Goal: Task Accomplishment & Management: Use online tool/utility

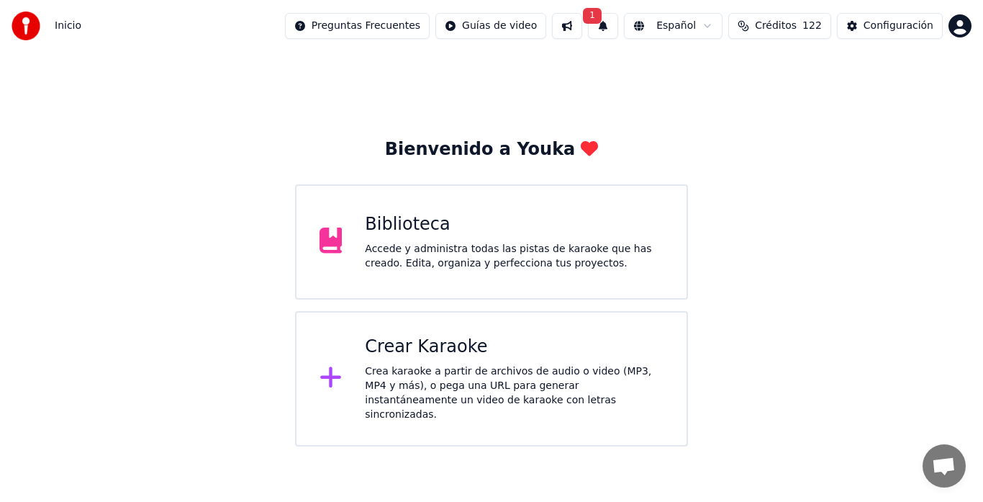
click at [438, 359] on div "Crear Karaoke Crea karaoke a partir de archivos de audio o video (MP3, MP4 y má…" at bounding box center [514, 378] width 299 height 86
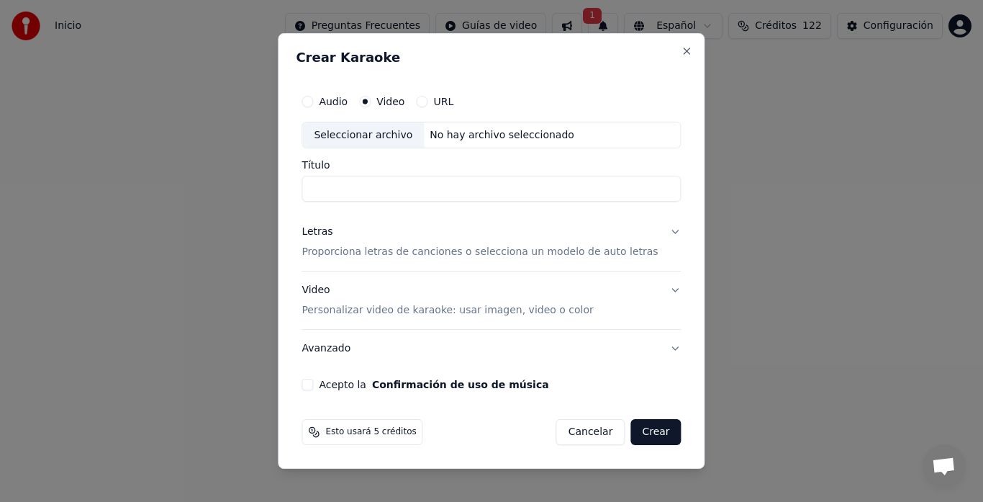
click at [354, 126] on div "Seleccionar archivo" at bounding box center [363, 135] width 122 height 26
type input "**********"
click at [339, 253] on p "Proporciona letras de canciones o selecciona un modelo de auto letras" at bounding box center [480, 252] width 356 height 14
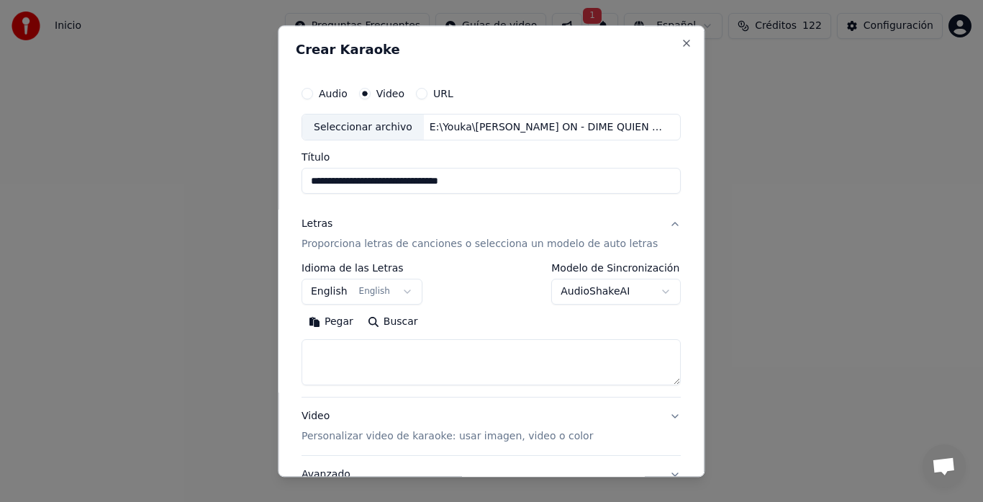
click at [327, 282] on button "English English" at bounding box center [362, 292] width 121 height 26
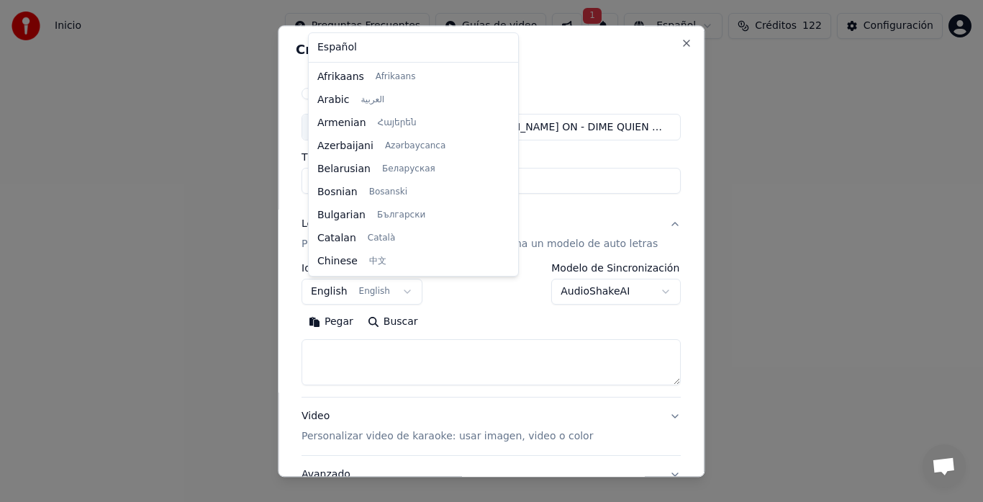
scroll to position [115, 0]
select select "**"
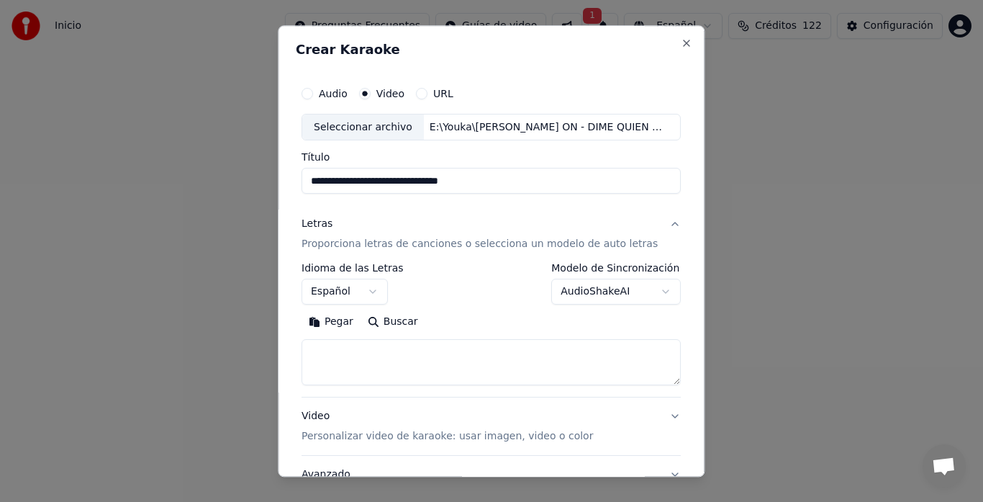
click at [339, 353] on textarea at bounding box center [491, 363] width 379 height 46
paste textarea "**********"
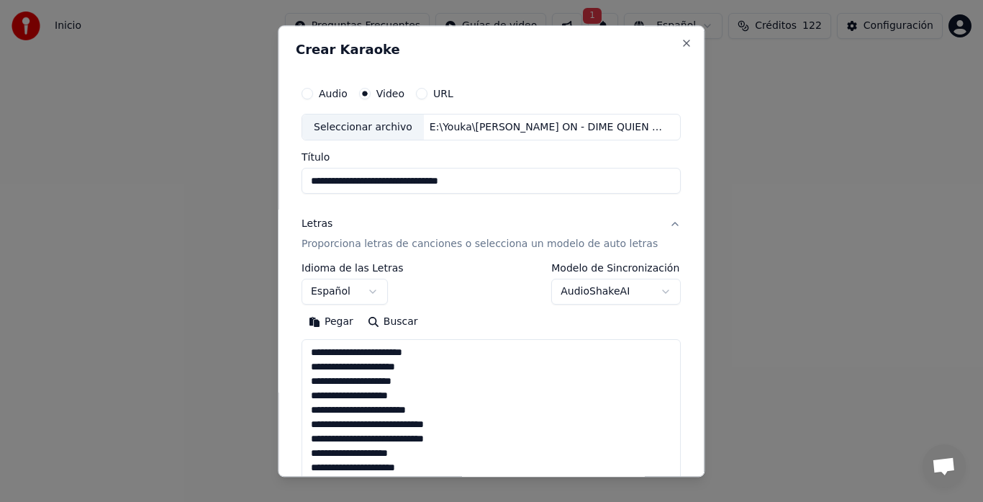
scroll to position [421, 0]
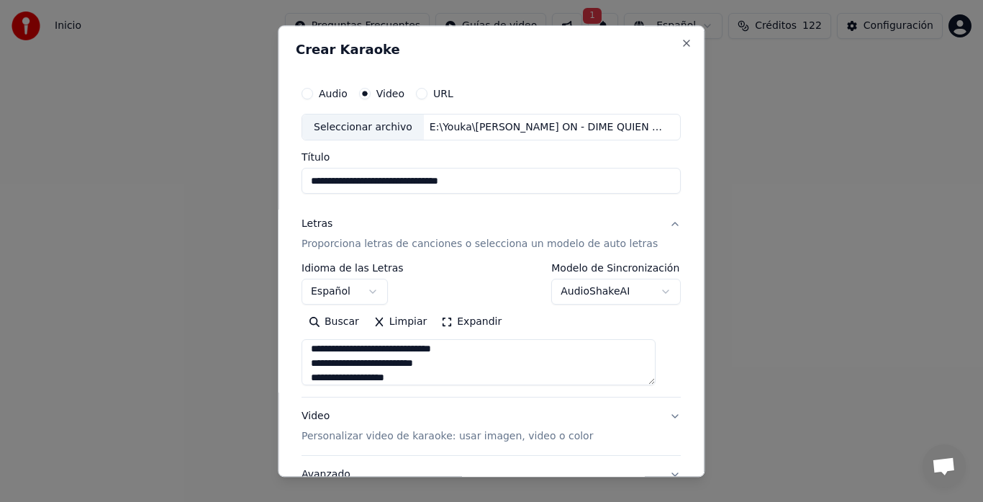
type textarea "**********"
click at [303, 433] on div "**********" at bounding box center [491, 297] width 391 height 449
click at [321, 433] on p "Personalizar video de karaoke: usar imagen, video o color" at bounding box center [447, 437] width 291 height 14
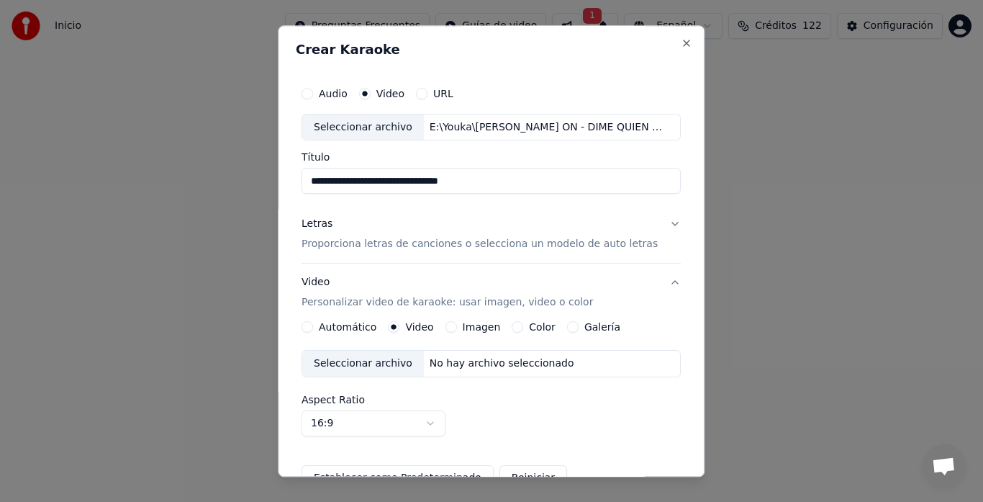
click at [361, 363] on div "Seleccionar archivo" at bounding box center [363, 364] width 122 height 26
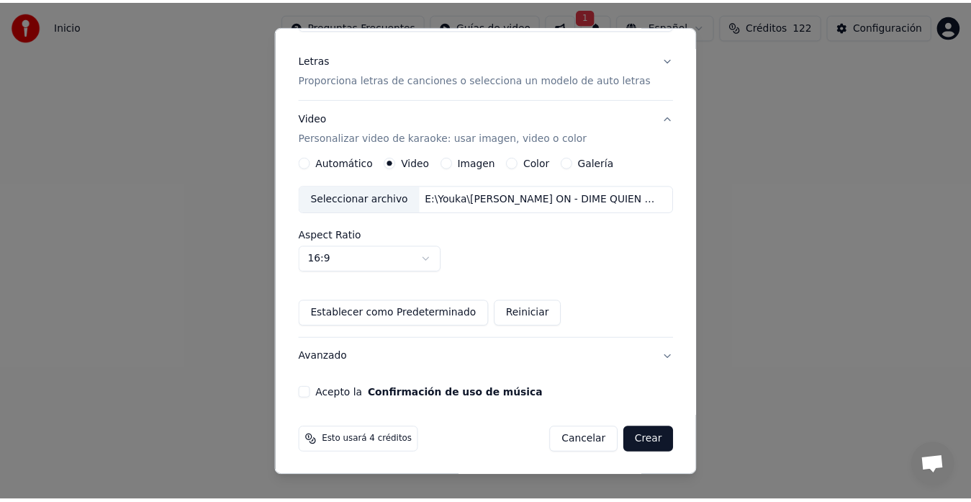
scroll to position [166, 0]
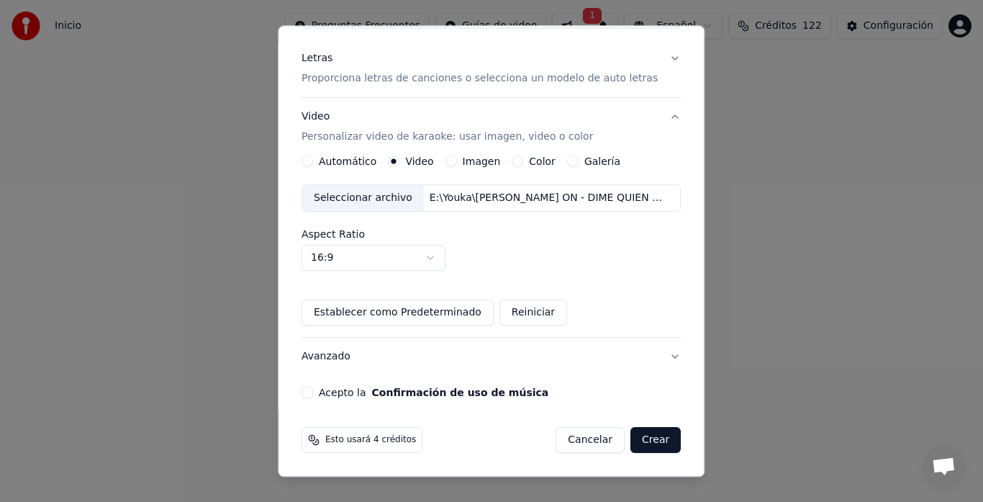
click at [322, 397] on div "Acepto la Confirmación de uso de música" at bounding box center [491, 393] width 379 height 12
click at [312, 397] on button "Acepto la Confirmación de uso de música" at bounding box center [308, 393] width 12 height 12
click at [642, 443] on button "Crear" at bounding box center [655, 440] width 50 height 26
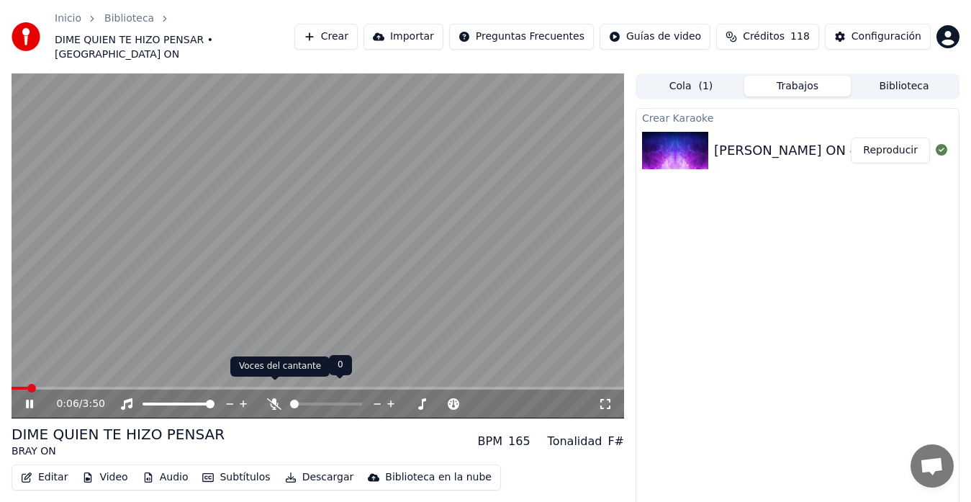
click at [273, 398] on icon at bounding box center [274, 404] width 14 height 12
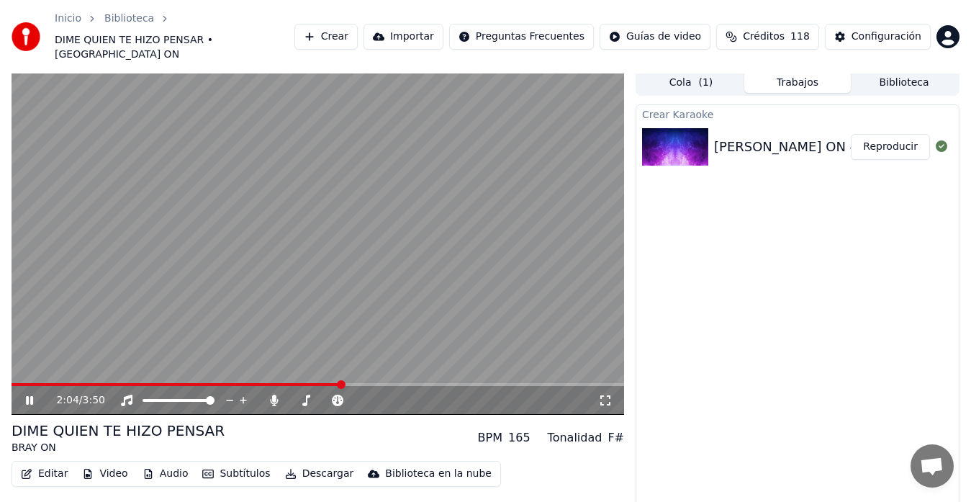
scroll to position [29, 0]
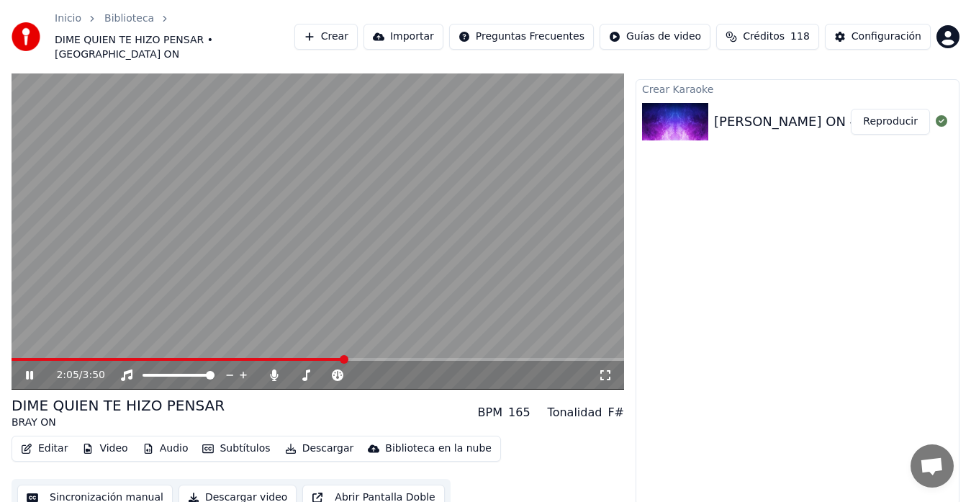
click at [101, 484] on button "Sincronización manual" at bounding box center [94, 497] width 155 height 26
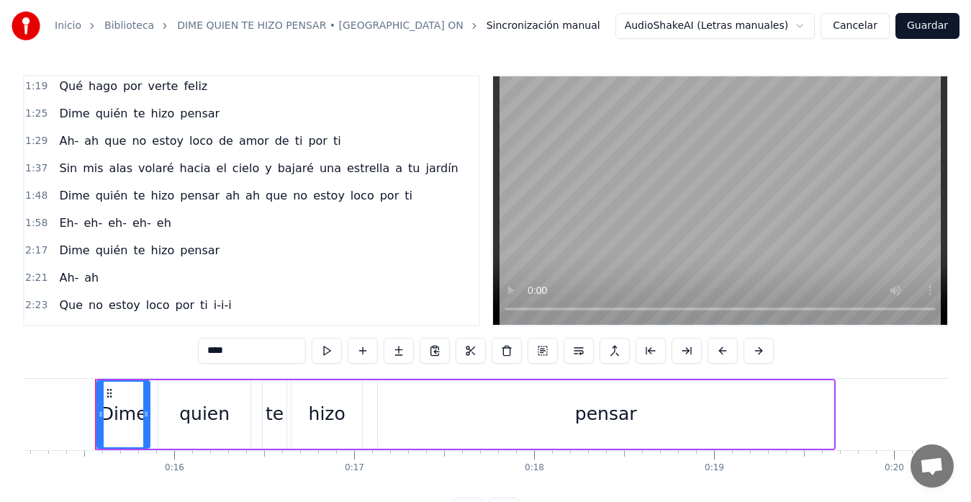
scroll to position [368, 0]
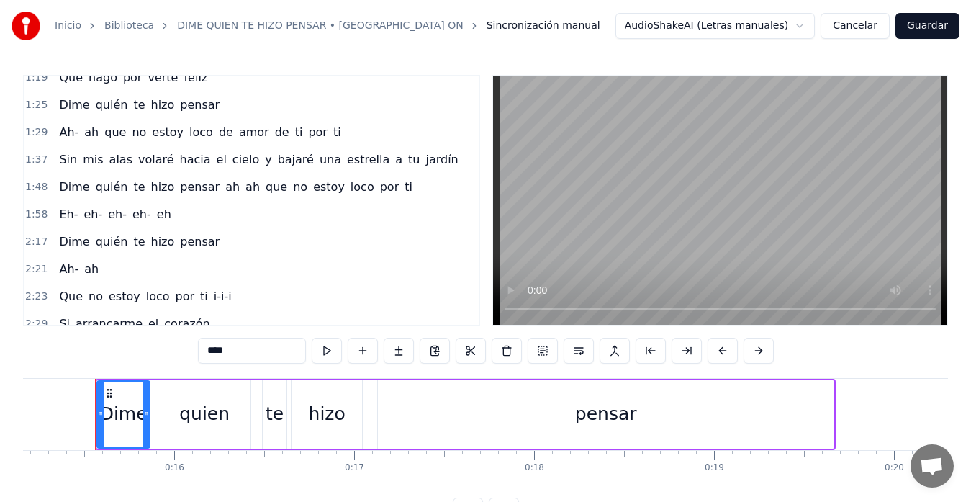
click at [53, 218] on div "Eh- eh- eh- eh- eh" at bounding box center [114, 215] width 123 height 26
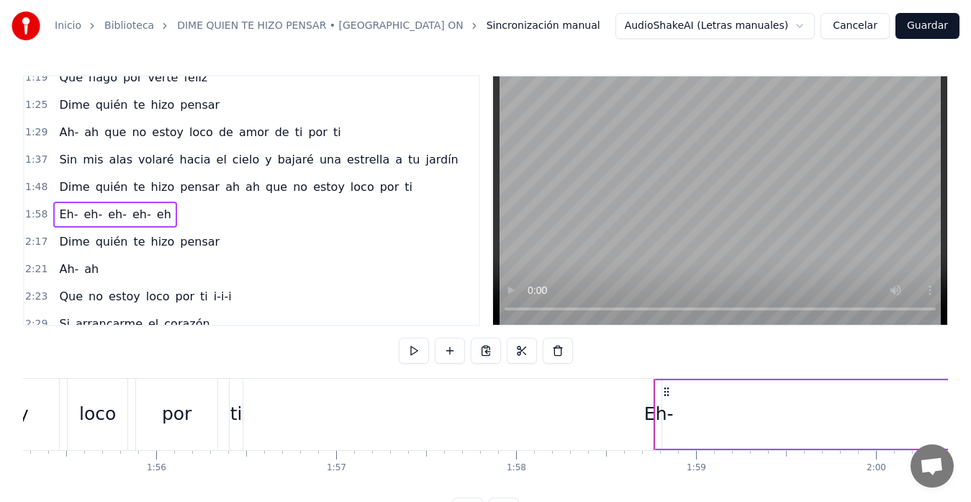
scroll to position [0, 20720]
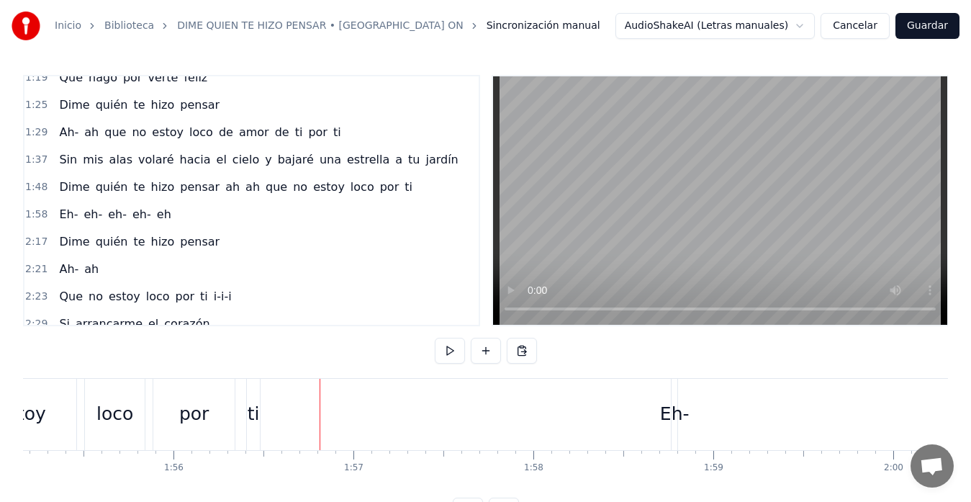
click at [676, 412] on div "Eh-" at bounding box center [675, 413] width 30 height 27
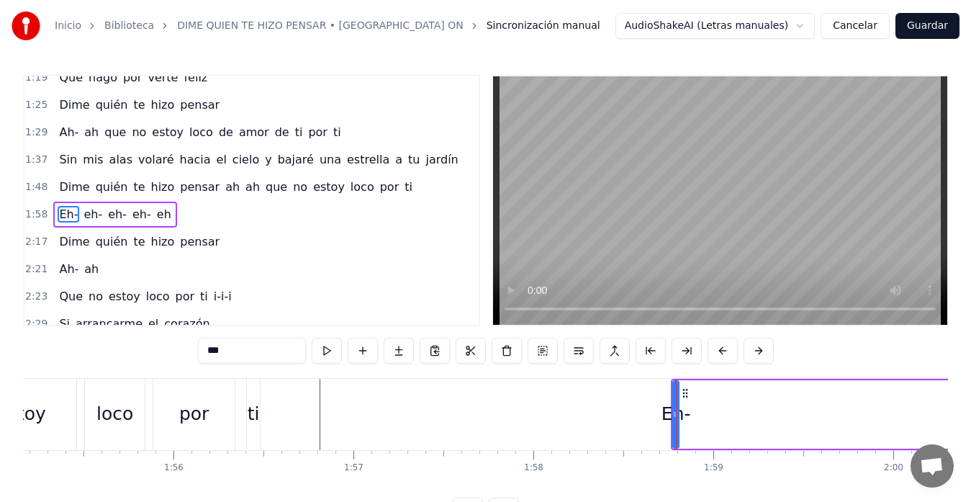
scroll to position [381, 0]
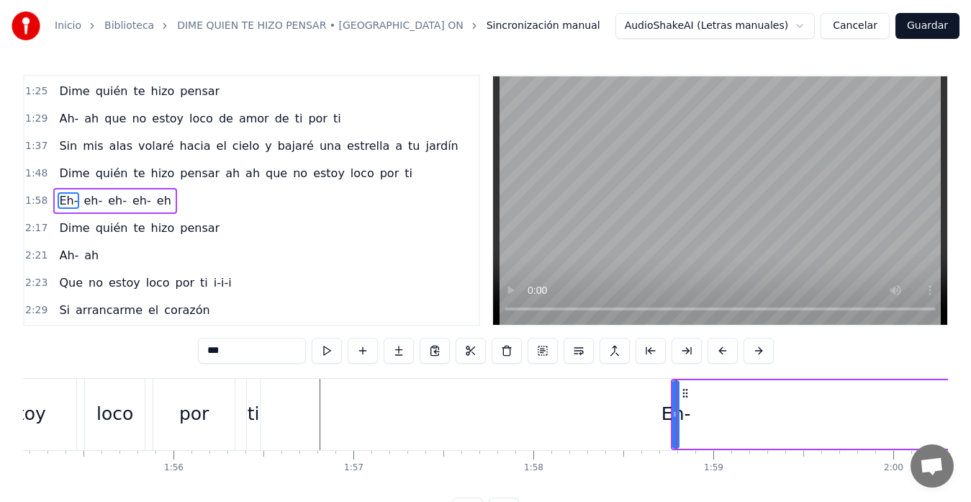
click at [656, 417] on div "Dime quien te hizo pensar Que no estoy interesado Si tus ojos son el mar Que yo…" at bounding box center [17, 414] width 41429 height 72
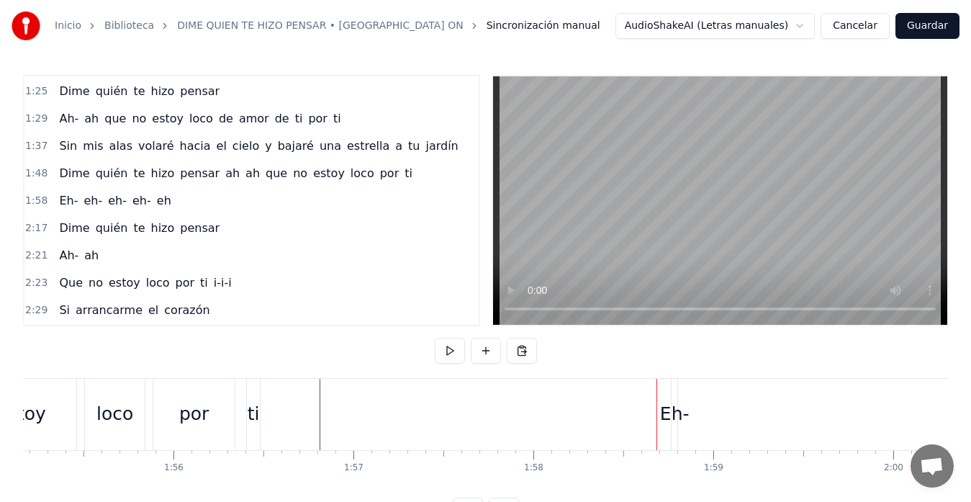
click at [676, 416] on div "Eh-" at bounding box center [675, 413] width 30 height 27
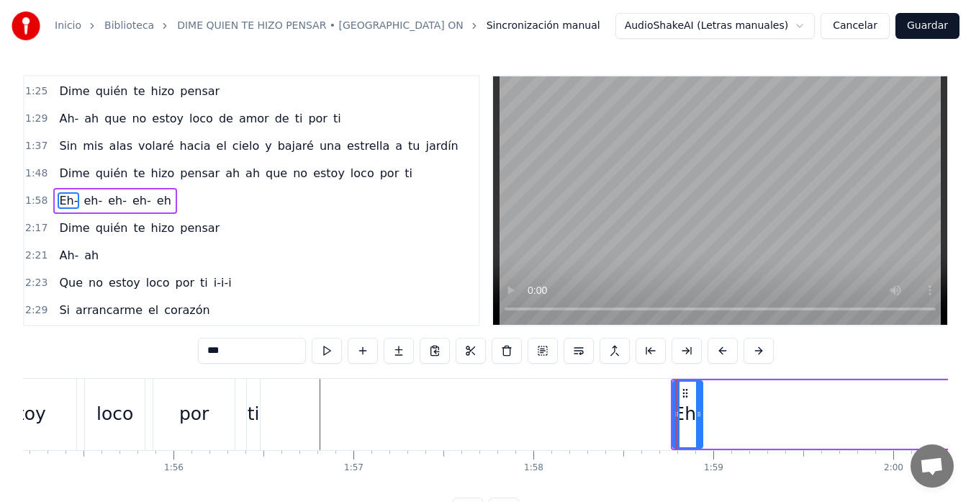
drag, startPoint x: 676, startPoint y: 415, endPoint x: 700, endPoint y: 420, distance: 24.1
click at [700, 420] on div at bounding box center [699, 413] width 6 height 65
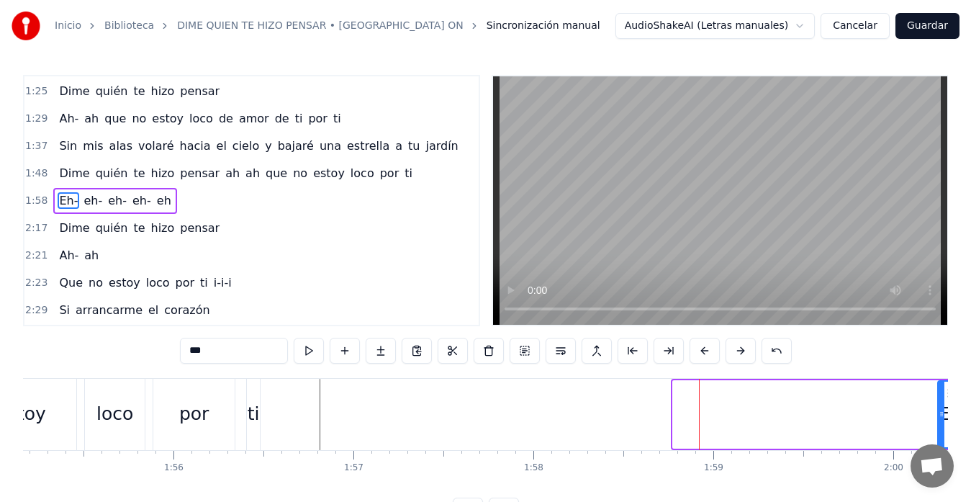
drag, startPoint x: 686, startPoint y: 394, endPoint x: 951, endPoint y: 404, distance: 265.0
click at [920, 404] on div "Inicio Biblioteca DIME QUIEN TE HIZO PENSAR • BRAY ON Sincronización manual Aud…" at bounding box center [485, 261] width 971 height 523
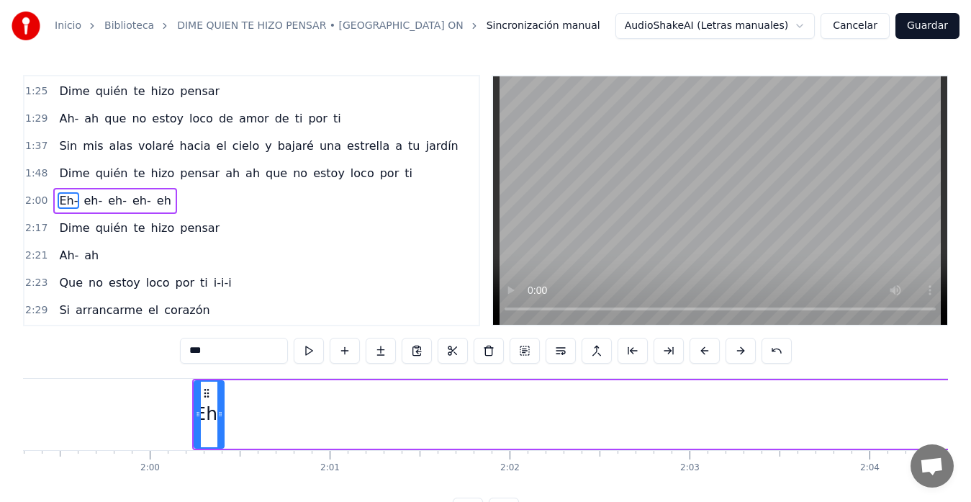
scroll to position [0, 21497]
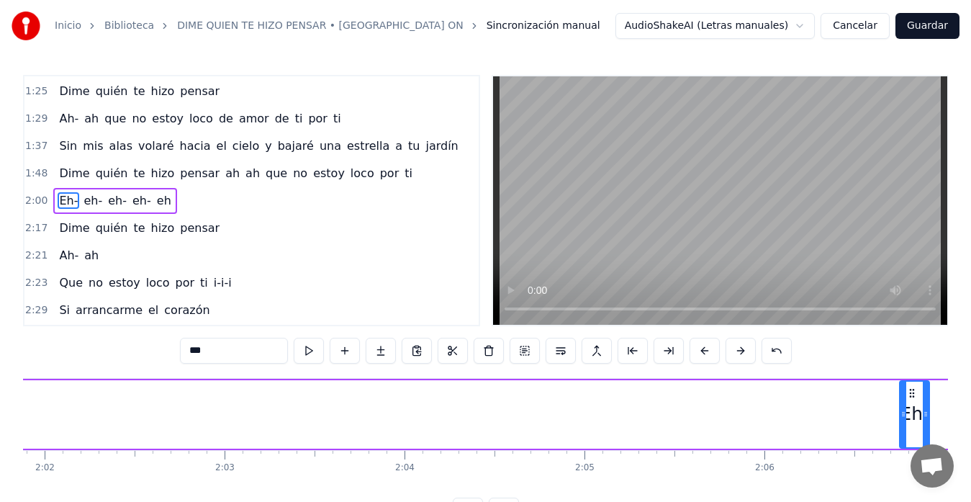
drag, startPoint x: 174, startPoint y: 393, endPoint x: 925, endPoint y: 400, distance: 750.6
click at [920, 400] on div "Eh-" at bounding box center [914, 413] width 28 height 65
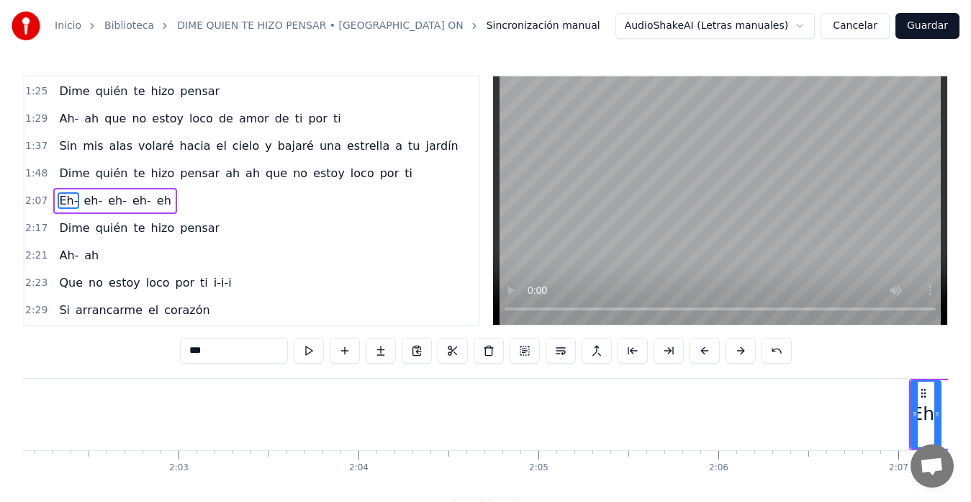
click at [920, 400] on div "Eh-" at bounding box center [925, 414] width 31 height 68
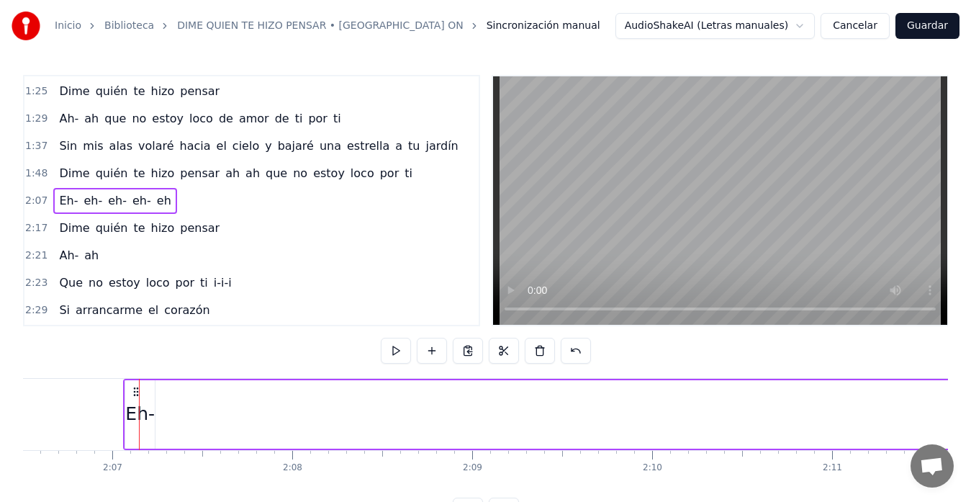
scroll to position [0, 22804]
click at [91, 392] on icon at bounding box center [92, 392] width 12 height 12
click at [94, 393] on icon at bounding box center [92, 392] width 12 height 12
click at [111, 396] on div "Eh-" at bounding box center [96, 414] width 31 height 68
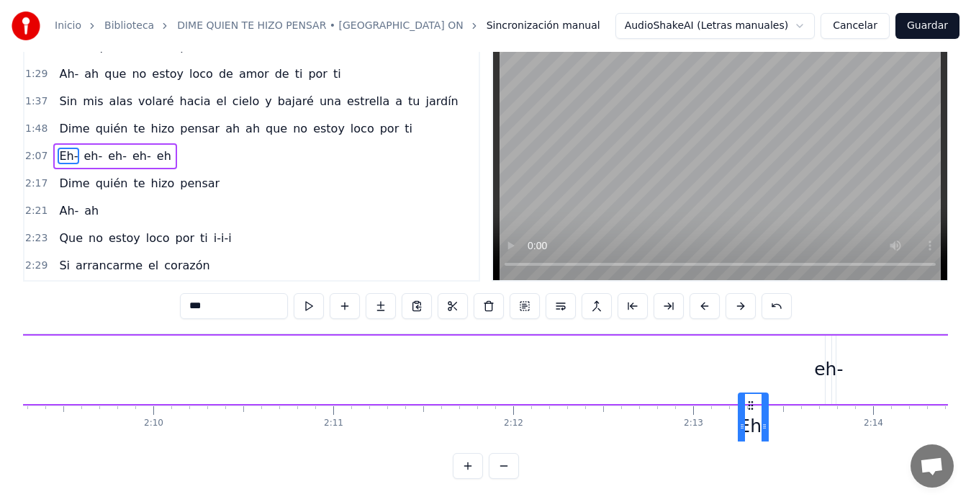
scroll to position [0, 23265]
drag, startPoint x: 94, startPoint y: 394, endPoint x: 774, endPoint y: 332, distance: 683.6
click at [774, 334] on div "Eh- eh- eh- eh- eh" at bounding box center [550, 369] width 1864 height 71
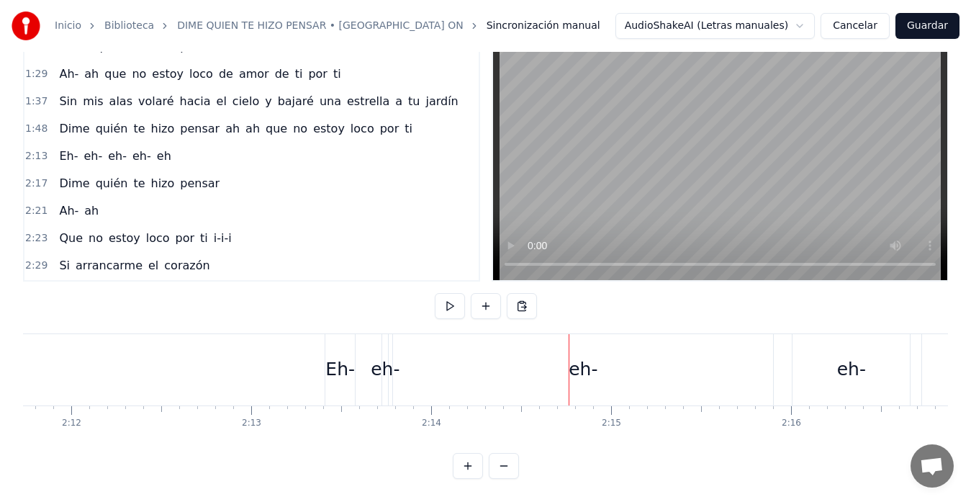
scroll to position [0, 23678]
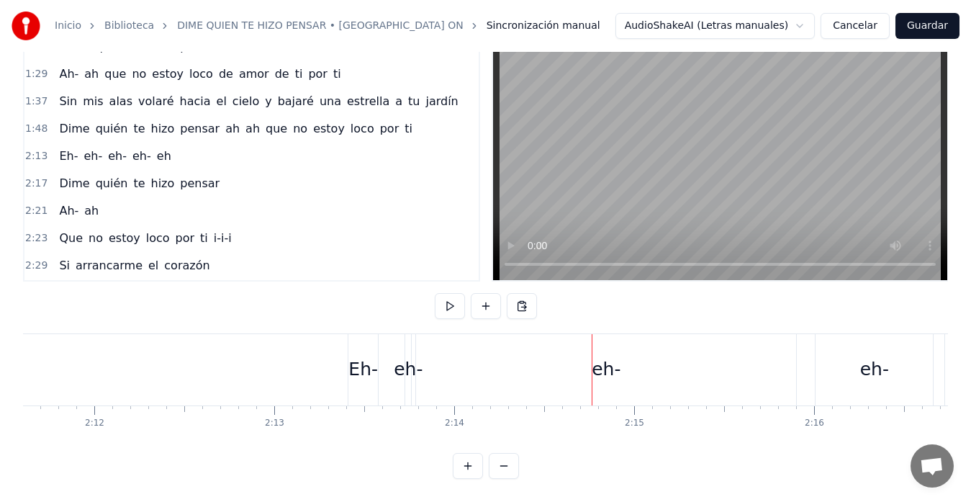
click at [418, 363] on div "eh-" at bounding box center [606, 369] width 380 height 71
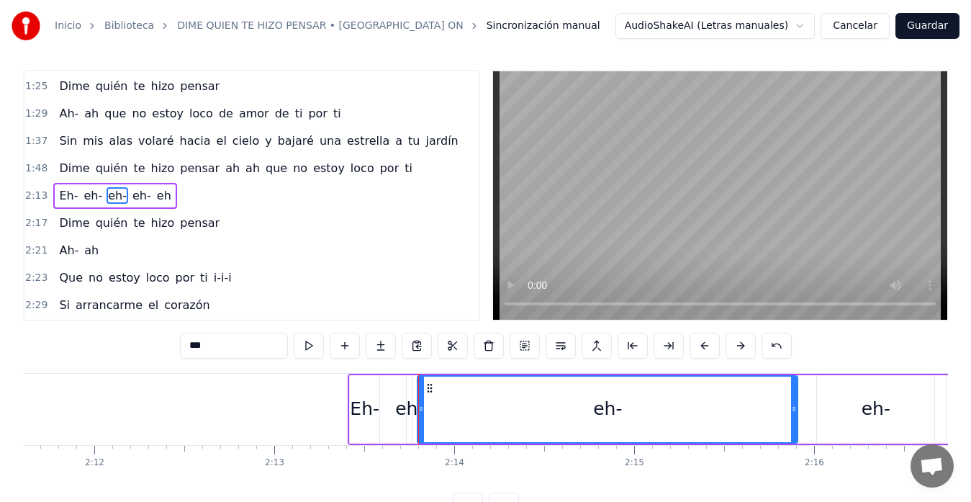
scroll to position [0, 0]
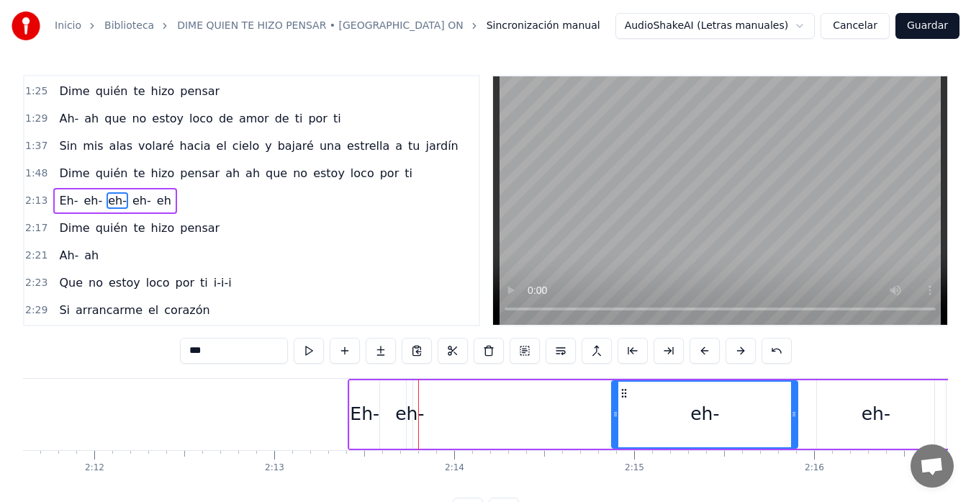
drag, startPoint x: 421, startPoint y: 412, endPoint x: 592, endPoint y: 430, distance: 172.1
click at [615, 426] on div at bounding box center [615, 413] width 6 height 65
click at [410, 407] on div "eh-" at bounding box center [409, 413] width 29 height 27
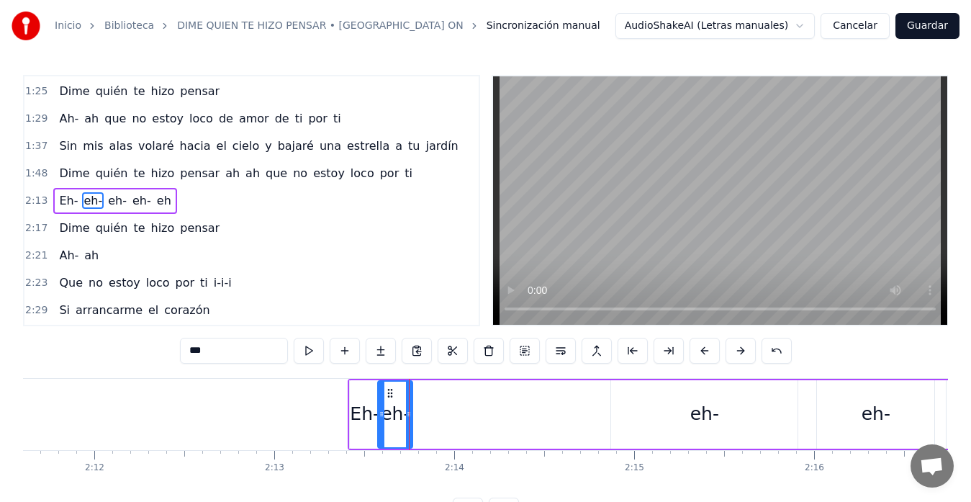
drag, startPoint x: 412, startPoint y: 412, endPoint x: 384, endPoint y: 415, distance: 28.9
click at [384, 415] on icon at bounding box center [382, 414] width 6 height 12
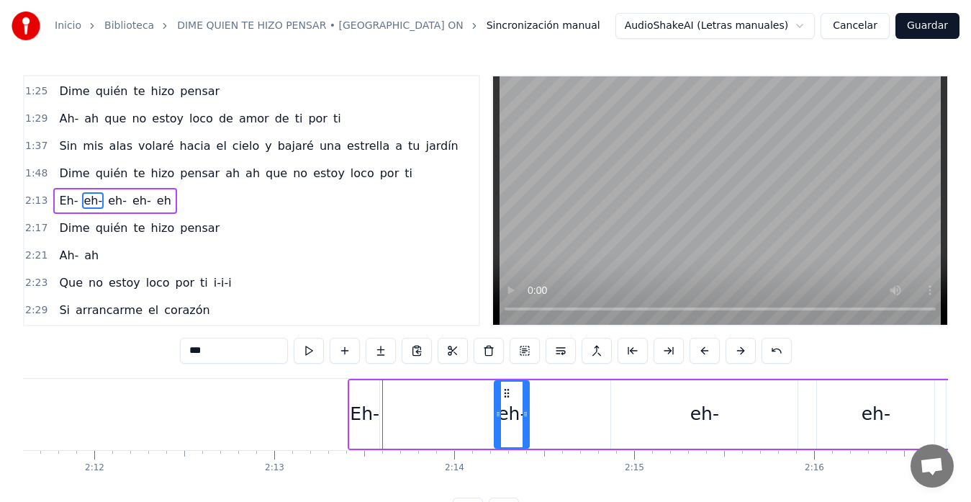
drag, startPoint x: 391, startPoint y: 394, endPoint x: 489, endPoint y: 405, distance: 97.8
click at [509, 402] on div "eh-" at bounding box center [511, 413] width 33 height 65
click at [365, 398] on div "Eh-" at bounding box center [365, 414] width 30 height 68
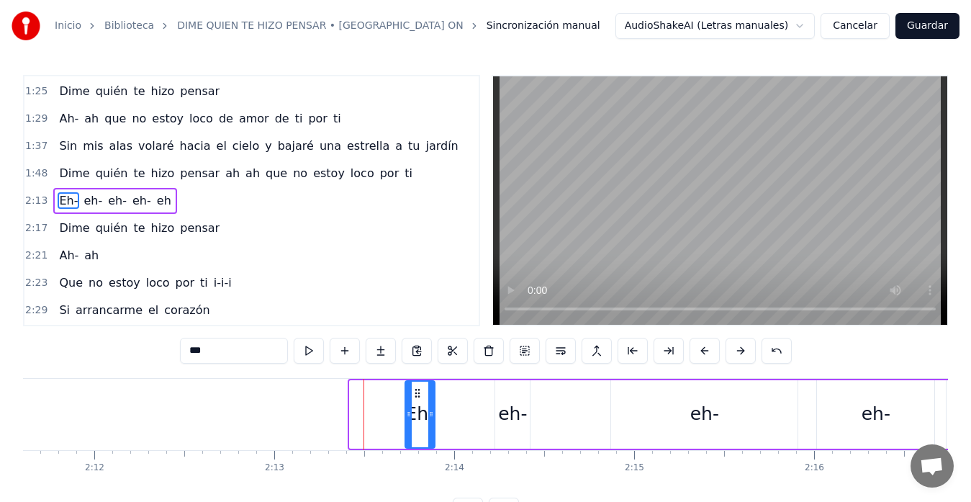
drag, startPoint x: 361, startPoint y: 394, endPoint x: 416, endPoint y: 399, distance: 55.6
click at [416, 399] on div "Eh-" at bounding box center [420, 413] width 28 height 65
click at [510, 389] on div "eh-" at bounding box center [512, 414] width 35 height 68
type input "***"
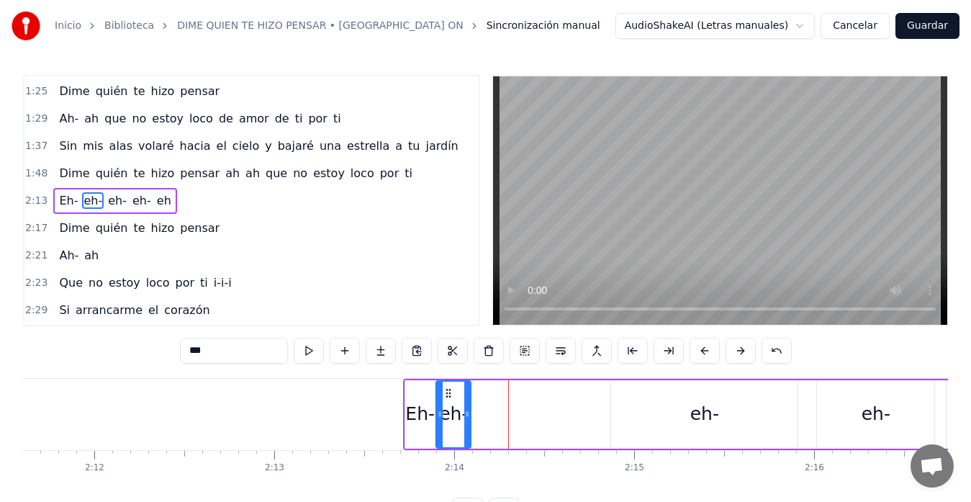
drag, startPoint x: 507, startPoint y: 393, endPoint x: 448, endPoint y: 399, distance: 59.4
click at [448, 399] on div "eh-" at bounding box center [453, 413] width 33 height 65
click at [635, 399] on div "eh-" at bounding box center [704, 414] width 186 height 68
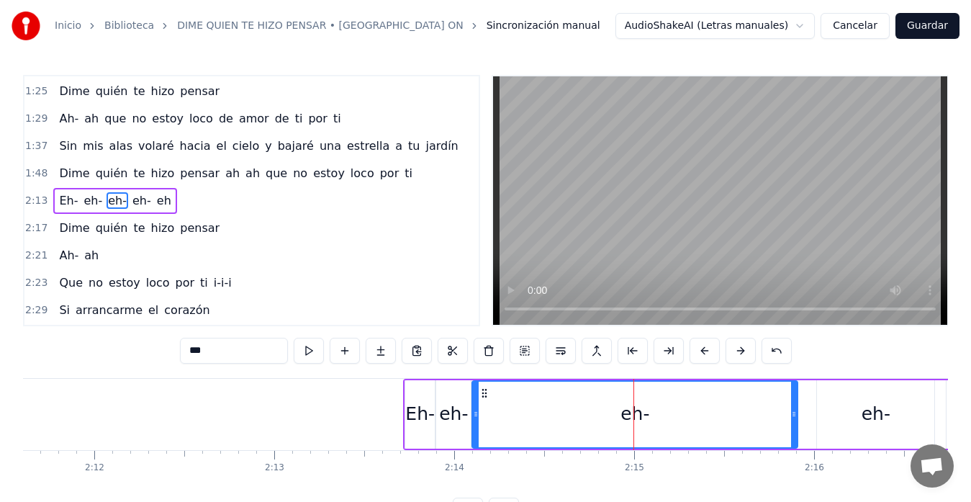
drag, startPoint x: 614, startPoint y: 409, endPoint x: 475, endPoint y: 422, distance: 139.5
click at [475, 422] on div at bounding box center [476, 413] width 6 height 65
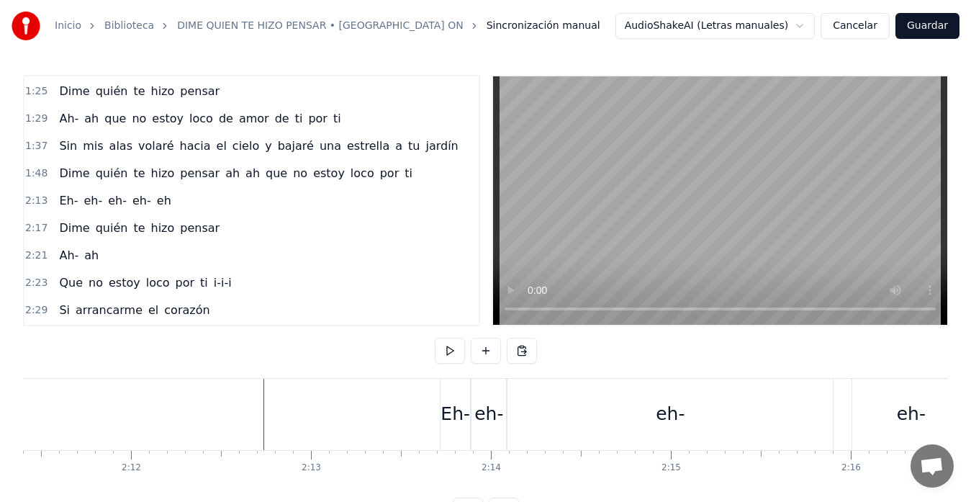
scroll to position [0, 23625]
click at [594, 399] on div "eh-" at bounding box center [685, 414] width 325 height 71
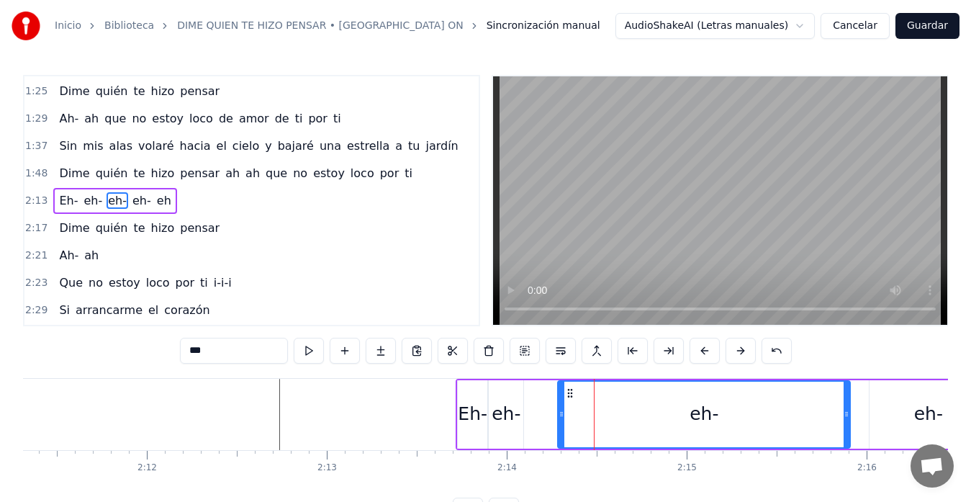
drag, startPoint x: 529, startPoint y: 415, endPoint x: 562, endPoint y: 415, distance: 33.1
click at [562, 415] on circle at bounding box center [562, 415] width 1 height 1
click at [507, 401] on div "eh-" at bounding box center [506, 413] width 29 height 27
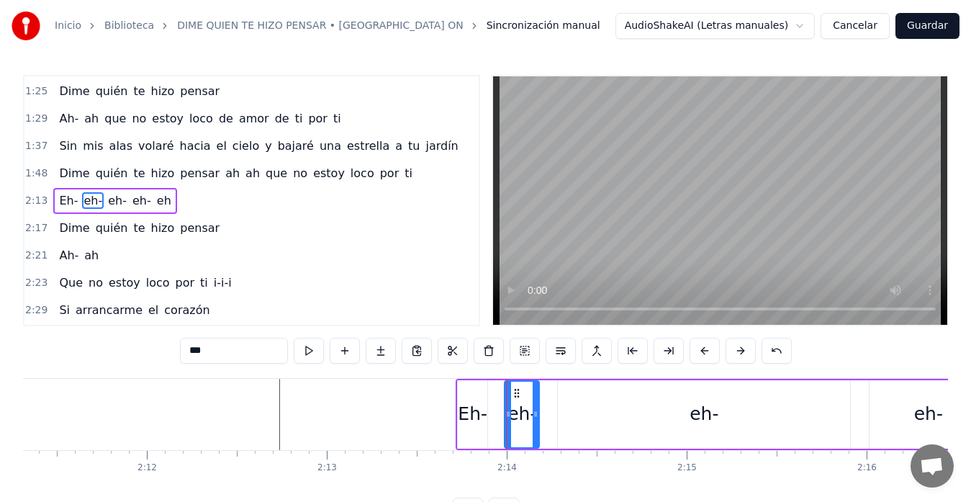
drag, startPoint x: 501, startPoint y: 396, endPoint x: 517, endPoint y: 398, distance: 16.0
click at [517, 398] on icon at bounding box center [517, 393] width 12 height 12
drag, startPoint x: 535, startPoint y: 413, endPoint x: 551, endPoint y: 418, distance: 17.3
click at [551, 418] on icon at bounding box center [552, 414] width 6 height 12
click at [480, 407] on div "Eh-" at bounding box center [473, 413] width 30 height 27
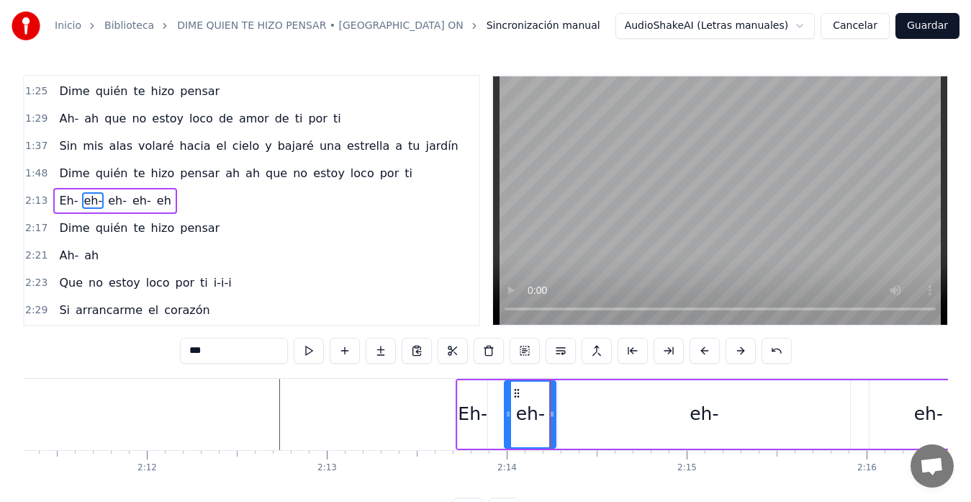
type input "***"
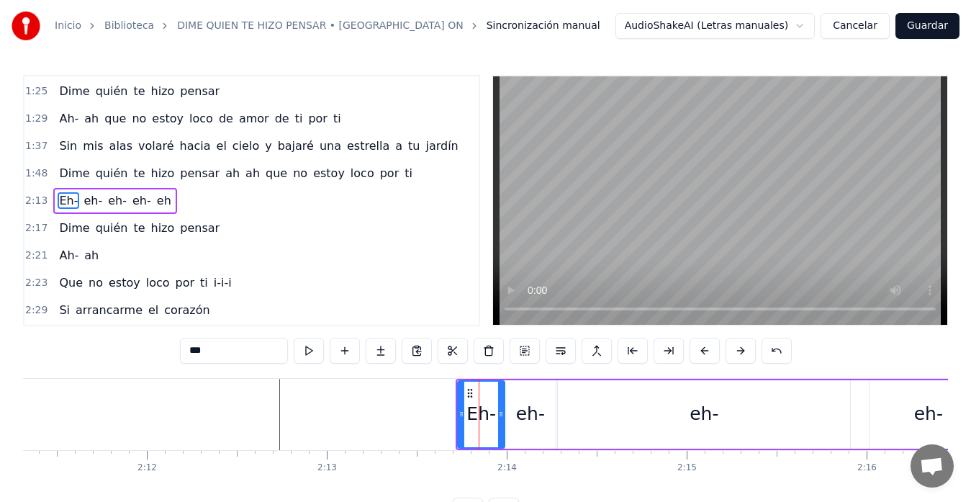
drag, startPoint x: 484, startPoint y: 409, endPoint x: 501, endPoint y: 415, distance: 18.0
click at [501, 415] on icon at bounding box center [501, 414] width 6 height 12
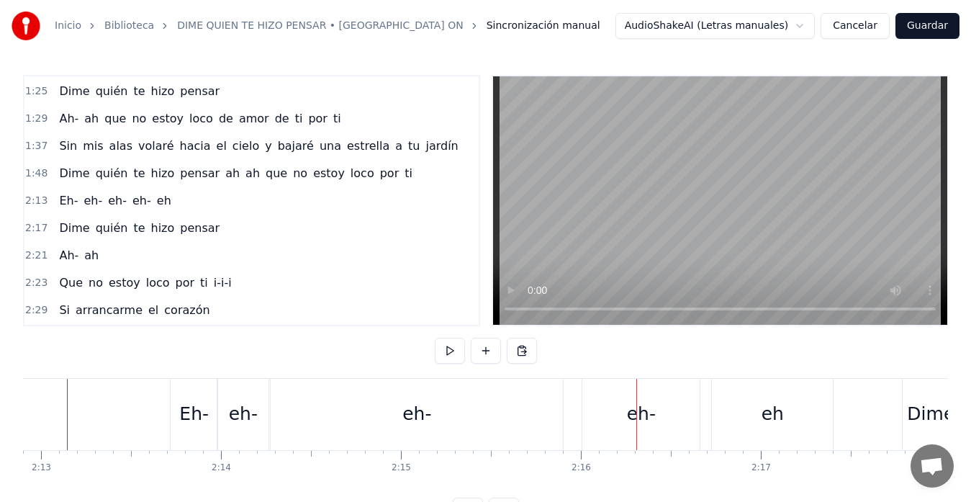
scroll to position [0, 23905]
click at [284, 408] on div "eh-" at bounding box center [422, 414] width 292 height 71
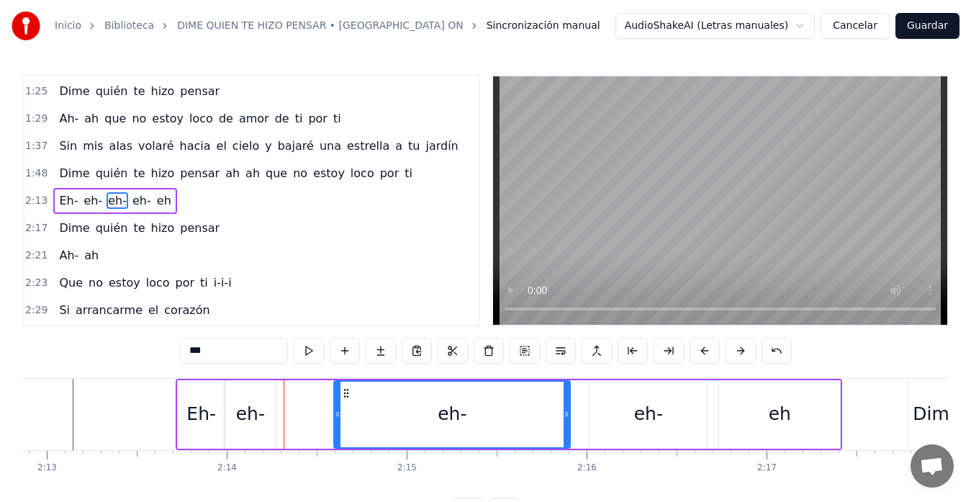
drag, startPoint x: 282, startPoint y: 414, endPoint x: 339, endPoint y: 419, distance: 57.1
click at [339, 419] on icon at bounding box center [338, 414] width 6 height 12
click at [234, 404] on div "eh-" at bounding box center [250, 414] width 51 height 68
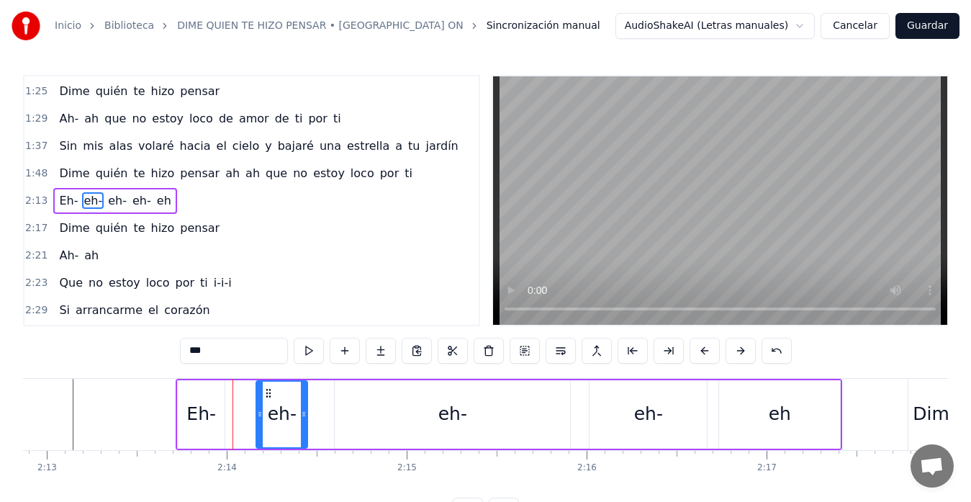
drag, startPoint x: 235, startPoint y: 394, endPoint x: 267, endPoint y: 395, distance: 31.7
click at [267, 395] on icon at bounding box center [269, 393] width 12 height 12
drag, startPoint x: 304, startPoint y: 415, endPoint x: 331, endPoint y: 417, distance: 26.7
click at [331, 417] on icon at bounding box center [330, 414] width 6 height 12
click at [204, 402] on div "Eh-" at bounding box center [201, 413] width 30 height 27
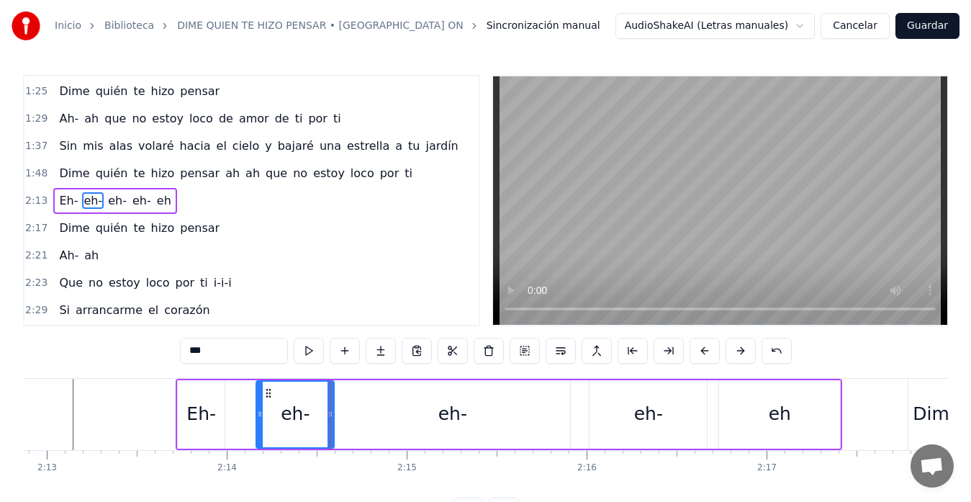
type input "***"
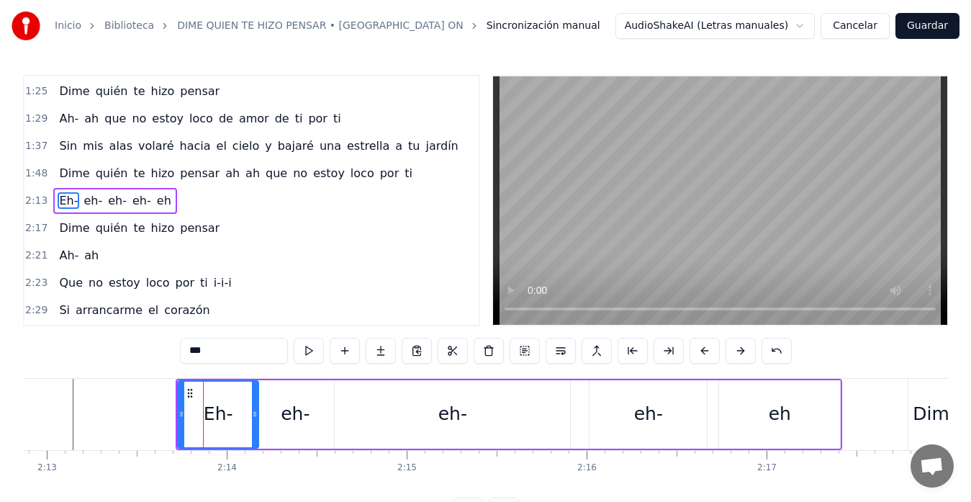
drag, startPoint x: 223, startPoint y: 412, endPoint x: 257, endPoint y: 416, distance: 34.0
click at [257, 416] on icon at bounding box center [255, 414] width 6 height 12
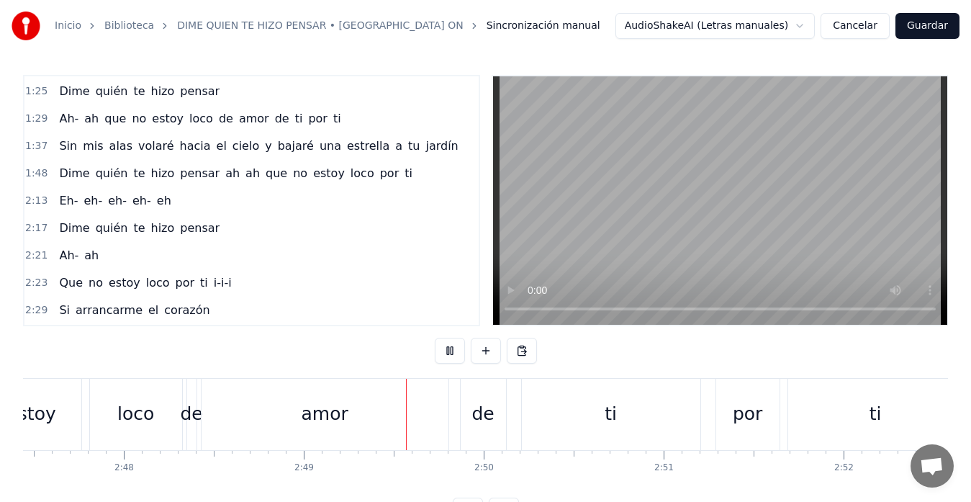
scroll to position [0, 30366]
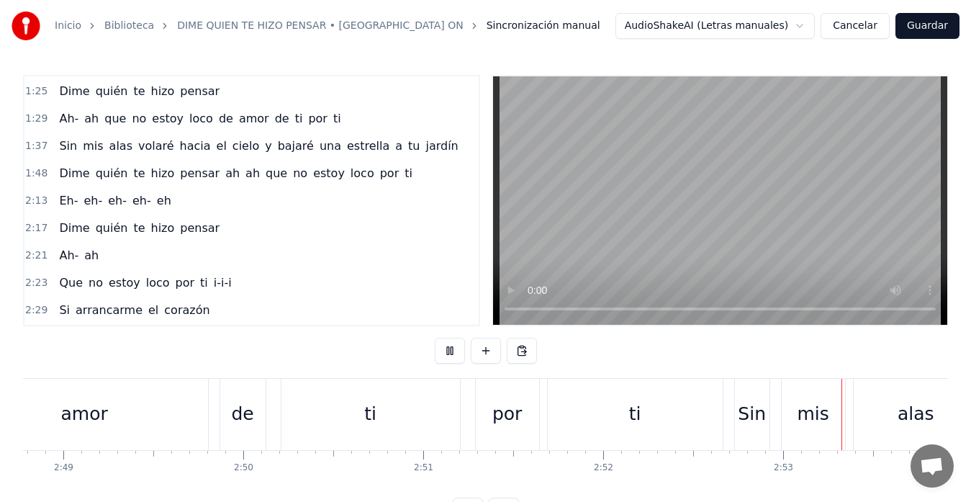
click at [920, 26] on button "Guardar" at bounding box center [927, 26] width 64 height 26
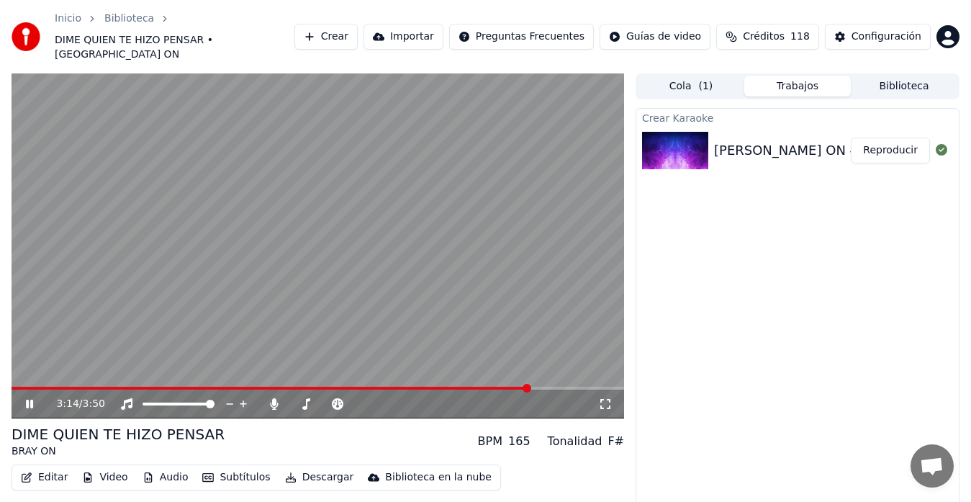
click at [31, 399] on icon at bounding box center [29, 403] width 7 height 9
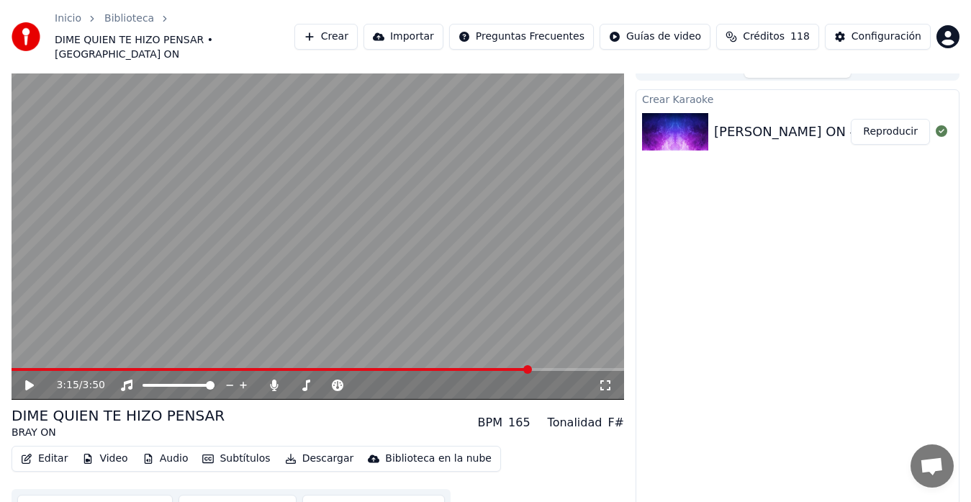
scroll to position [29, 0]
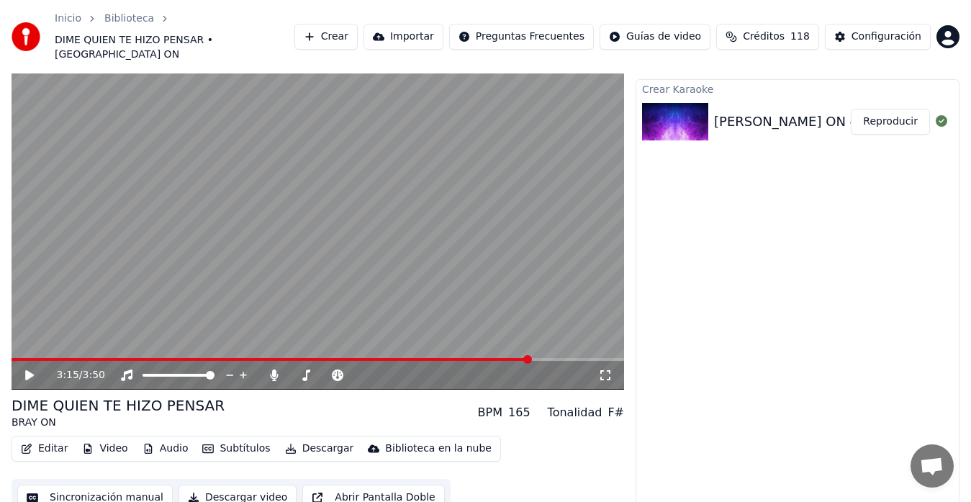
click at [109, 484] on button "Sincronización manual" at bounding box center [94, 497] width 155 height 26
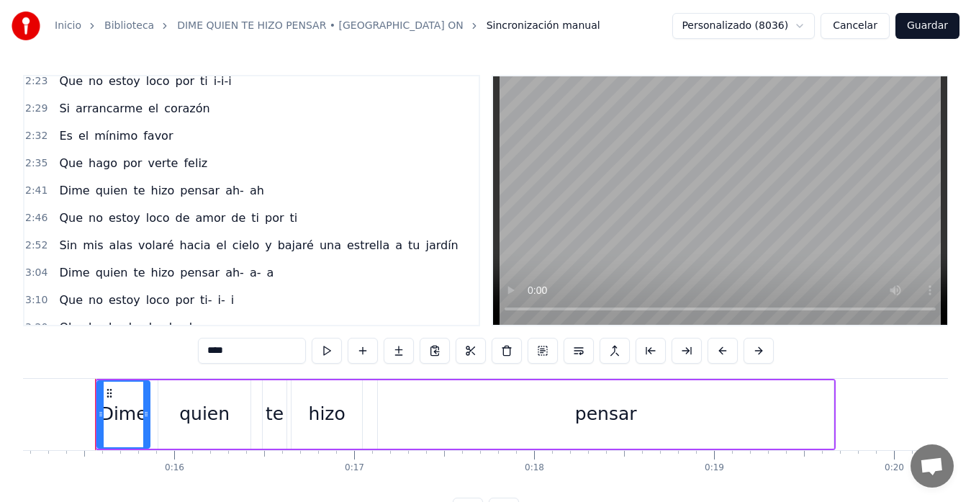
scroll to position [597, 0]
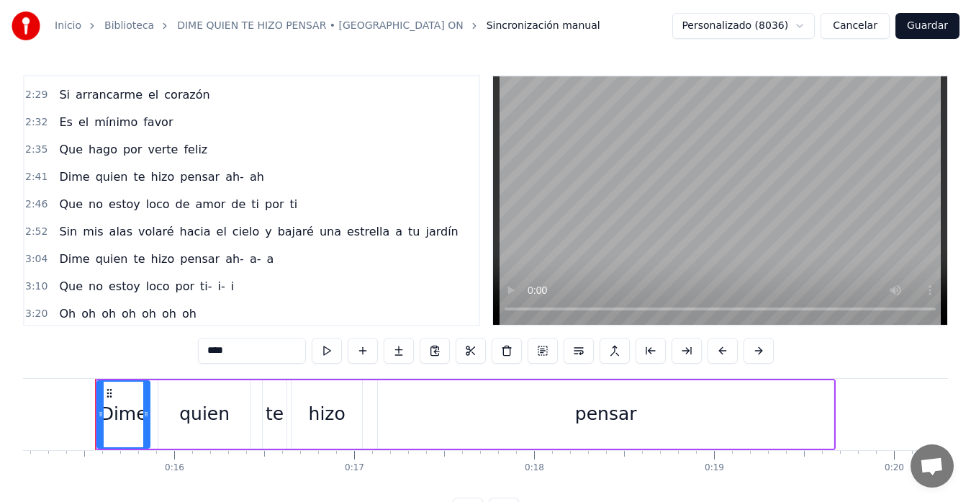
click at [178, 259] on span "pensar" at bounding box center [199, 258] width 42 height 17
type input "******"
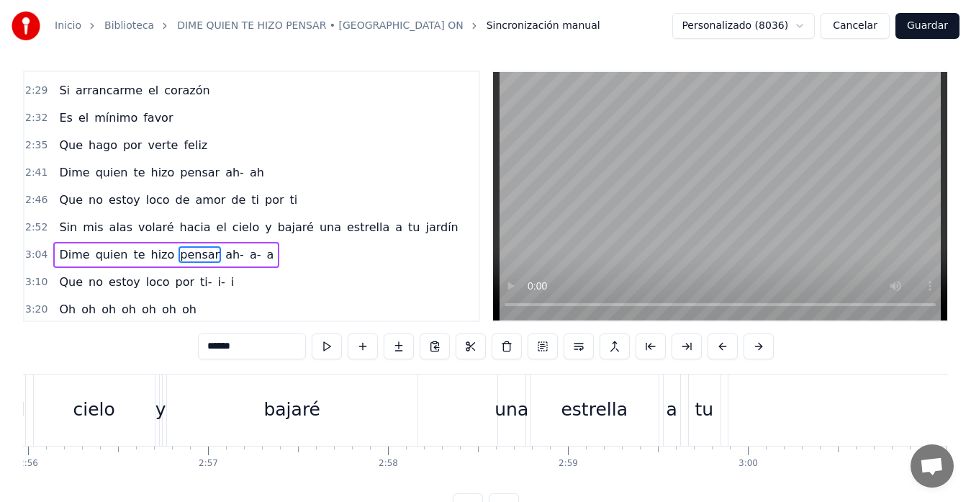
scroll to position [0, 33361]
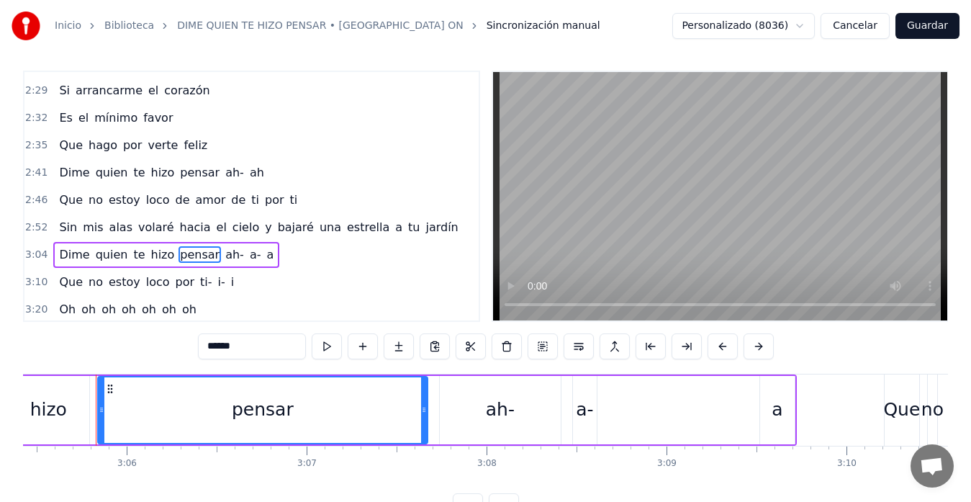
click at [168, 411] on div "pensar" at bounding box center [263, 409] width 328 height 65
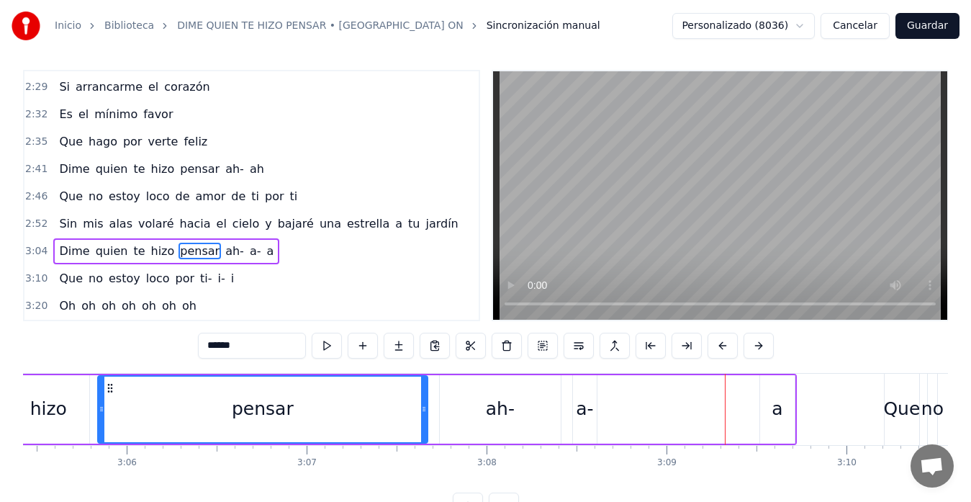
click at [622, 404] on div "Dime quien te hizo pensar ah- a- a" at bounding box center [315, 409] width 964 height 71
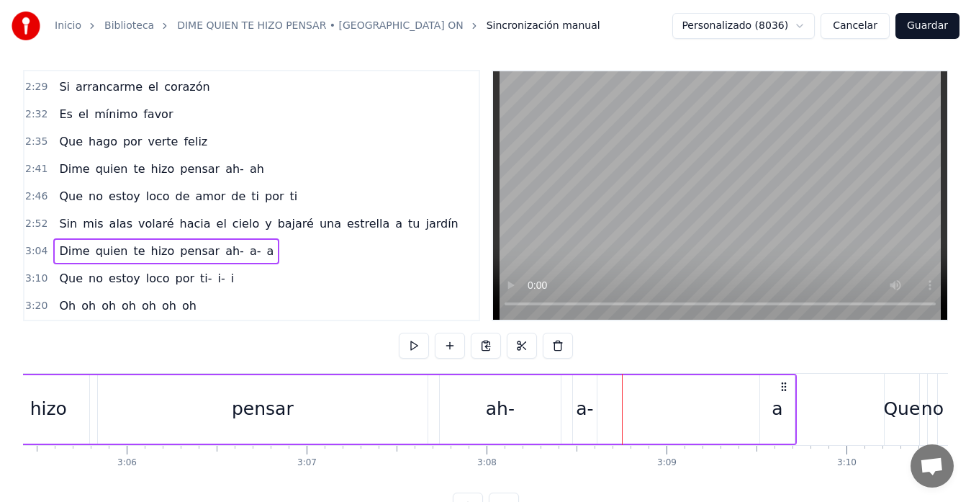
click at [720, 409] on div "Dime quien te hizo pensar ah- a- a" at bounding box center [315, 409] width 964 height 71
click at [785, 409] on div "a" at bounding box center [777, 409] width 35 height 68
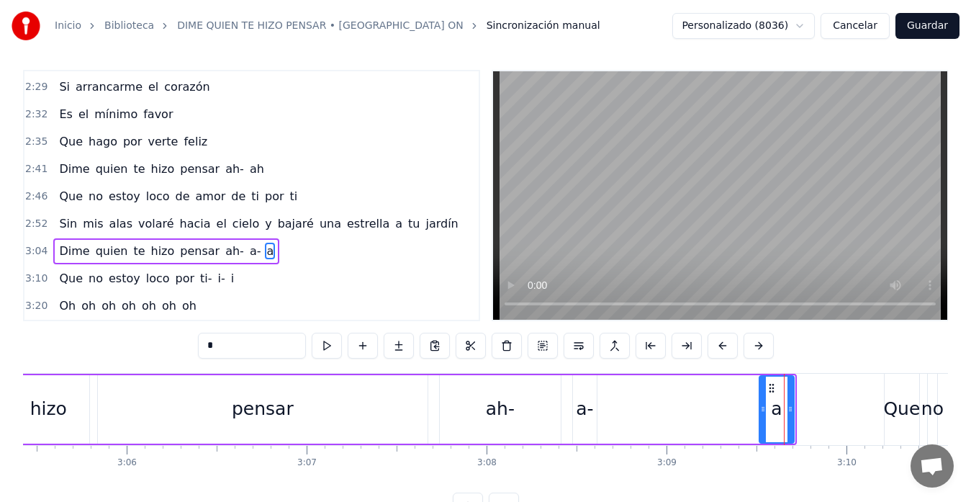
click at [772, 391] on icon at bounding box center [772, 388] width 12 height 12
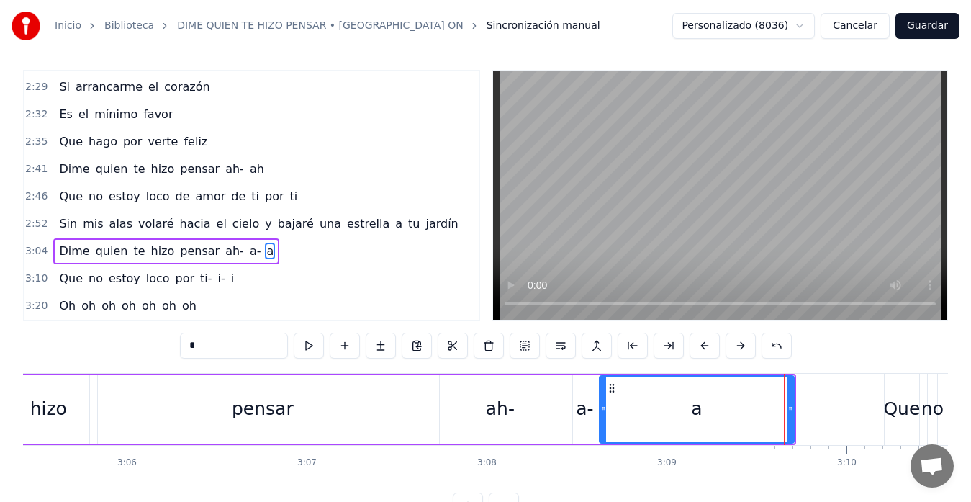
drag, startPoint x: 761, startPoint y: 405, endPoint x: 600, endPoint y: 423, distance: 162.2
click at [601, 423] on div at bounding box center [603, 408] width 6 height 65
click at [449, 421] on div "ah-" at bounding box center [500, 409] width 121 height 68
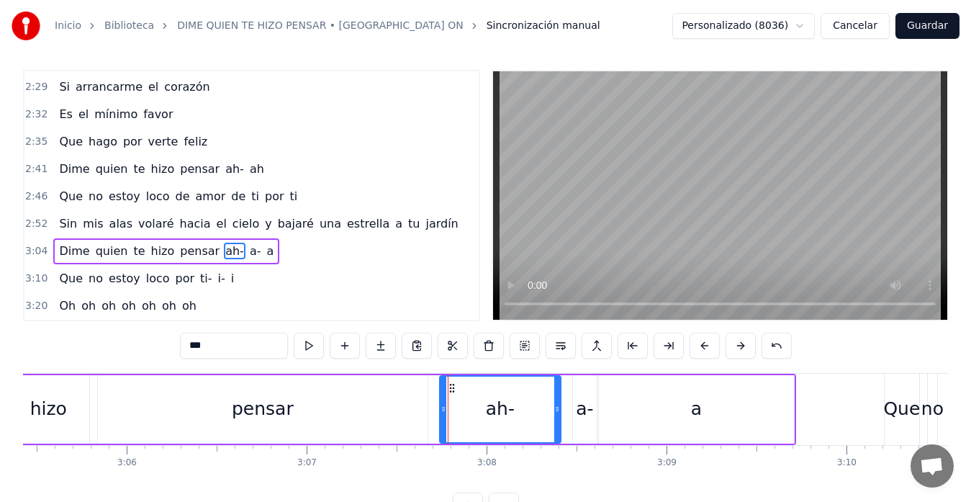
click at [302, 414] on div "pensar" at bounding box center [263, 409] width 330 height 68
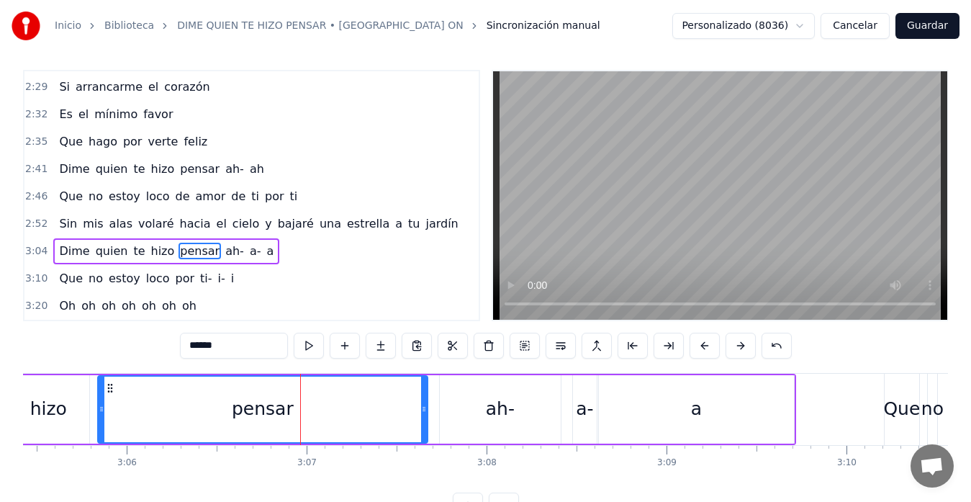
click at [100, 411] on icon at bounding box center [102, 409] width 6 height 12
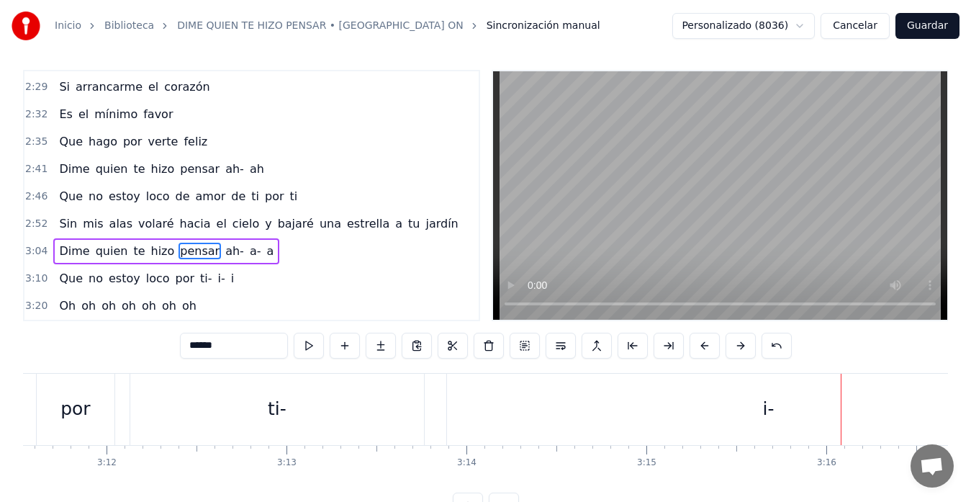
scroll to position [0, 34458]
click at [214, 401] on div "ti-" at bounding box center [279, 409] width 294 height 71
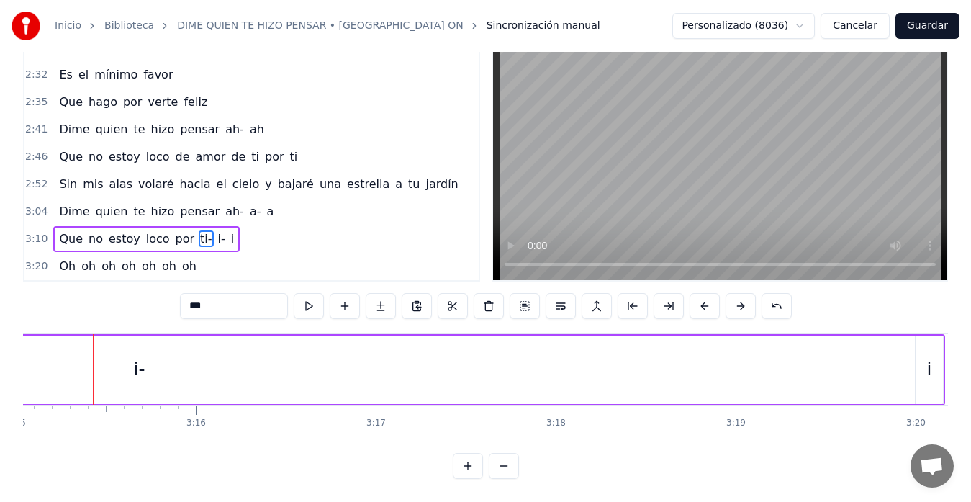
scroll to position [0, 35092]
click at [420, 361] on div "i-" at bounding box center [138, 369] width 643 height 68
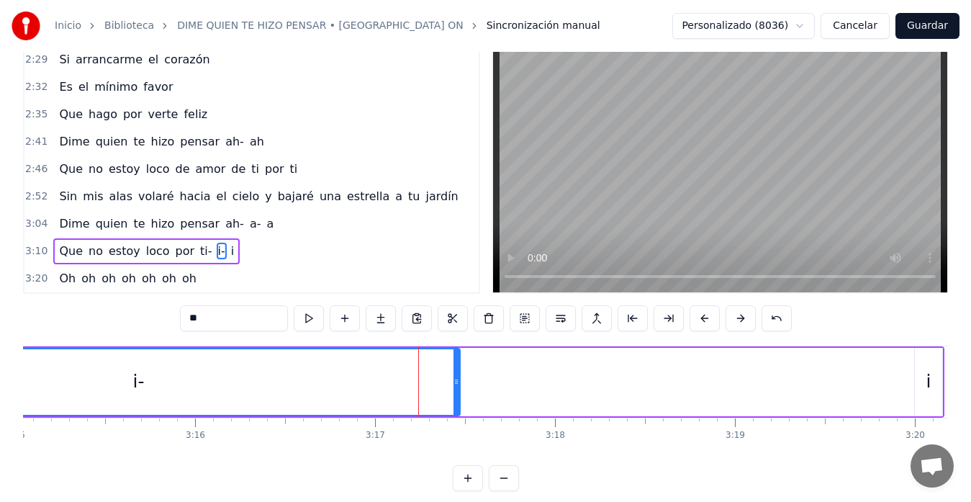
click at [920, 371] on div "i" at bounding box center [928, 382] width 27 height 68
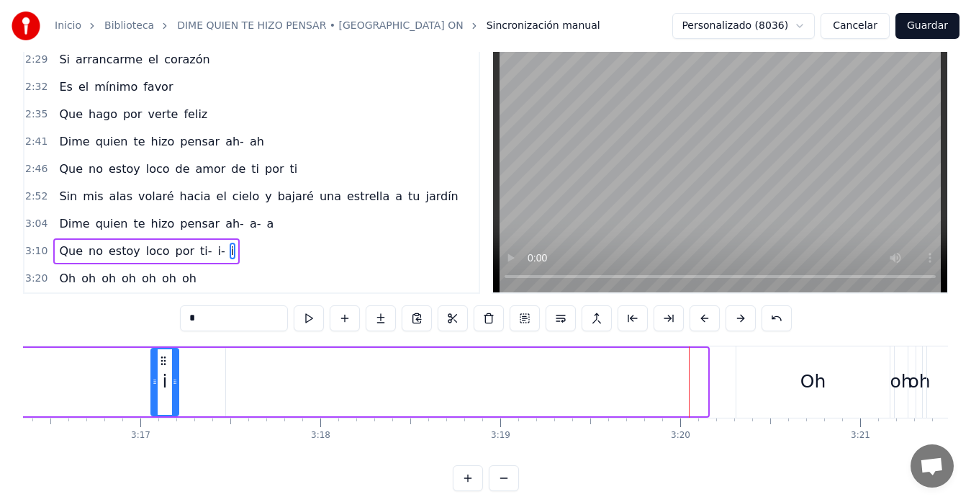
scroll to position [0, 35319]
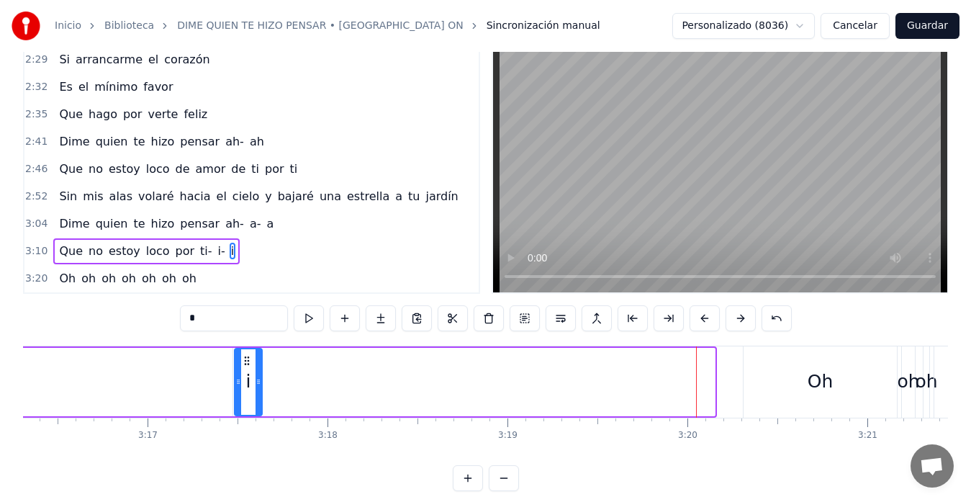
drag, startPoint x: 560, startPoint y: 361, endPoint x: 248, endPoint y: 383, distance: 313.1
click at [248, 383] on div "i" at bounding box center [248, 381] width 26 height 65
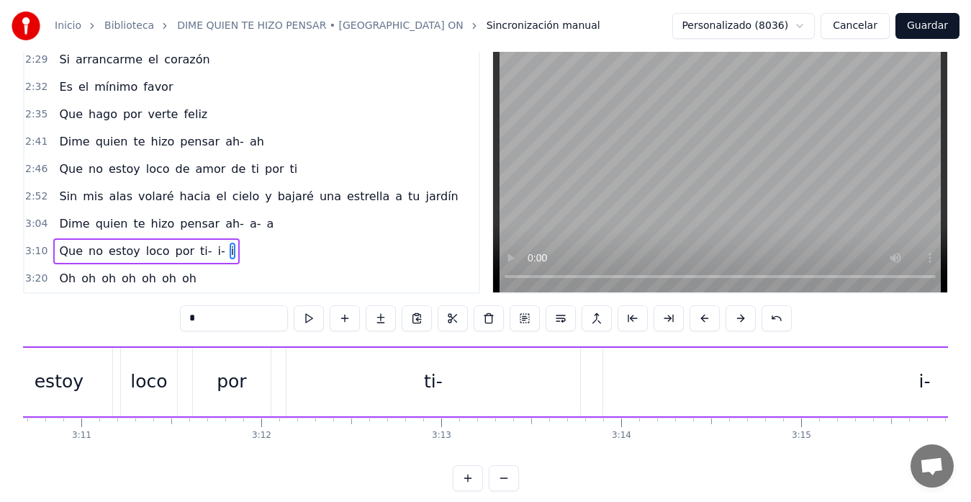
scroll to position [0, 34283]
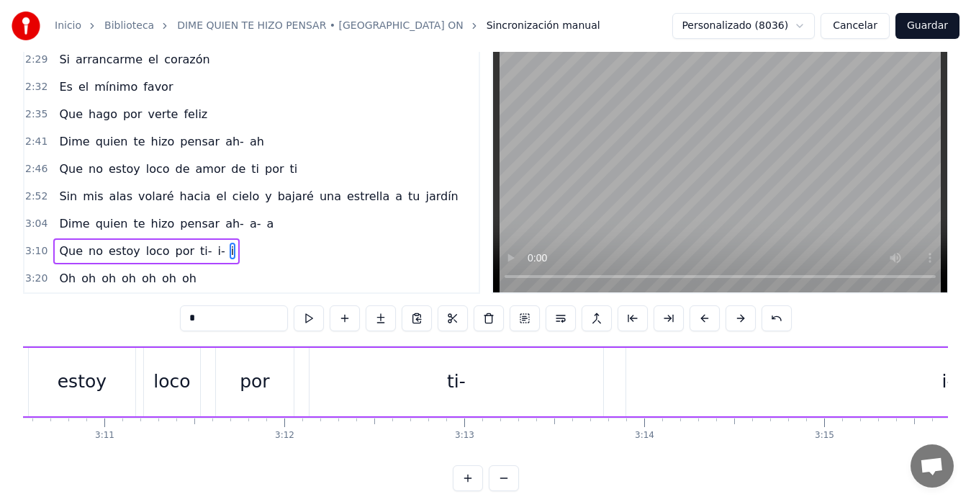
click at [180, 361] on div "loco" at bounding box center [172, 382] width 56 height 68
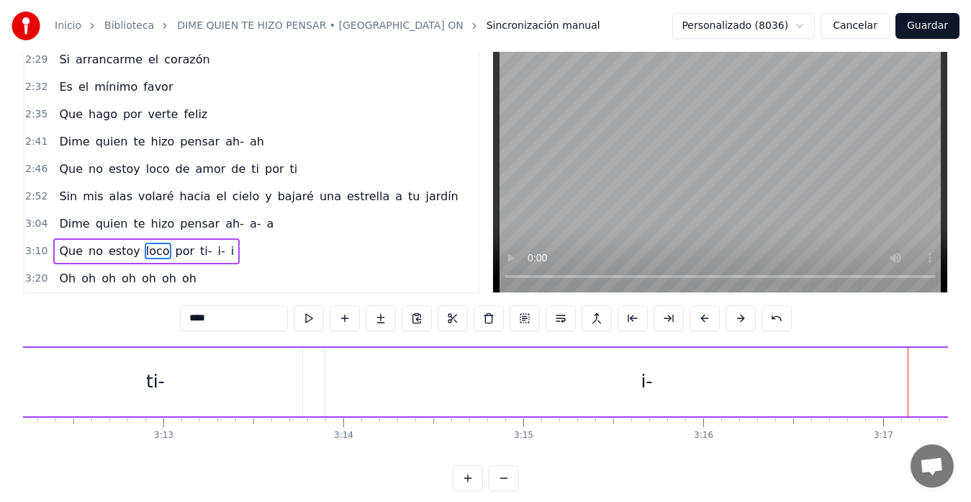
scroll to position [0, 34579]
click at [187, 370] on div "ti-" at bounding box center [160, 382] width 294 height 68
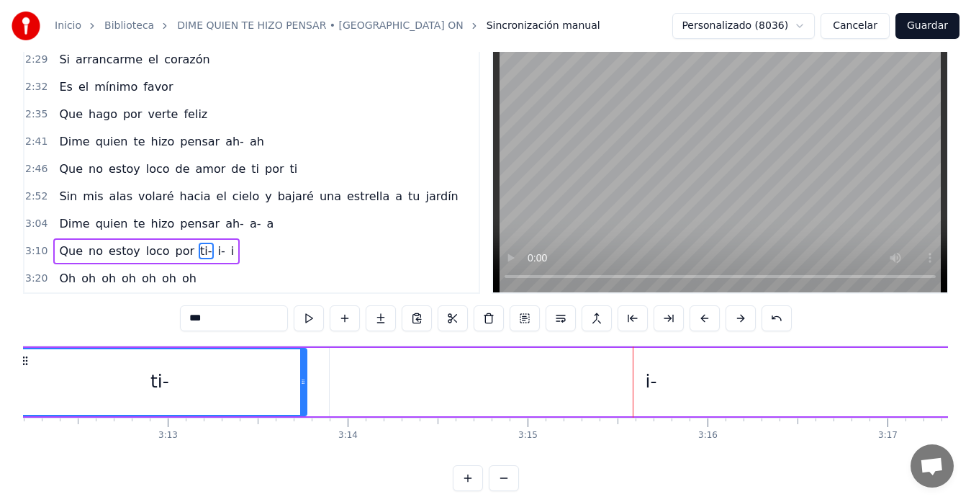
click at [550, 381] on div "i-" at bounding box center [651, 382] width 643 height 68
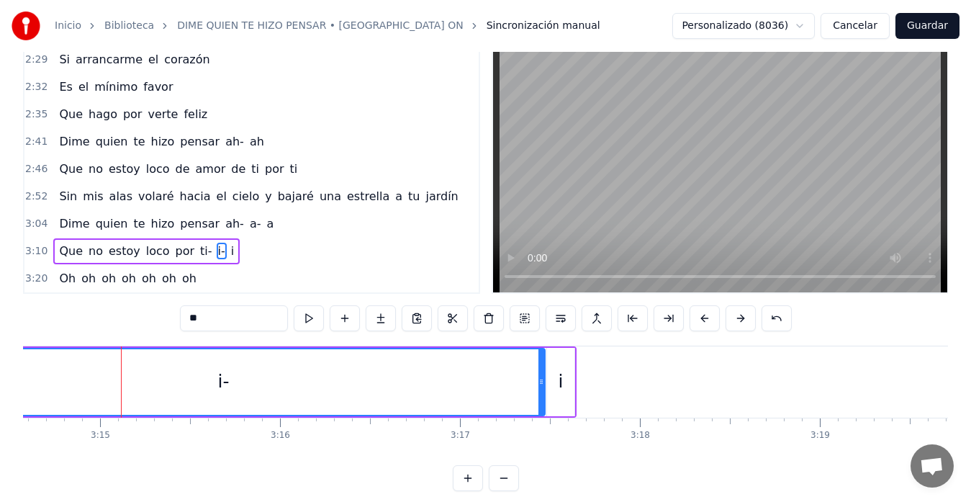
scroll to position [0, 34907]
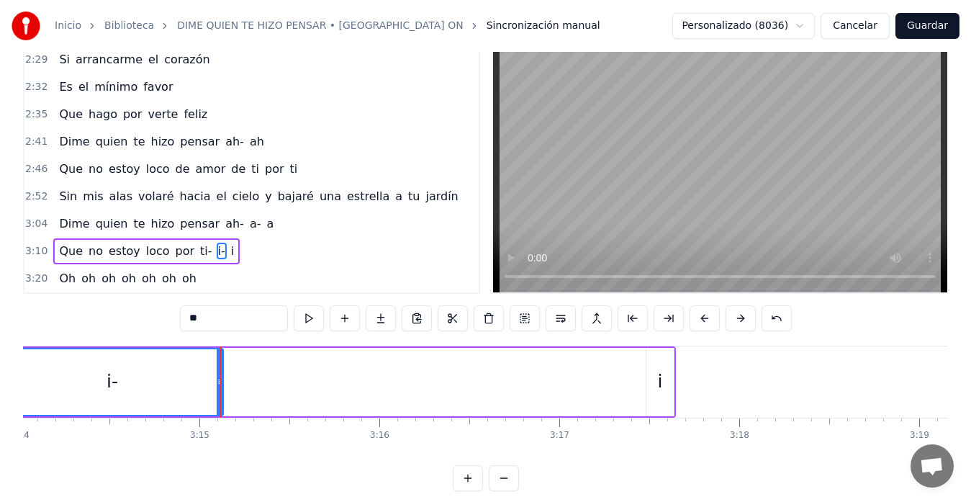
drag, startPoint x: 639, startPoint y: 381, endPoint x: 218, endPoint y: 424, distance: 423.1
click at [218, 424] on div "Dime quien te hizo pensar Que no estoy interesado Si tus ojos son el mar Que yo…" at bounding box center [485, 399] width 925 height 108
click at [660, 361] on div "i" at bounding box center [659, 382] width 27 height 68
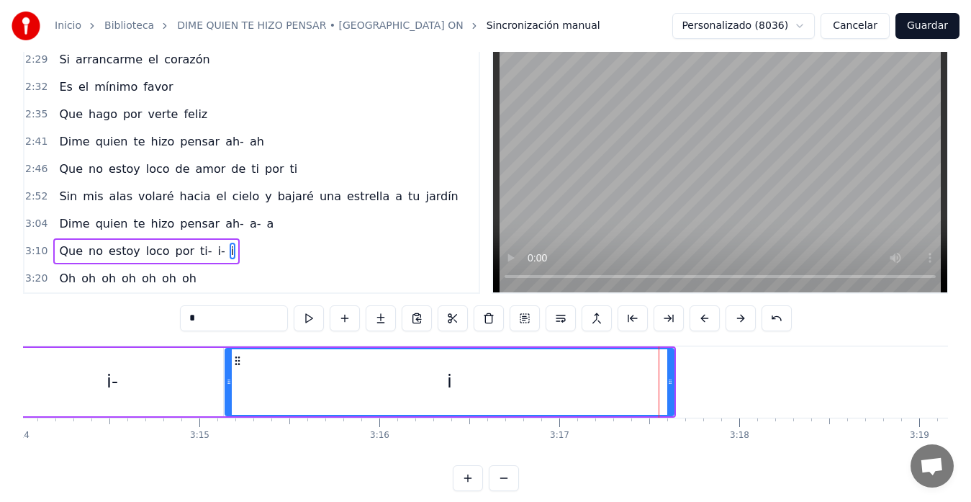
drag, startPoint x: 649, startPoint y: 385, endPoint x: 228, endPoint y: 420, distance: 422.4
click at [228, 420] on div "Dime quien te hizo pensar Que no estoy interesado Si tus ojos son el mar Que yo…" at bounding box center [485, 399] width 925 height 108
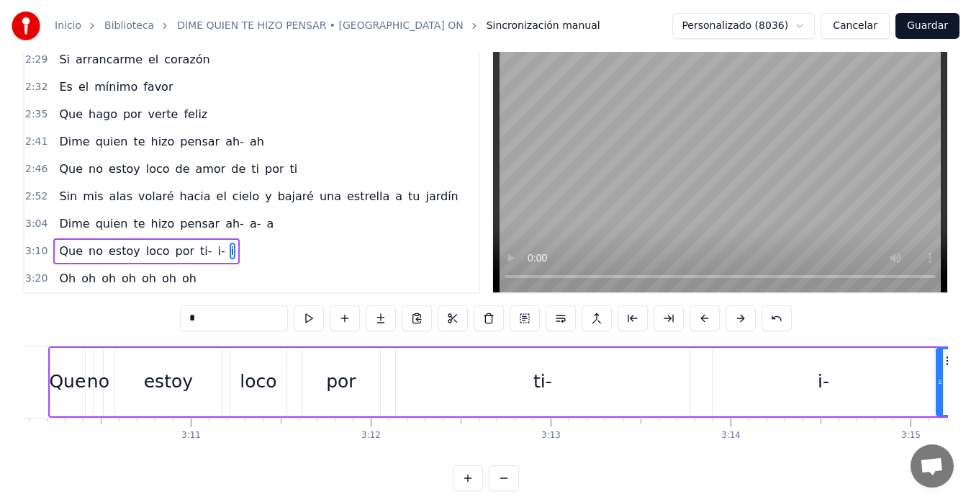
scroll to position [0, 34188]
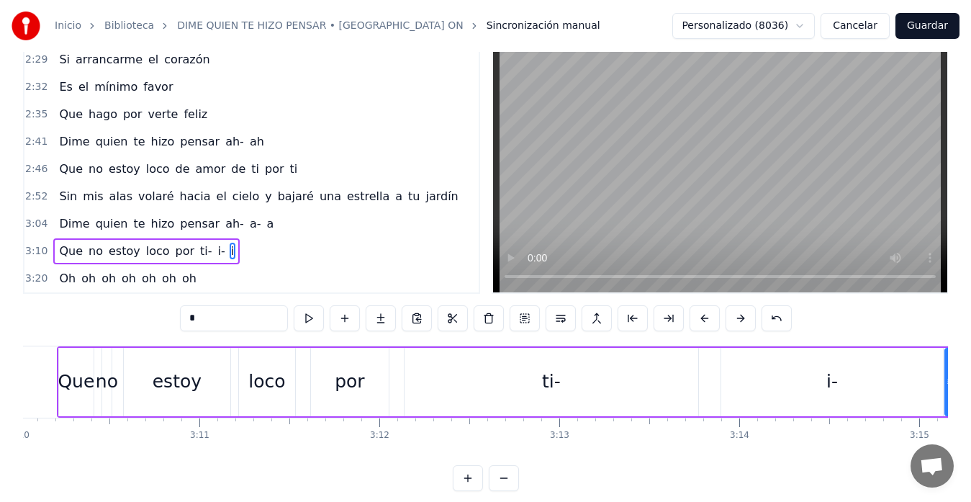
click at [213, 371] on div "estoy" at bounding box center [177, 382] width 107 height 68
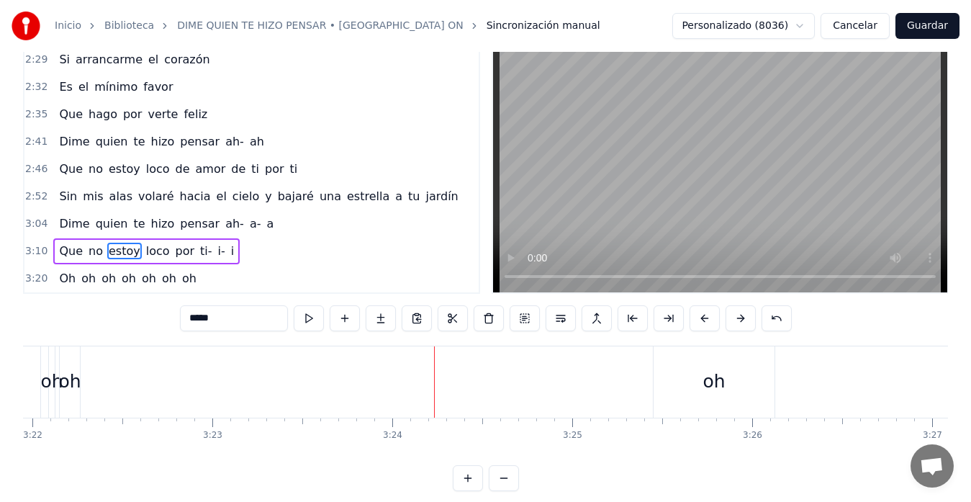
scroll to position [0, 36309]
click at [45, 366] on div "oh" at bounding box center [4, 381] width 121 height 71
type input "**"
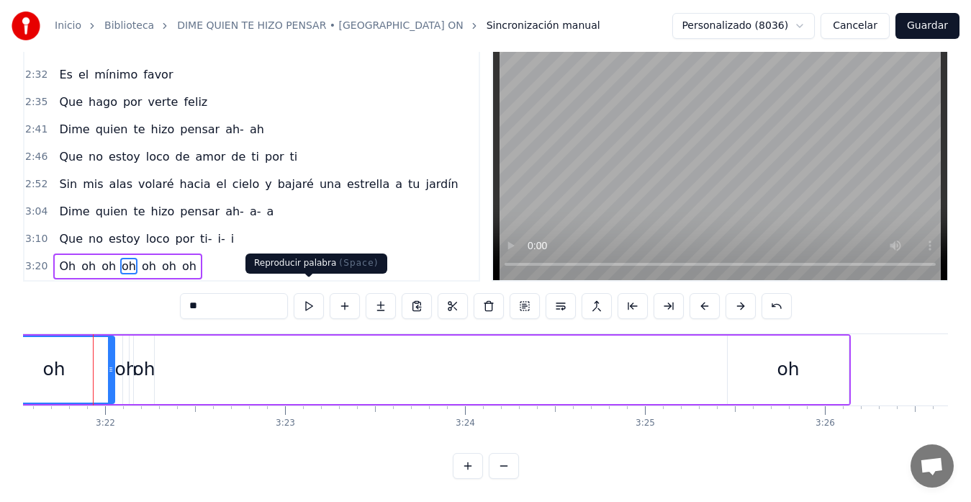
scroll to position [0, 36259]
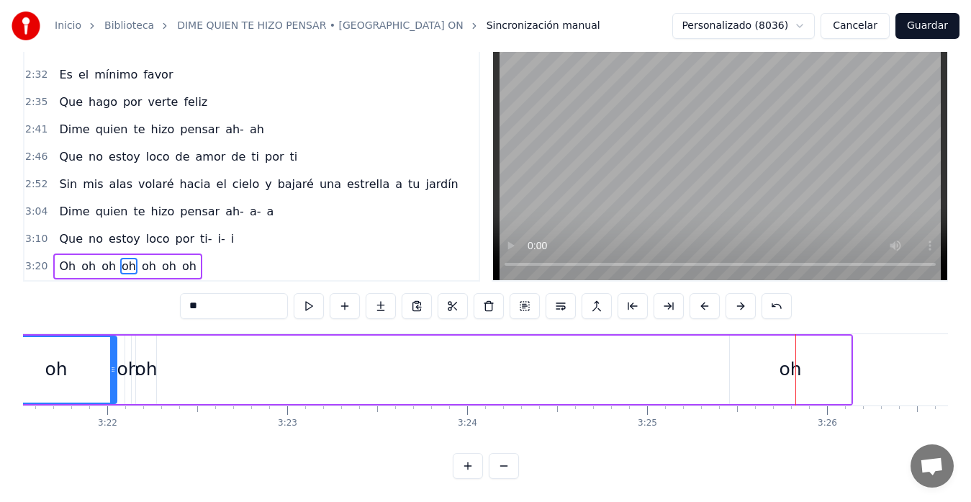
click at [745, 344] on div "oh" at bounding box center [790, 369] width 121 height 68
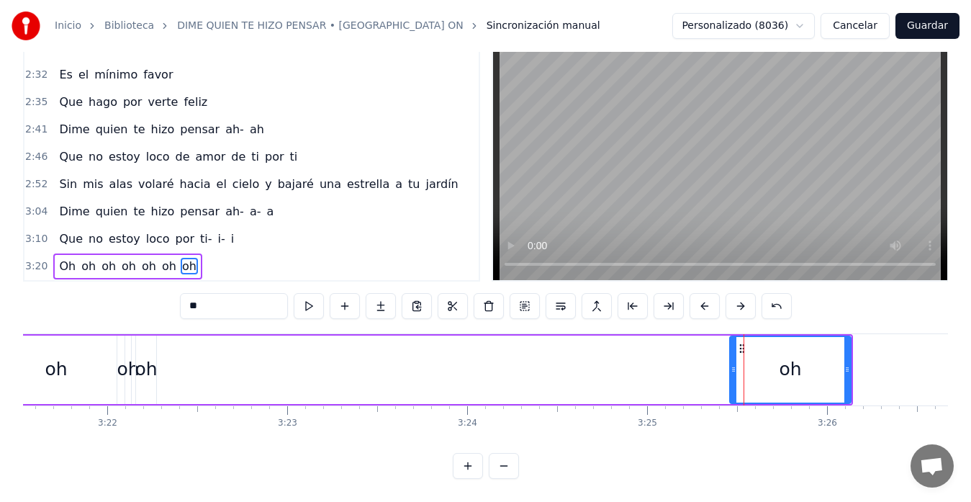
click at [643, 350] on div "Oh oh oh oh oh oh oh" at bounding box center [328, 369] width 1050 height 71
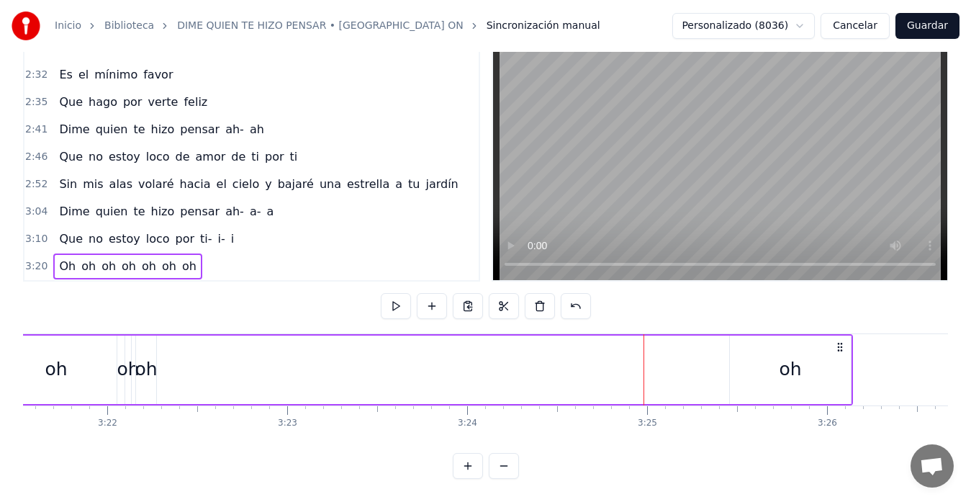
click at [145, 356] on div "oh" at bounding box center [146, 369] width 22 height 27
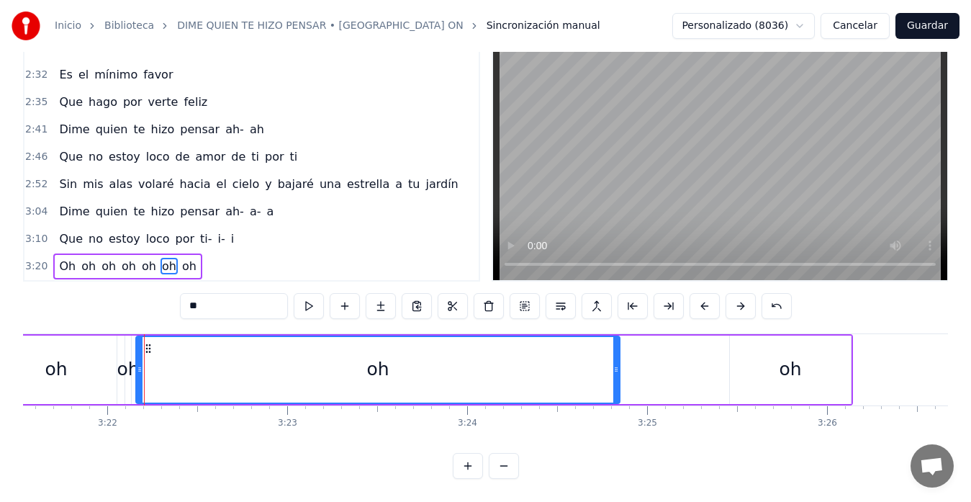
drag, startPoint x: 155, startPoint y: 357, endPoint x: 618, endPoint y: 371, distance: 463.7
click at [618, 371] on div at bounding box center [616, 369] width 6 height 65
click at [739, 339] on div "oh" at bounding box center [790, 369] width 121 height 68
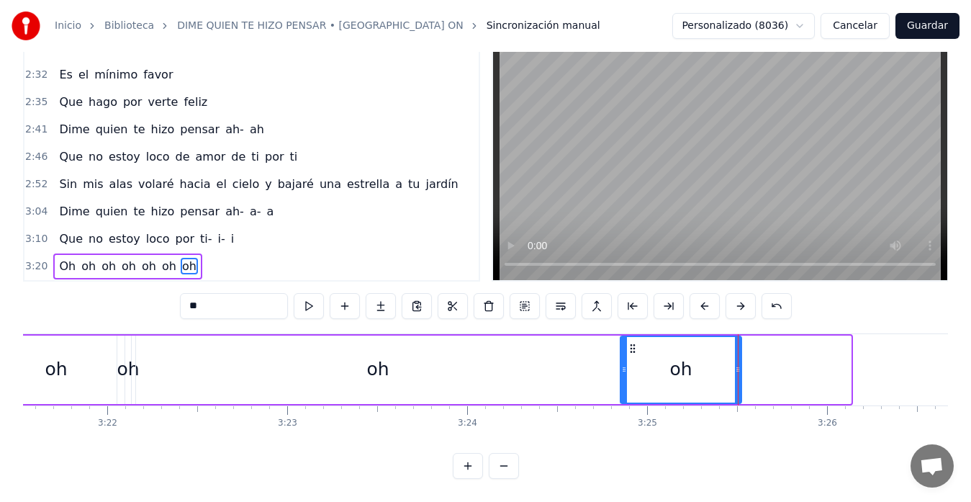
drag, startPoint x: 742, startPoint y: 336, endPoint x: 633, endPoint y: 352, distance: 110.5
click at [633, 352] on div "oh" at bounding box center [680, 369] width 119 height 65
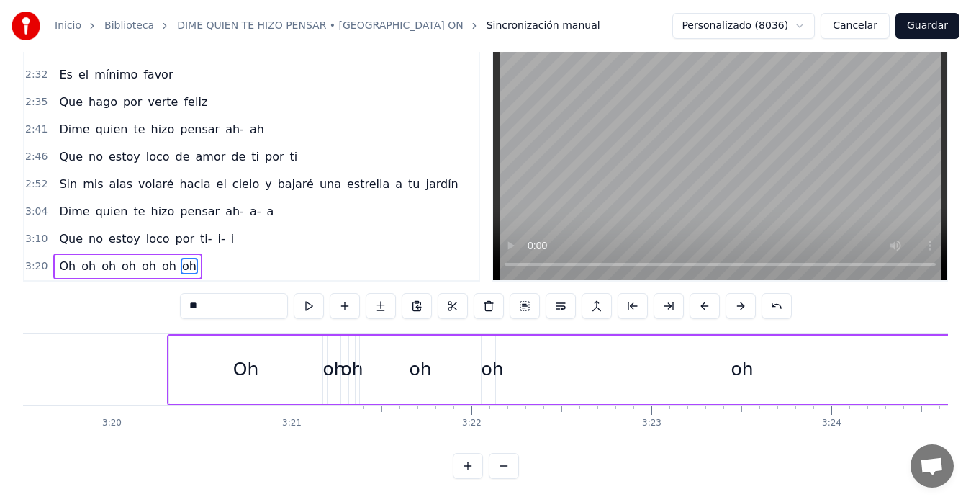
scroll to position [0, 35885]
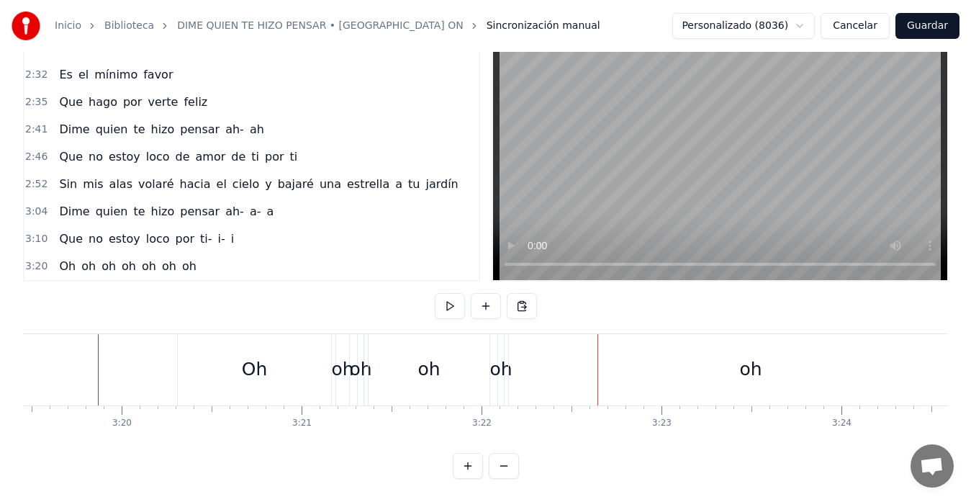
click at [385, 359] on div "oh" at bounding box center [428, 369] width 121 height 71
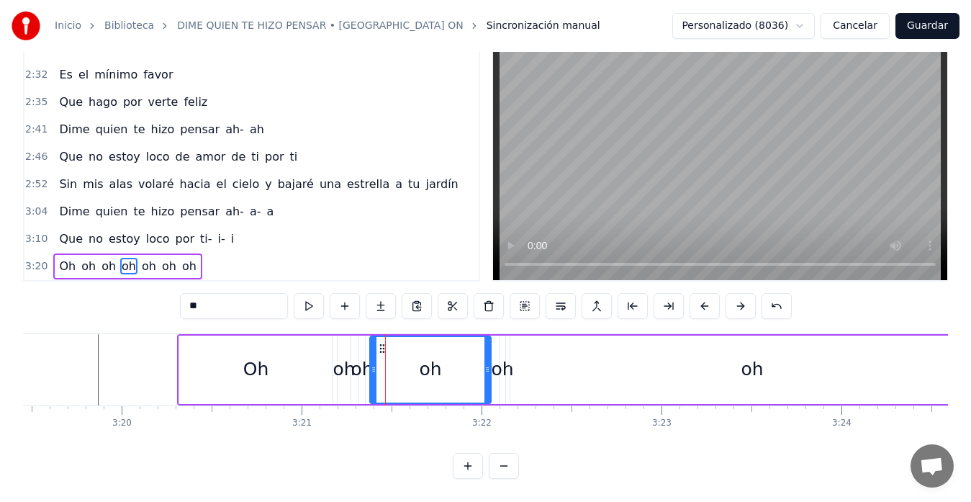
click at [517, 342] on div "oh" at bounding box center [752, 369] width 484 height 68
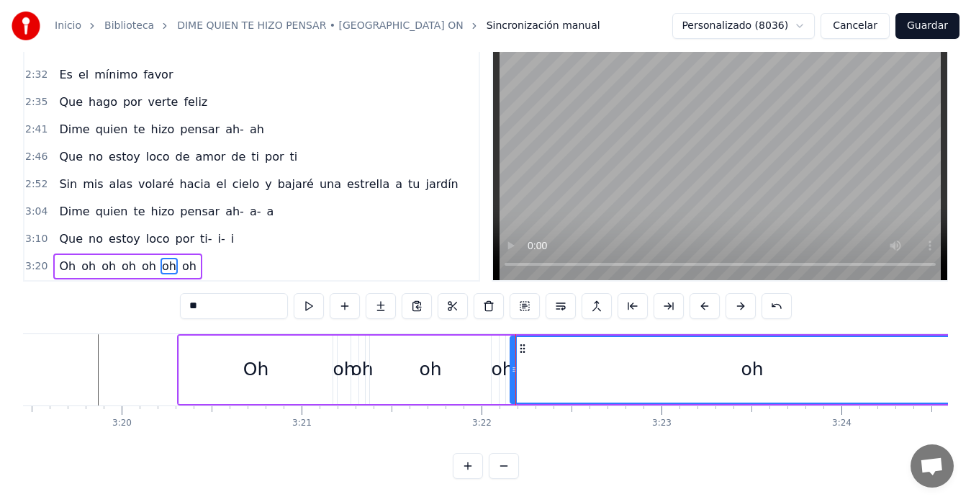
drag, startPoint x: 510, startPoint y: 350, endPoint x: 517, endPoint y: 349, distance: 7.2
click at [517, 349] on div "oh" at bounding box center [752, 369] width 485 height 68
drag, startPoint x: 511, startPoint y: 354, endPoint x: 525, endPoint y: 357, distance: 14.0
click at [525, 363] on icon at bounding box center [527, 369] width 6 height 12
click at [502, 356] on div "oh" at bounding box center [502, 369] width 22 height 27
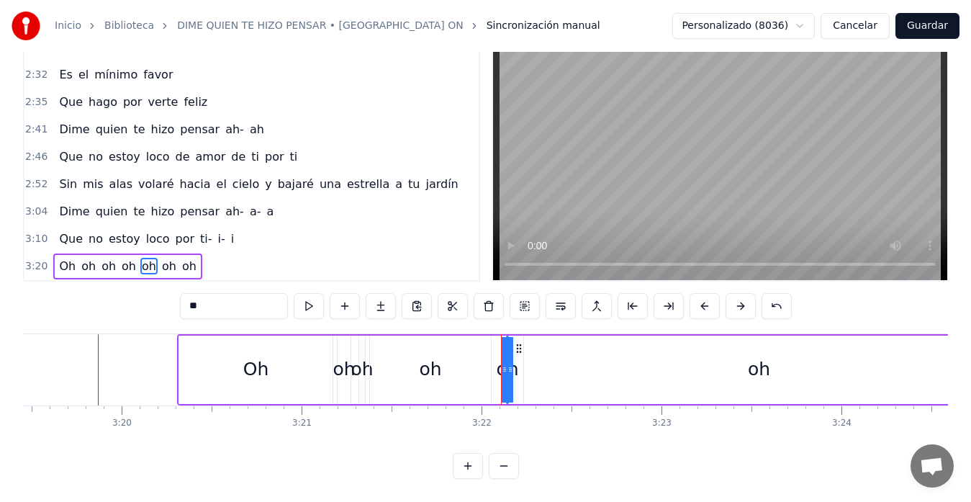
drag, startPoint x: 505, startPoint y: 350, endPoint x: 522, endPoint y: 353, distance: 17.5
click at [522, 353] on div "Oh oh oh oh oh oh oh" at bounding box center [647, 369] width 941 height 71
click at [502, 357] on div "oh" at bounding box center [506, 369] width 22 height 27
drag, startPoint x: 505, startPoint y: 357, endPoint x: 523, endPoint y: 360, distance: 18.2
click at [522, 360] on div "oh" at bounding box center [514, 369] width 15 height 65
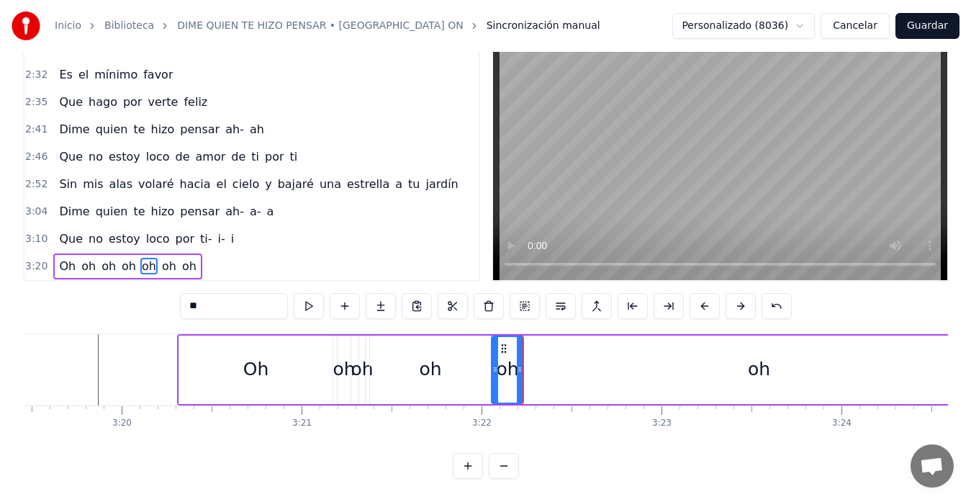
drag, startPoint x: 507, startPoint y: 361, endPoint x: 492, endPoint y: 368, distance: 17.1
click at [492, 368] on div at bounding box center [495, 369] width 6 height 65
click at [379, 356] on div "oh" at bounding box center [430, 369] width 121 height 68
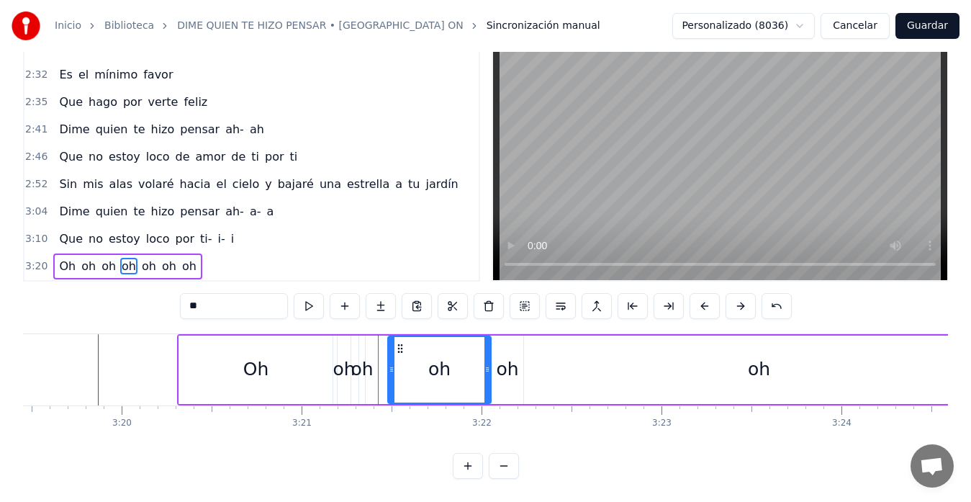
drag, startPoint x: 371, startPoint y: 358, endPoint x: 389, endPoint y: 359, distance: 18.0
click at [389, 363] on icon at bounding box center [392, 369] width 6 height 12
click at [354, 356] on div "oh" at bounding box center [361, 369] width 22 height 27
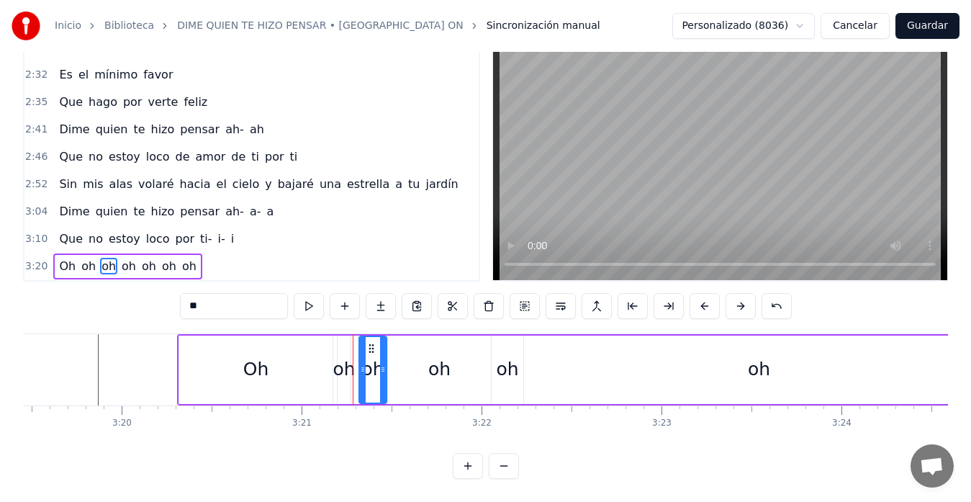
drag, startPoint x: 362, startPoint y: 352, endPoint x: 384, endPoint y: 358, distance: 22.5
click at [384, 363] on icon at bounding box center [383, 369] width 6 height 12
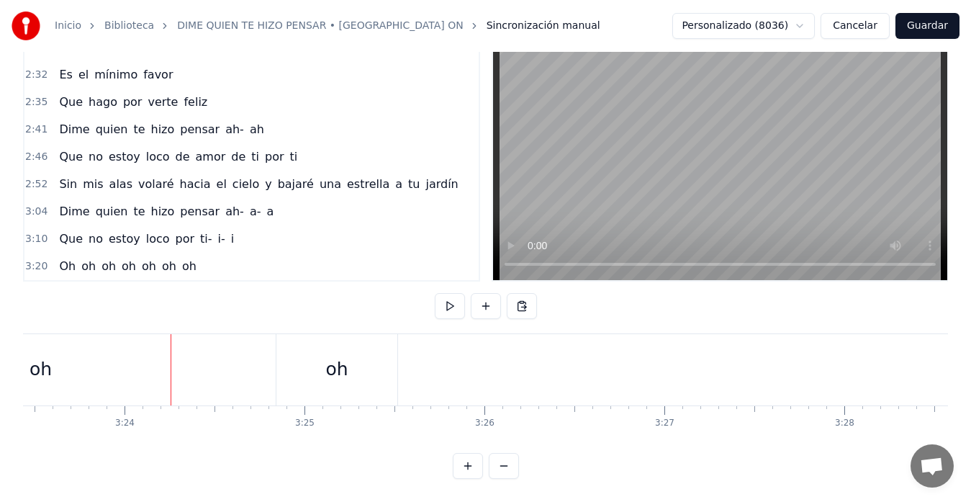
scroll to position [0, 36677]
click at [30, 440] on div "Dime quien te hizo pensar Que no estoy interesado Si tus ojos son el mar Que yo…" at bounding box center [485, 387] width 925 height 108
click at [515, 365] on div "oh" at bounding box center [339, 369] width 470 height 71
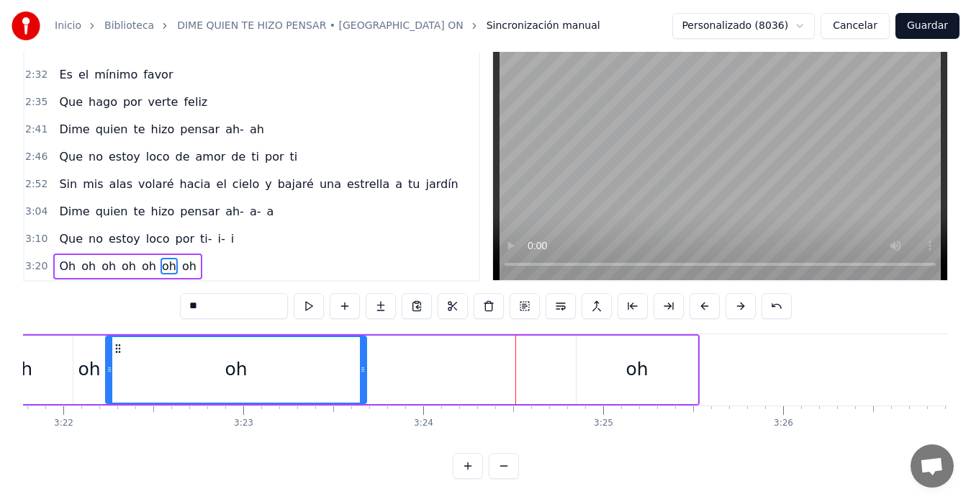
drag, startPoint x: 573, startPoint y: 358, endPoint x: 363, endPoint y: 365, distance: 209.5
click at [363, 365] on div at bounding box center [363, 369] width 6 height 65
click at [581, 357] on div "oh" at bounding box center [636, 369] width 121 height 68
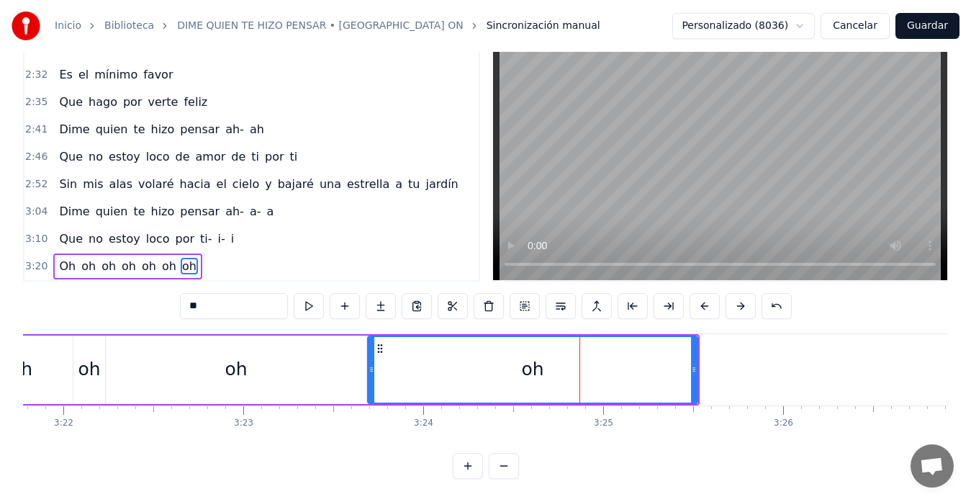
drag, startPoint x: 580, startPoint y: 358, endPoint x: 371, endPoint y: 383, distance: 210.2
click at [371, 383] on div at bounding box center [371, 369] width 6 height 65
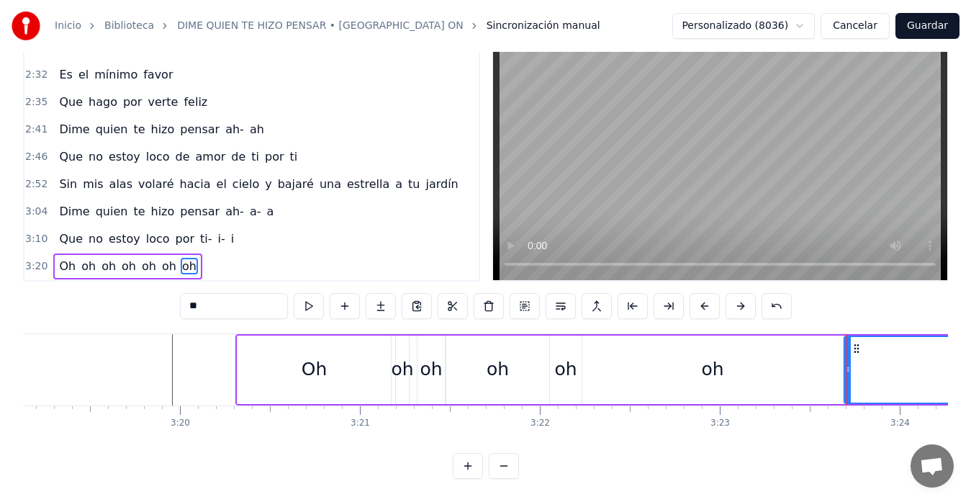
scroll to position [0, 35814]
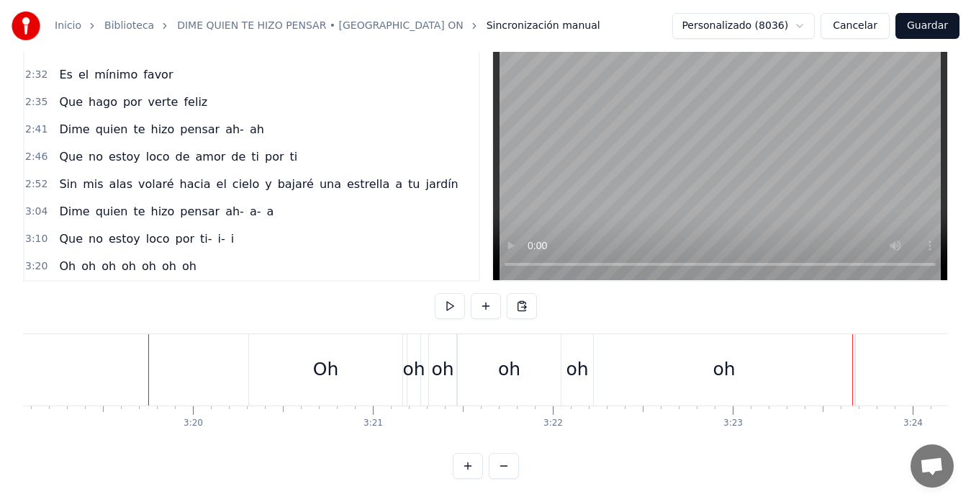
click at [603, 366] on div "oh" at bounding box center [724, 369] width 261 height 71
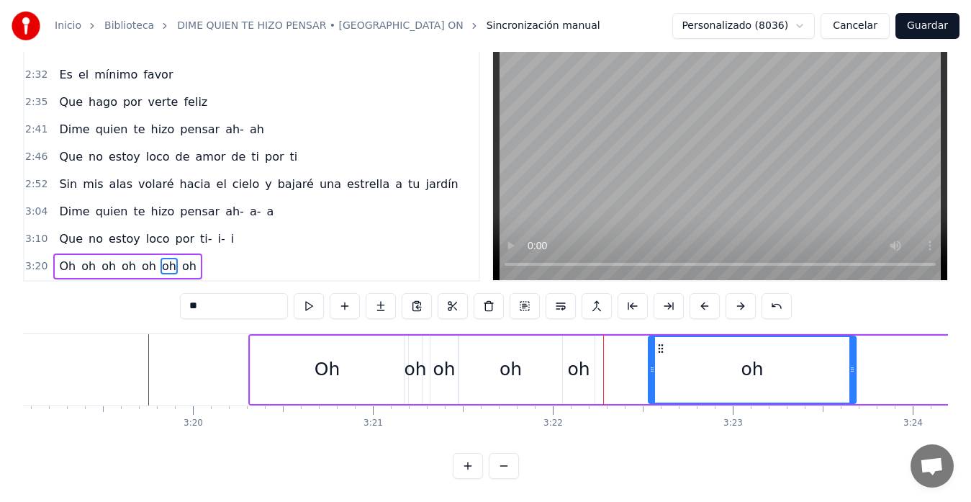
drag, startPoint x: 598, startPoint y: 363, endPoint x: 647, endPoint y: 363, distance: 48.9
click at [652, 363] on div at bounding box center [652, 369] width 6 height 65
click at [576, 340] on div "oh" at bounding box center [579, 369] width 32 height 68
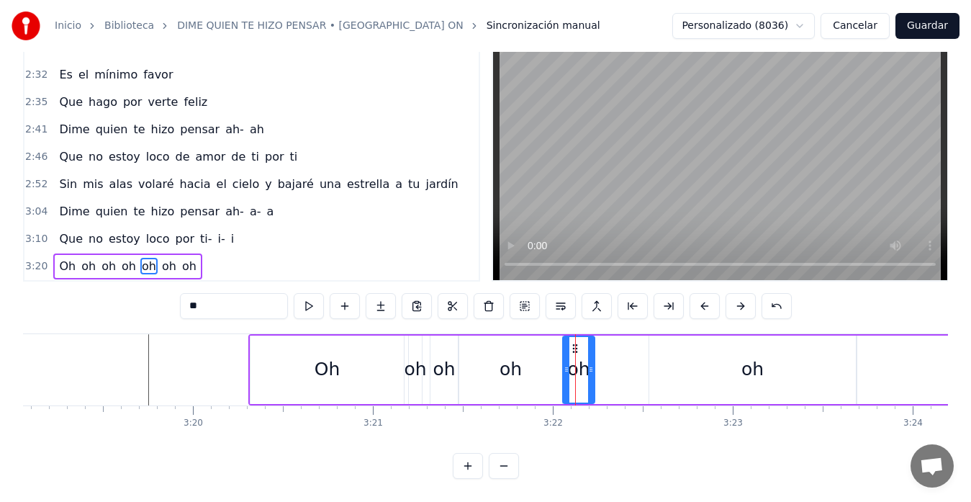
drag, startPoint x: 595, startPoint y: 351, endPoint x: 607, endPoint y: 353, distance: 11.6
click at [607, 353] on div "Oh oh oh oh oh oh oh" at bounding box center [718, 369] width 941 height 71
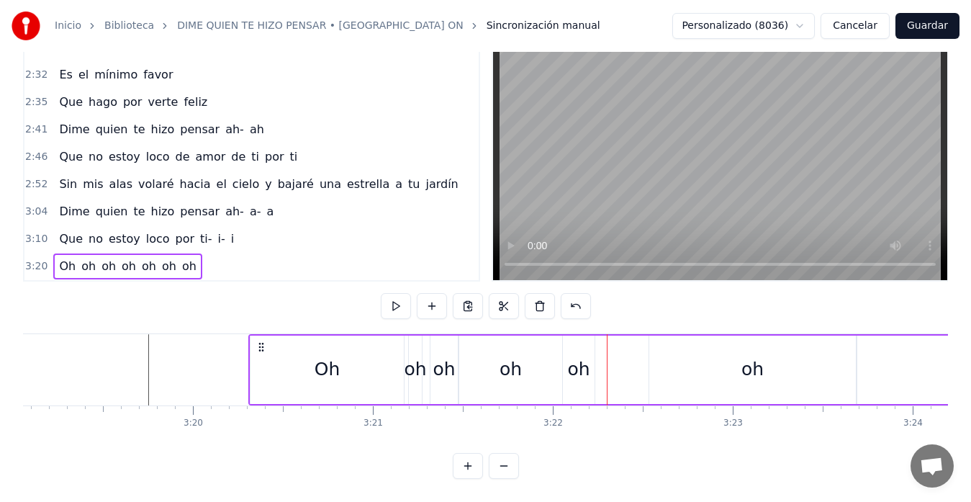
click at [587, 357] on div "oh" at bounding box center [578, 369] width 22 height 27
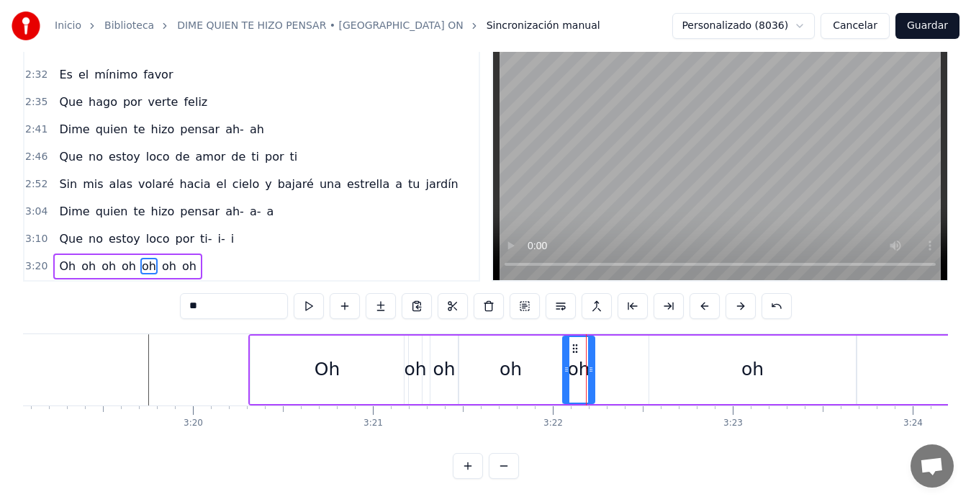
click at [594, 358] on div "oh" at bounding box center [578, 369] width 33 height 68
drag, startPoint x: 593, startPoint y: 359, endPoint x: 640, endPoint y: 356, distance: 46.9
click at [646, 363] on icon at bounding box center [646, 369] width 6 height 12
drag, startPoint x: 568, startPoint y: 358, endPoint x: 584, endPoint y: 359, distance: 15.8
click at [584, 363] on icon at bounding box center [582, 369] width 6 height 12
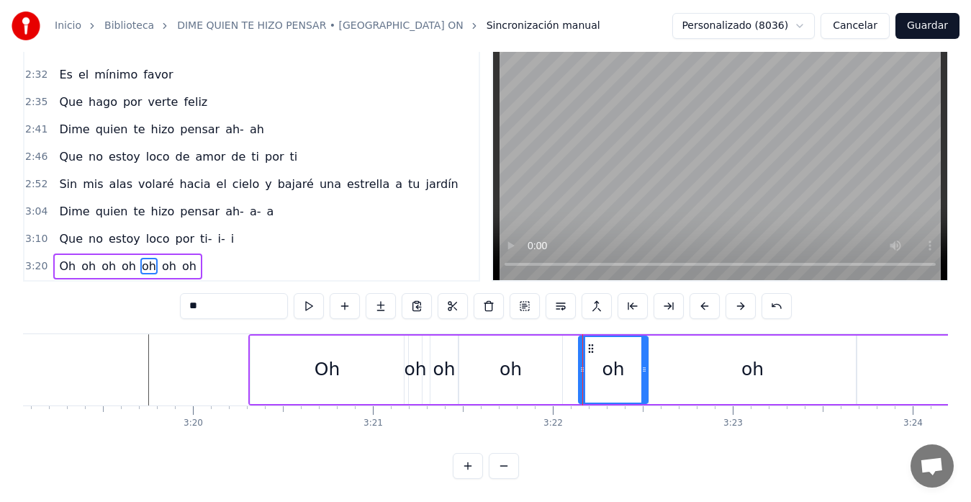
click at [522, 361] on div "oh" at bounding box center [510, 369] width 103 height 68
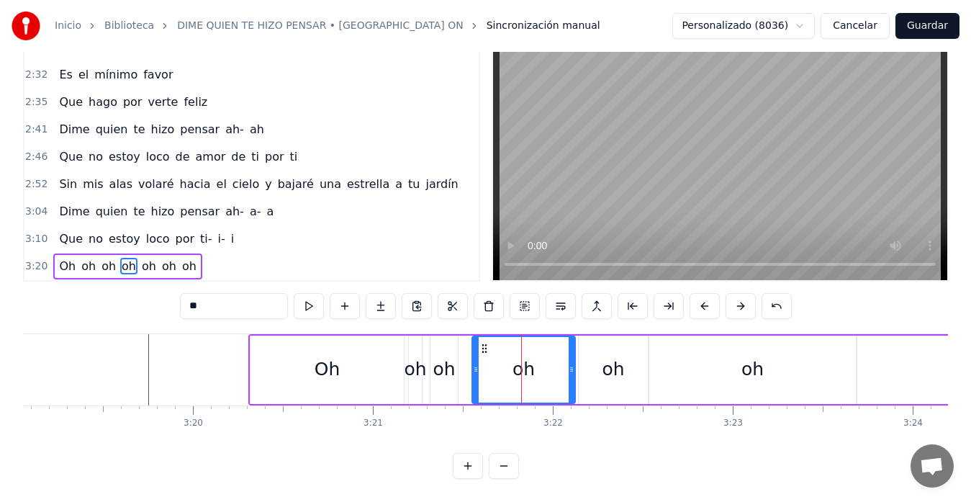
drag, startPoint x: 472, startPoint y: 338, endPoint x: 485, endPoint y: 338, distance: 13.0
click at [485, 343] on icon at bounding box center [485, 349] width 12 height 12
click at [442, 356] on div "oh" at bounding box center [444, 369] width 22 height 27
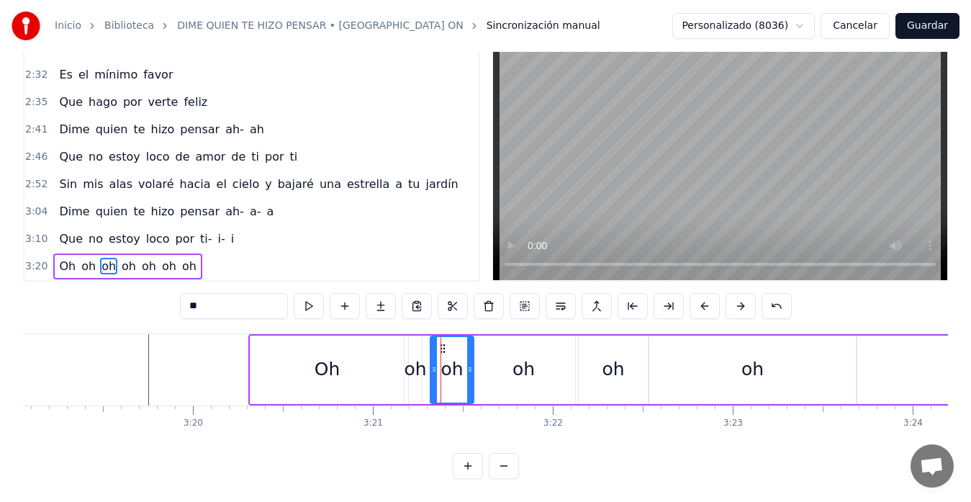
drag, startPoint x: 455, startPoint y: 347, endPoint x: 471, endPoint y: 348, distance: 15.8
click at [471, 348] on div at bounding box center [470, 369] width 6 height 65
click at [371, 364] on div "Oh" at bounding box center [326, 369] width 153 height 68
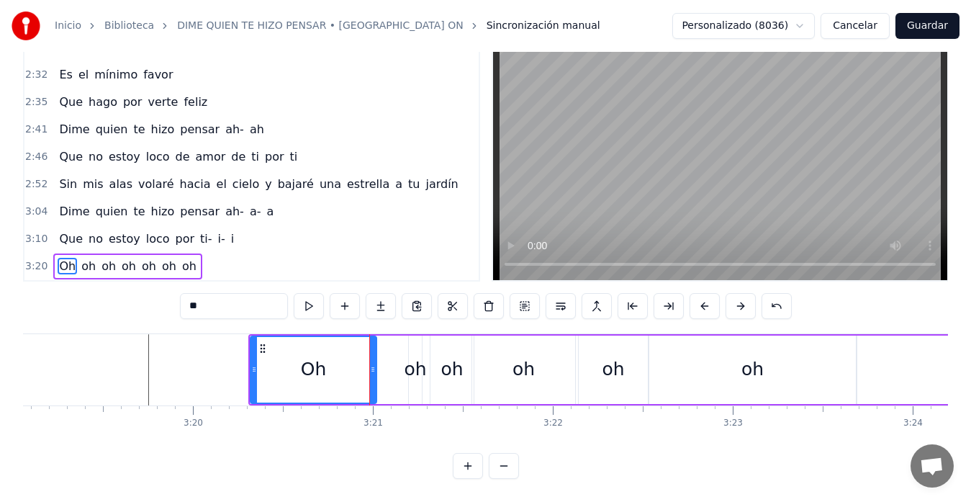
drag, startPoint x: 399, startPoint y: 356, endPoint x: 369, endPoint y: 362, distance: 30.8
click at [371, 363] on icon at bounding box center [373, 369] width 6 height 12
click at [412, 356] on div "oh" at bounding box center [415, 369] width 22 height 27
type input "**"
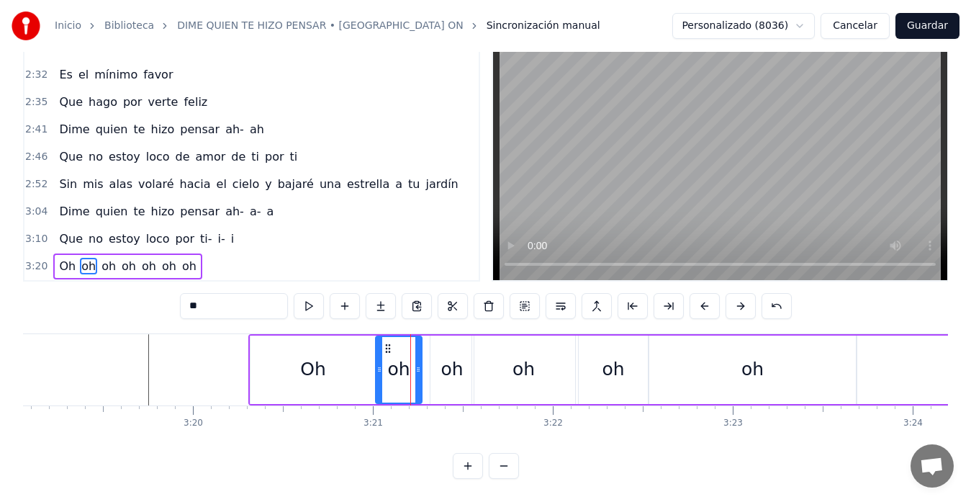
drag, startPoint x: 411, startPoint y: 358, endPoint x: 378, endPoint y: 366, distance: 34.2
click at [378, 366] on div at bounding box center [379, 369] width 6 height 65
click at [434, 356] on div "oh" at bounding box center [451, 369] width 43 height 68
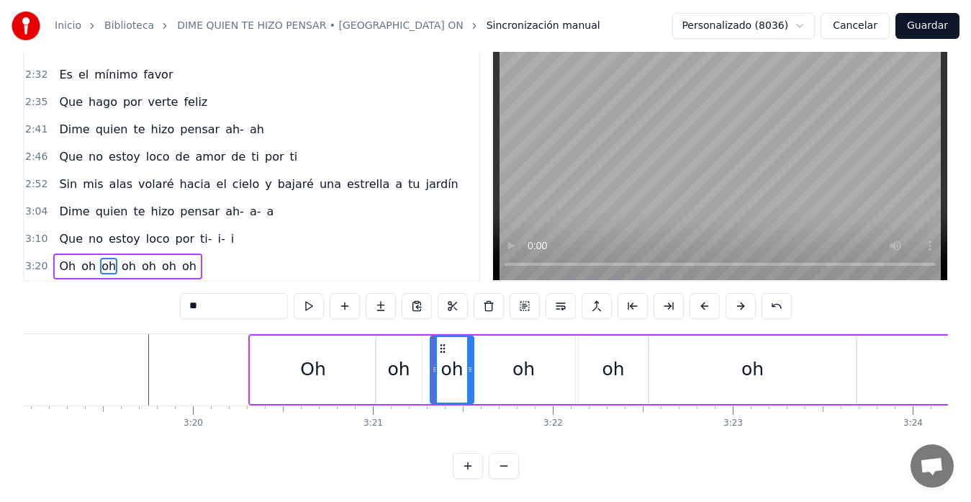
click at [415, 359] on div "oh" at bounding box center [399, 369] width 46 height 68
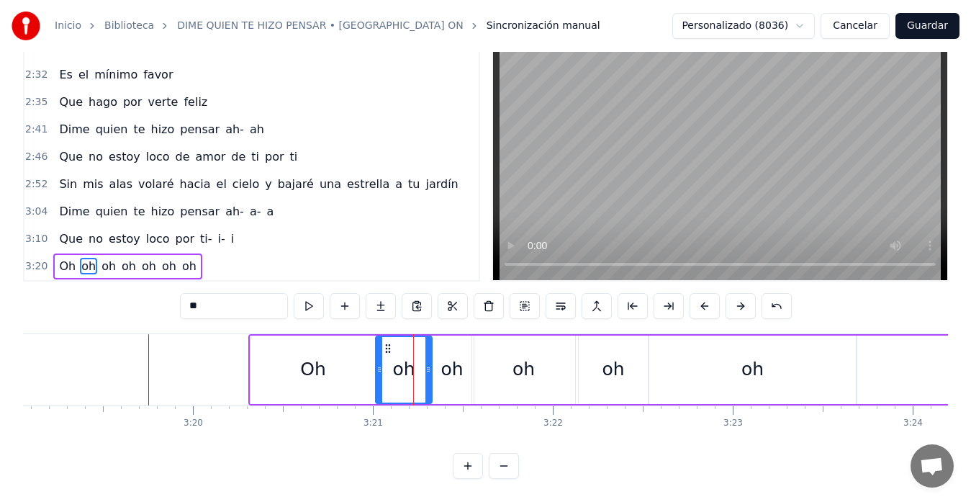
drag, startPoint x: 420, startPoint y: 358, endPoint x: 430, endPoint y: 358, distance: 10.1
click at [430, 363] on icon at bounding box center [428, 369] width 6 height 12
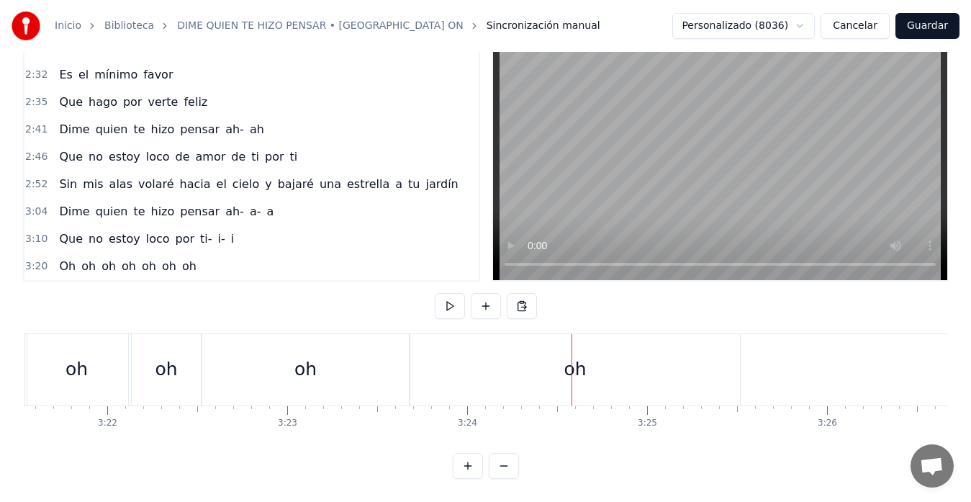
scroll to position [0, 36241]
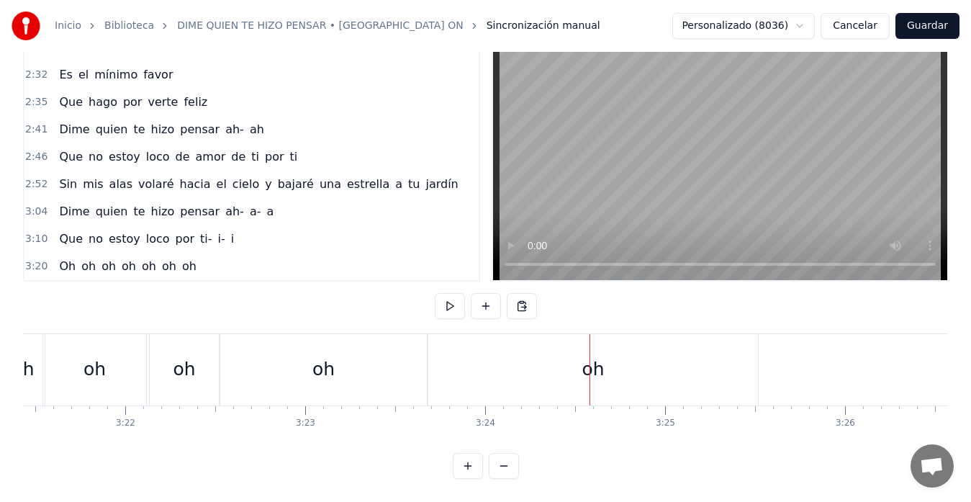
click at [366, 368] on div "oh" at bounding box center [323, 369] width 207 height 71
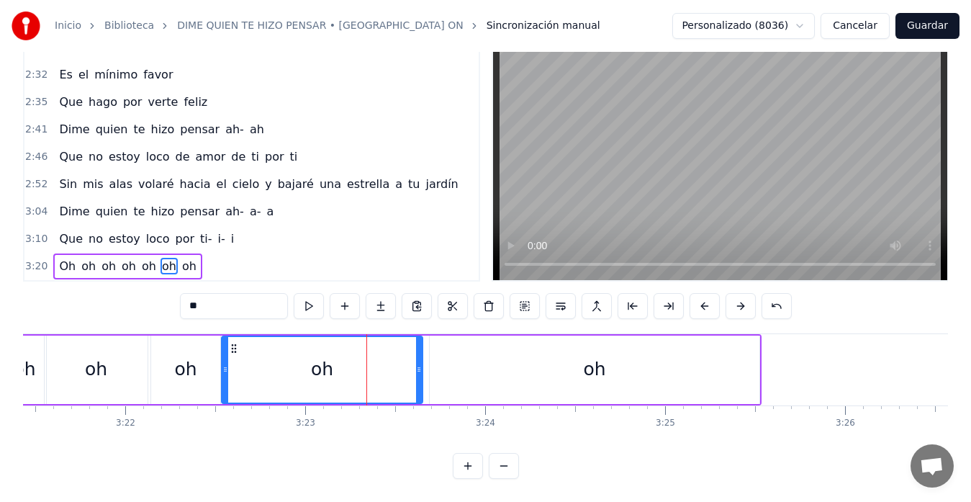
click at [419, 363] on icon at bounding box center [419, 369] width 6 height 12
click at [460, 357] on div "oh" at bounding box center [595, 369] width 330 height 68
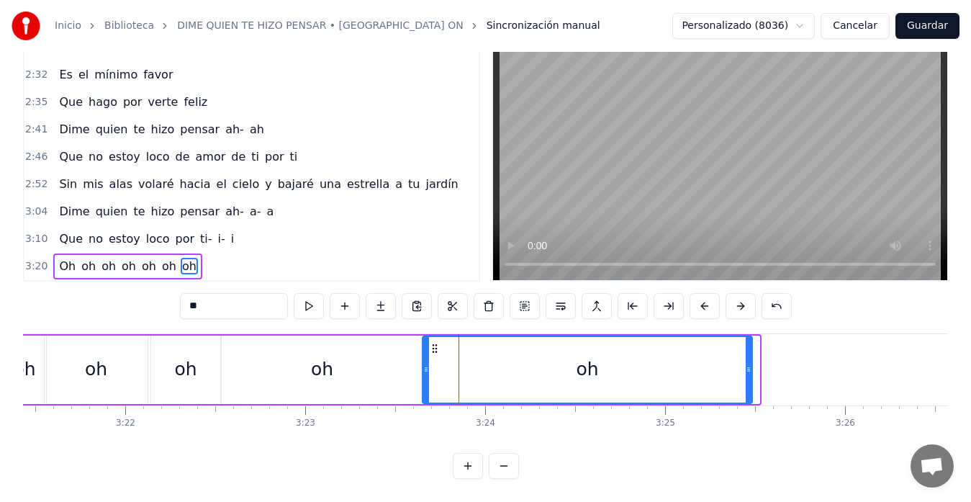
drag, startPoint x: 440, startPoint y: 335, endPoint x: 433, endPoint y: 339, distance: 8.0
click at [433, 343] on icon at bounding box center [435, 349] width 12 height 12
drag, startPoint x: 751, startPoint y: 357, endPoint x: 628, endPoint y: 373, distance: 123.4
click at [630, 373] on div at bounding box center [633, 369] width 6 height 65
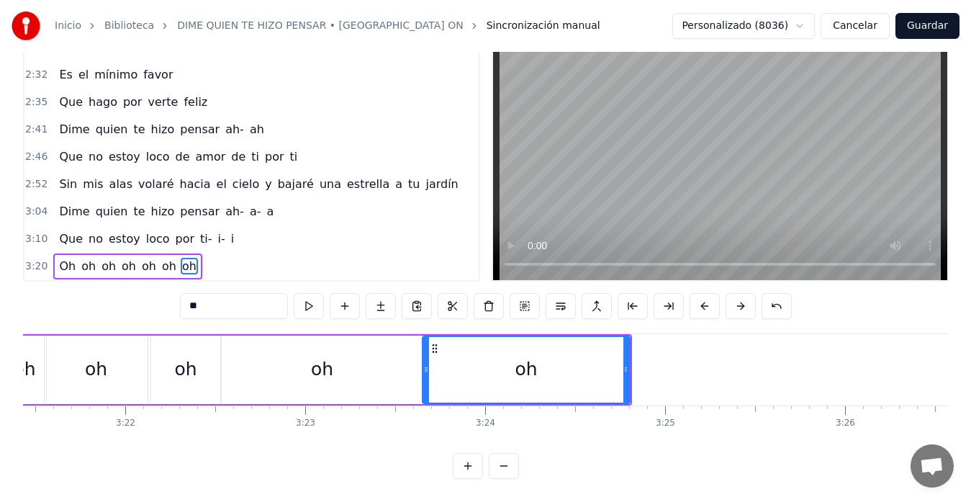
click at [24, 335] on div "oh" at bounding box center [24, 369] width 43 height 68
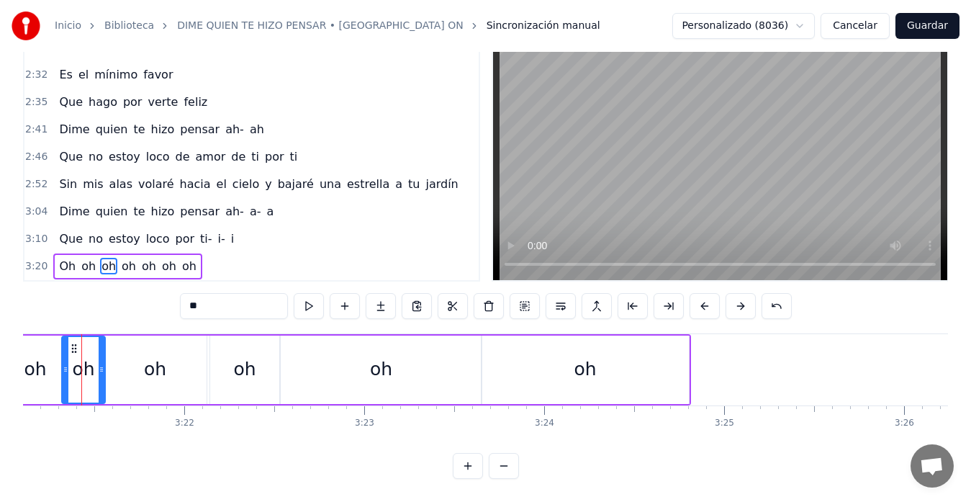
scroll to position [0, 36168]
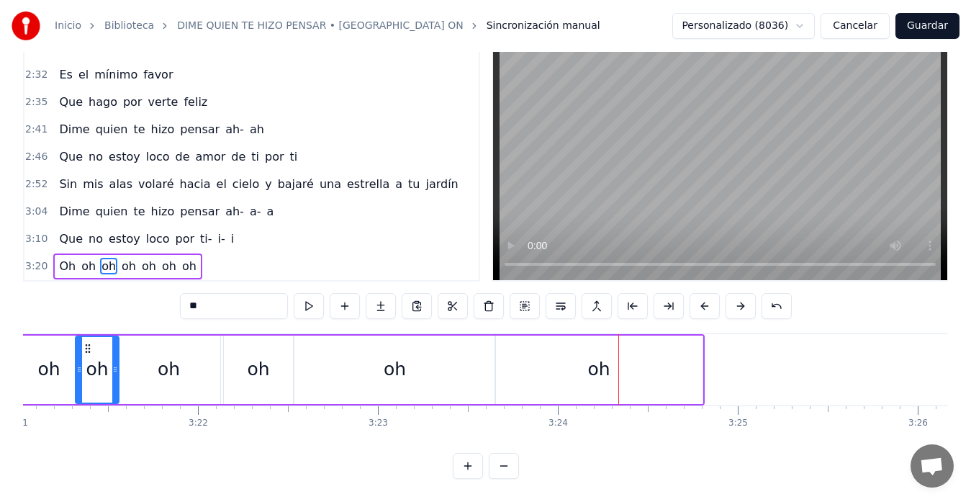
click at [451, 360] on div "oh" at bounding box center [394, 369] width 201 height 68
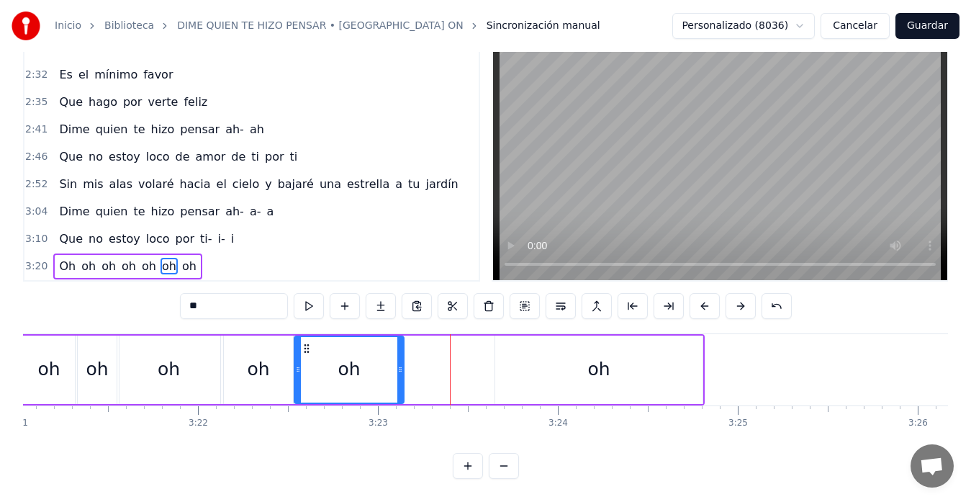
drag, startPoint x: 492, startPoint y: 356, endPoint x: 400, endPoint y: 374, distance: 93.2
click at [400, 374] on div at bounding box center [400, 369] width 6 height 65
click at [504, 352] on div "oh" at bounding box center [598, 369] width 207 height 68
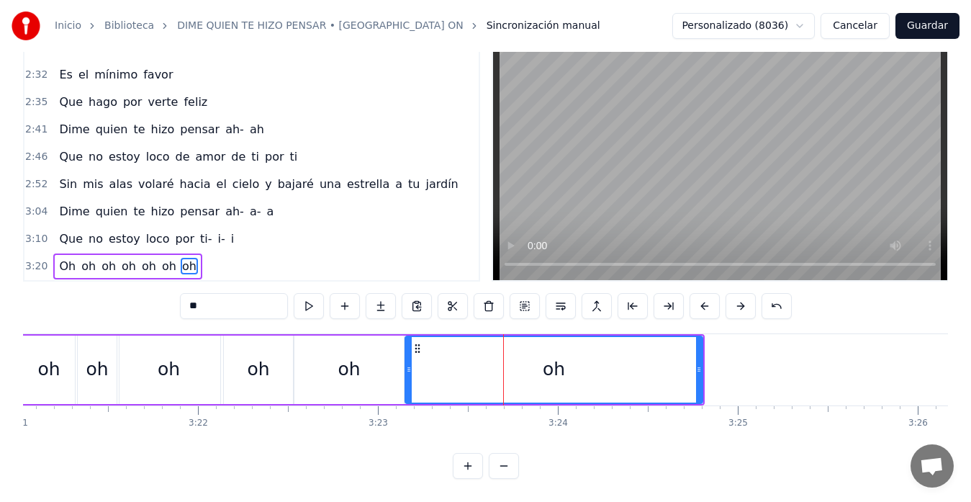
drag, startPoint x: 497, startPoint y: 358, endPoint x: 407, endPoint y: 374, distance: 91.3
click at [407, 374] on div at bounding box center [409, 369] width 6 height 65
click at [27, 343] on div "oh" at bounding box center [49, 369] width 56 height 68
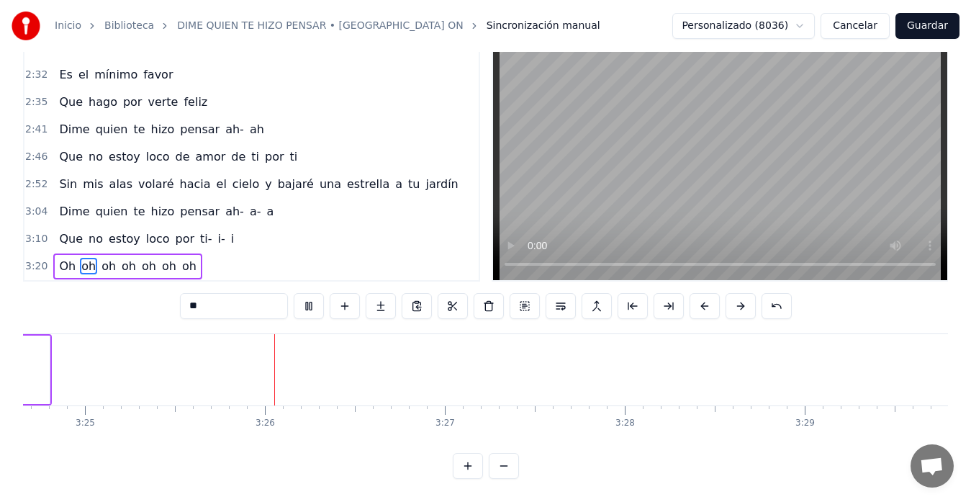
scroll to position [0, 36902]
click at [920, 23] on button "Guardar" at bounding box center [927, 26] width 64 height 26
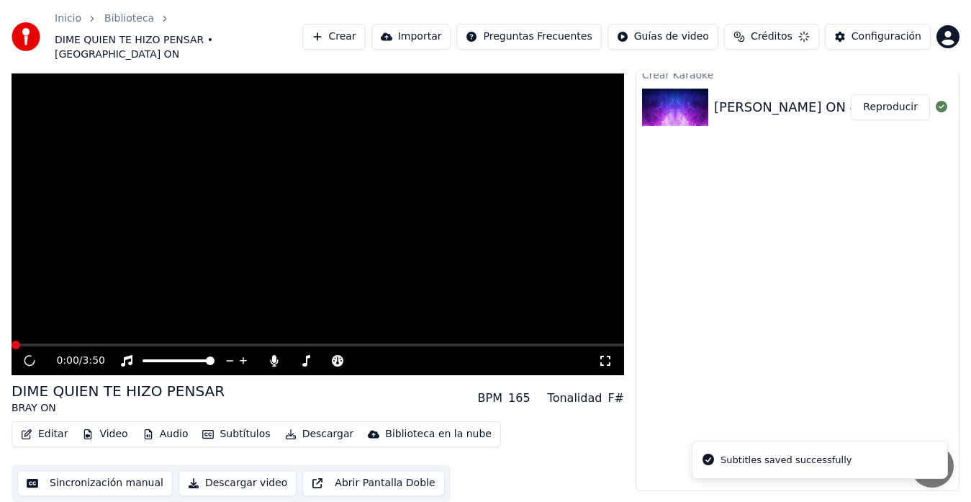
scroll to position [29, 0]
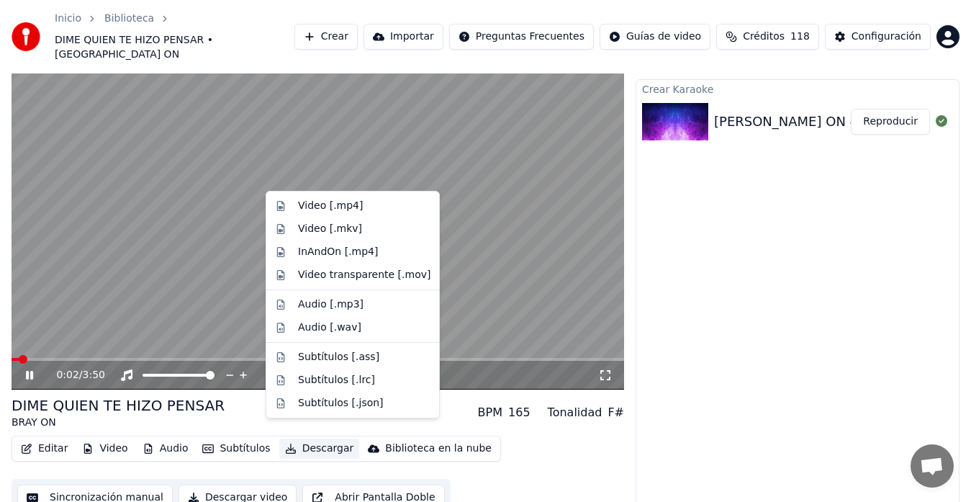
click at [304, 438] on button "Descargar" at bounding box center [319, 448] width 81 height 20
click at [309, 203] on div "Video [.mp4]" at bounding box center [330, 206] width 65 height 14
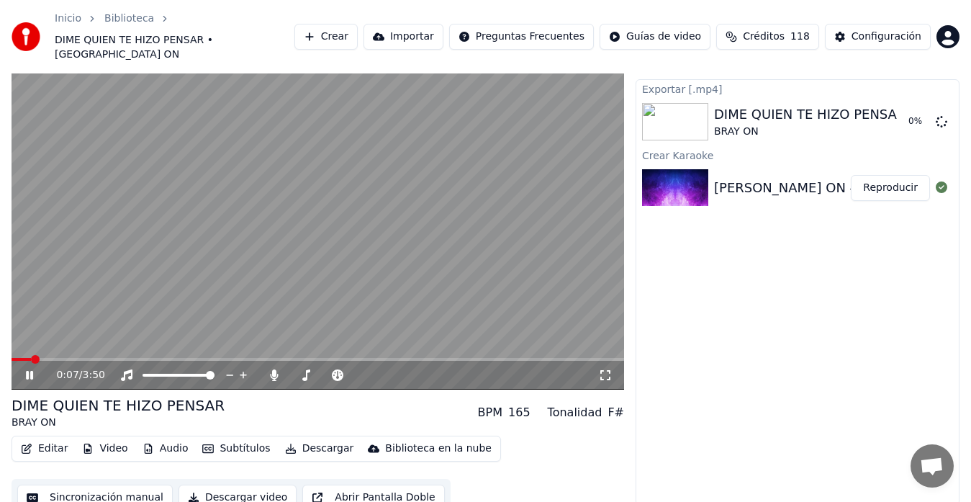
click at [30, 369] on icon at bounding box center [39, 375] width 33 height 12
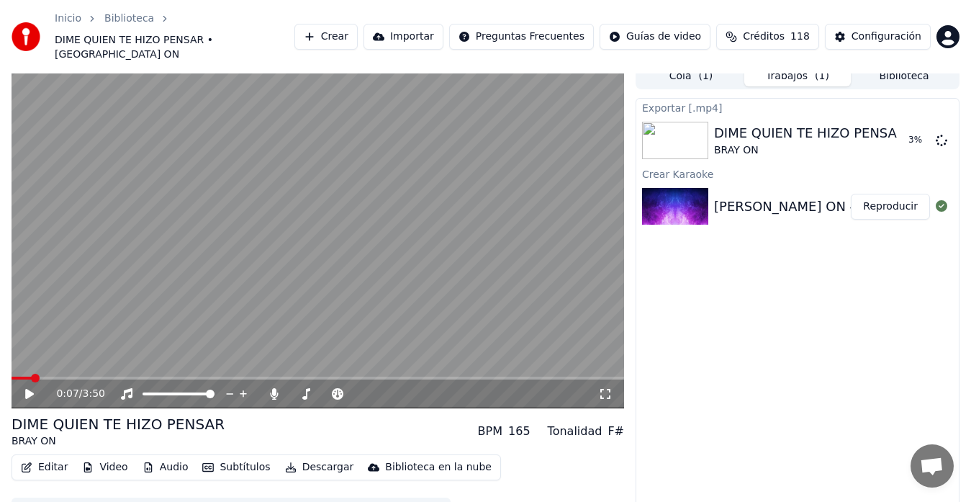
scroll to position [0, 0]
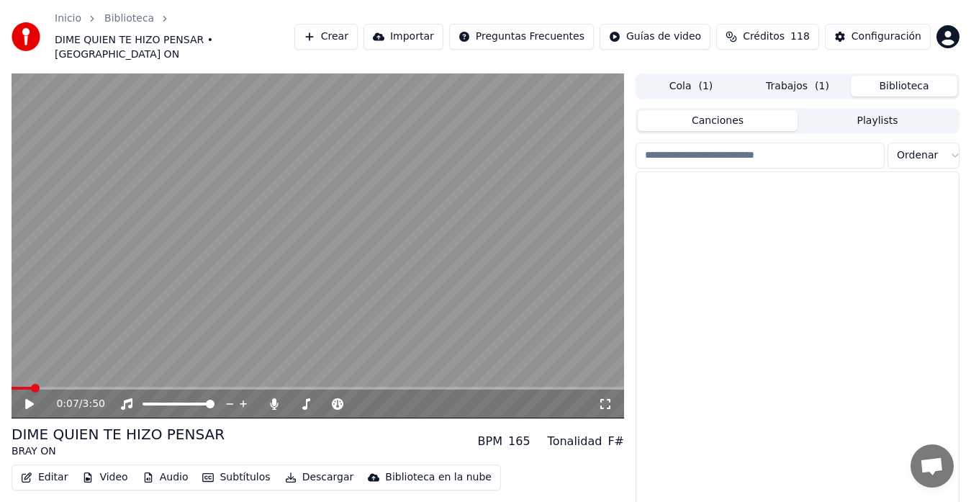
click at [897, 76] on button "Biblioteca" at bounding box center [904, 86] width 107 height 21
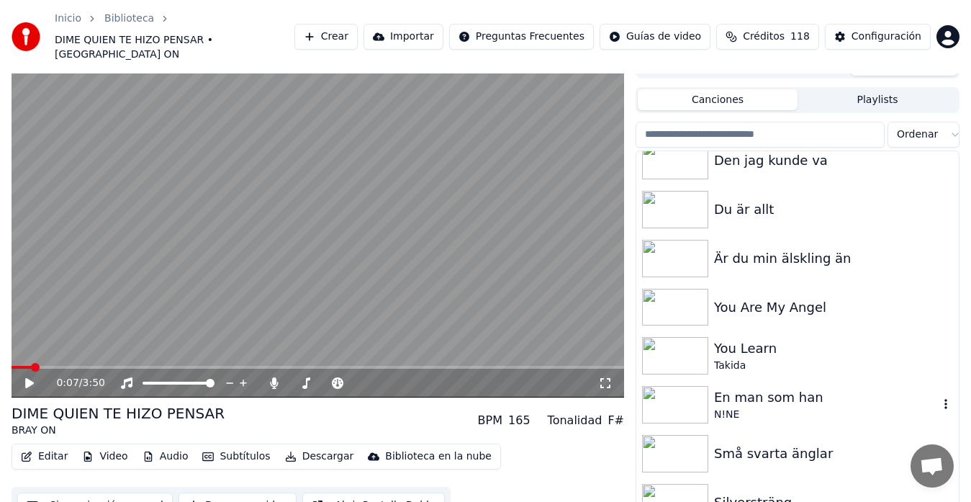
scroll to position [32, 0]
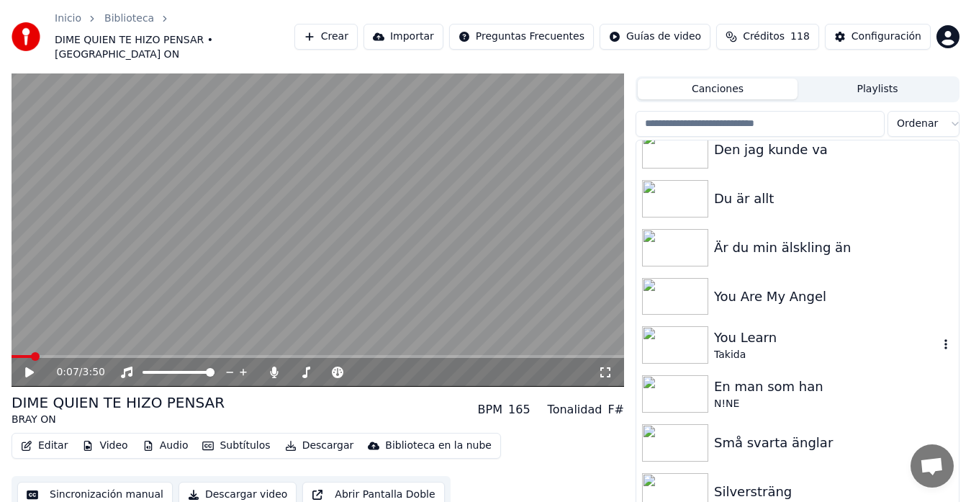
click at [732, 348] on div "Takida" at bounding box center [826, 355] width 225 height 14
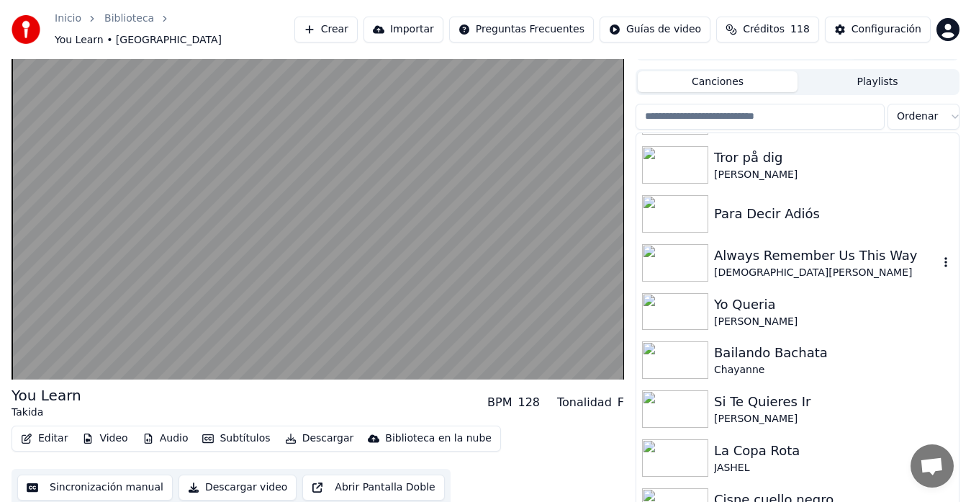
scroll to position [6650, 0]
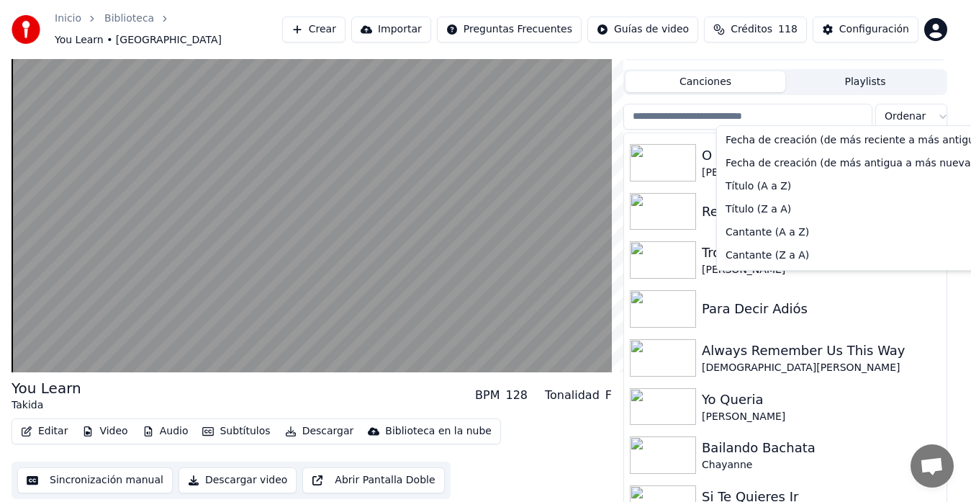
click at [920, 113] on html "Inicio Biblioteca You Learn • Takida Crear Importar Preguntas Frecuentes Guías …" at bounding box center [485, 227] width 971 height 502
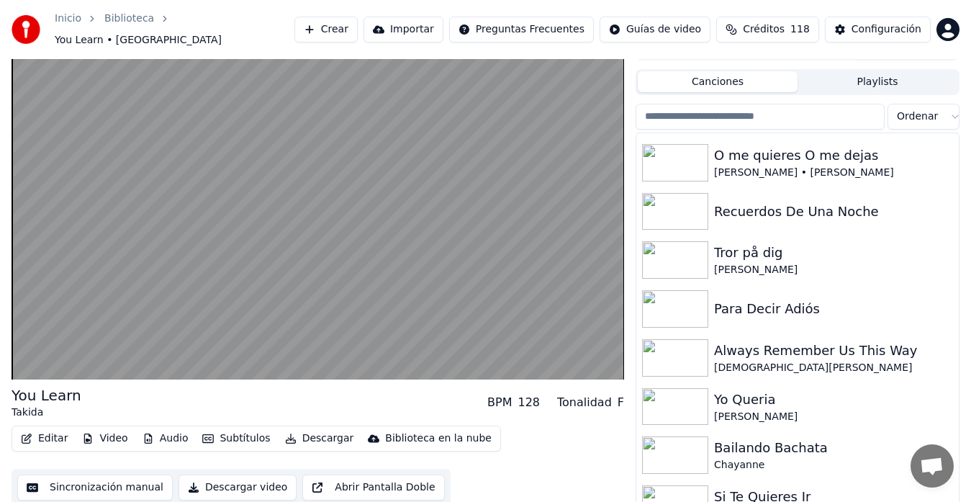
drag, startPoint x: 951, startPoint y: 427, endPoint x: 951, endPoint y: 279, distance: 148.3
click at [920, 279] on html "Inicio Biblioteca You Learn • Takida Crear Importar Preguntas Frecuentes Guías …" at bounding box center [485, 227] width 971 height 502
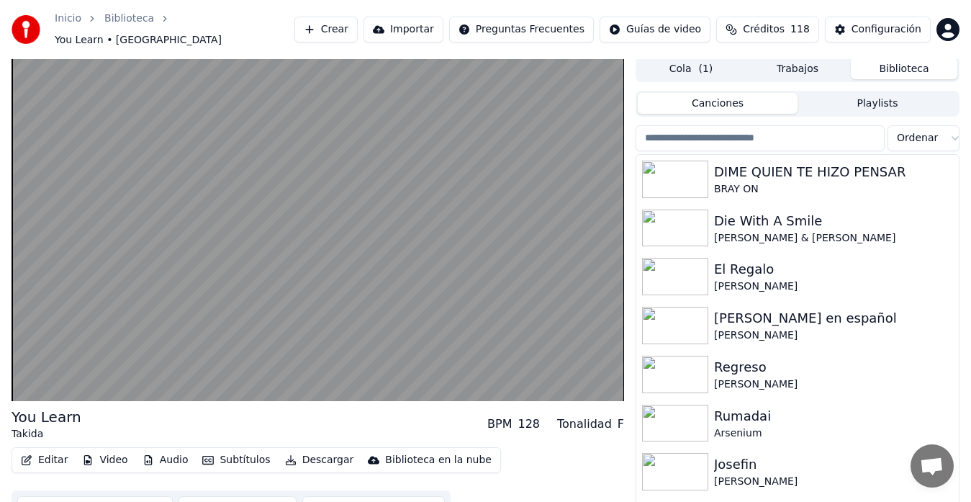
scroll to position [0, 0]
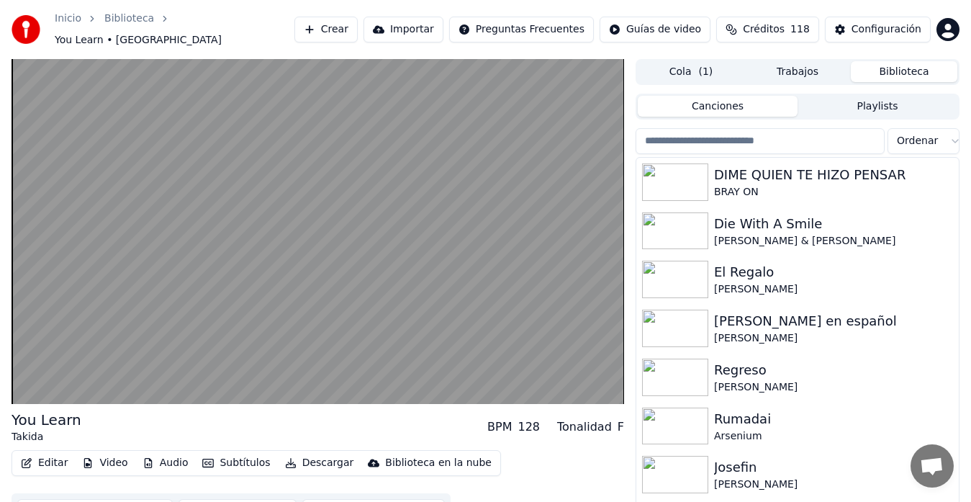
click at [787, 63] on button "Trabajos" at bounding box center [797, 71] width 107 height 21
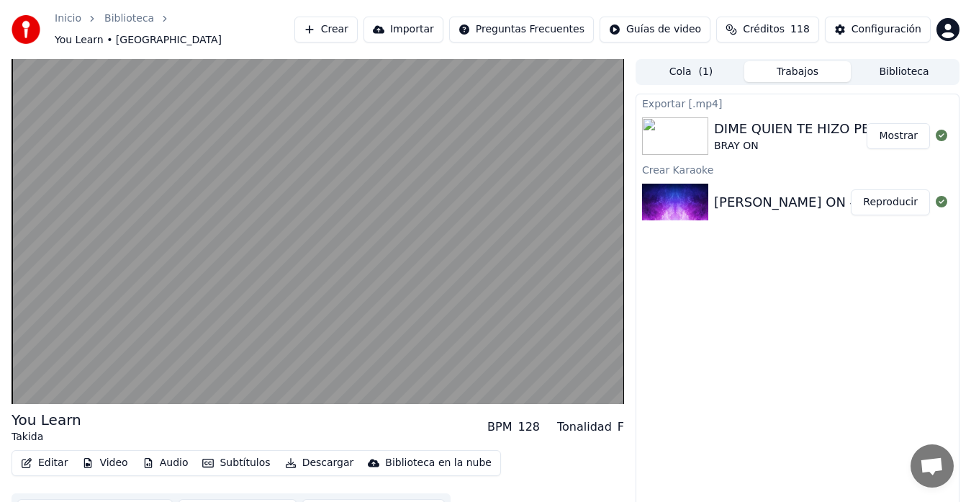
click at [910, 126] on button "Mostrar" at bounding box center [897, 136] width 63 height 26
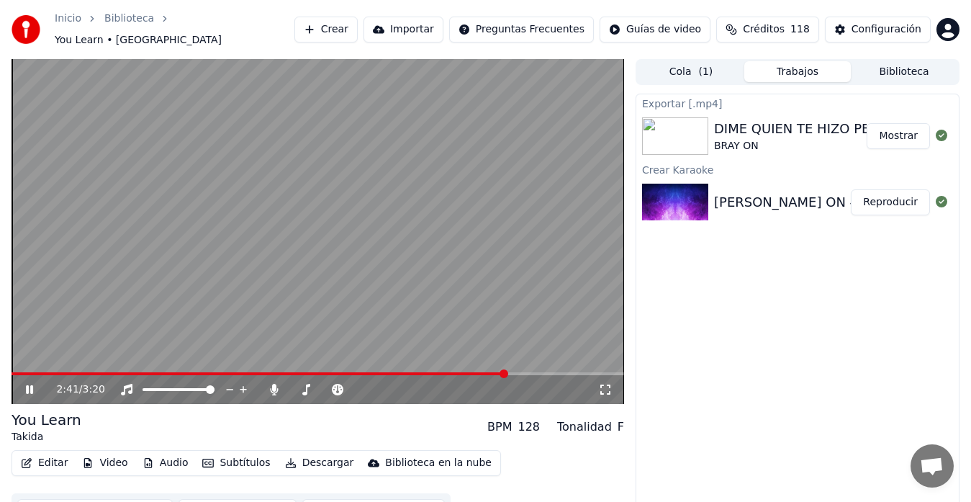
click at [4, 45] on div "Inicio Biblioteca You Learn • Takida Crear Importar Preguntas Frecuentes Guías …" at bounding box center [485, 29] width 971 height 59
click at [774, 139] on div "BRAY ON" at bounding box center [809, 146] width 191 height 14
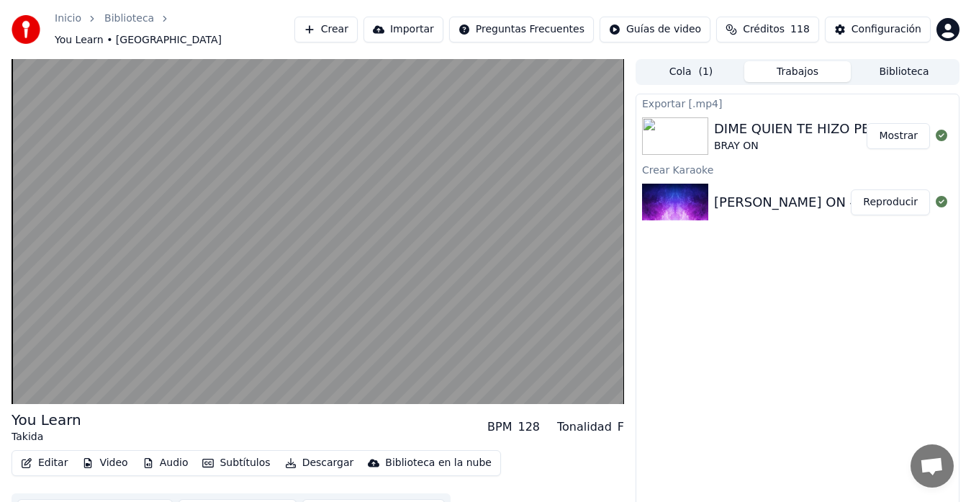
click at [898, 199] on button "Reproducir" at bounding box center [890, 202] width 79 height 26
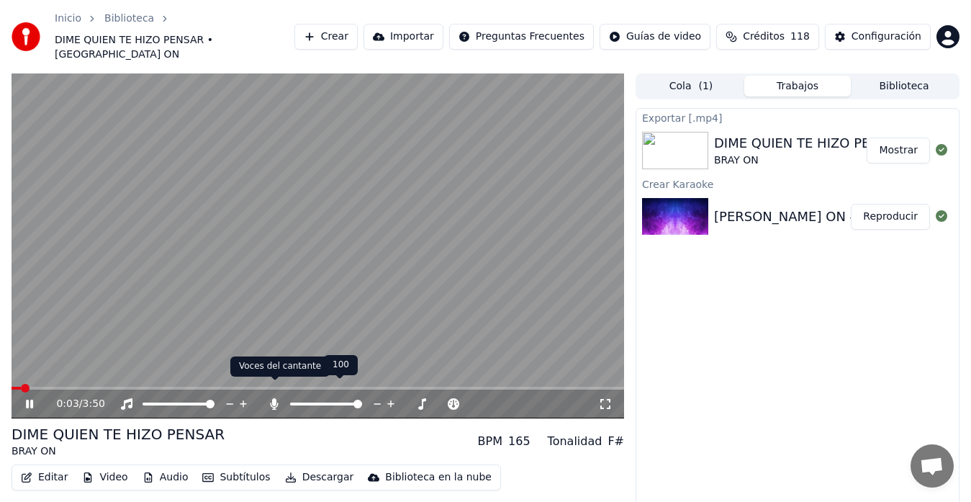
click at [271, 398] on icon at bounding box center [274, 404] width 14 height 12
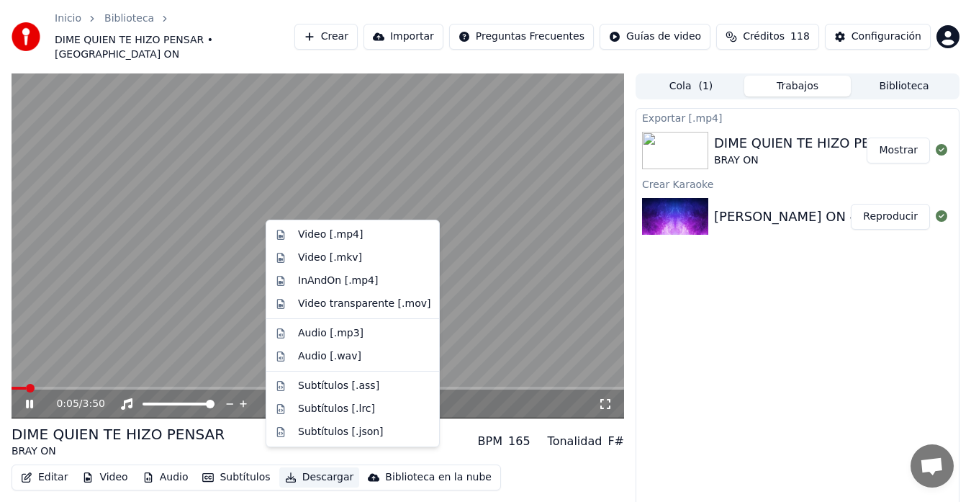
click at [307, 467] on button "Descargar" at bounding box center [319, 477] width 81 height 20
click at [307, 238] on div "Video [.mp4]" at bounding box center [330, 234] width 65 height 14
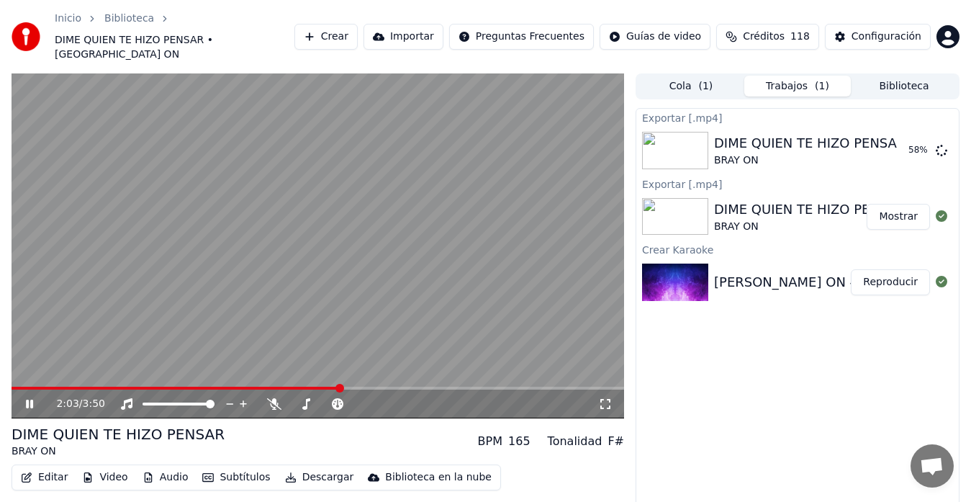
click at [30, 398] on icon at bounding box center [39, 404] width 33 height 12
click at [12, 392] on span at bounding box center [16, 388] width 9 height 9
click at [29, 399] on icon at bounding box center [29, 404] width 9 height 10
click at [32, 399] on icon at bounding box center [29, 403] width 7 height 9
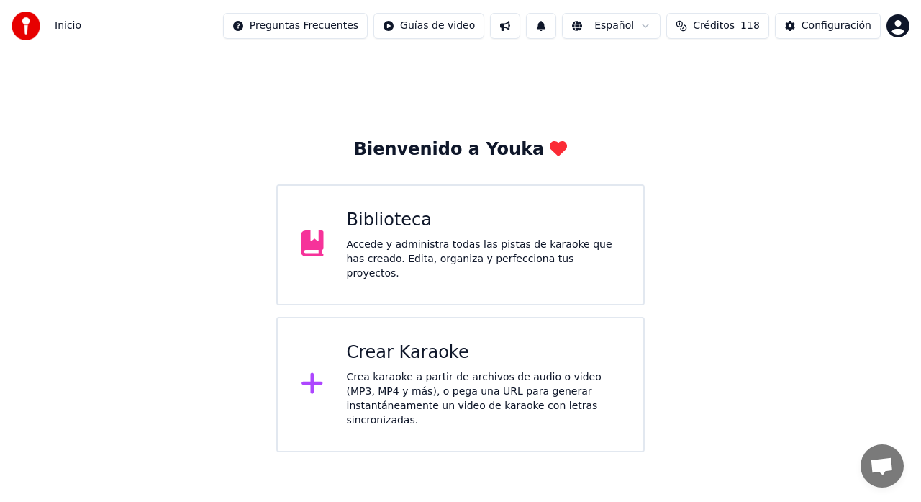
click at [397, 344] on div "Crear Karaoke" at bounding box center [484, 352] width 274 height 23
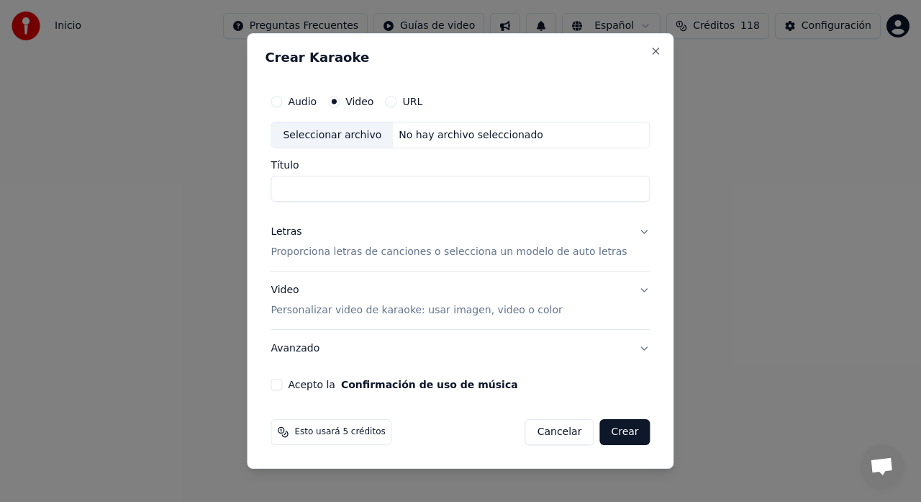
click at [330, 135] on div "Seleccionar archivo" at bounding box center [332, 135] width 122 height 26
type input "**********"
click at [320, 253] on p "Proporciona letras de canciones o selecciona un modelo de auto letras" at bounding box center [449, 252] width 356 height 14
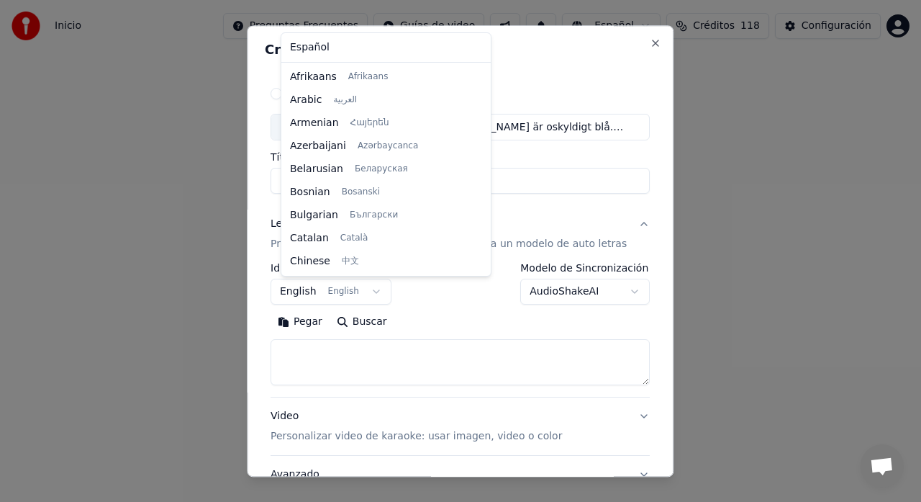
click at [312, 289] on body "**********" at bounding box center [460, 226] width 921 height 452
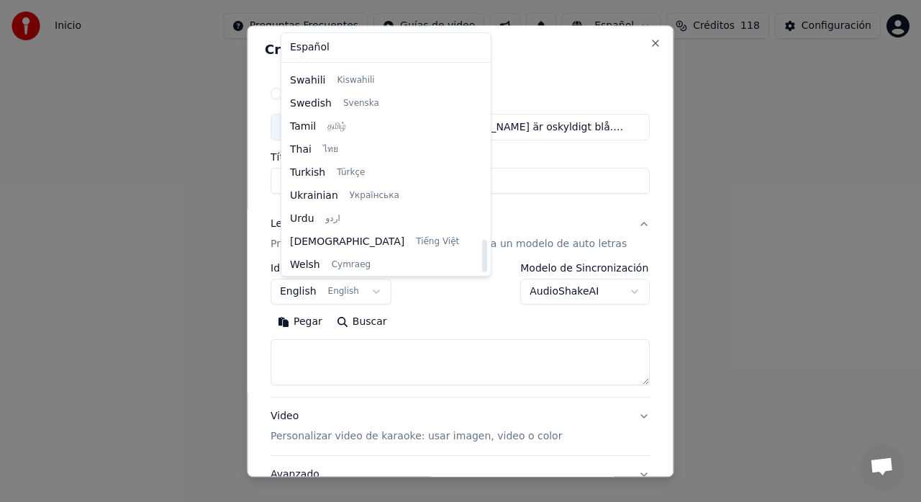
scroll to position [1105, 0]
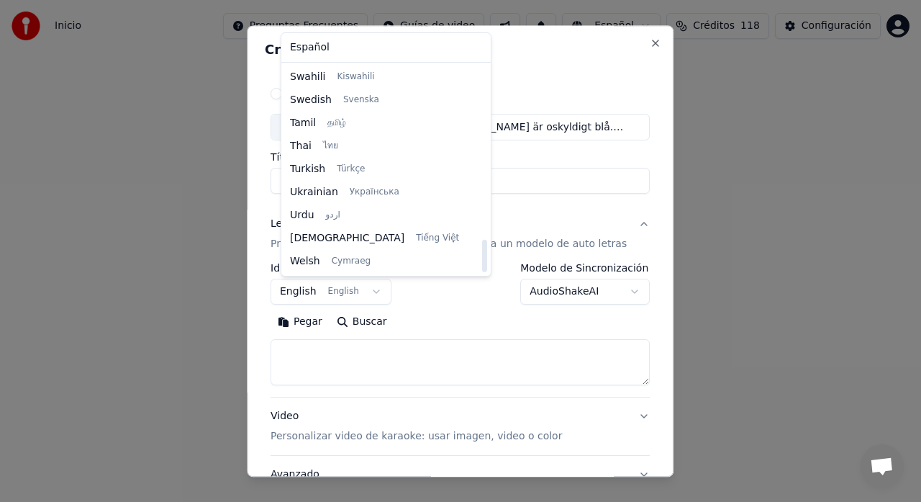
drag, startPoint x: 442, startPoint y: 99, endPoint x: 471, endPoint y: 255, distance: 158.8
click at [482, 255] on div at bounding box center [484, 256] width 5 height 32
select select "**"
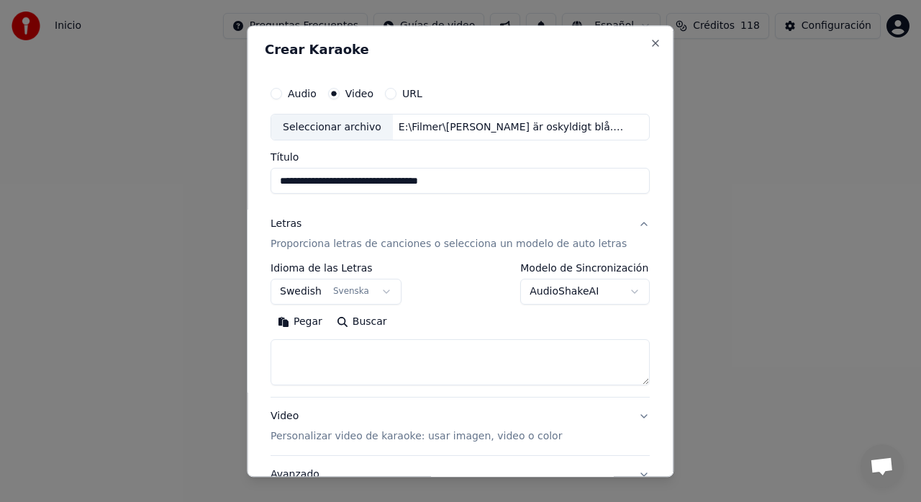
click at [315, 245] on p "Proporciona letras de canciones o selecciona un modelo de auto letras" at bounding box center [449, 244] width 356 height 14
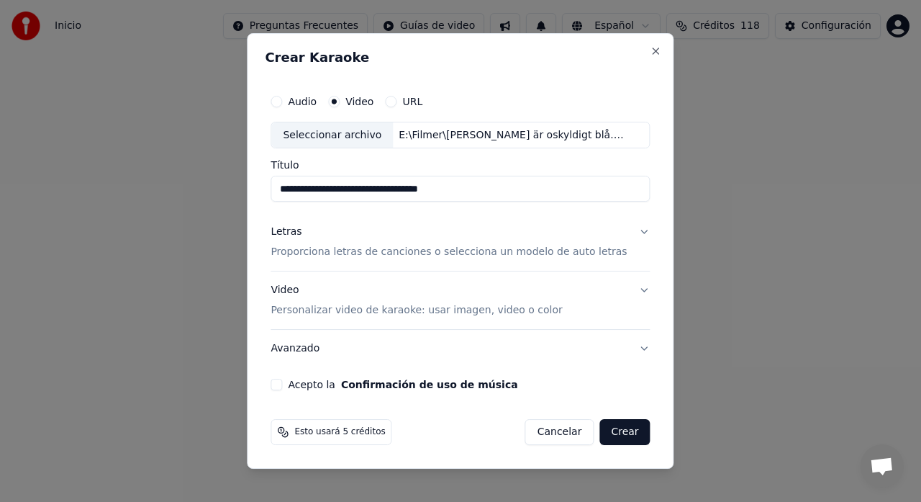
click at [315, 245] on p "Proporciona letras de canciones o selecciona un modelo de auto letras" at bounding box center [449, 252] width 356 height 14
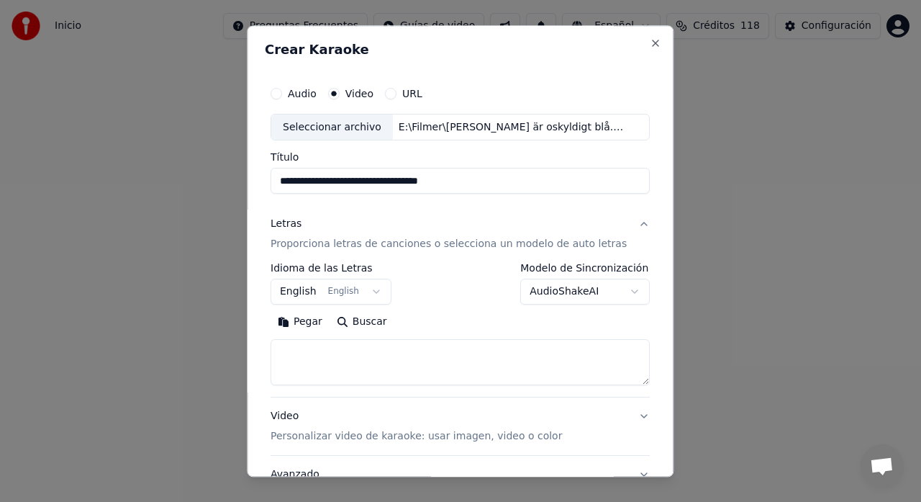
click at [301, 353] on textarea at bounding box center [460, 363] width 379 height 46
paste textarea "**********"
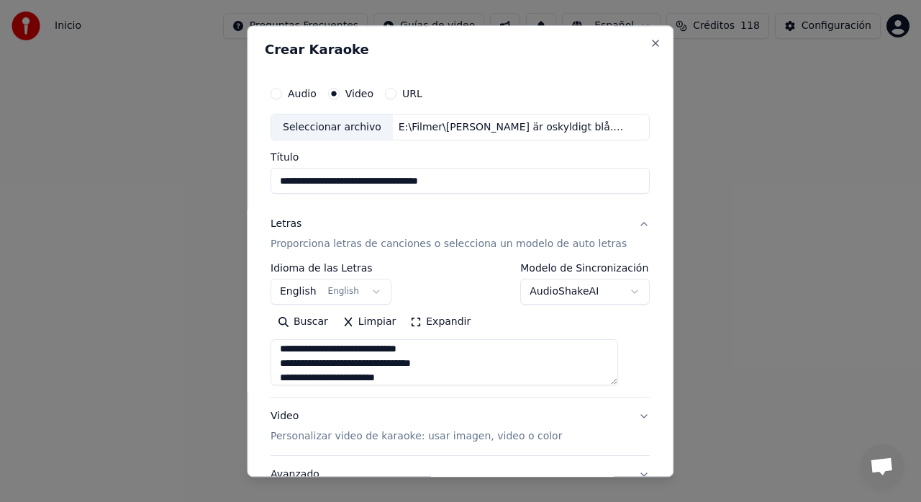
scroll to position [118, 0]
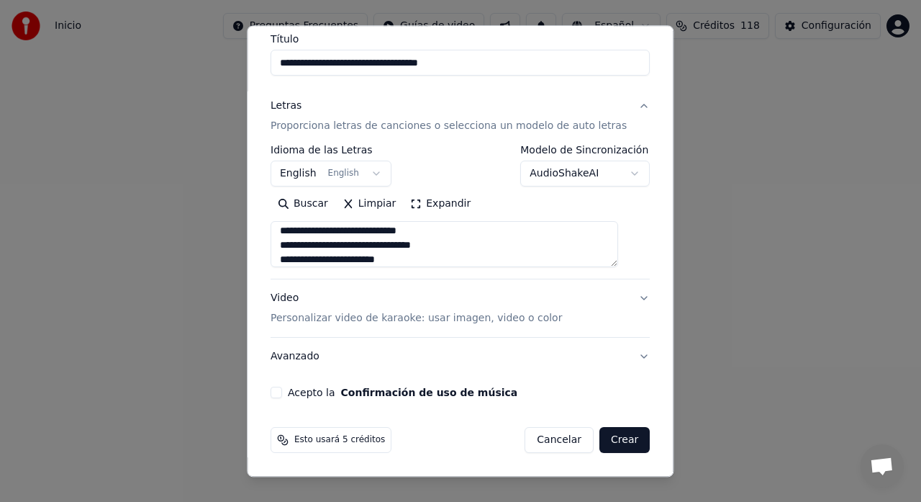
type textarea "**********"
click at [316, 320] on p "Personalizar video de karaoke: usar imagen, video o color" at bounding box center [416, 319] width 291 height 14
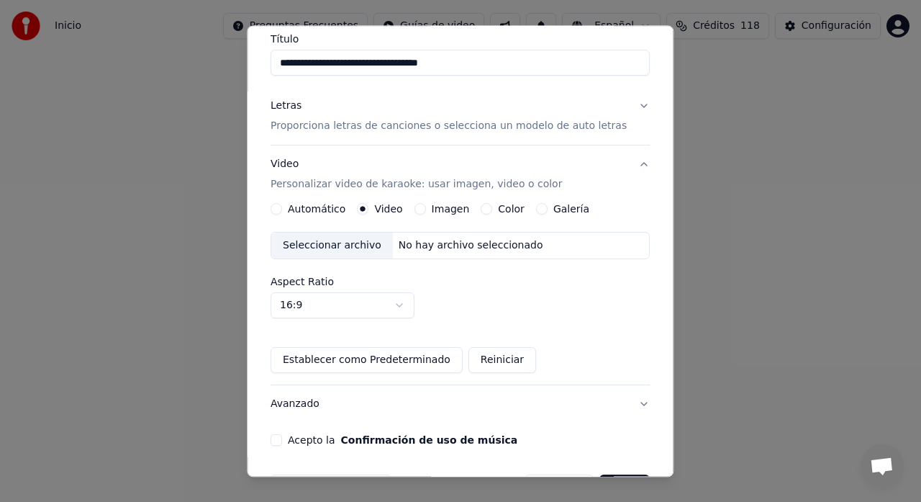
click at [326, 244] on div "Seleccionar archivo" at bounding box center [332, 246] width 122 height 26
click at [282, 444] on button "Acepto la Confirmación de uso de música" at bounding box center [277, 441] width 12 height 12
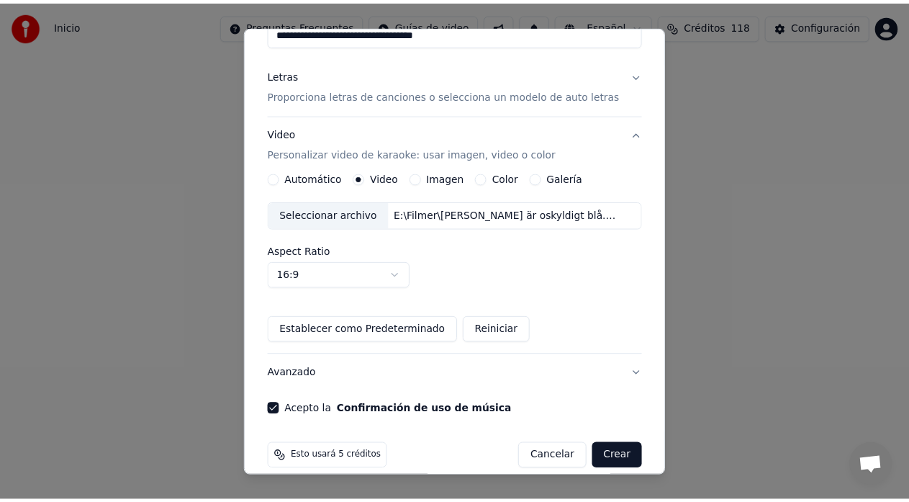
scroll to position [166, 0]
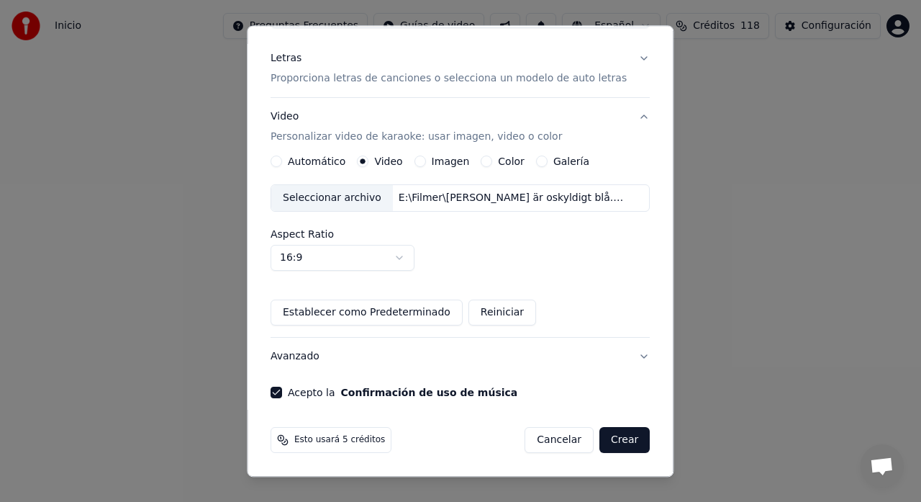
click at [610, 439] on button "Crear" at bounding box center [624, 440] width 50 height 26
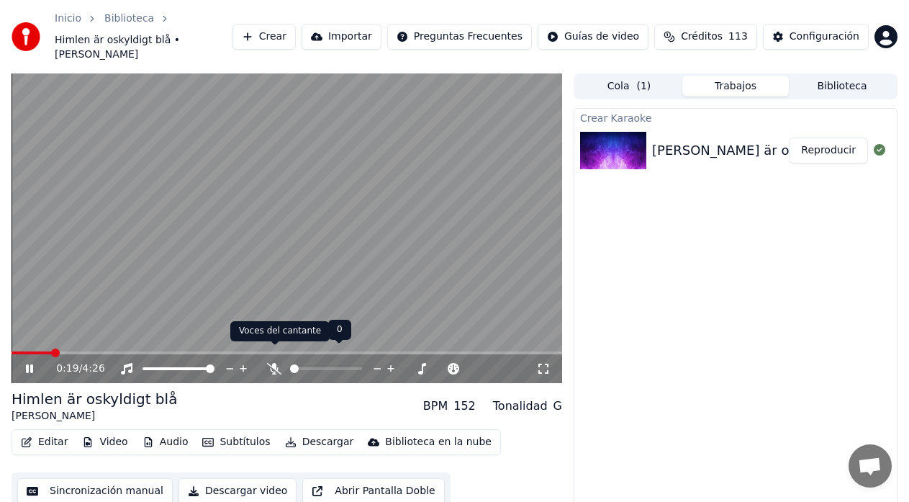
click at [271, 363] on icon at bounding box center [274, 369] width 14 height 12
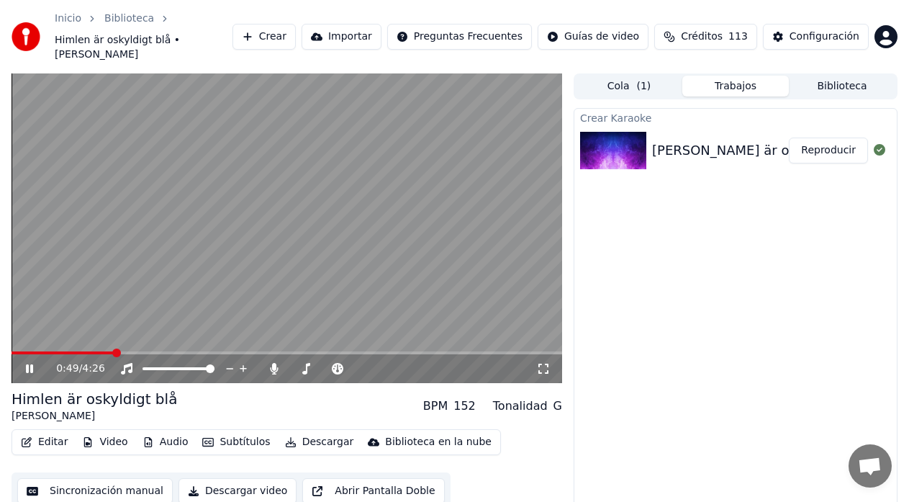
click at [85, 478] on button "Sincronización manual" at bounding box center [94, 491] width 155 height 26
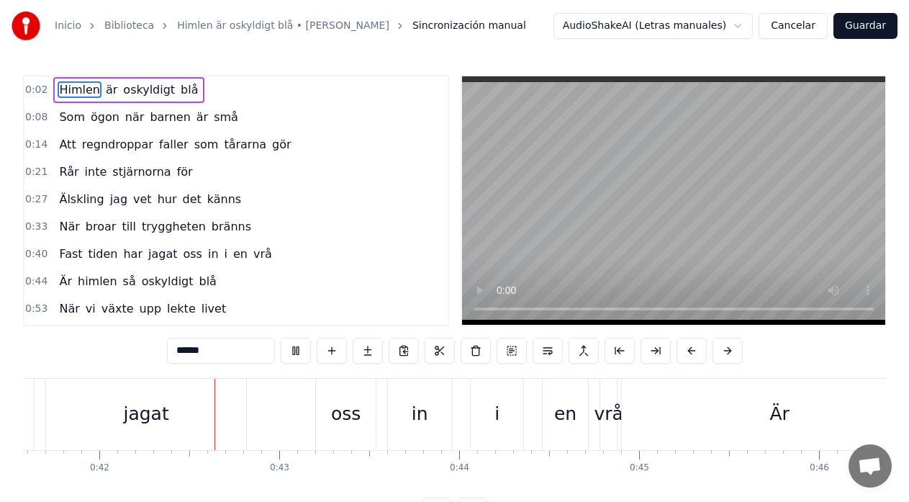
scroll to position [0, 7510]
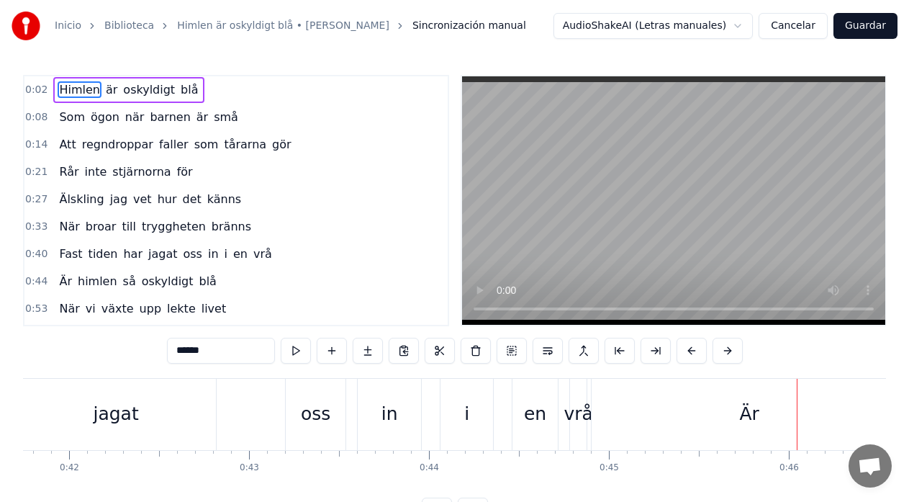
click at [654, 417] on div "Är" at bounding box center [749, 414] width 315 height 71
type input "**"
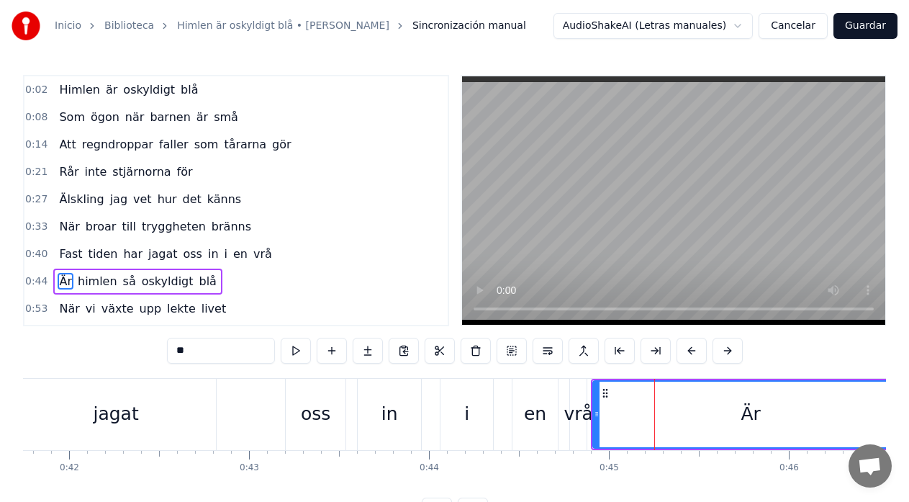
scroll to position [81, 0]
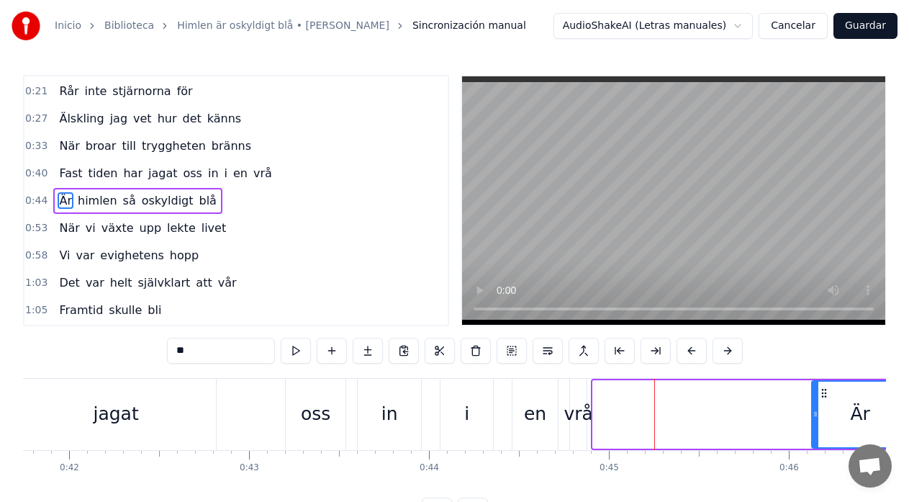
drag, startPoint x: 599, startPoint y: 414, endPoint x: 818, endPoint y: 419, distance: 218.8
click at [818, 419] on icon at bounding box center [816, 414] width 6 height 12
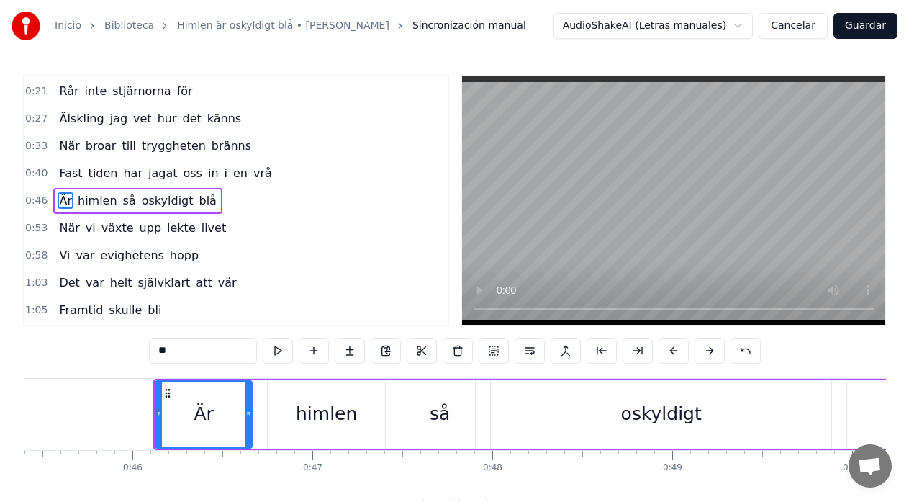
scroll to position [0, 8232]
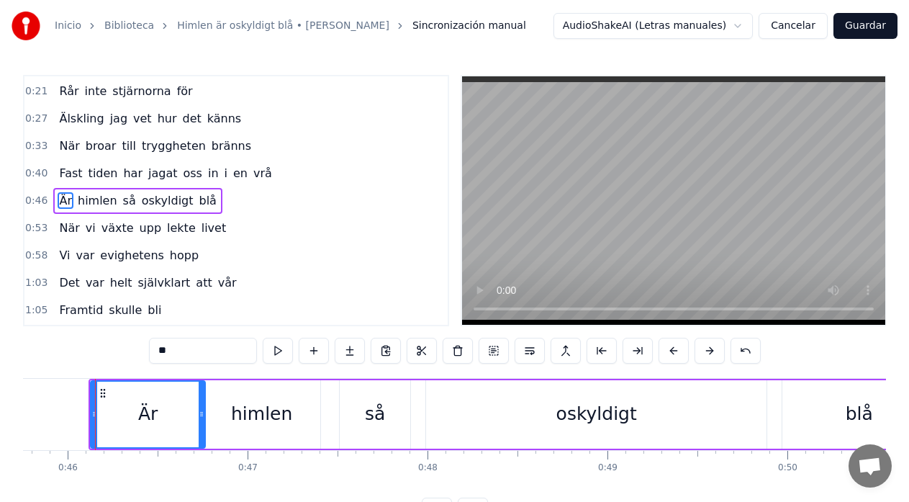
drag, startPoint x: 186, startPoint y: 418, endPoint x: 204, endPoint y: 414, distance: 18.5
click at [204, 415] on icon at bounding box center [202, 414] width 6 height 12
click at [91, 413] on div "Är" at bounding box center [148, 414] width 116 height 68
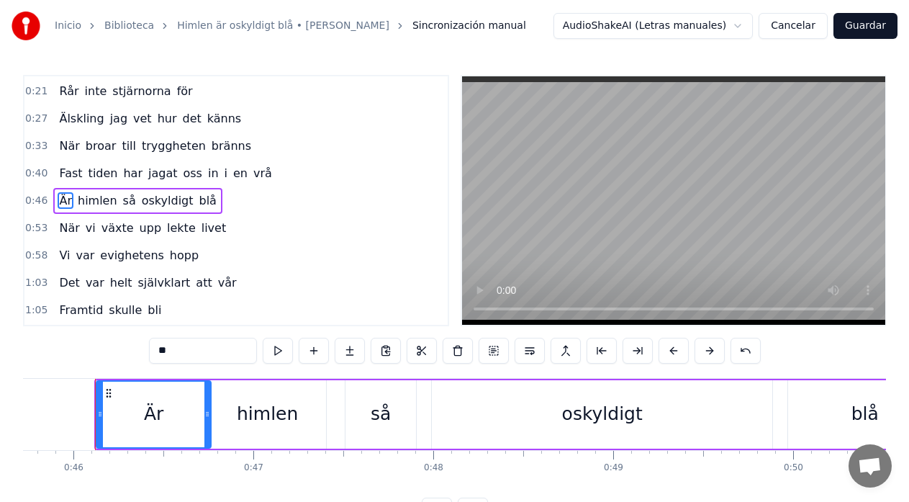
drag, startPoint x: 96, startPoint y: 415, endPoint x: 104, endPoint y: 415, distance: 7.9
click at [104, 415] on div "Är" at bounding box center [154, 414] width 116 height 68
drag, startPoint x: 100, startPoint y: 415, endPoint x: 168, endPoint y: 426, distance: 68.5
click at [168, 426] on div at bounding box center [166, 413] width 6 height 65
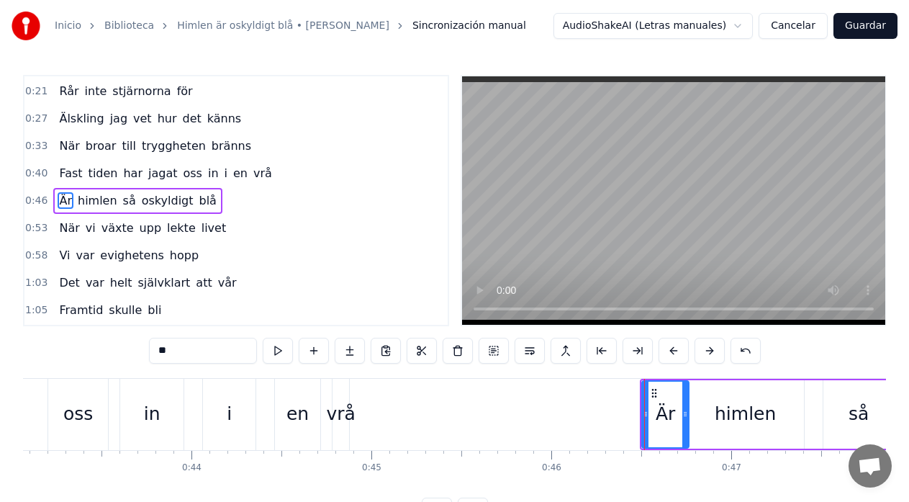
scroll to position [0, 7736]
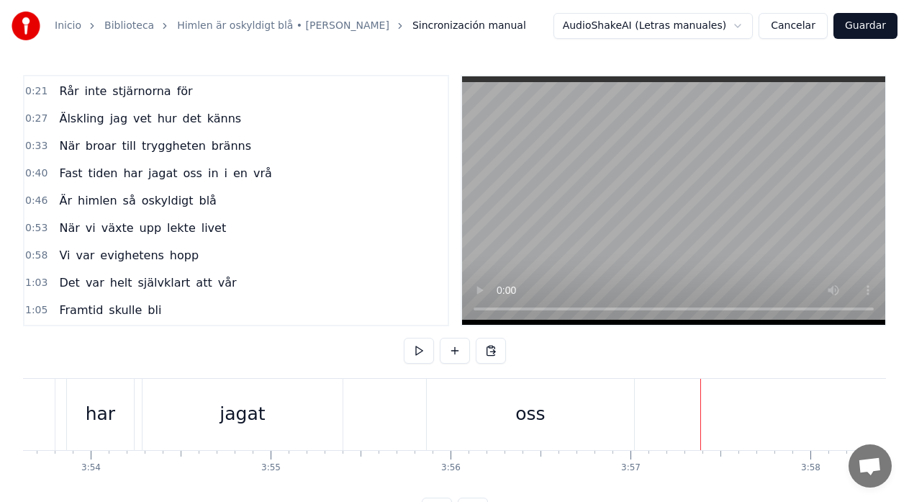
scroll to position [0, 42032]
click at [176, 408] on div "jagat" at bounding box center [243, 414] width 200 height 71
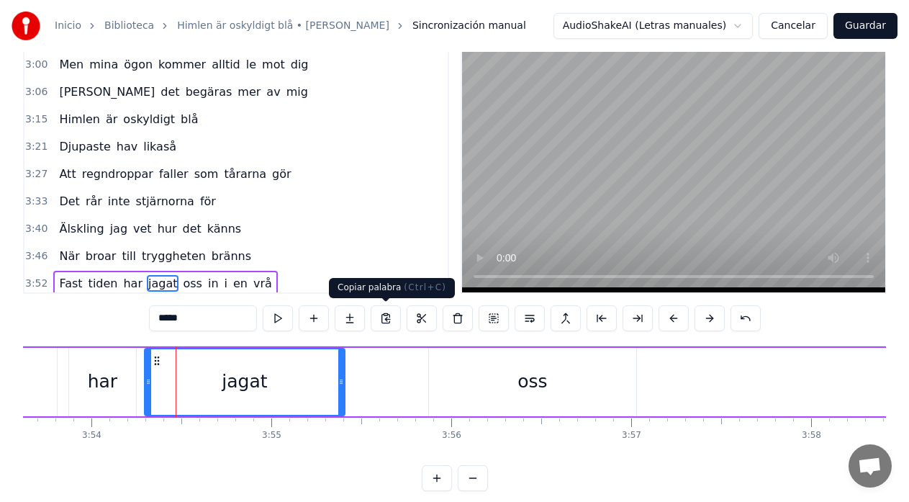
scroll to position [900, 0]
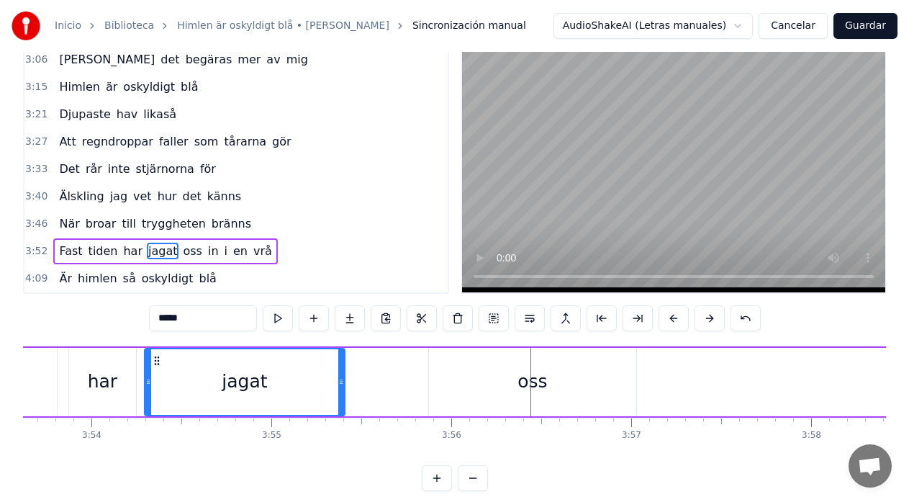
click at [438, 380] on div "oss" at bounding box center [532, 382] width 207 height 68
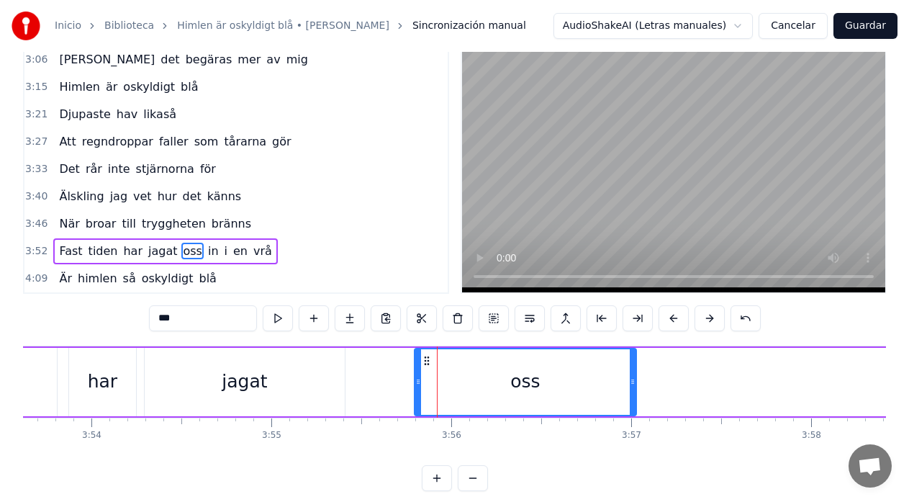
drag, startPoint x: 431, startPoint y: 384, endPoint x: 417, endPoint y: 388, distance: 15.0
click at [417, 388] on div at bounding box center [418, 381] width 6 height 65
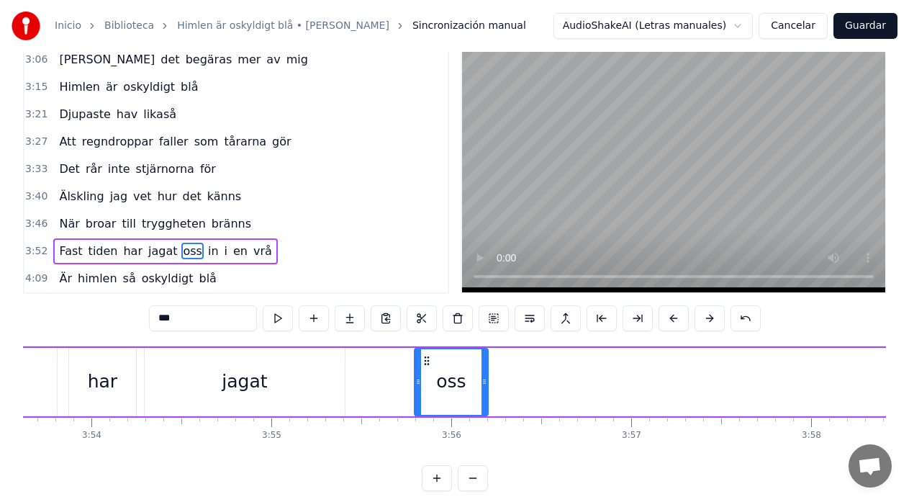
drag, startPoint x: 633, startPoint y: 380, endPoint x: 484, endPoint y: 392, distance: 148.8
click at [484, 392] on div at bounding box center [484, 381] width 6 height 65
click at [294, 373] on div "jagat" at bounding box center [245, 382] width 200 height 68
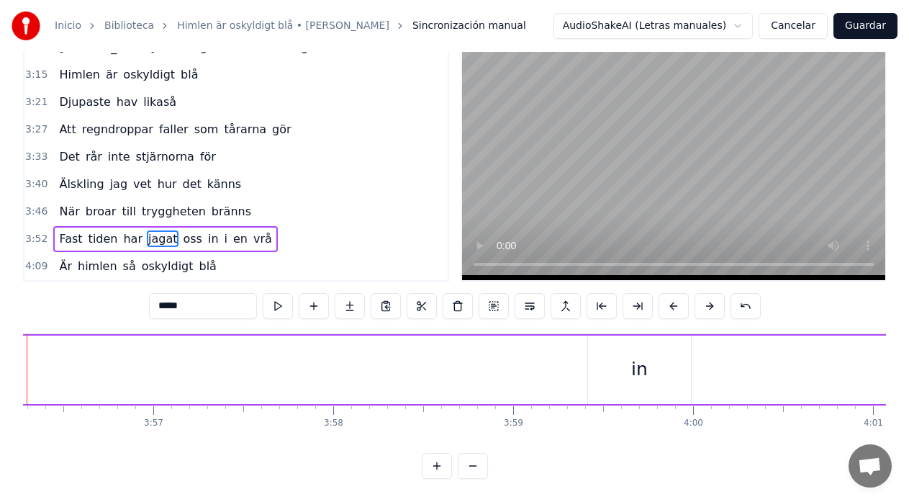
scroll to position [0, 42522]
click at [610, 349] on div "in" at bounding box center [627, 369] width 103 height 68
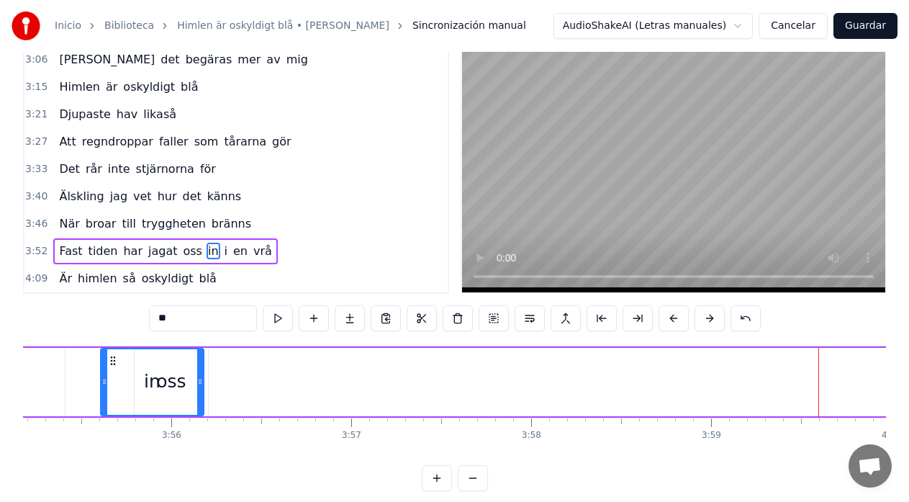
scroll to position [0, 42297]
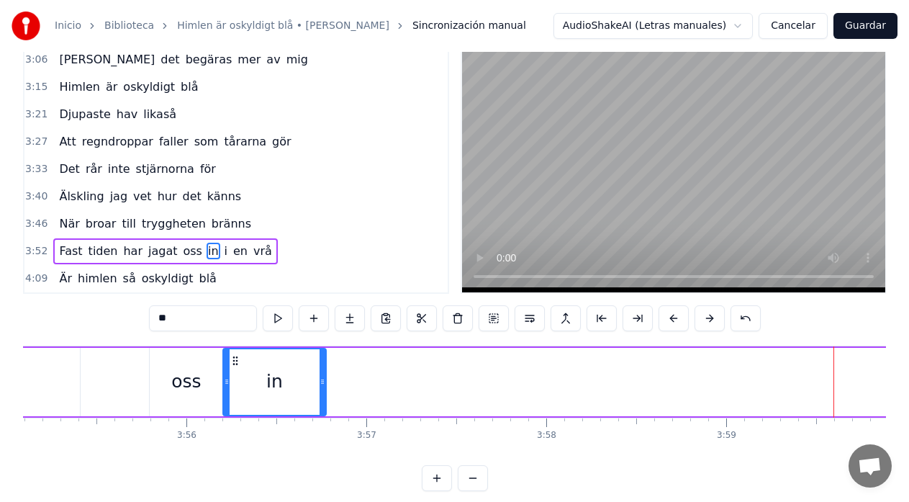
drag, startPoint x: 589, startPoint y: 361, endPoint x: 236, endPoint y: 392, distance: 354.8
click at [236, 392] on div "in" at bounding box center [274, 381] width 101 height 65
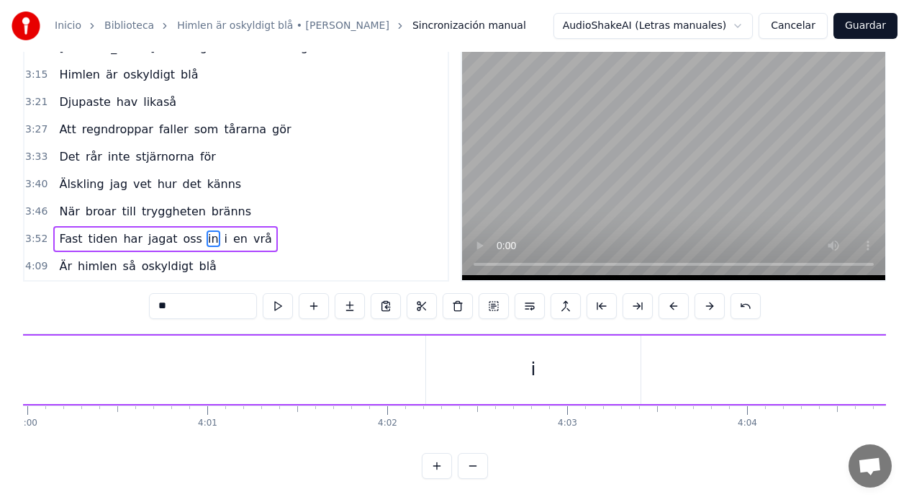
scroll to position [0, 43247]
click at [499, 367] on div "i" at bounding box center [462, 369] width 214 height 68
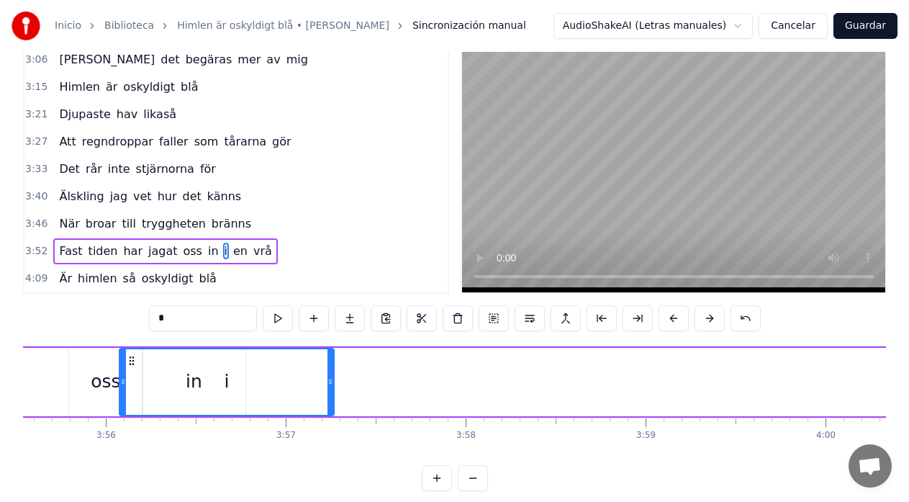
scroll to position [0, 42347]
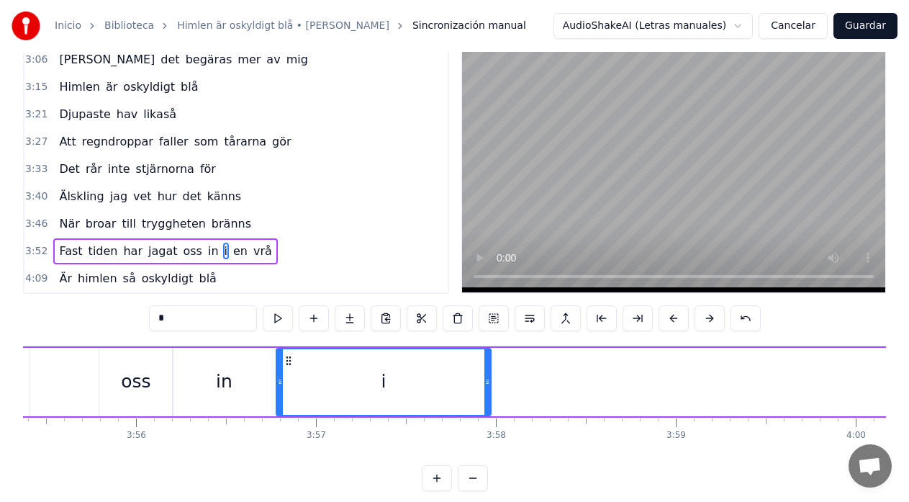
drag, startPoint x: 366, startPoint y: 362, endPoint x: 287, endPoint y: 386, distance: 82.0
click at [287, 386] on div "i" at bounding box center [383, 381] width 213 height 65
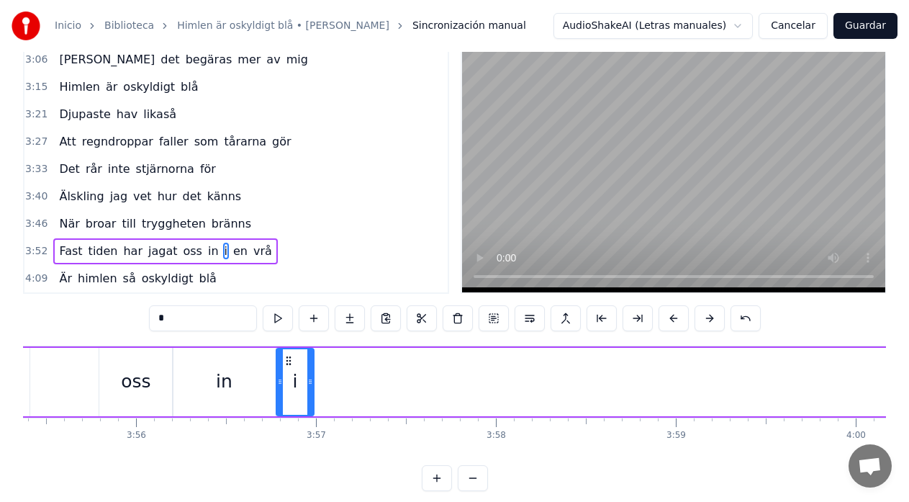
drag, startPoint x: 487, startPoint y: 384, endPoint x: 310, endPoint y: 397, distance: 177.5
click at [310, 397] on div at bounding box center [310, 381] width 6 height 65
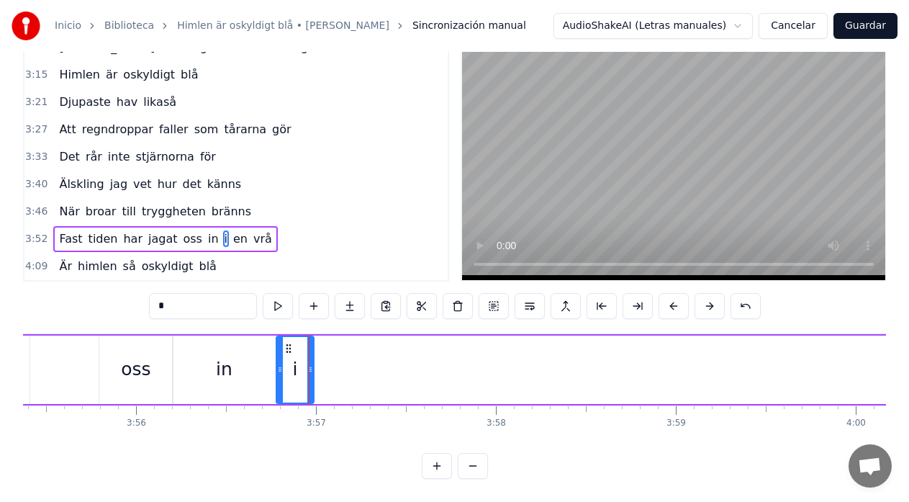
click at [882, 440] on div "Himlen är oskyldigt blå Som ögon när barnen är små Att regndroppar faller som t…" at bounding box center [454, 387] width 863 height 108
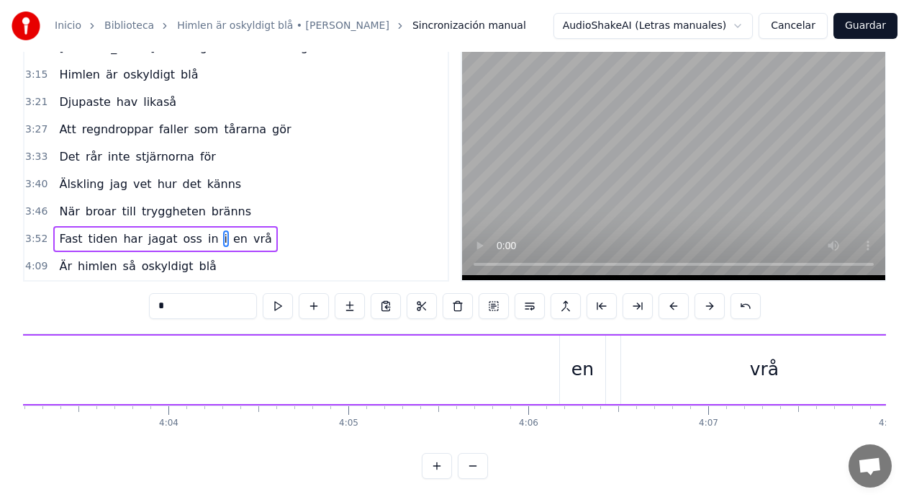
scroll to position [0, 43758]
click at [578, 356] on div "en" at bounding box center [579, 369] width 22 height 27
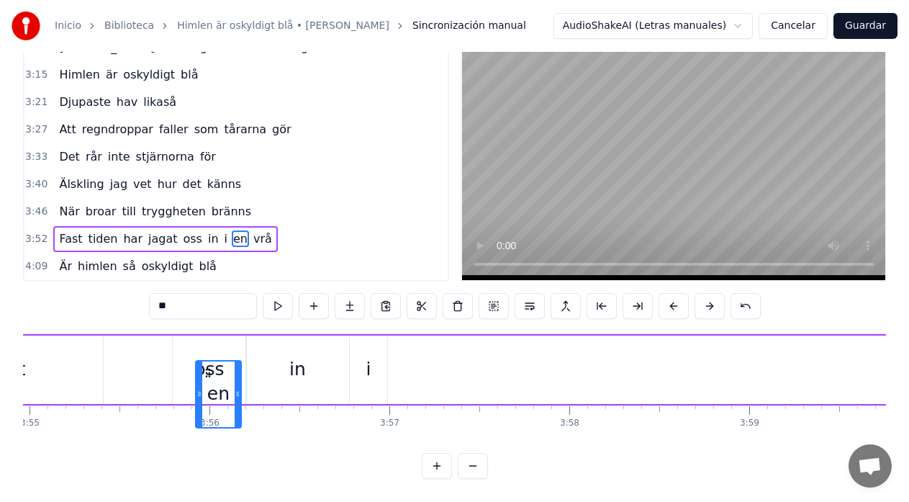
scroll to position [0, 42273]
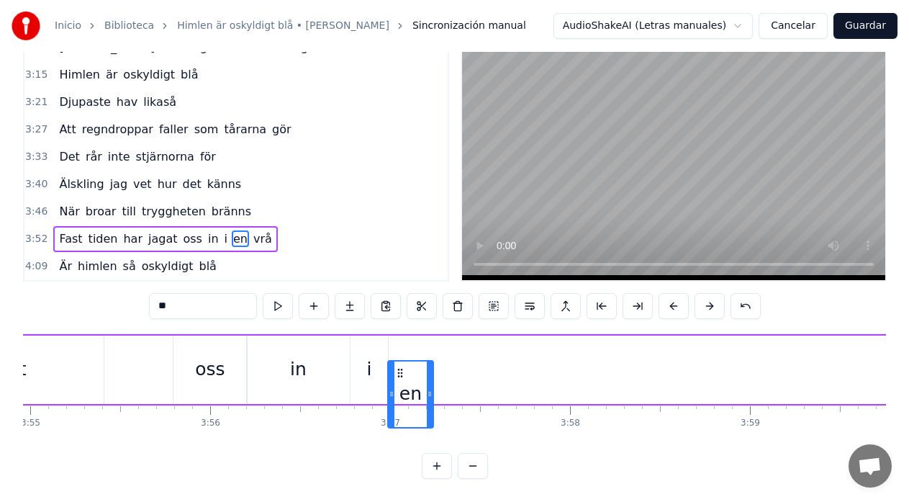
drag, startPoint x: 569, startPoint y: 361, endPoint x: 401, endPoint y: 338, distance: 170.0
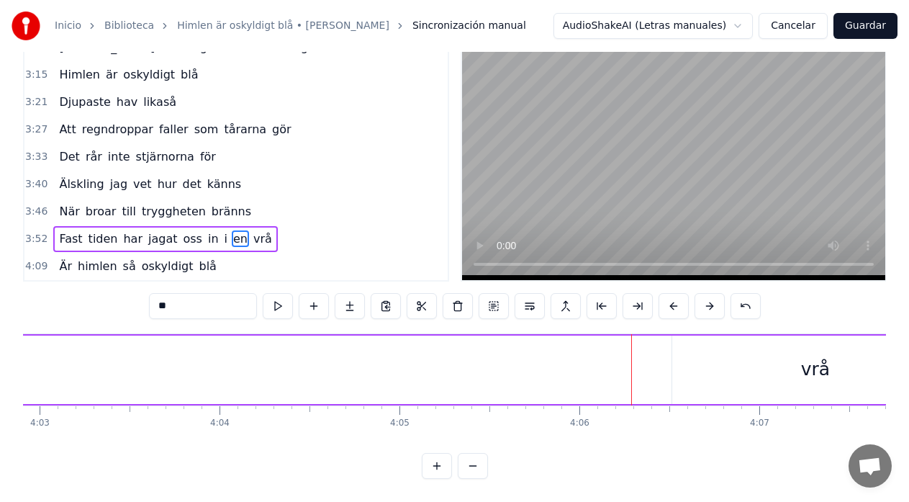
scroll to position [0, 43785]
click at [667, 346] on div "vrå" at bounding box center [733, 369] width 286 height 68
type input "***"
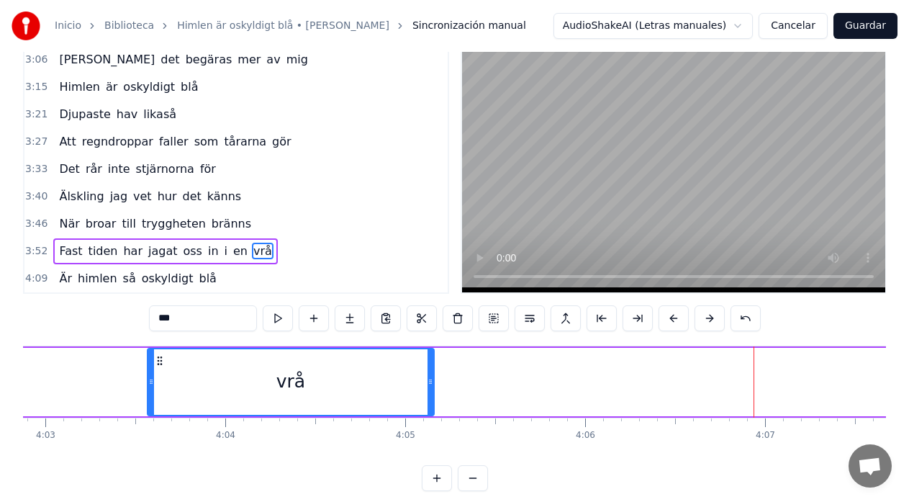
drag, startPoint x: 604, startPoint y: 361, endPoint x: 150, endPoint y: 394, distance: 454.6
click at [150, 394] on div "vrå" at bounding box center [290, 381] width 285 height 65
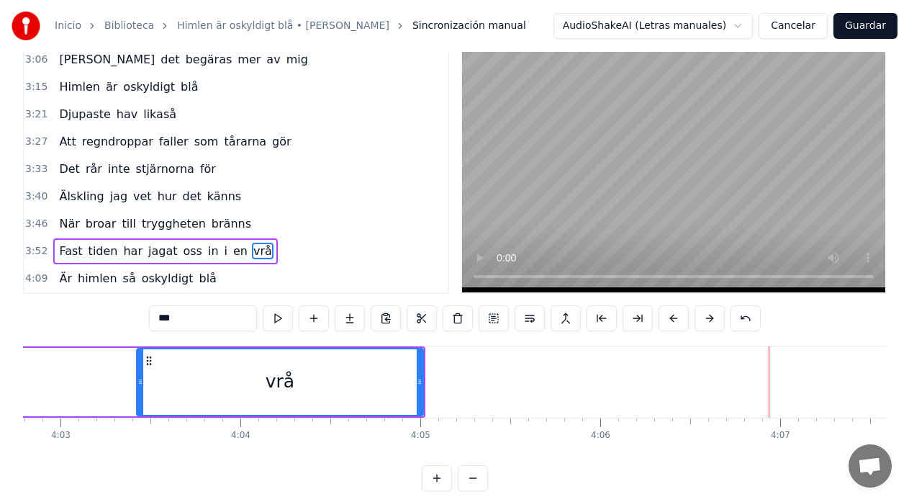
drag, startPoint x: 150, startPoint y: 394, endPoint x: 141, endPoint y: 394, distance: 9.4
click at [141, 394] on div "vrå" at bounding box center [279, 381] width 285 height 65
click at [141, 394] on div at bounding box center [140, 381] width 6 height 65
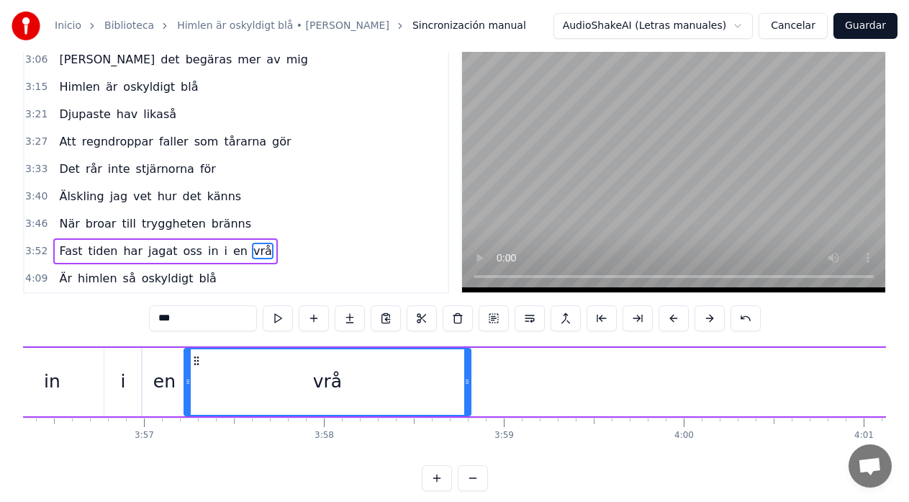
scroll to position [0, 42519]
drag, startPoint x: 150, startPoint y: 361, endPoint x: 204, endPoint y: 373, distance: 55.9
click at [204, 373] on div "vrå" at bounding box center [334, 381] width 285 height 65
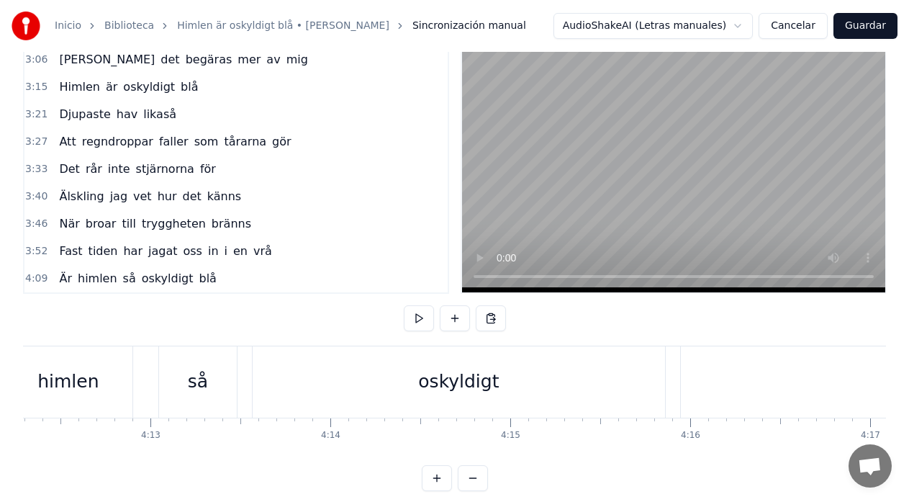
scroll to position [0, 45144]
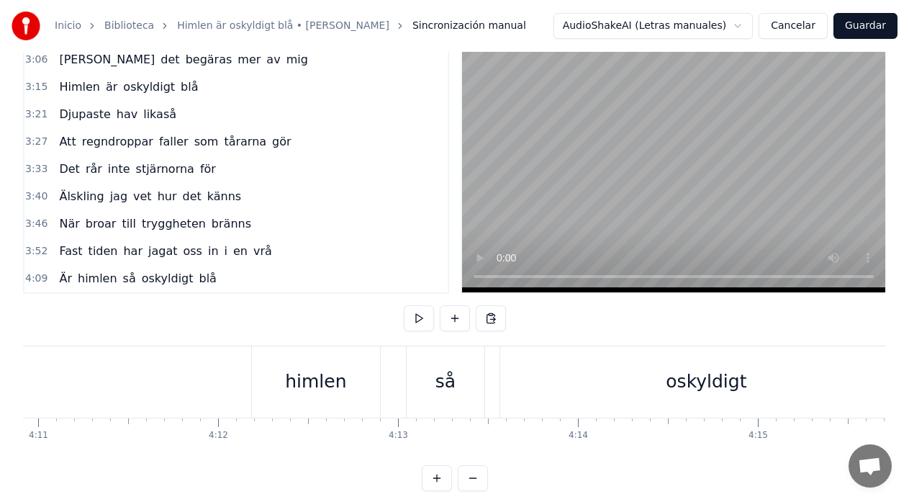
click at [397, 374] on div "Är [PERSON_NAME] så oskyldigt blå" at bounding box center [853, 381] width 2068 height 71
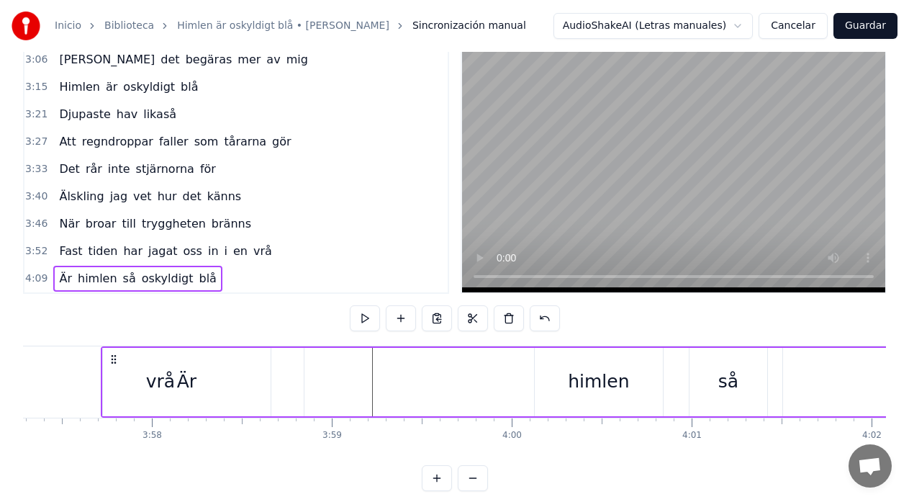
scroll to position [0, 42670]
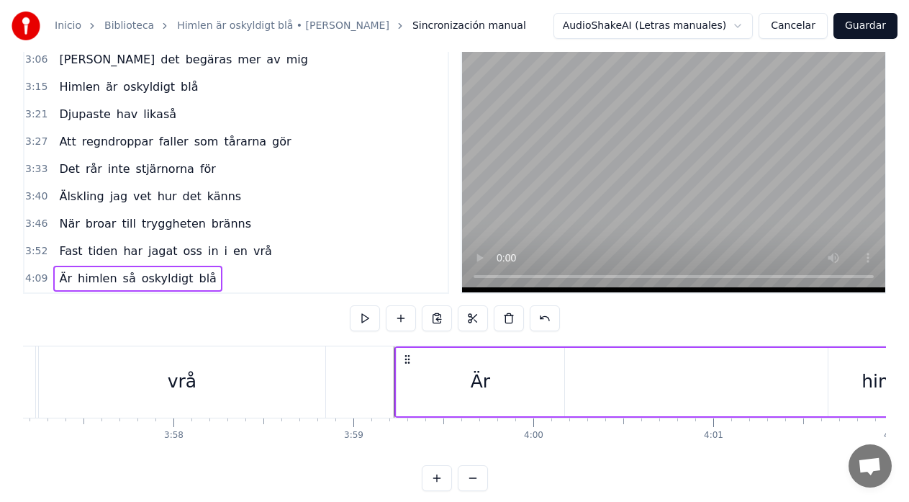
drag, startPoint x: 265, startPoint y: 359, endPoint x: 408, endPoint y: 383, distance: 145.2
click at [57, 379] on div "vrå" at bounding box center [182, 381] width 286 height 71
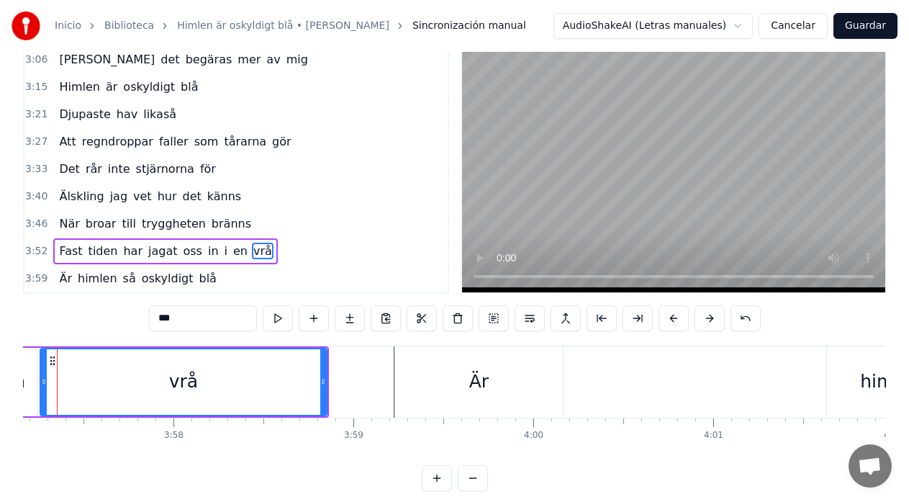
scroll to position [0, 42632]
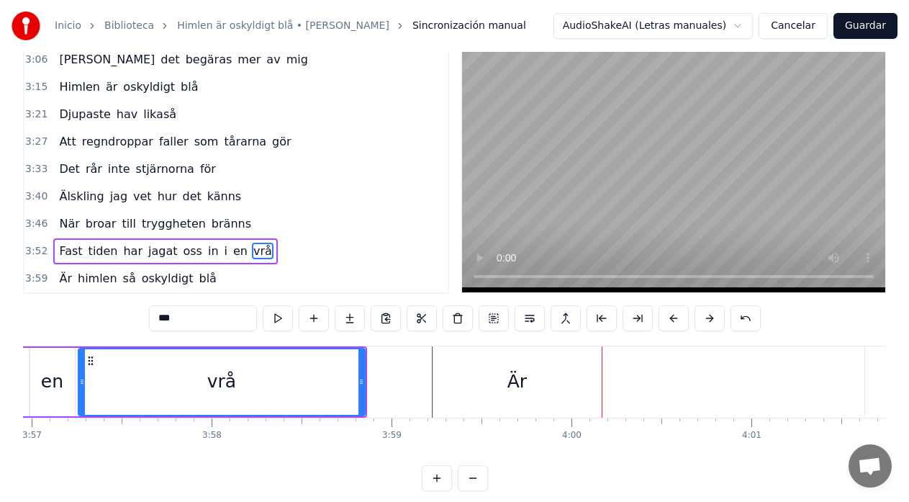
click at [590, 382] on div "Är" at bounding box center [517, 381] width 168 height 71
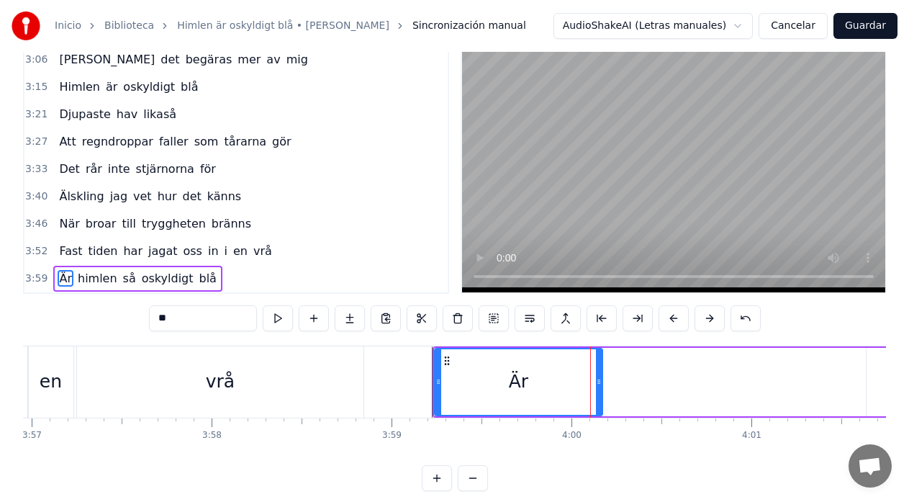
scroll to position [57, 0]
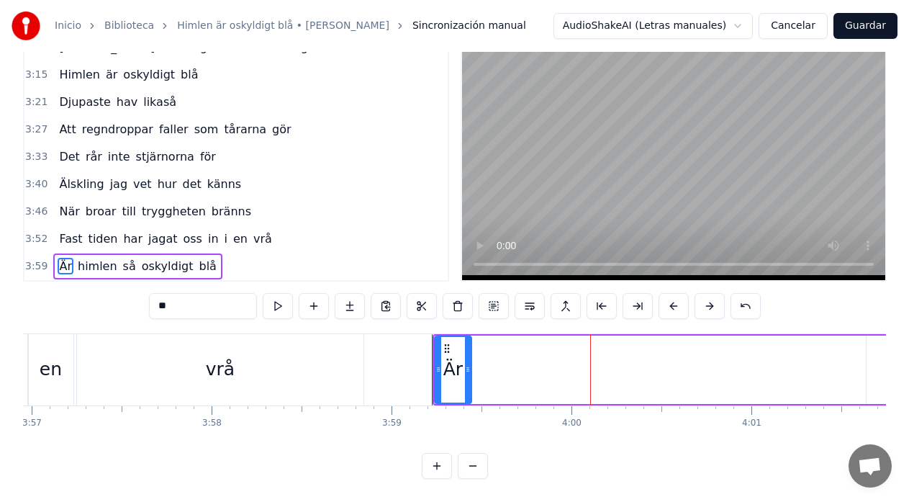
drag, startPoint x: 600, startPoint y: 363, endPoint x: 469, endPoint y: 383, distance: 132.4
click at [469, 383] on div at bounding box center [468, 369] width 6 height 65
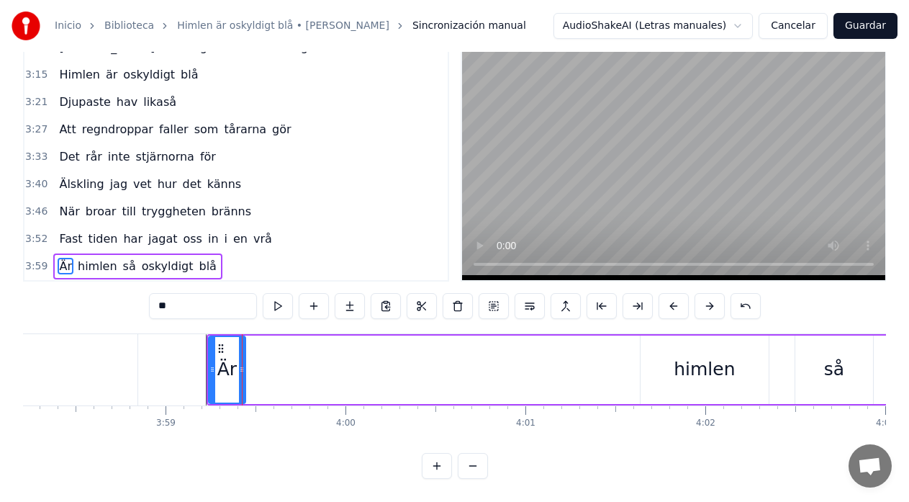
scroll to position [0, 42891]
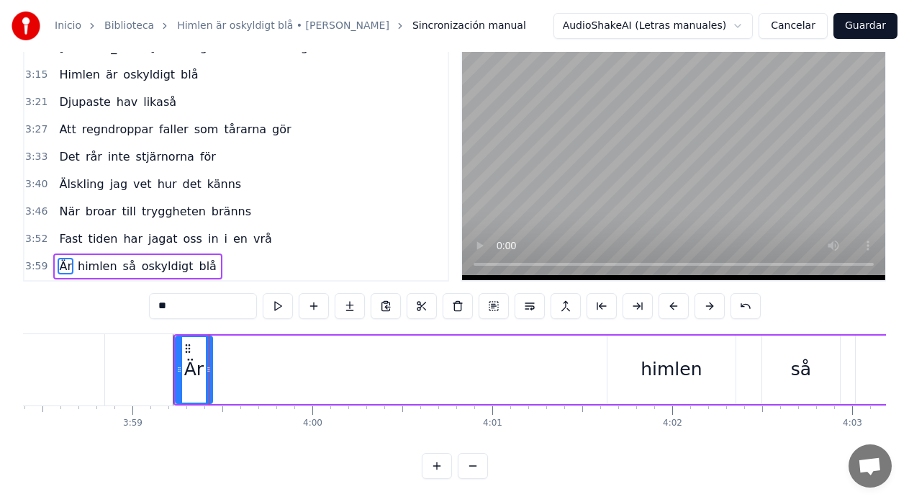
click at [630, 345] on div "himlen" at bounding box center [671, 369] width 128 height 68
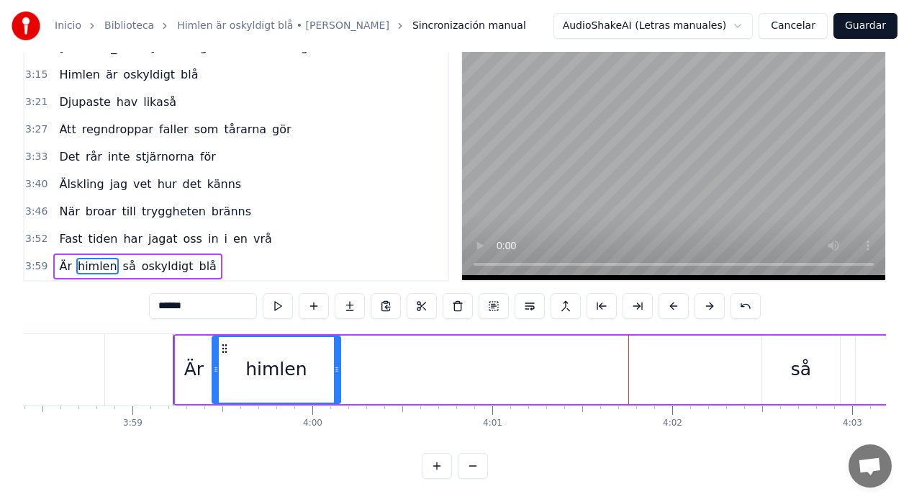
drag, startPoint x: 619, startPoint y: 338, endPoint x: 224, endPoint y: 375, distance: 396.9
click at [224, 375] on div "himlen" at bounding box center [276, 369] width 127 height 65
click at [789, 343] on div "så" at bounding box center [801, 369] width 78 height 68
type input "**"
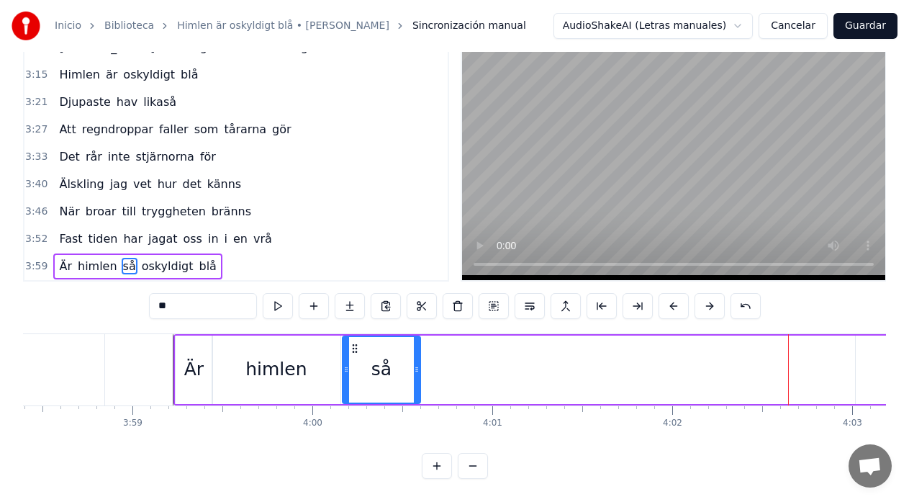
drag, startPoint x: 773, startPoint y: 335, endPoint x: 353, endPoint y: 386, distance: 422.7
click at [353, 386] on div "så" at bounding box center [381, 369] width 76 height 65
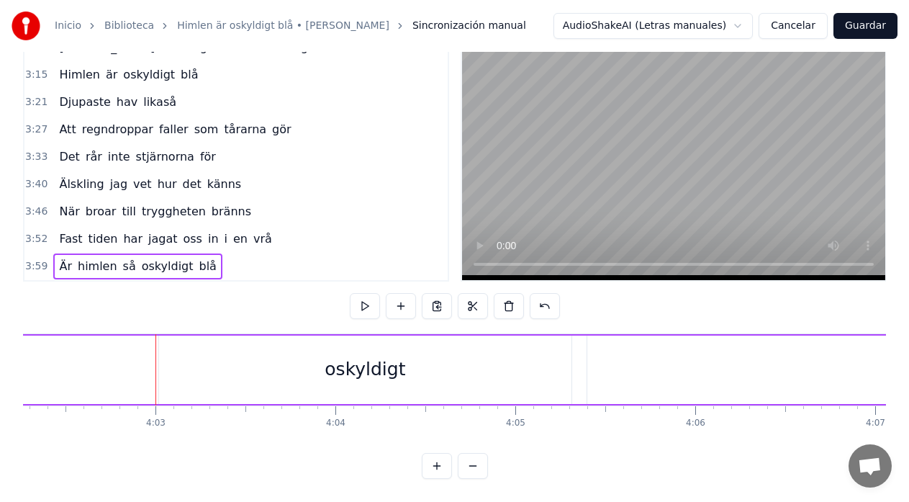
scroll to position [0, 43648]
click at [130, 347] on div "oskyldigt" at bounding box center [305, 369] width 412 height 68
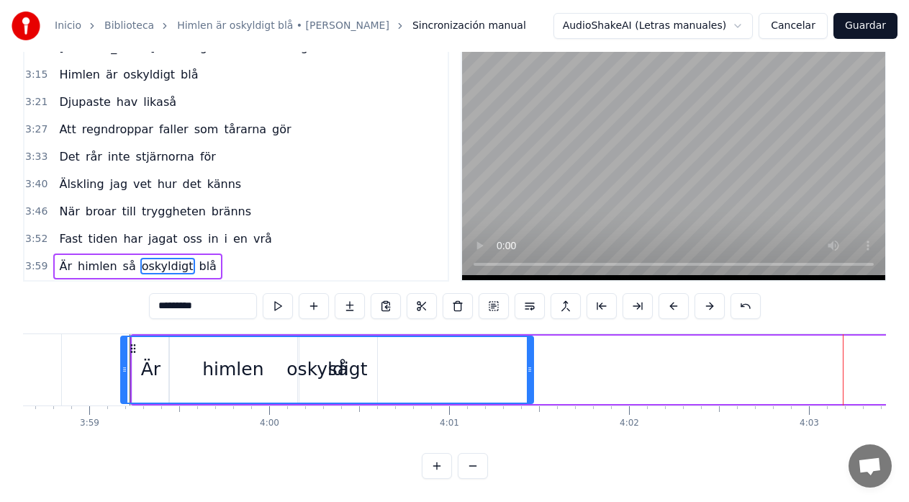
scroll to position [0, 42929]
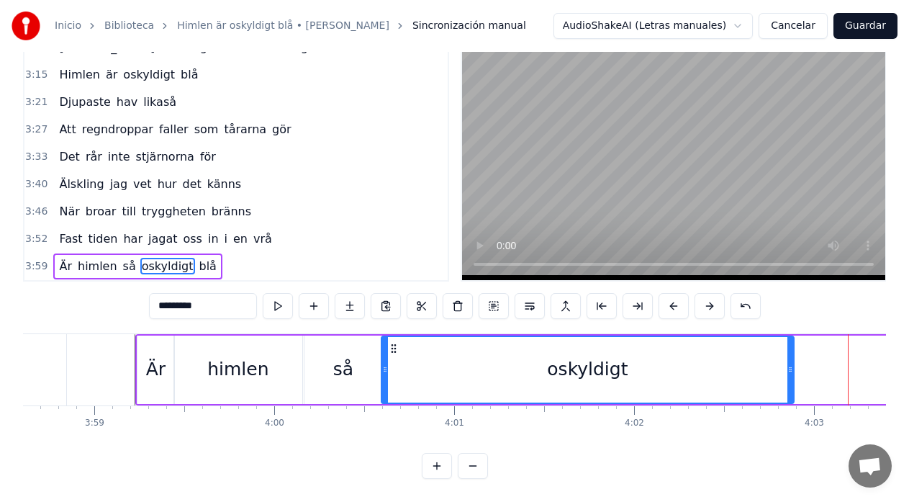
drag, startPoint x: 111, startPoint y: 338, endPoint x: 394, endPoint y: 343, distance: 282.9
click at [394, 343] on div "oskyldigt" at bounding box center [587, 369] width 411 height 65
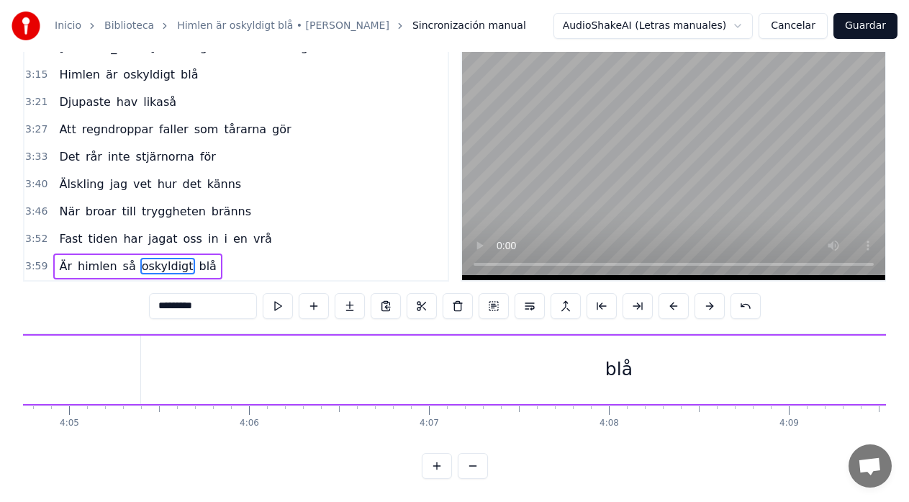
scroll to position [0, 44052]
click at [408, 358] on div "blå" at bounding box center [601, 369] width 956 height 68
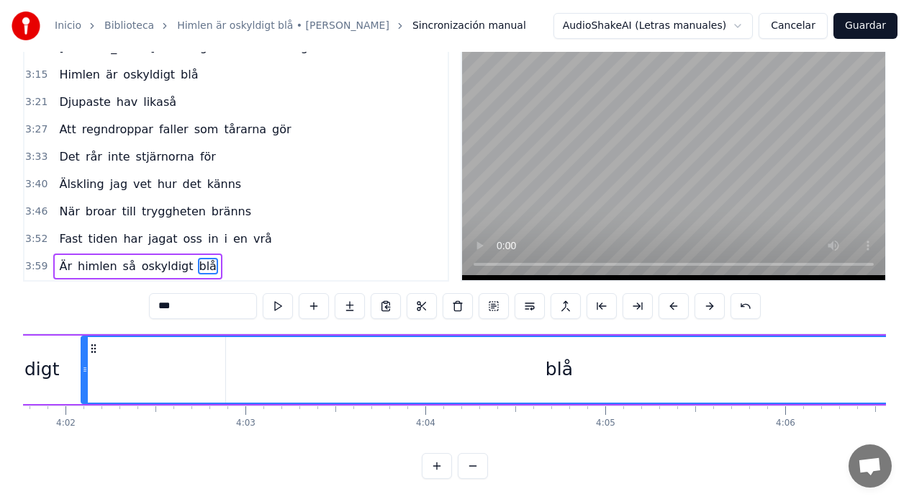
scroll to position [0, 43463]
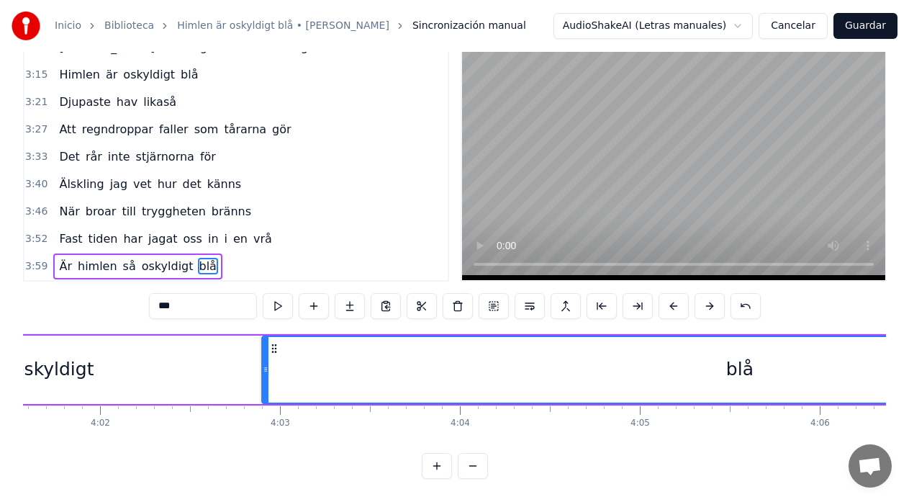
drag, startPoint x: 137, startPoint y: 337, endPoint x: 276, endPoint y: 343, distance: 139.0
click at [276, 343] on div "blå" at bounding box center [740, 369] width 954 height 65
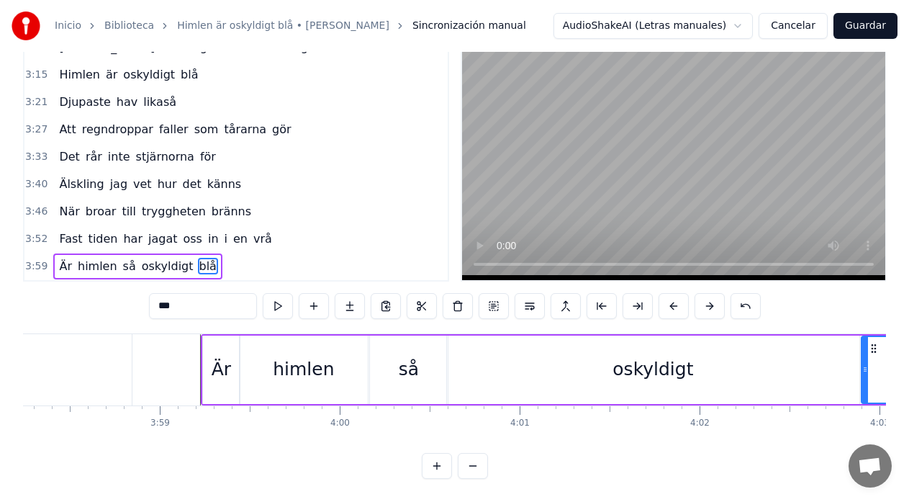
scroll to position [0, 42772]
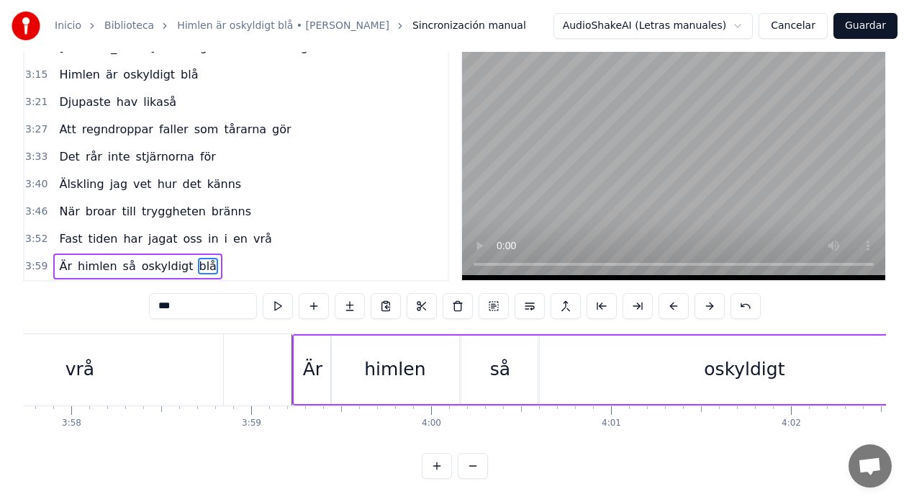
click at [158, 368] on div "vrå" at bounding box center [80, 369] width 286 height 71
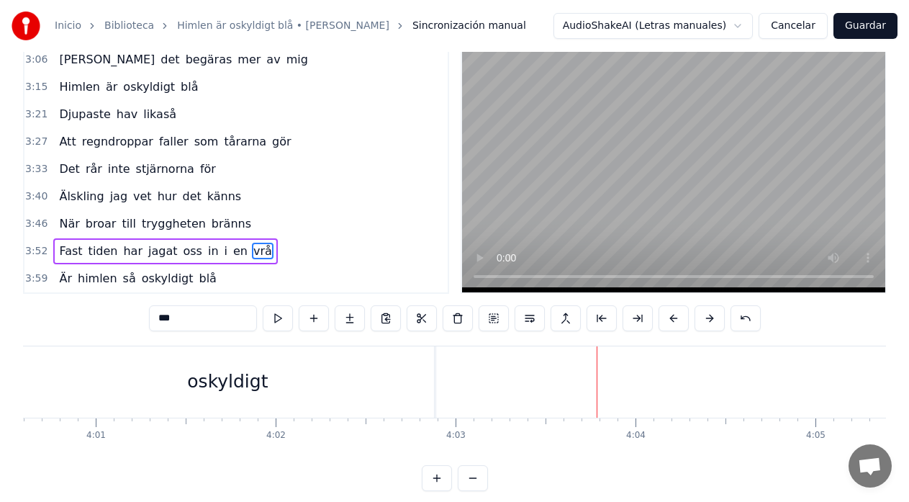
scroll to position [0, 43276]
click at [21, 370] on div "Inicio Biblioteca Himlen är oskyldigt blå • [PERSON_NAME] Sincronización manual…" at bounding box center [454, 229] width 909 height 523
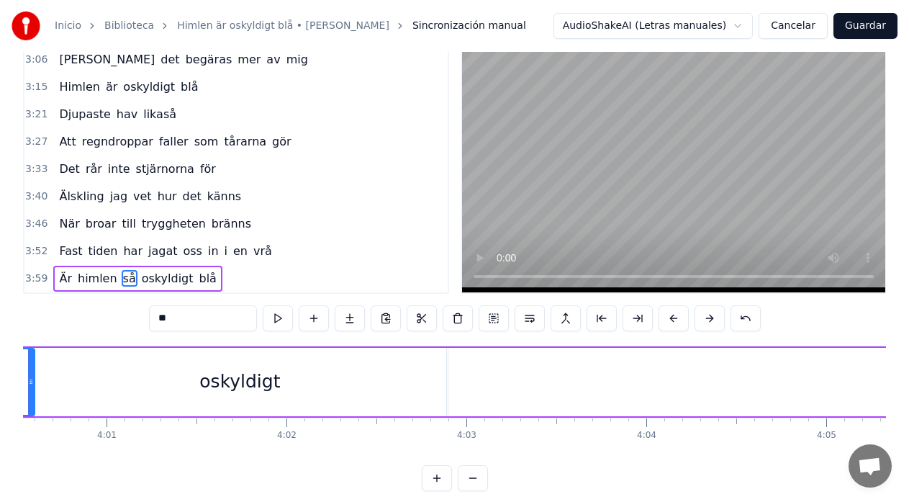
scroll to position [0, 43210]
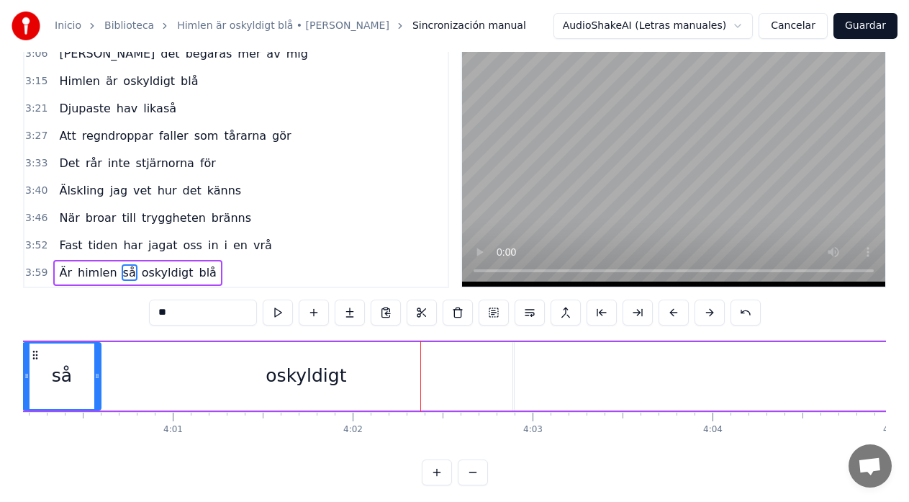
click at [512, 371] on div "oskyldigt" at bounding box center [306, 376] width 414 height 68
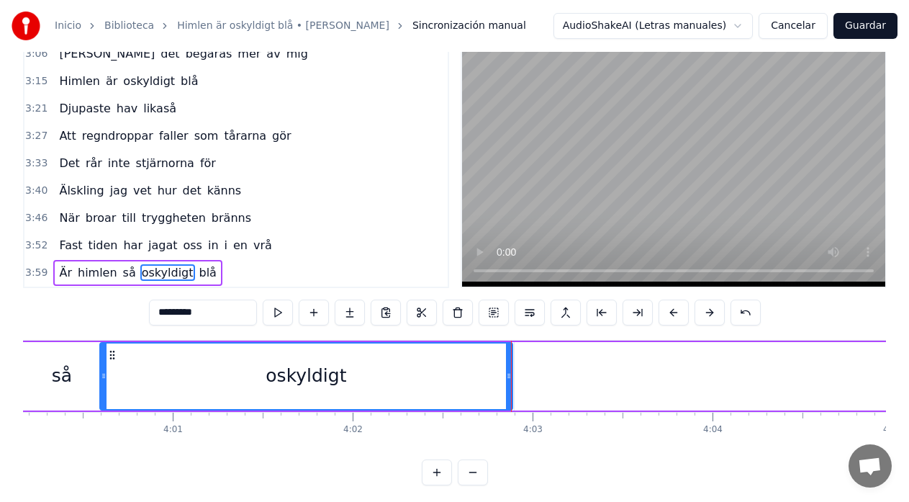
scroll to position [57, 0]
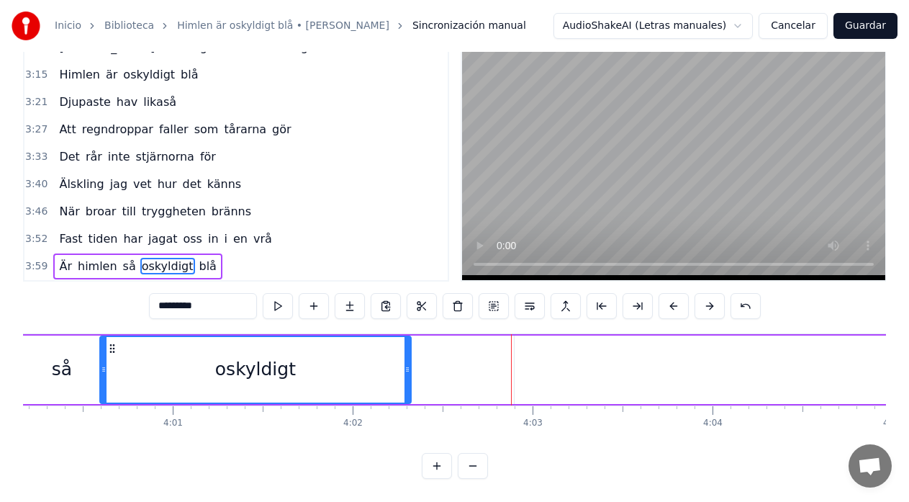
drag, startPoint x: 508, startPoint y: 358, endPoint x: 407, endPoint y: 371, distance: 102.3
click at [407, 371] on div at bounding box center [407, 369] width 6 height 65
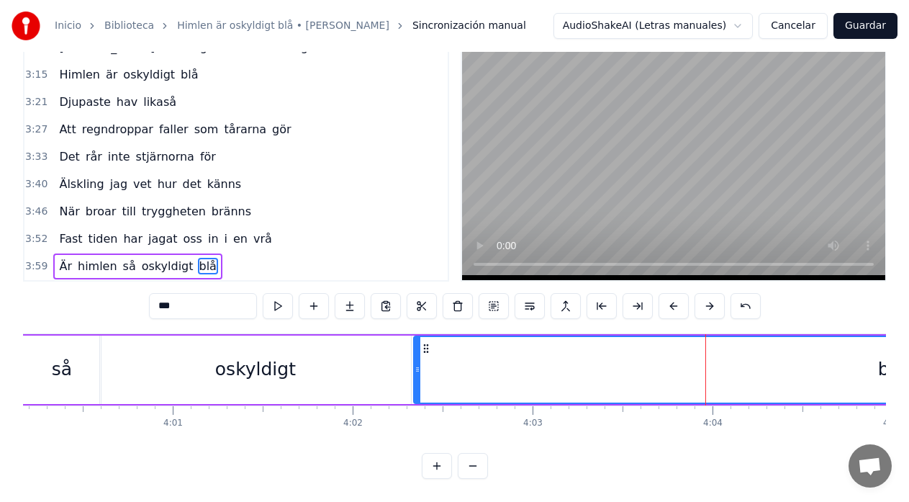
drag, startPoint x: 528, startPoint y: 338, endPoint x: 427, endPoint y: 351, distance: 101.7
click at [427, 351] on div "blå" at bounding box center [892, 369] width 954 height 65
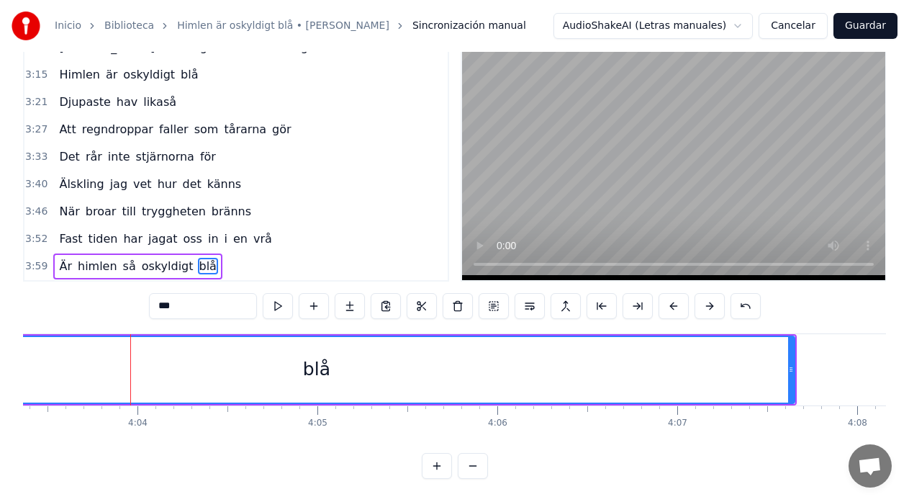
scroll to position [0, 43744]
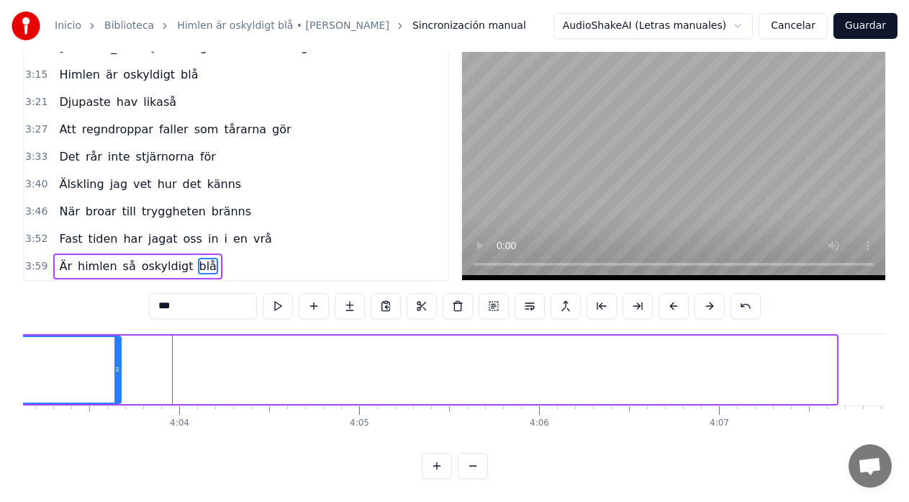
drag, startPoint x: 832, startPoint y: 353, endPoint x: 117, endPoint y: 363, distance: 715.4
click at [117, 363] on div at bounding box center [117, 369] width 6 height 65
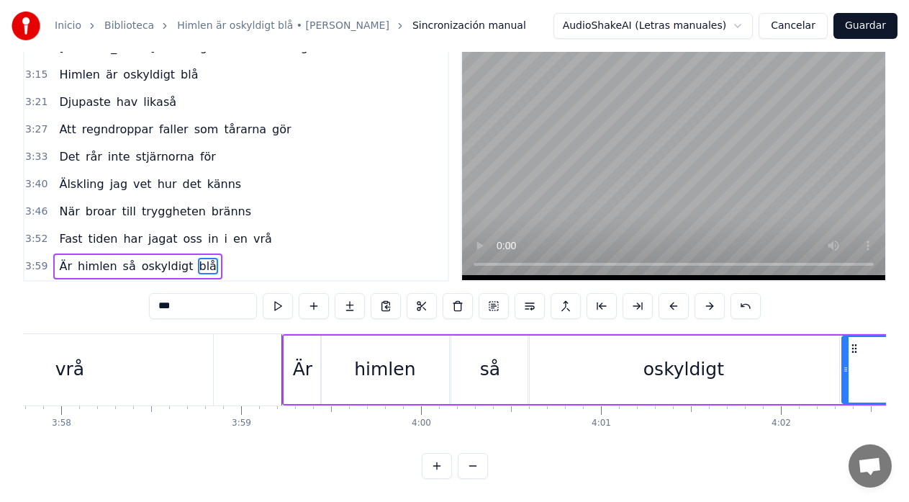
scroll to position [0, 42765]
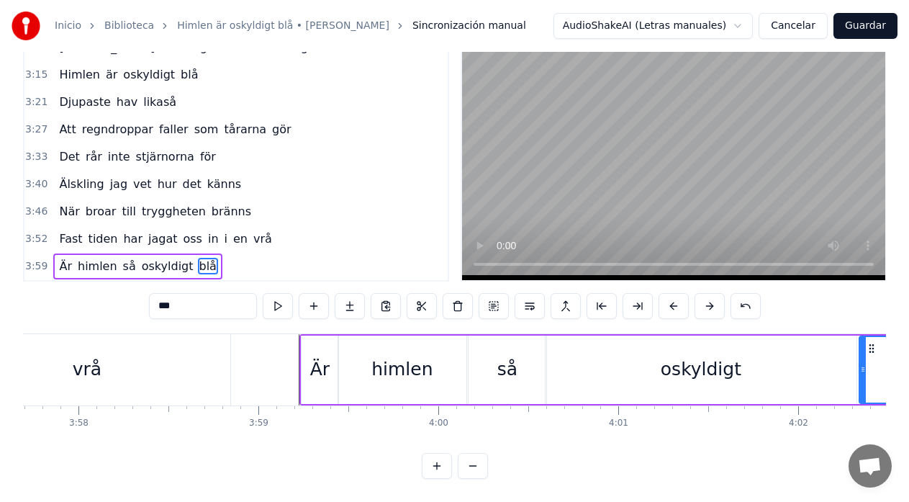
click at [176, 359] on div "vrå" at bounding box center [87, 369] width 286 height 71
type input "***"
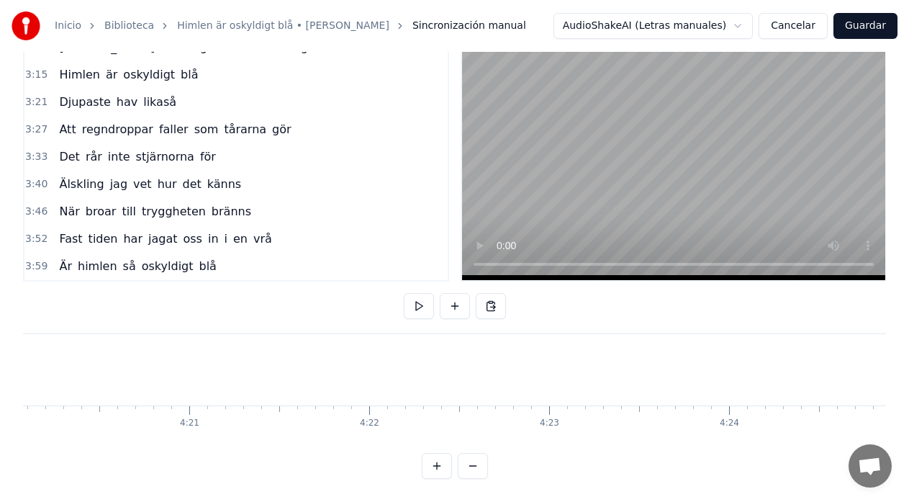
scroll to position [0, 47122]
click at [252, 230] on span "vrå" at bounding box center [263, 238] width 22 height 17
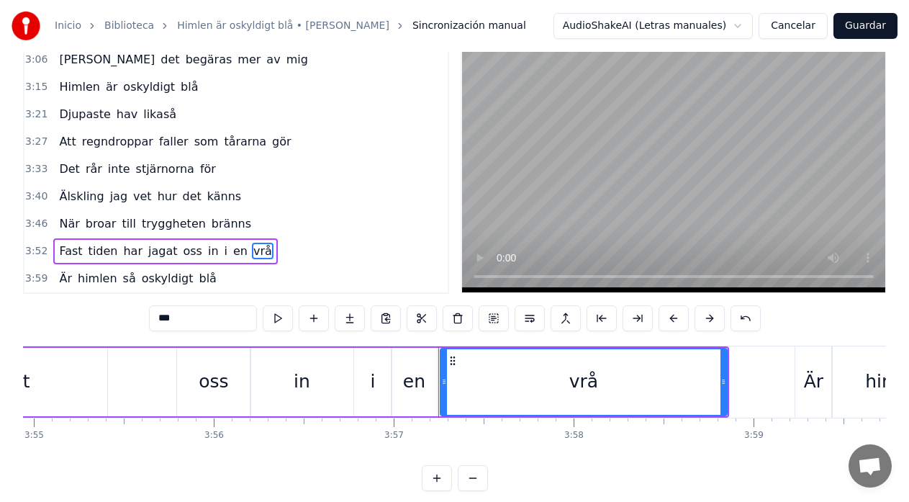
scroll to position [0, 42180]
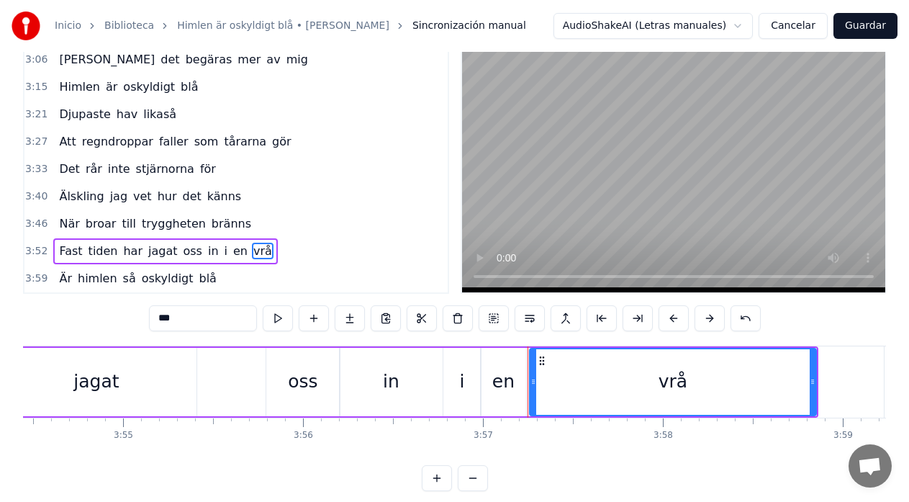
click at [235, 374] on div "Fast tiden har jagat oss in i en vrå" at bounding box center [258, 381] width 1119 height 71
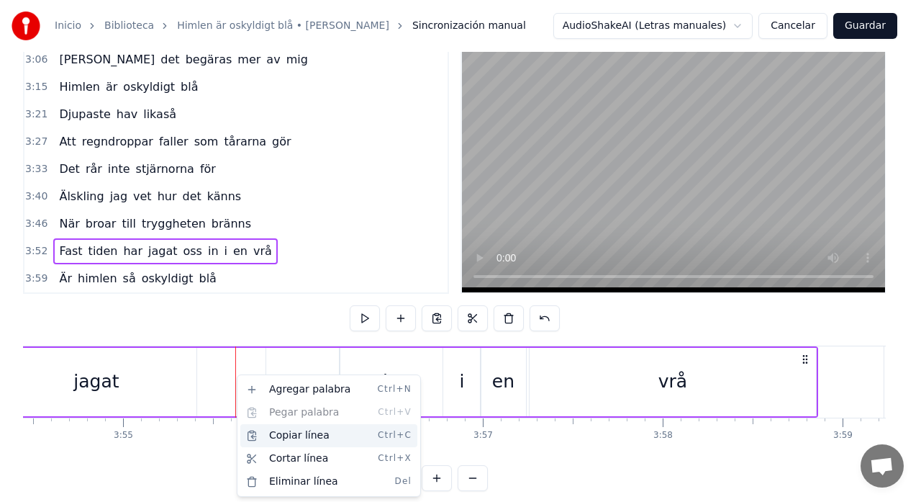
click at [281, 437] on div "Copiar línea Ctrl+C" at bounding box center [328, 435] width 177 height 23
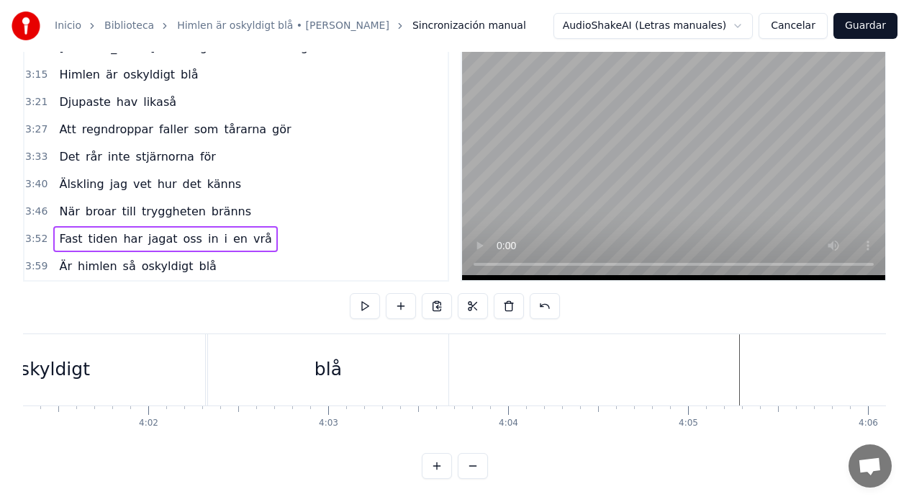
scroll to position [0, 43497]
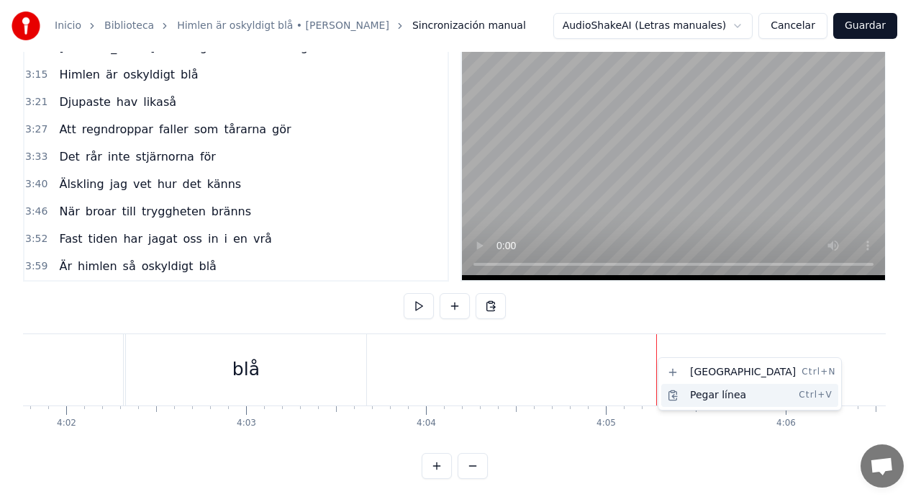
click at [704, 393] on div "Pegar línea Ctrl+V" at bounding box center [749, 395] width 177 height 23
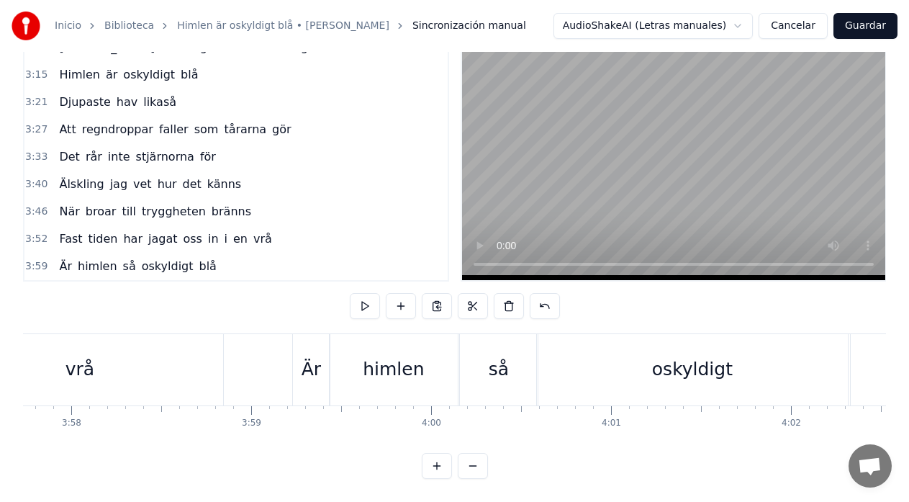
scroll to position [0, 42748]
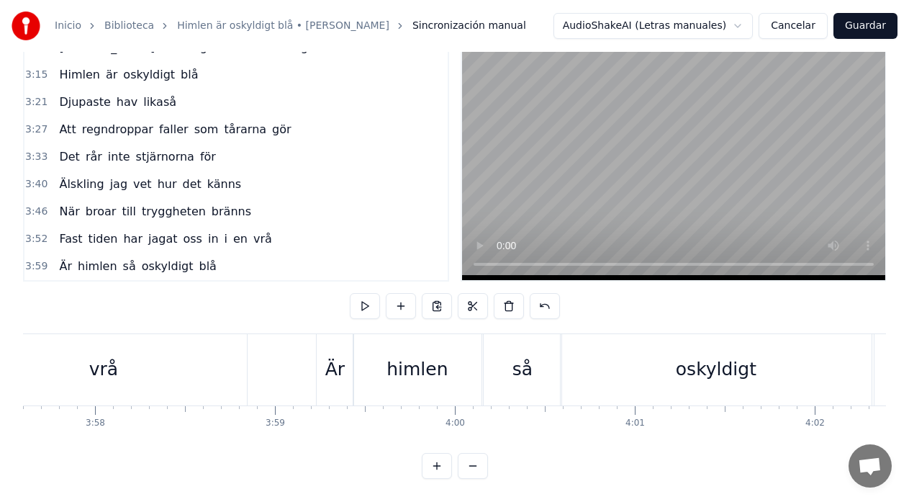
click at [872, 342] on div "oskyldigt" at bounding box center [716, 369] width 312 height 71
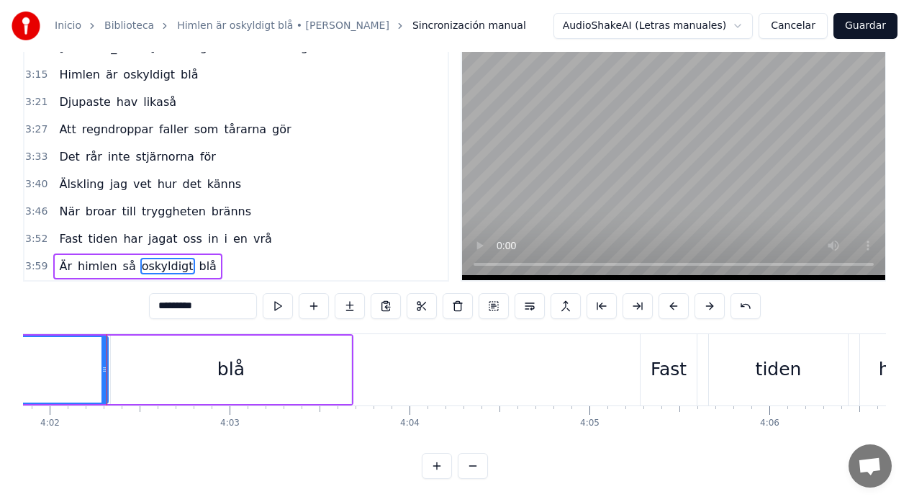
scroll to position [0, 43525]
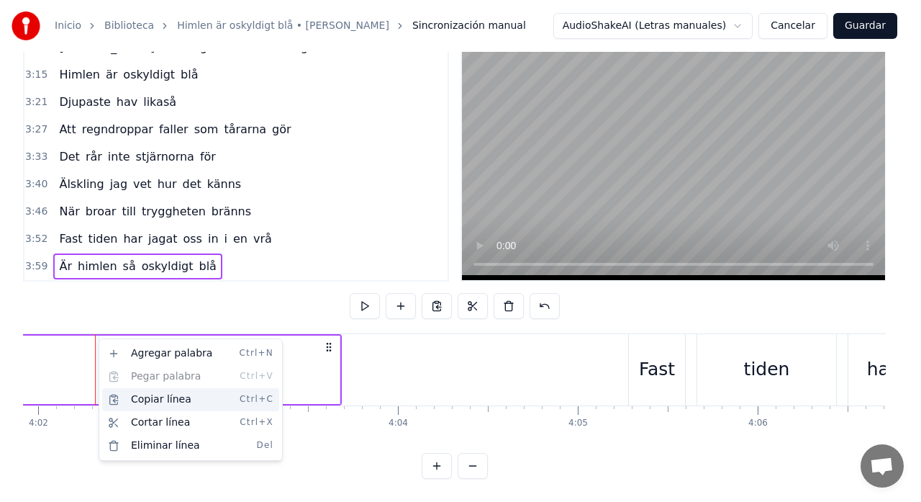
click at [143, 399] on div "Copiar línea Ctrl+C" at bounding box center [190, 399] width 177 height 23
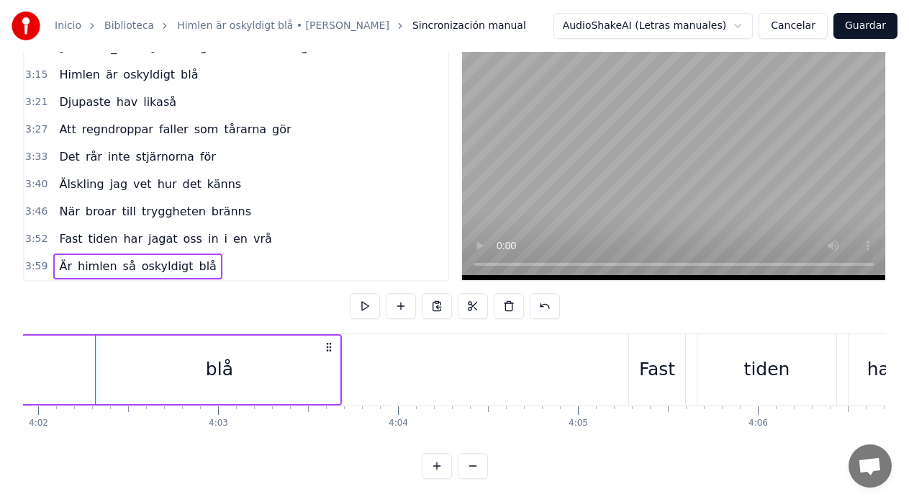
click at [151, 363] on div "blå" at bounding box center [219, 369] width 240 height 68
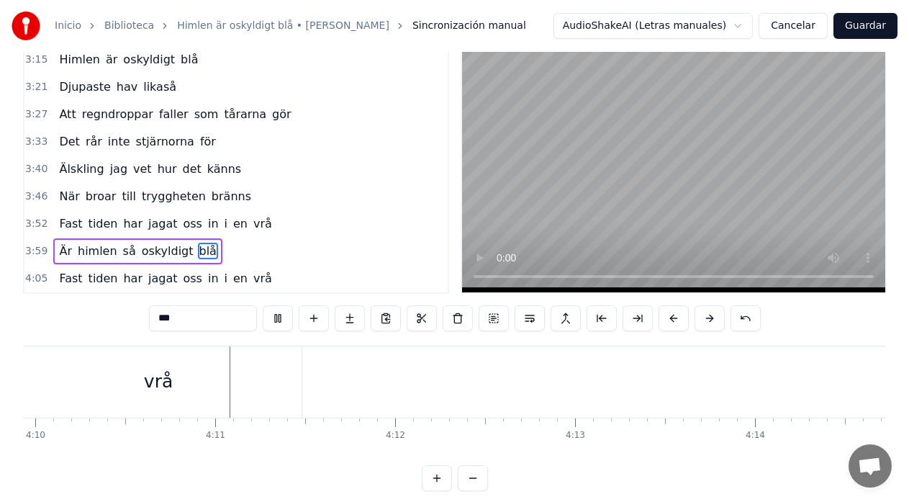
scroll to position [0, 44998]
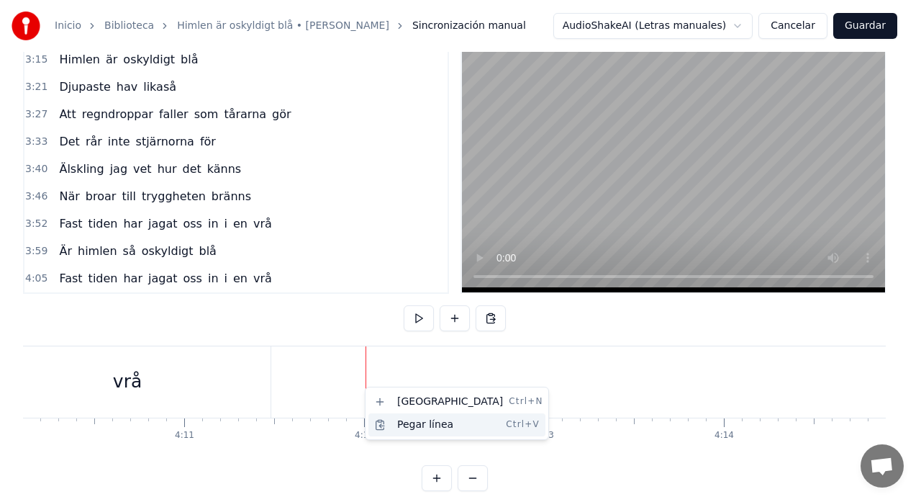
click at [412, 426] on div "Pegar línea Ctrl+V" at bounding box center [456, 424] width 177 height 23
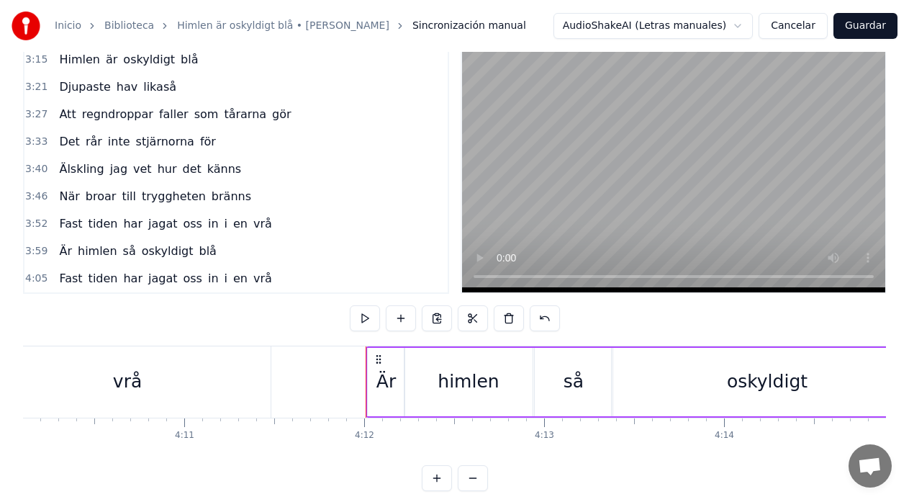
click at [56, 377] on div "vrå" at bounding box center [127, 381] width 286 height 71
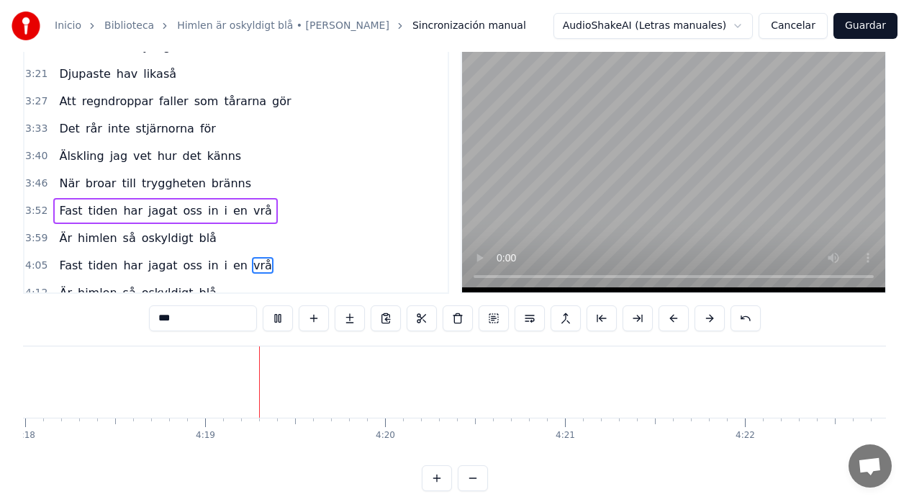
scroll to position [0, 46480]
click at [867, 27] on button "Guardar" at bounding box center [865, 26] width 64 height 26
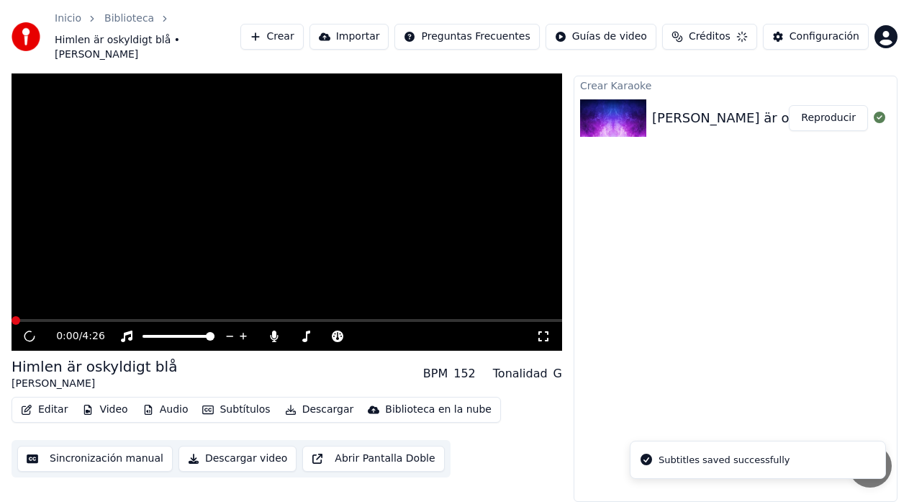
scroll to position [18, 0]
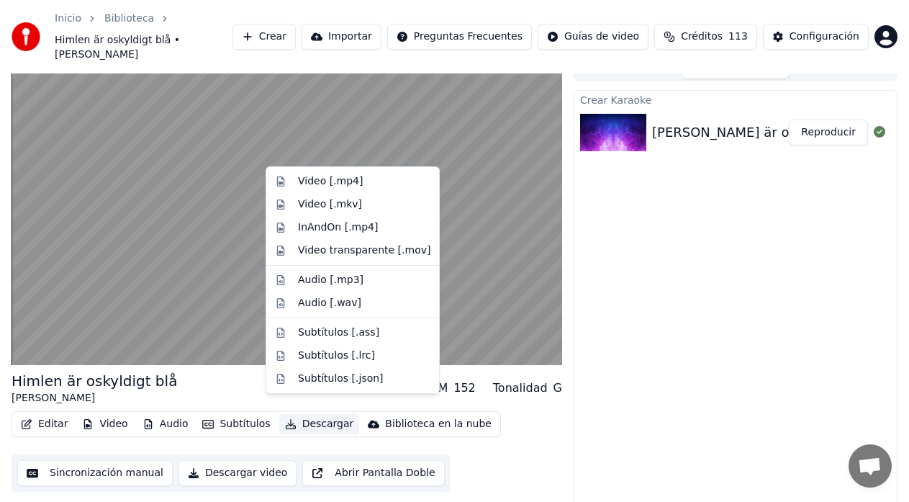
click at [290, 414] on button "Descargar" at bounding box center [319, 424] width 81 height 20
click at [303, 185] on div "Video [.mp4]" at bounding box center [330, 181] width 65 height 14
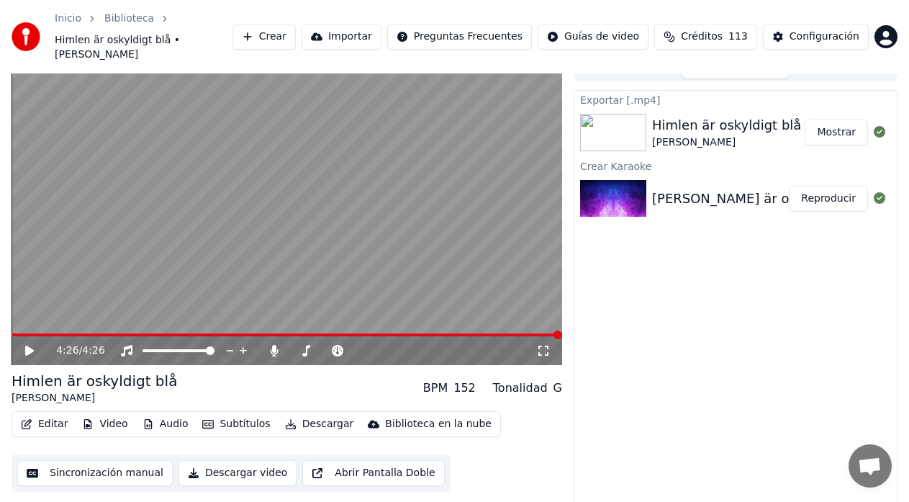
click at [278, 345] on div "4:26 / 4:26" at bounding box center [287, 350] width 551 height 29
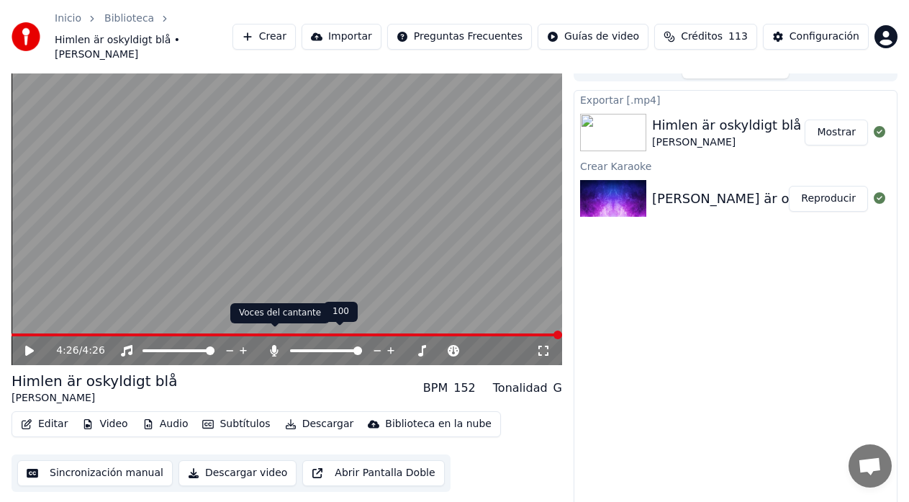
click at [273, 345] on icon at bounding box center [274, 351] width 14 height 12
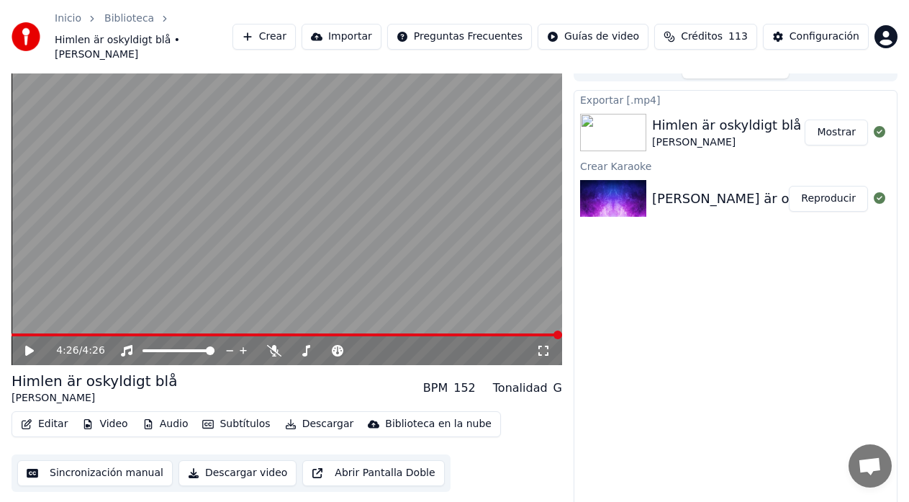
click at [309, 414] on button "Descargar" at bounding box center [319, 424] width 81 height 20
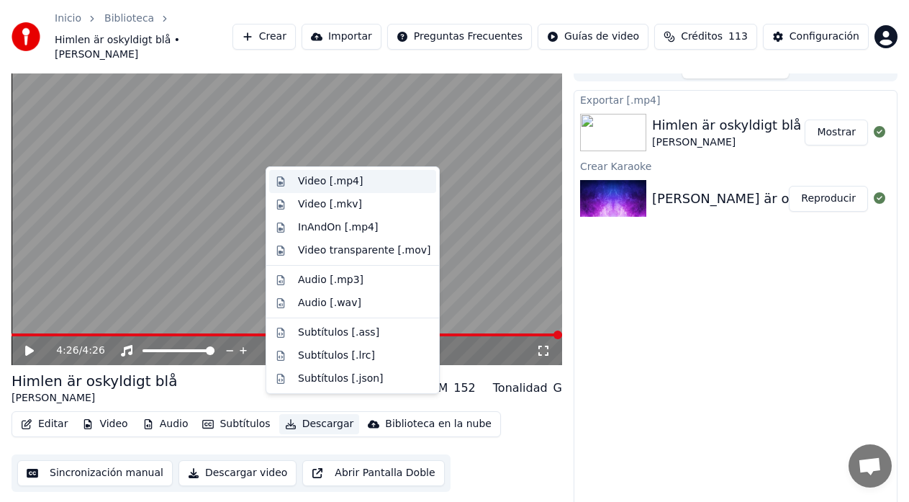
click at [325, 183] on div "Video [.mp4]" at bounding box center [330, 181] width 65 height 14
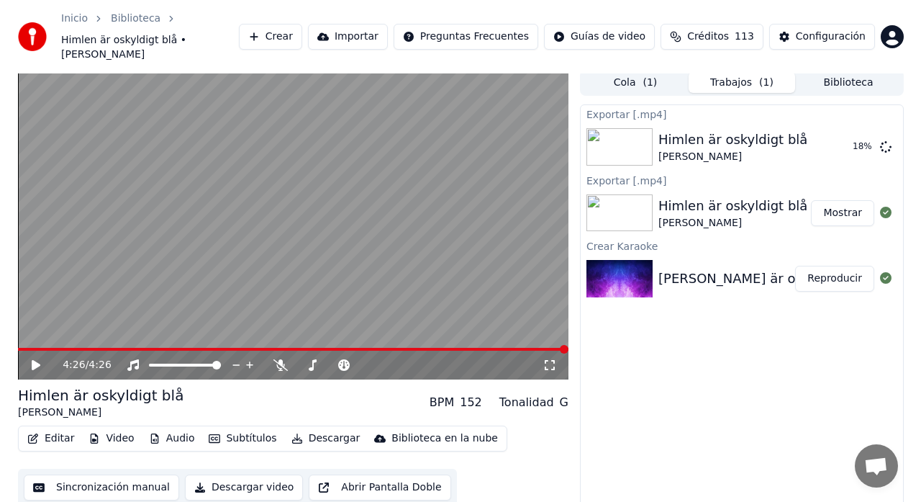
scroll to position [0, 0]
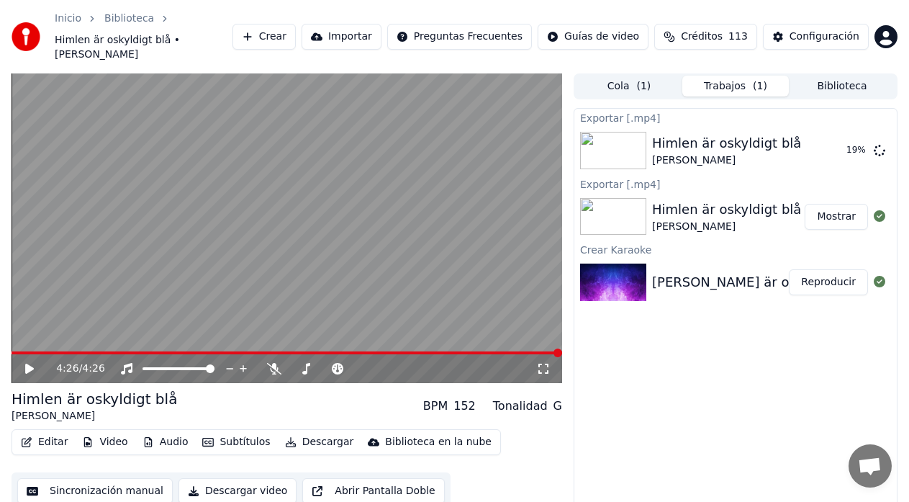
click at [296, 30] on button "Crear" at bounding box center [263, 37] width 63 height 26
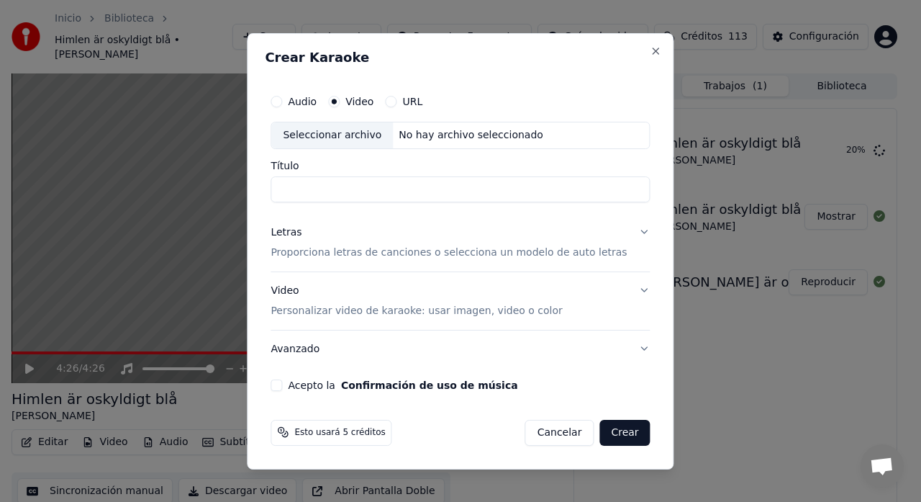
click at [334, 137] on div "Seleccionar archivo" at bounding box center [332, 135] width 122 height 26
type input "**********"
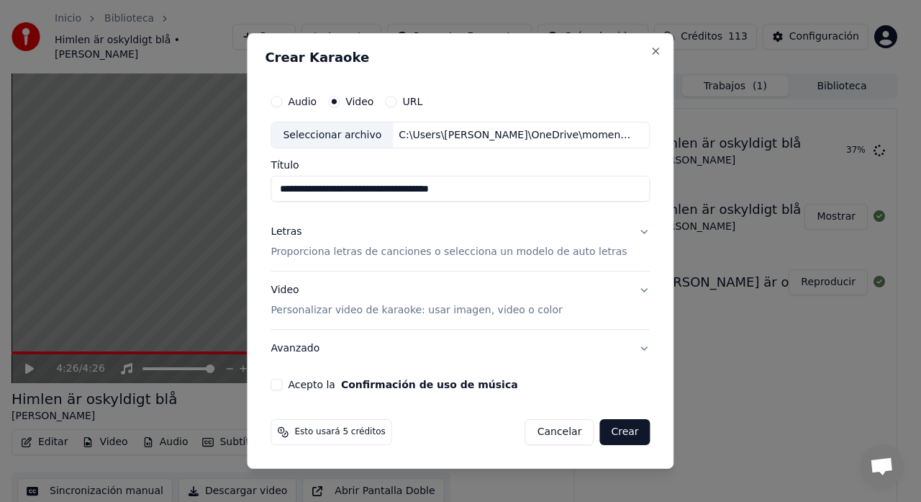
click at [298, 254] on p "Proporciona letras de canciones o selecciona un modelo de auto letras" at bounding box center [449, 252] width 356 height 14
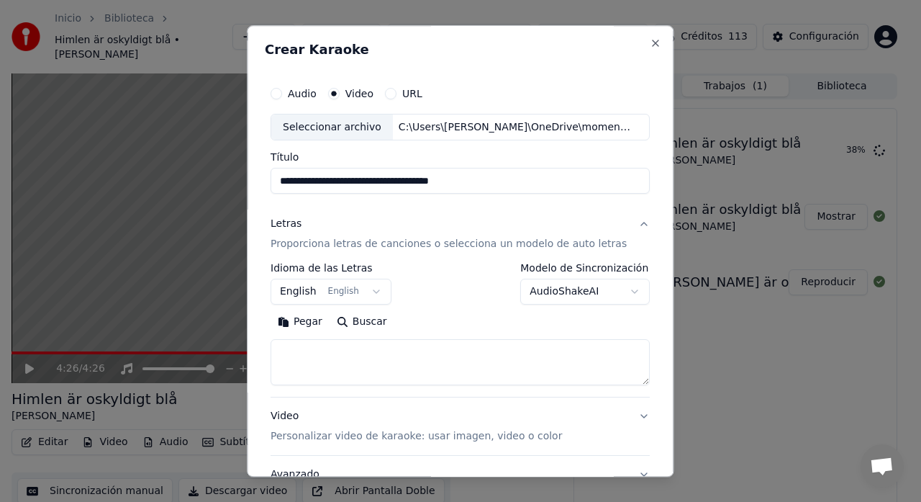
click at [304, 357] on textarea at bounding box center [460, 363] width 379 height 46
paste textarea "**********"
type textarea "**********"
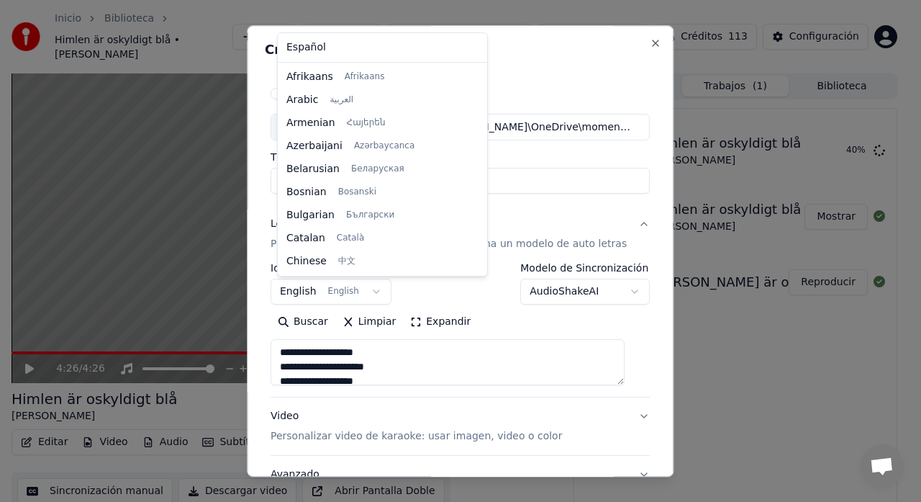
click at [307, 286] on body "Inicio Biblioteca Himlen är oskyldigt blå • [PERSON_NAME] Crear Importar Pregun…" at bounding box center [454, 251] width 909 height 502
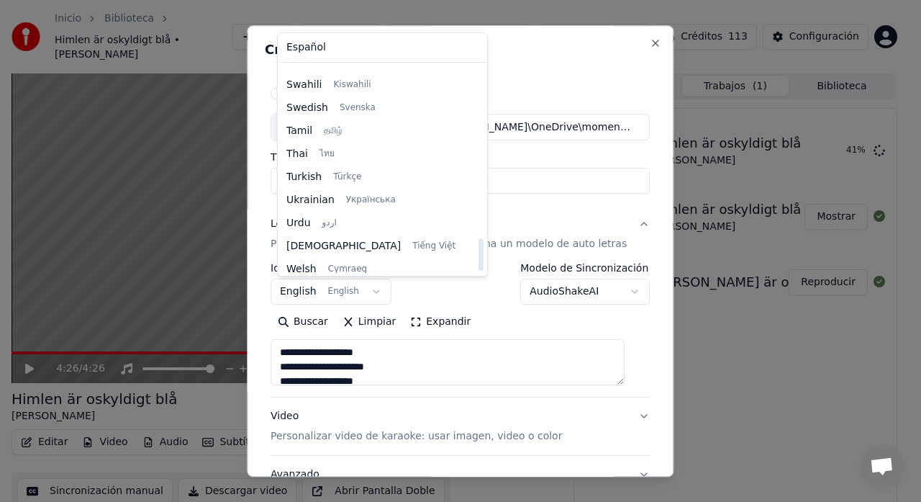
scroll to position [1105, 0]
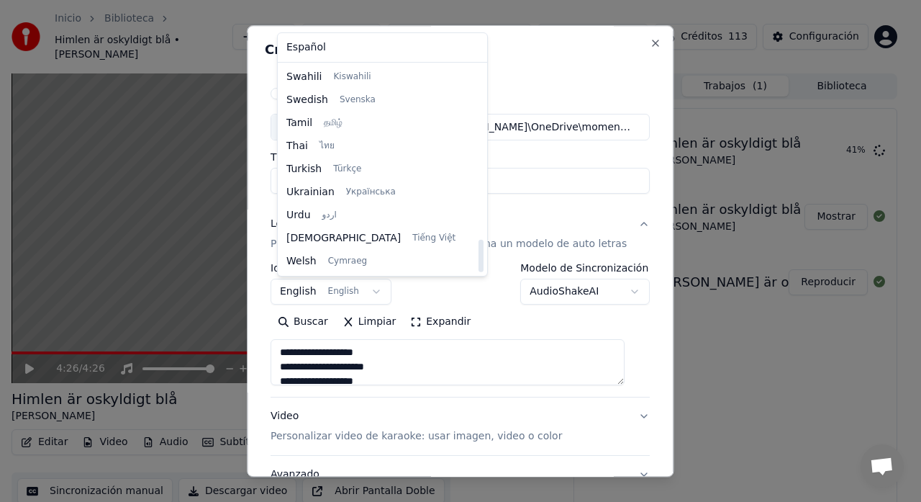
drag, startPoint x: 439, startPoint y: 102, endPoint x: 437, endPoint y: 261, distance: 158.3
click at [479, 261] on div at bounding box center [481, 256] width 5 height 32
select select "**"
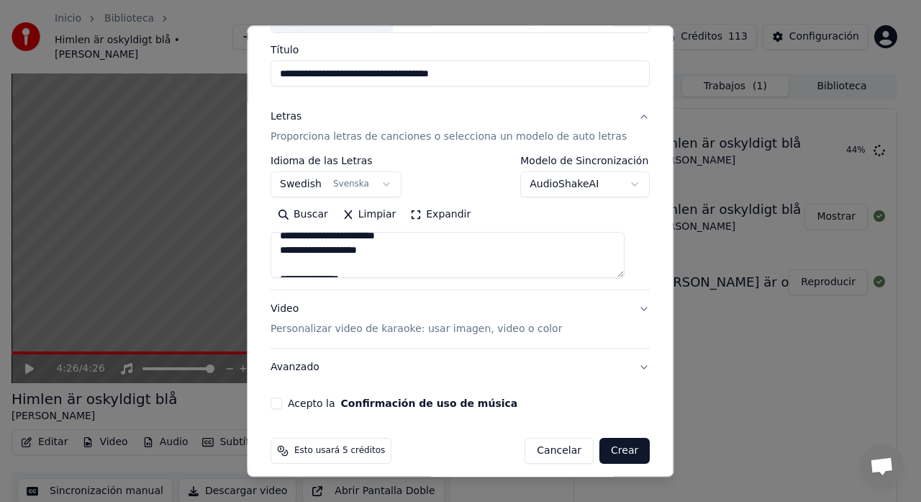
scroll to position [118, 0]
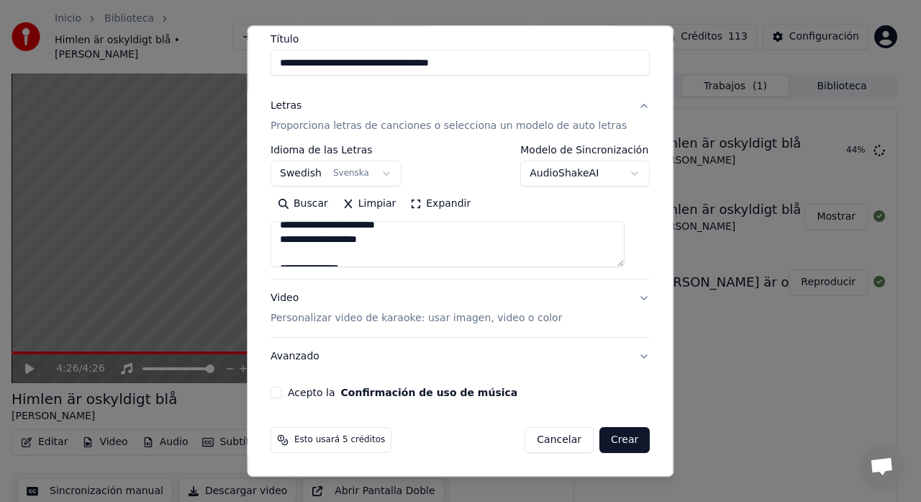
click at [292, 325] on p "Personalizar video de karaoke: usar imagen, video o color" at bounding box center [416, 319] width 291 height 14
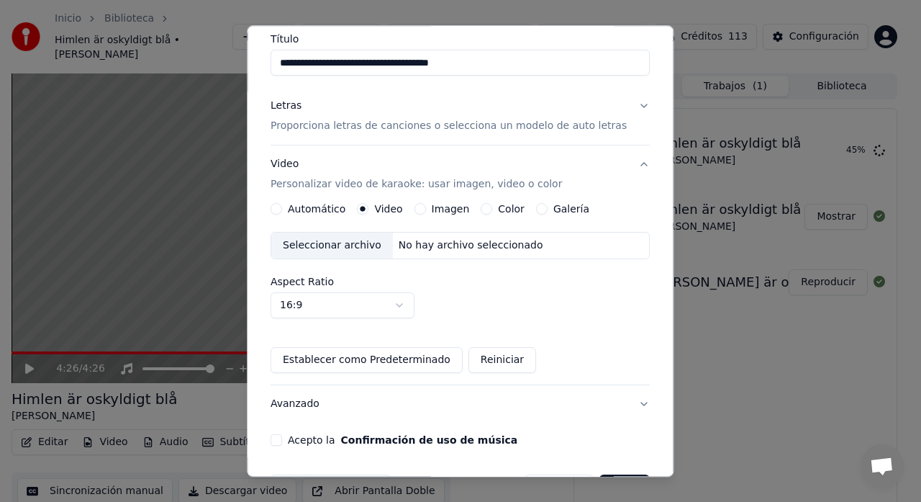
click at [322, 253] on div "Seleccionar archivo" at bounding box center [332, 246] width 122 height 26
click at [281, 440] on button "Acepto la Confirmación de uso de música" at bounding box center [277, 441] width 12 height 12
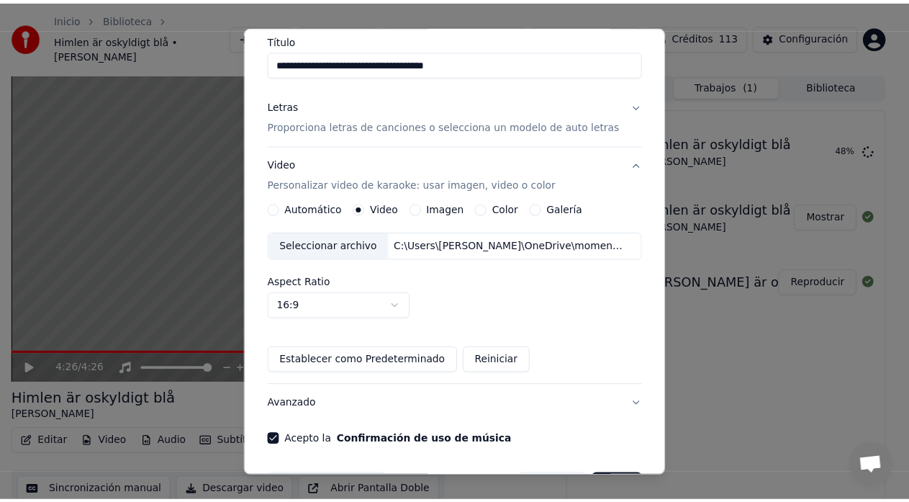
scroll to position [166, 0]
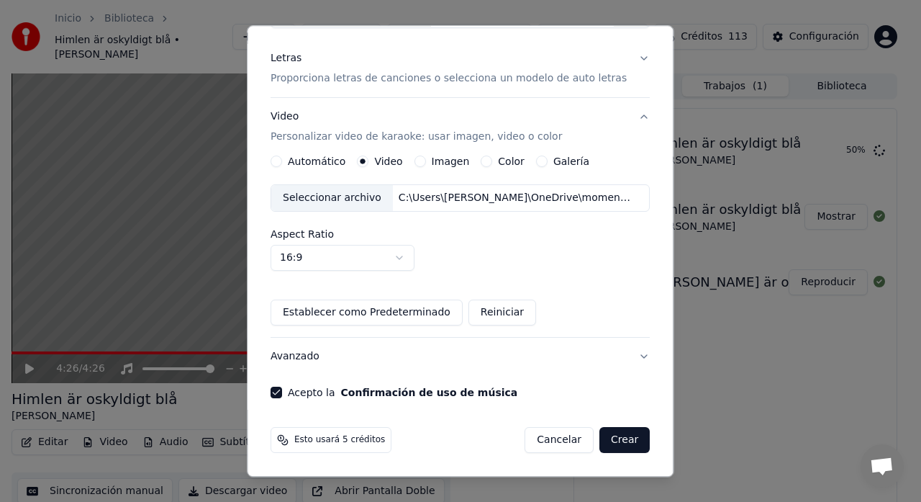
click at [607, 443] on button "Crear" at bounding box center [624, 440] width 50 height 26
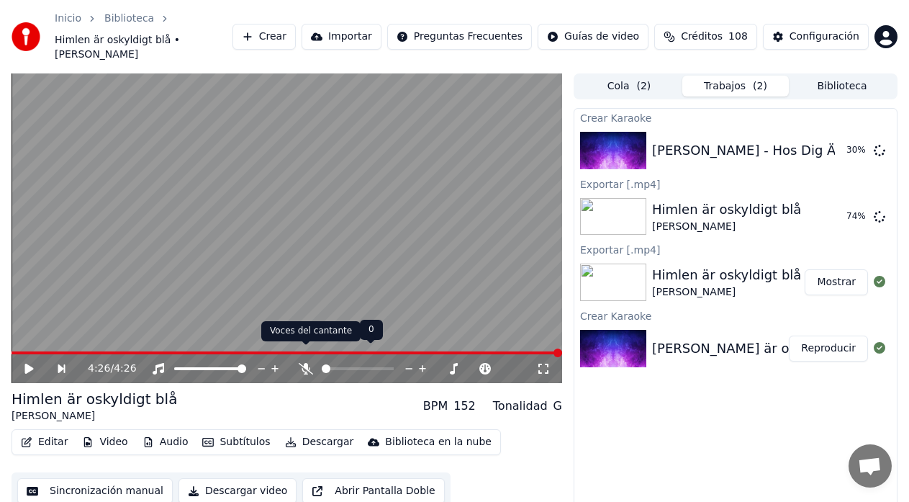
click at [307, 363] on icon at bounding box center [306, 369] width 14 height 12
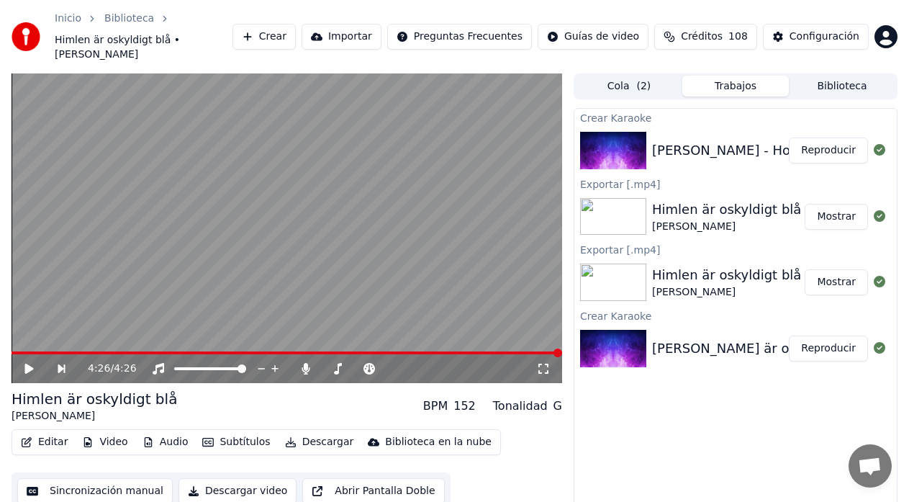
click at [810, 137] on button "Reproducir" at bounding box center [828, 150] width 79 height 26
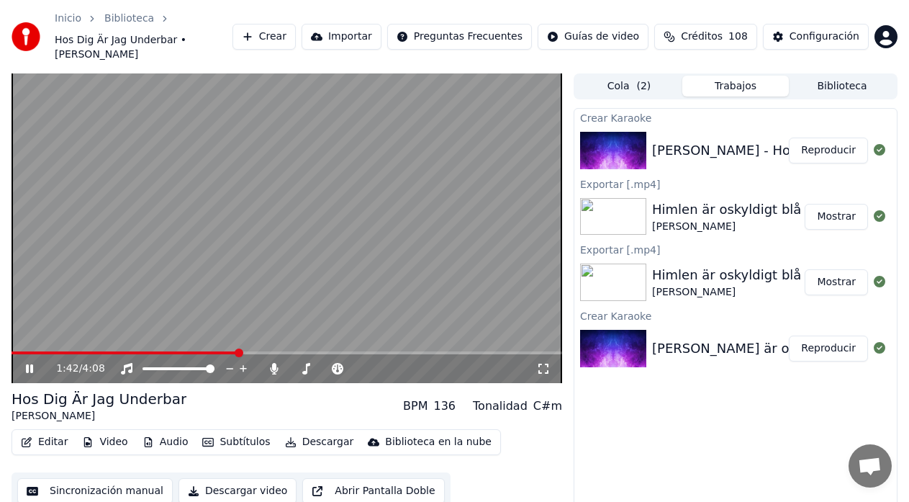
click at [237, 351] on span at bounding box center [125, 352] width 226 height 3
click at [233, 351] on span at bounding box center [123, 352] width 222 height 3
click at [225, 351] on span at bounding box center [124, 352] width 225 height 3
click at [215, 351] on span at bounding box center [114, 352] width 204 height 3
click at [27, 364] on icon at bounding box center [29, 368] width 7 height 9
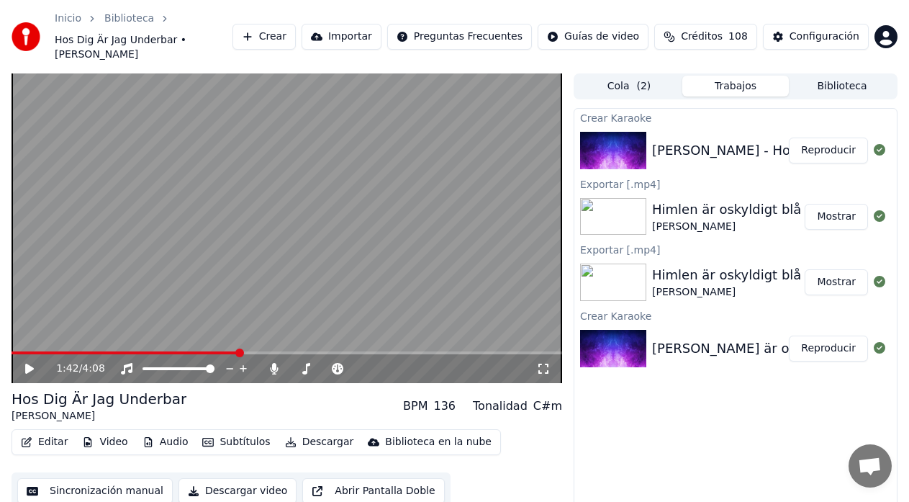
click at [99, 478] on button "Sincronización manual" at bounding box center [94, 491] width 155 height 26
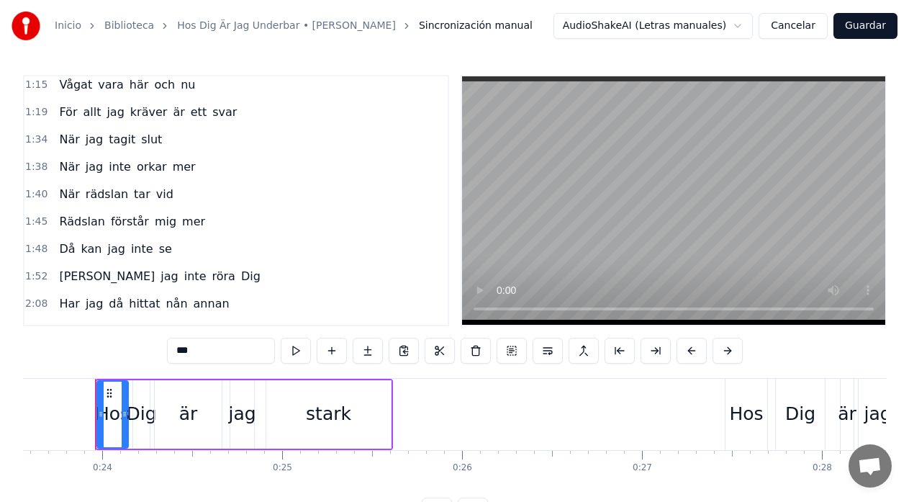
scroll to position [435, 0]
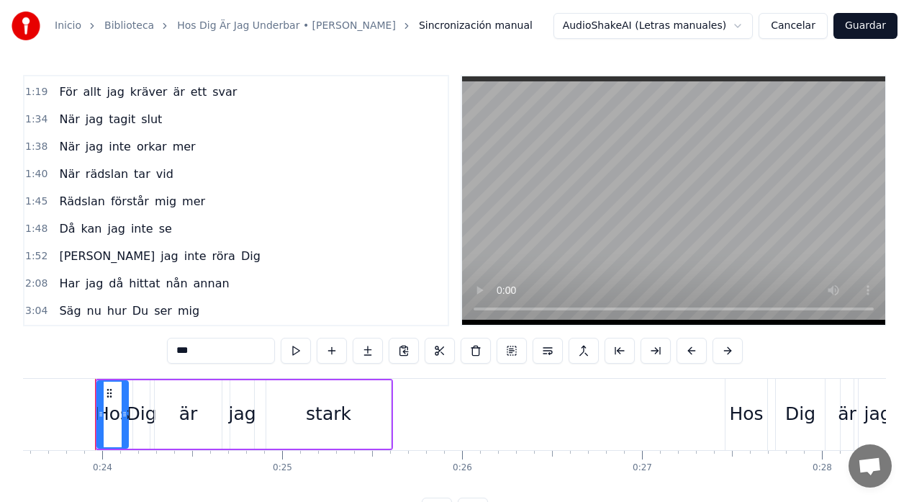
click at [91, 173] on span "rädslan" at bounding box center [106, 174] width 45 height 17
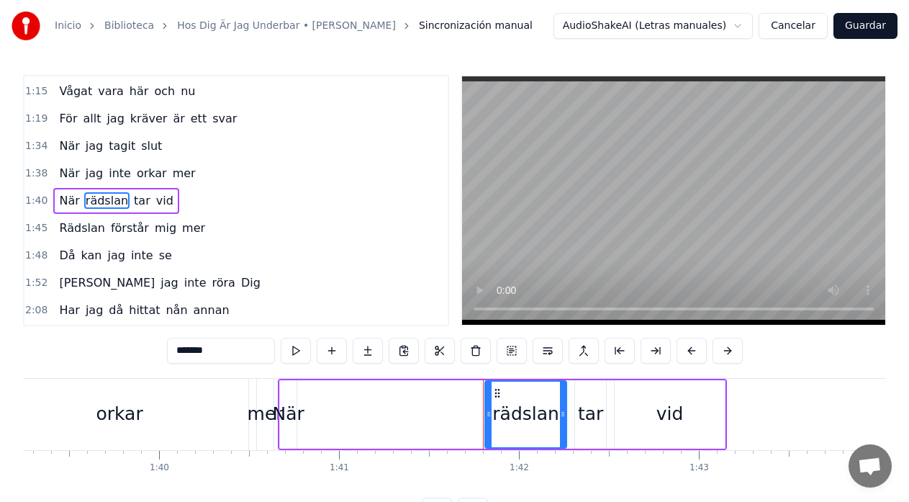
scroll to position [0, 18244]
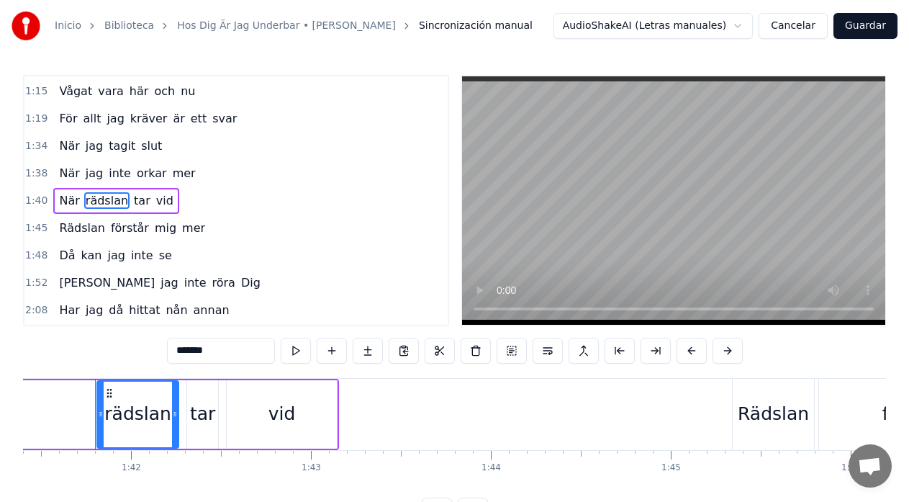
click at [107, 176] on span "inte" at bounding box center [119, 173] width 25 height 17
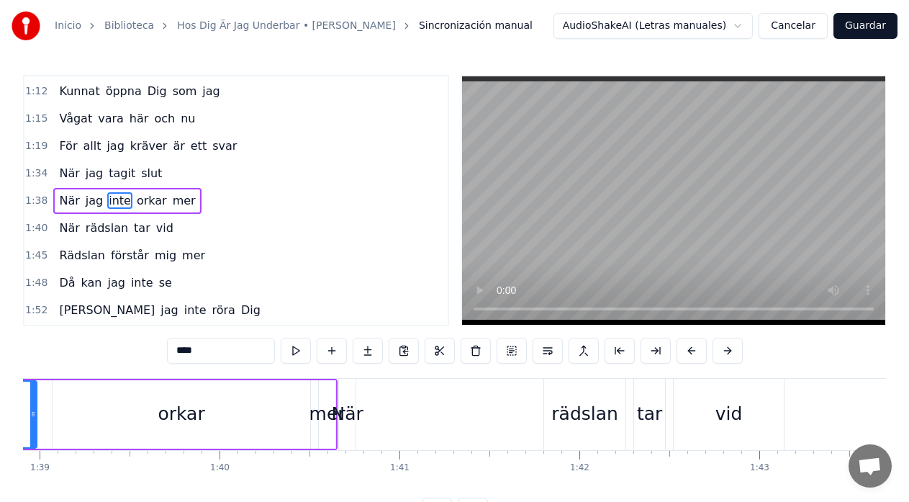
scroll to position [0, 17664]
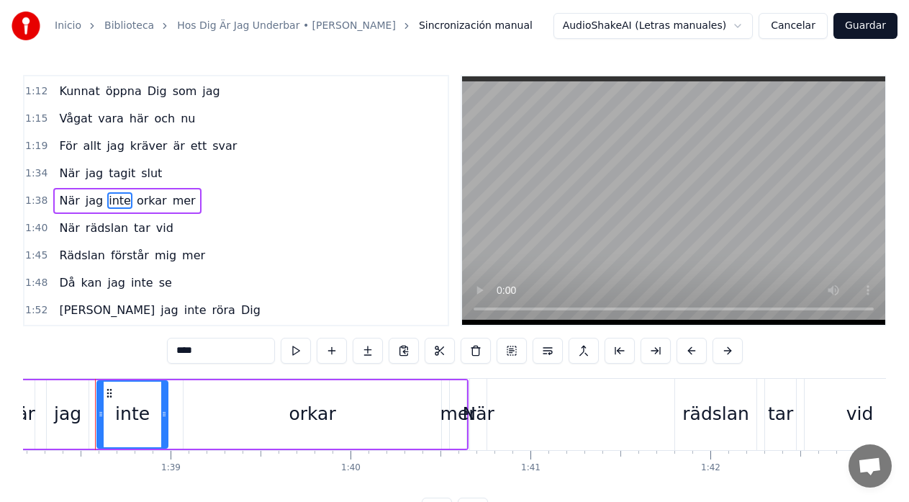
click at [479, 403] on div "När" at bounding box center [478, 413] width 32 height 27
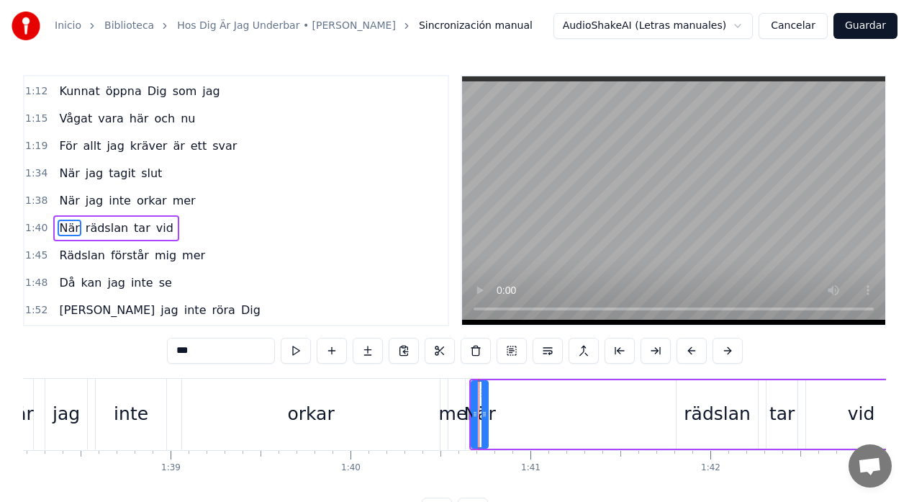
scroll to position [409, 0]
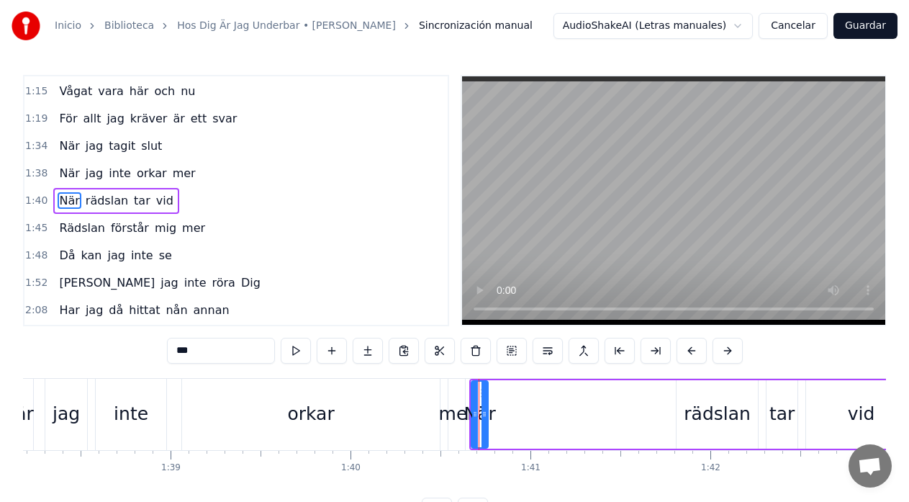
click at [487, 402] on div at bounding box center [484, 413] width 6 height 65
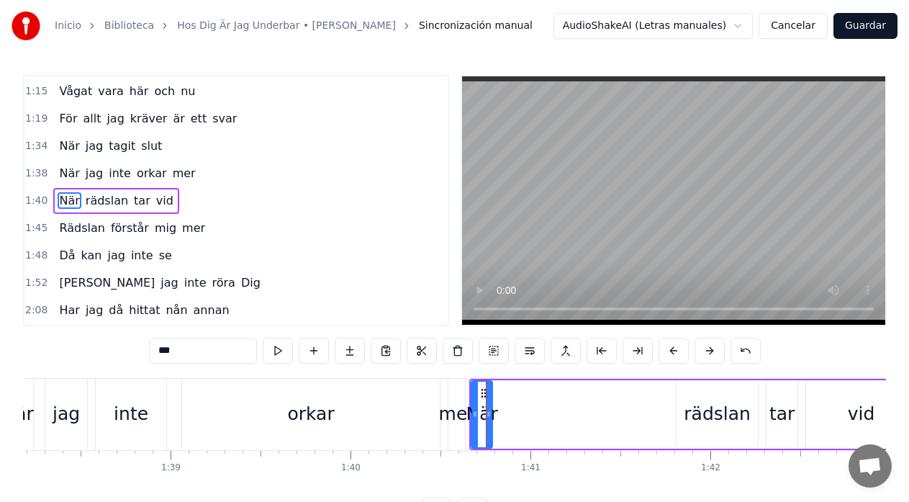
click at [491, 407] on div at bounding box center [489, 413] width 6 height 65
drag, startPoint x: 483, startPoint y: 395, endPoint x: 669, endPoint y: 399, distance: 185.7
click at [669, 399] on div "När" at bounding box center [667, 413] width 19 height 65
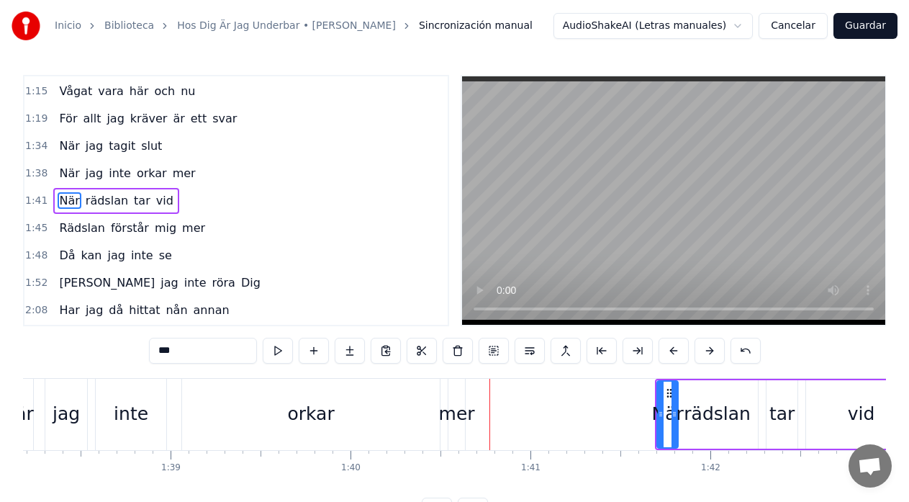
click at [59, 402] on div "jag" at bounding box center [66, 413] width 27 height 27
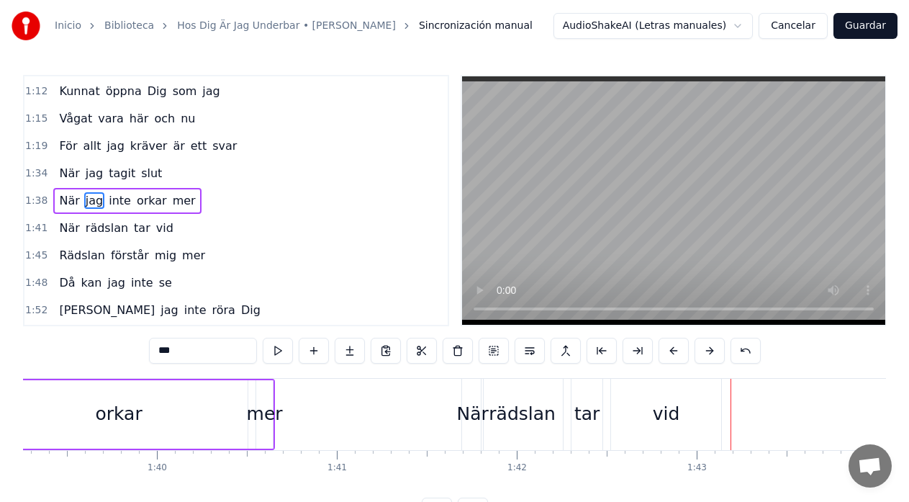
scroll to position [0, 17856]
click at [48, 391] on div "orkar" at bounding box center [120, 414] width 258 height 68
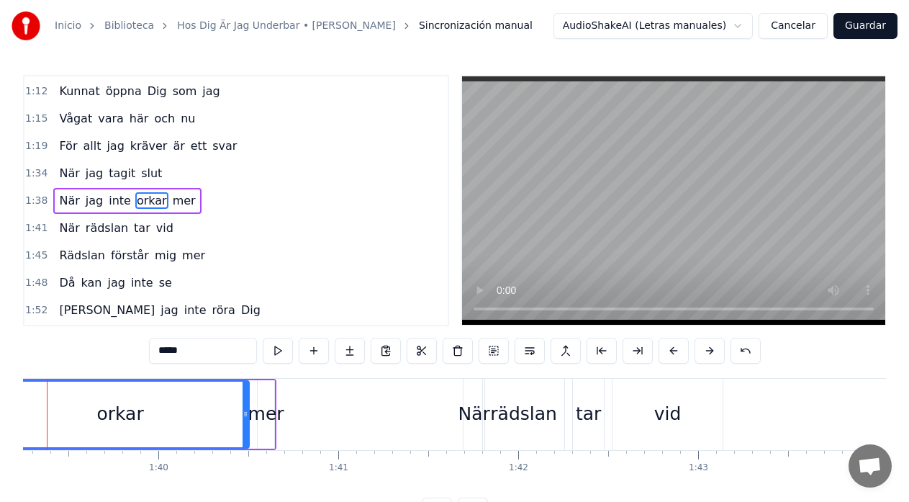
scroll to position [0, 17808]
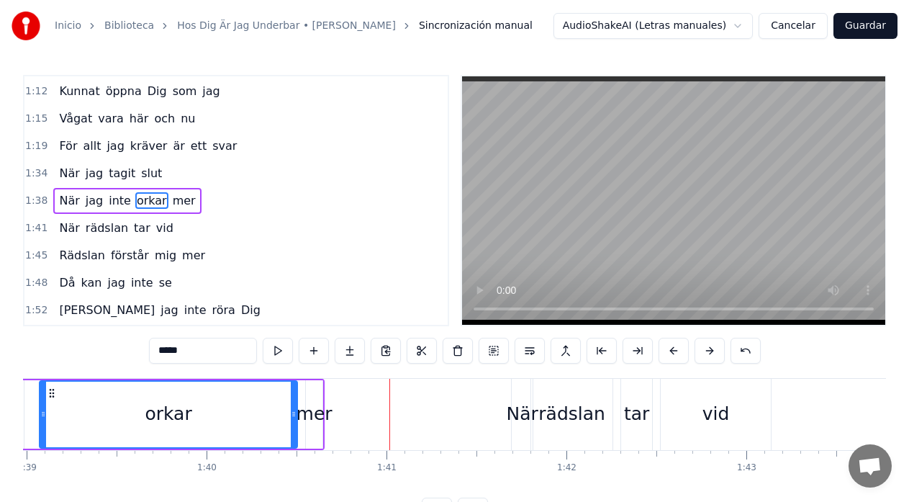
click at [314, 399] on div "mer" at bounding box center [314, 414] width 17 height 68
type input "***"
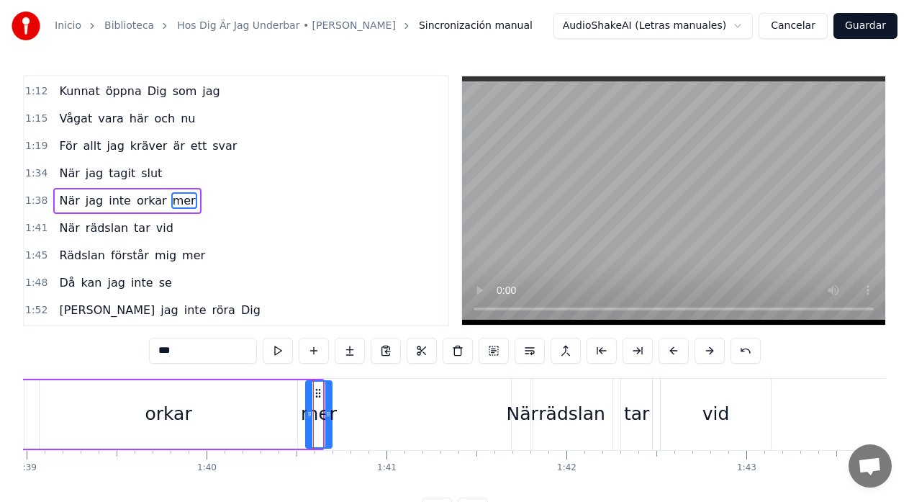
drag, startPoint x: 321, startPoint y: 414, endPoint x: 330, endPoint y: 415, distance: 9.4
click at [330, 415] on icon at bounding box center [328, 414] width 6 height 12
drag, startPoint x: 308, startPoint y: 417, endPoint x: 302, endPoint y: 422, distance: 7.8
click at [302, 422] on div at bounding box center [303, 413] width 6 height 65
click at [34, 415] on div "När jag inte orkar mer" at bounding box center [96, 414] width 476 height 71
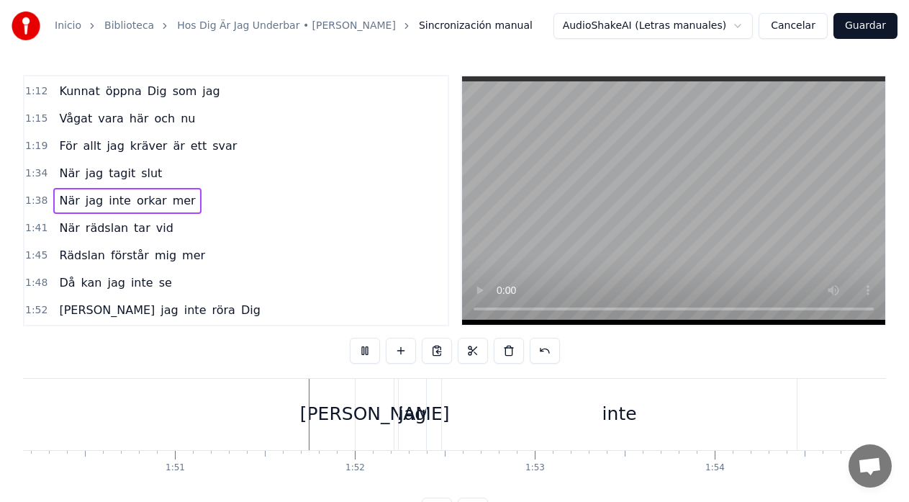
scroll to position [0, 19934]
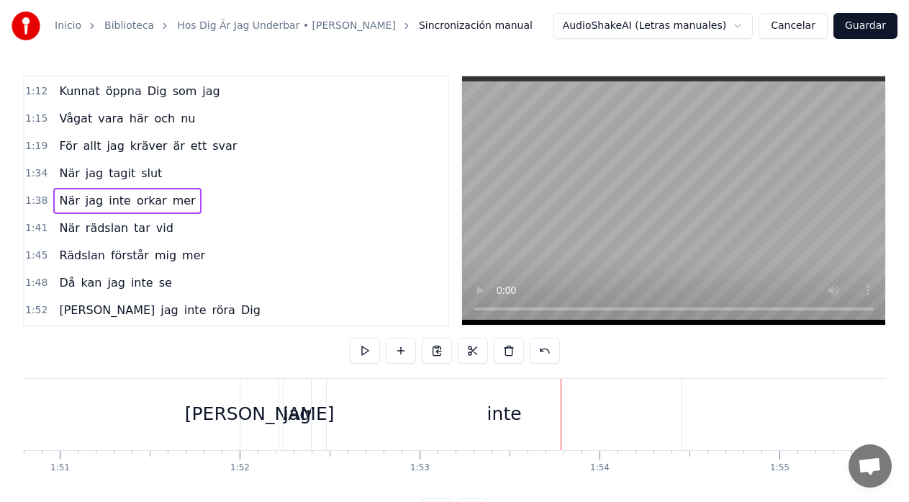
click at [641, 405] on div "inte" at bounding box center [504, 414] width 355 height 71
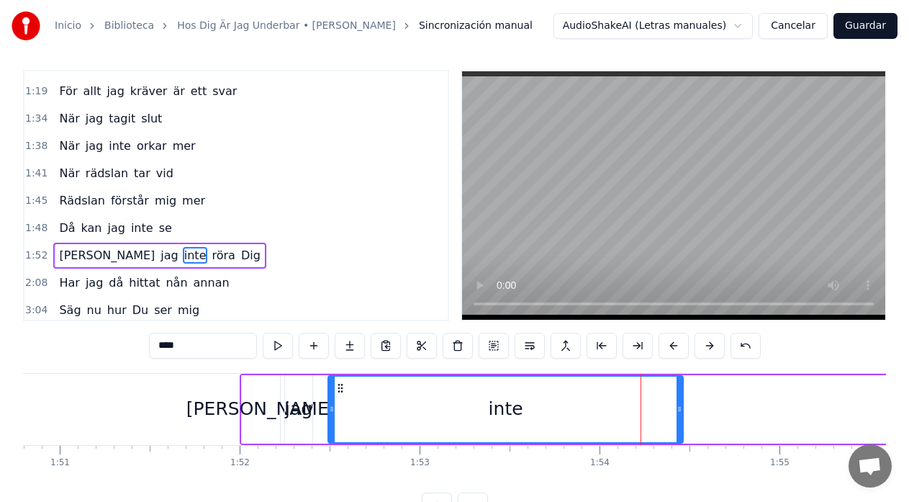
scroll to position [435, 0]
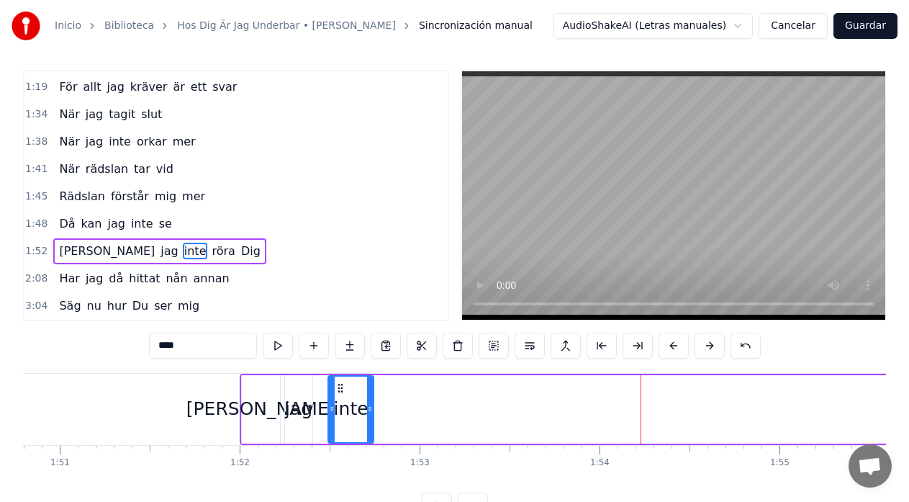
drag, startPoint x: 681, startPoint y: 412, endPoint x: 371, endPoint y: 445, distance: 311.3
click at [371, 445] on div "Hos Dig är jag stark Hos Dig är jag underbar Hos Dig har jag allt Där vågar jag…" at bounding box center [454, 427] width 863 height 108
click at [330, 410] on icon at bounding box center [332, 409] width 6 height 12
drag, startPoint x: 340, startPoint y: 391, endPoint x: 327, endPoint y: 399, distance: 14.8
click at [327, 399] on div "inte" at bounding box center [338, 408] width 44 height 65
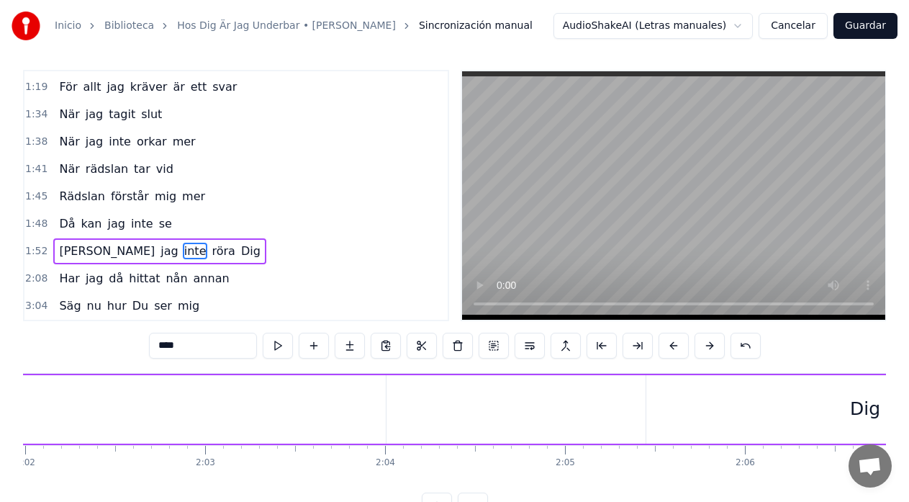
scroll to position [0, 21949]
type input "****"
drag, startPoint x: 383, startPoint y: 409, endPoint x: 28, endPoint y: 424, distance: 355.1
click at [28, 424] on div at bounding box center [26, 408] width 6 height 65
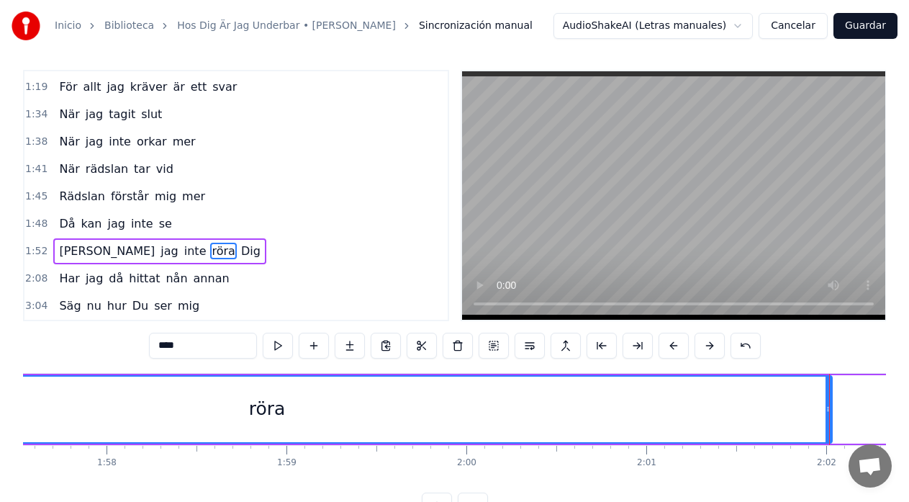
scroll to position [0, 21132]
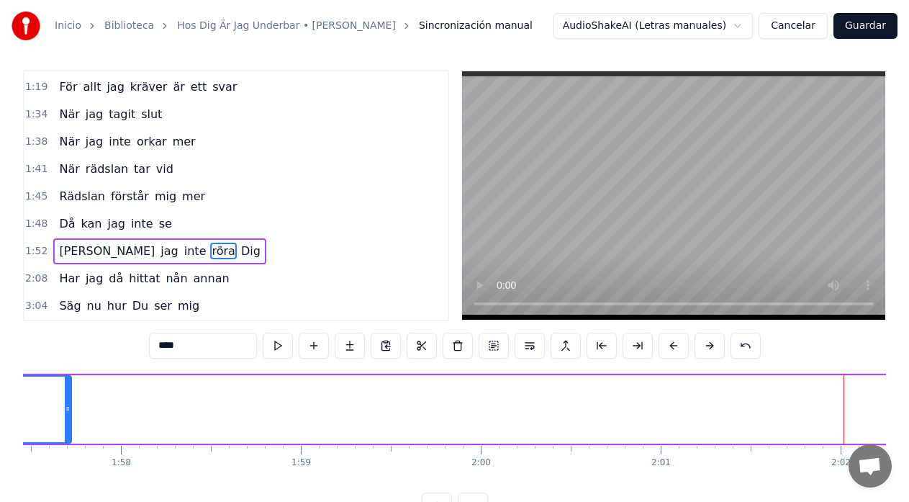
drag, startPoint x: 842, startPoint y: 411, endPoint x: 63, endPoint y: 438, distance: 779.9
click at [65, 438] on div at bounding box center [68, 408] width 6 height 65
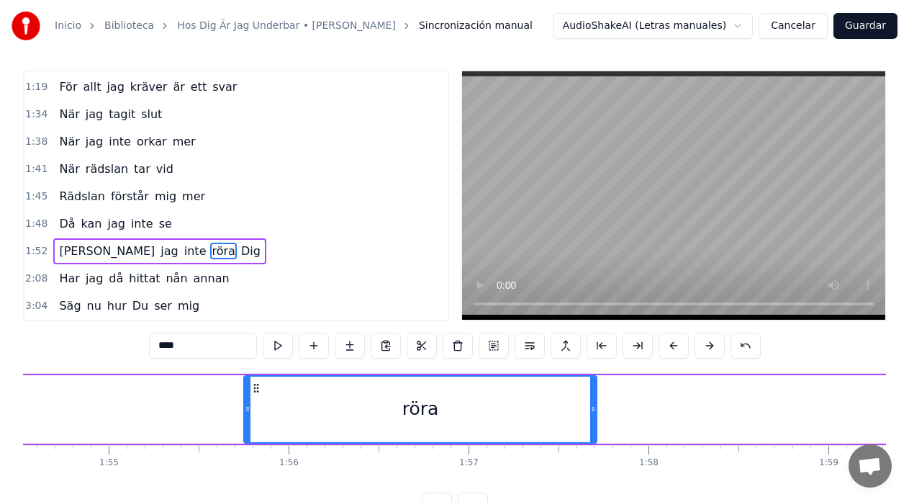
scroll to position [0, 20554]
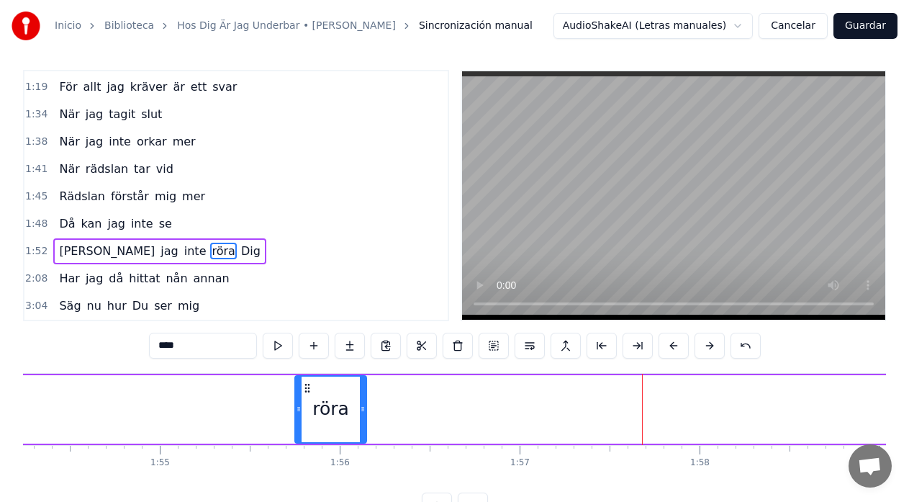
drag, startPoint x: 644, startPoint y: 408, endPoint x: 365, endPoint y: 448, distance: 282.1
click at [363, 448] on div "Hos Dig är jag stark Hos Dig är jag underbar Hos Dig har jag allt Där vågar jag…" at bounding box center [454, 427] width 863 height 108
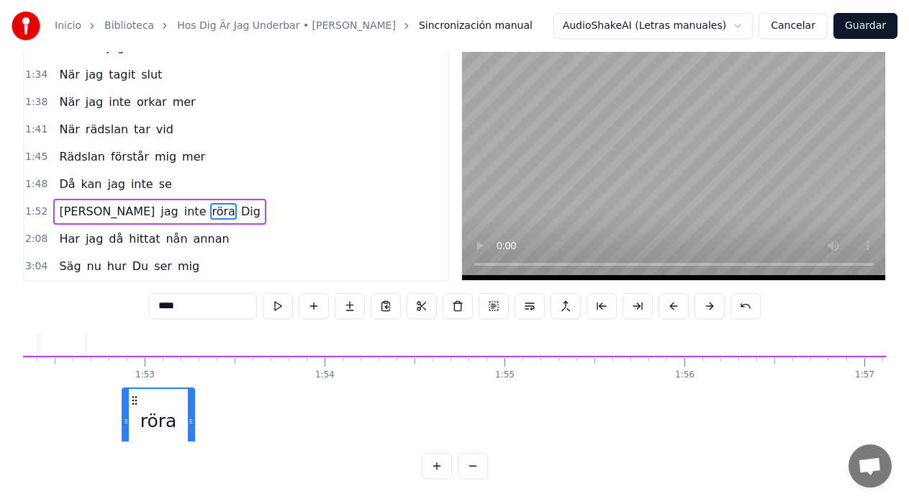
scroll to position [34, 20186]
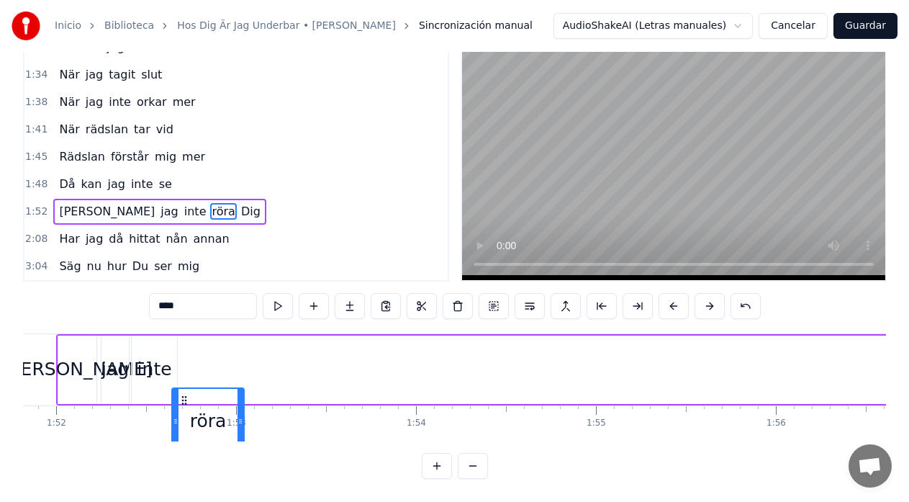
drag, startPoint x: 307, startPoint y: 389, endPoint x: 187, endPoint y: 317, distance: 139.5
click at [186, 312] on div "0:23 Hos Dig är jag stark 0:27 Hos Dig är jag underbar 0:31 Hos Dig har jag all…" at bounding box center [454, 254] width 863 height 448
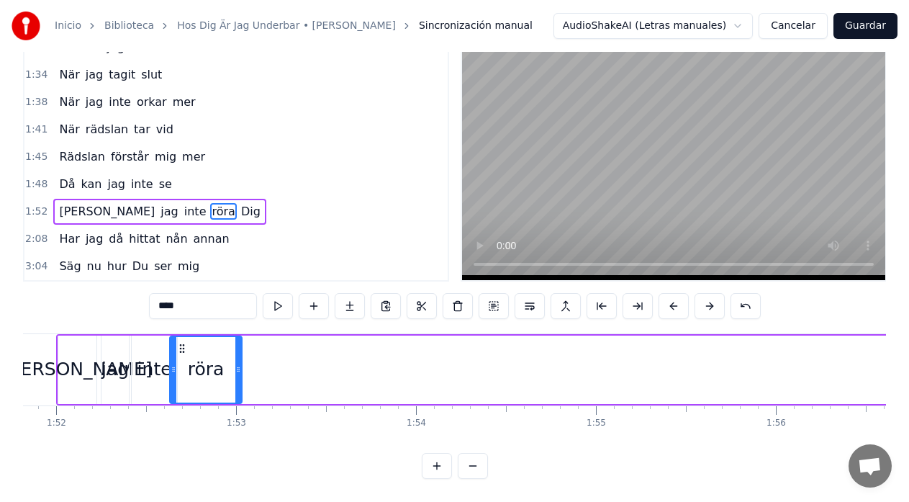
scroll to position [0, 20113]
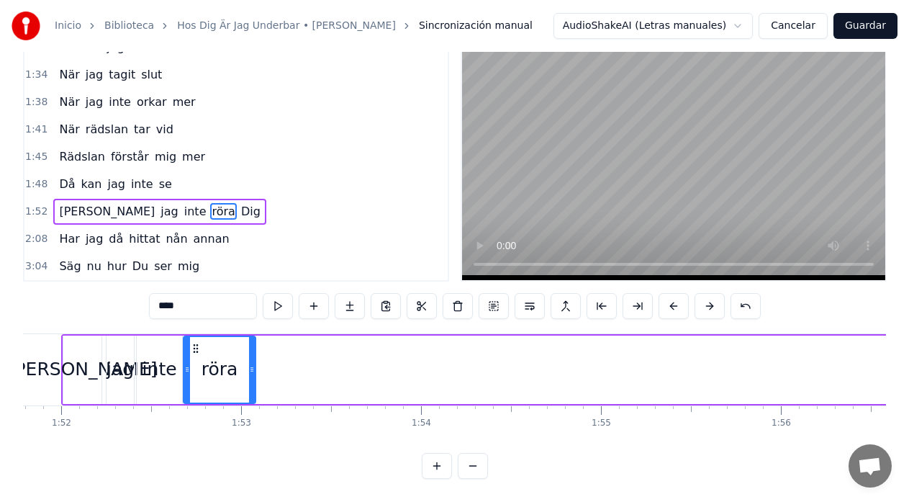
drag, startPoint x: 189, startPoint y: 338, endPoint x: 198, endPoint y: 333, distance: 9.7
click at [198, 343] on icon at bounding box center [196, 349] width 12 height 12
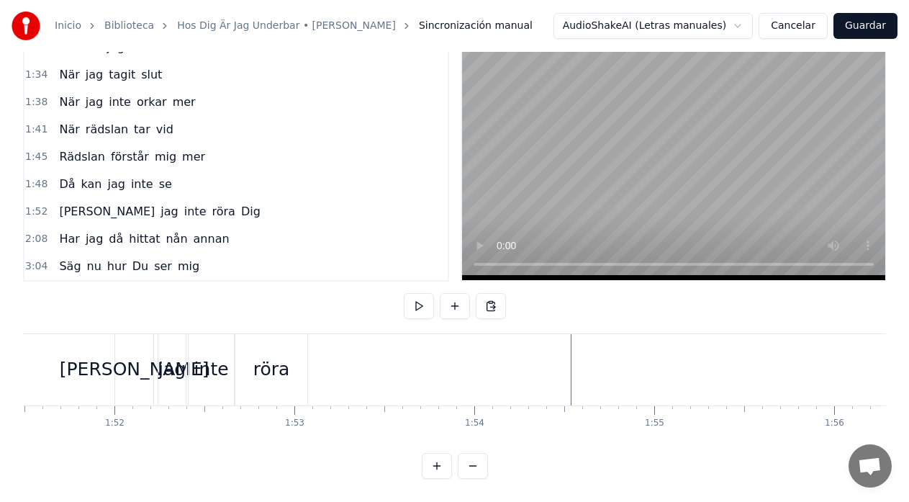
scroll to position [0, 20058]
click at [276, 356] on div "röra" at bounding box center [273, 369] width 37 height 27
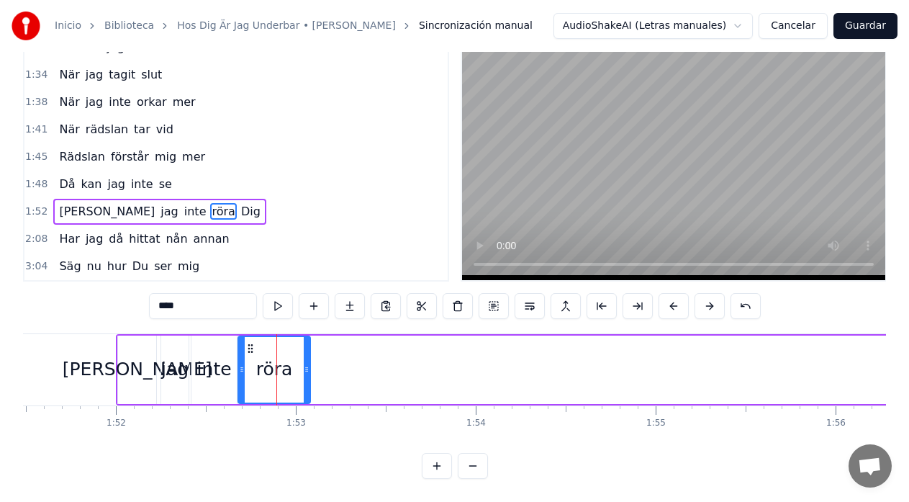
scroll to position [5, 0]
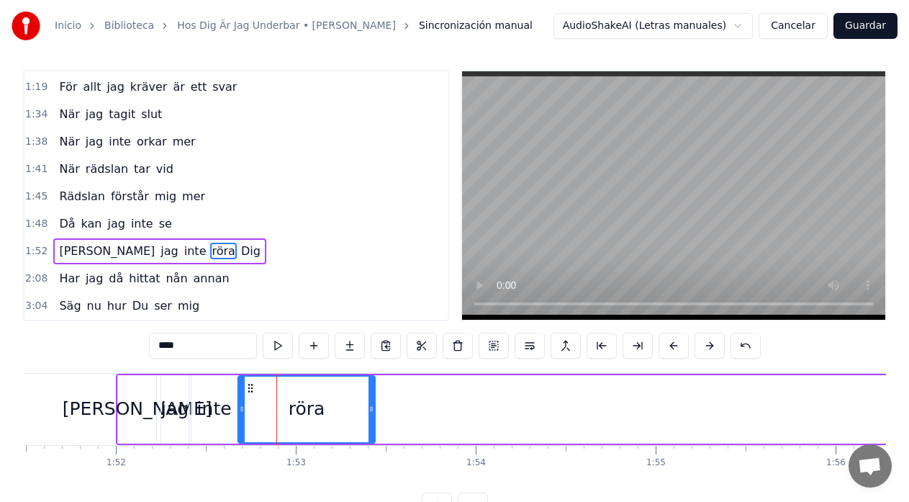
drag, startPoint x: 307, startPoint y: 404, endPoint x: 372, endPoint y: 412, distance: 65.2
click at [372, 412] on icon at bounding box center [371, 409] width 6 height 12
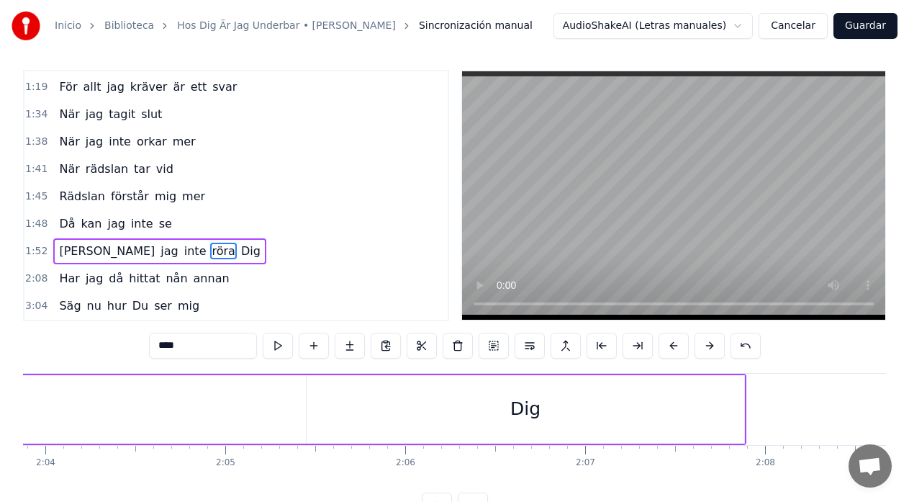
scroll to position [0, 22303]
click at [420, 402] on div "Dig" at bounding box center [510, 409] width 438 height 68
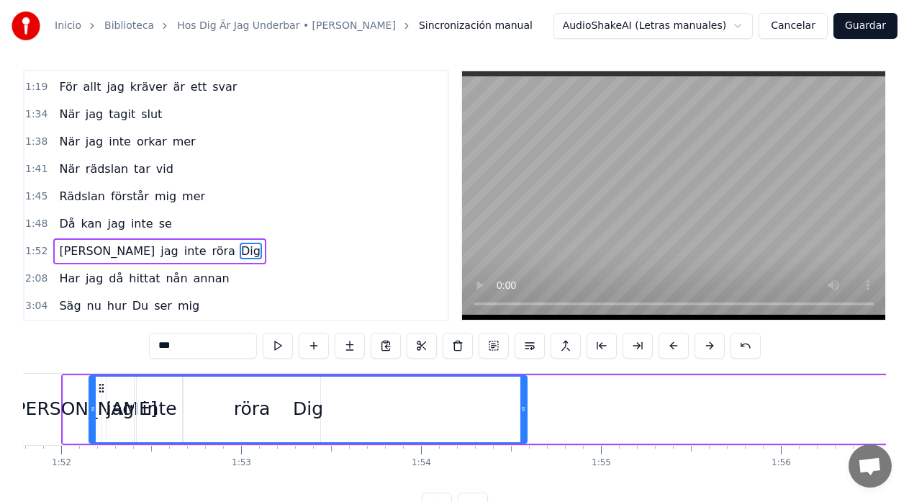
scroll to position [0, 20106]
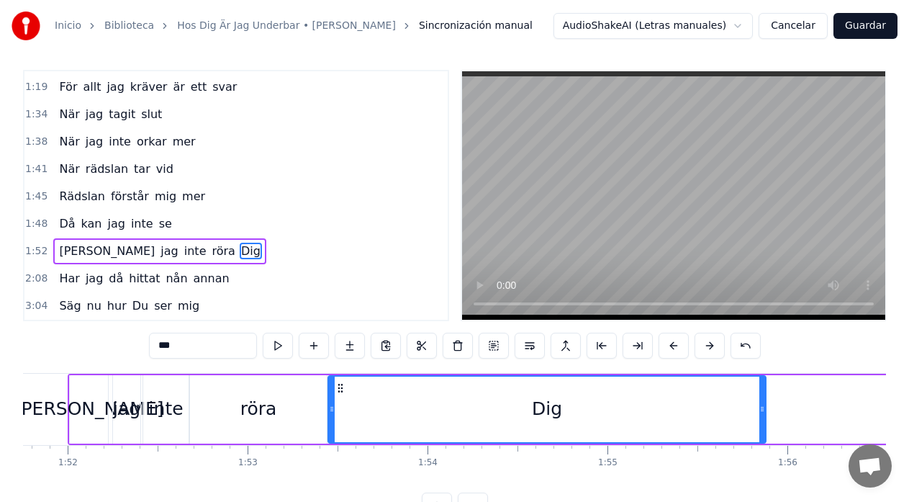
drag, startPoint x: 303, startPoint y: 389, endPoint x: 340, endPoint y: 410, distance: 42.8
click at [340, 410] on div "Dig" at bounding box center [547, 408] width 436 height 65
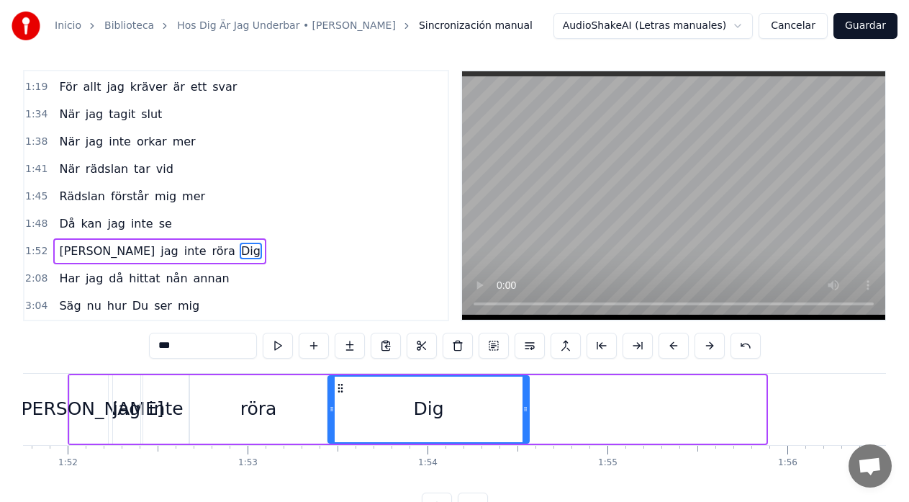
drag, startPoint x: 764, startPoint y: 409, endPoint x: 527, endPoint y: 421, distance: 237.1
click at [527, 421] on div at bounding box center [525, 408] width 6 height 65
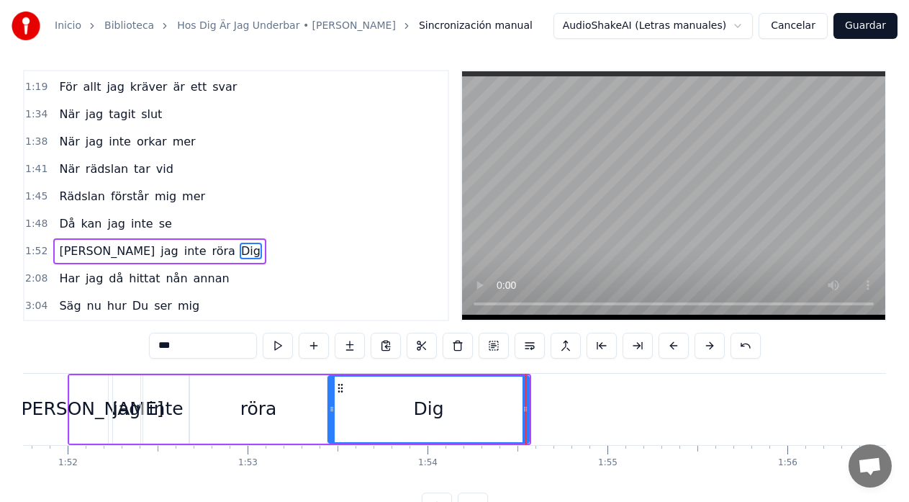
click at [73, 406] on div "[PERSON_NAME]" at bounding box center [89, 409] width 38 height 68
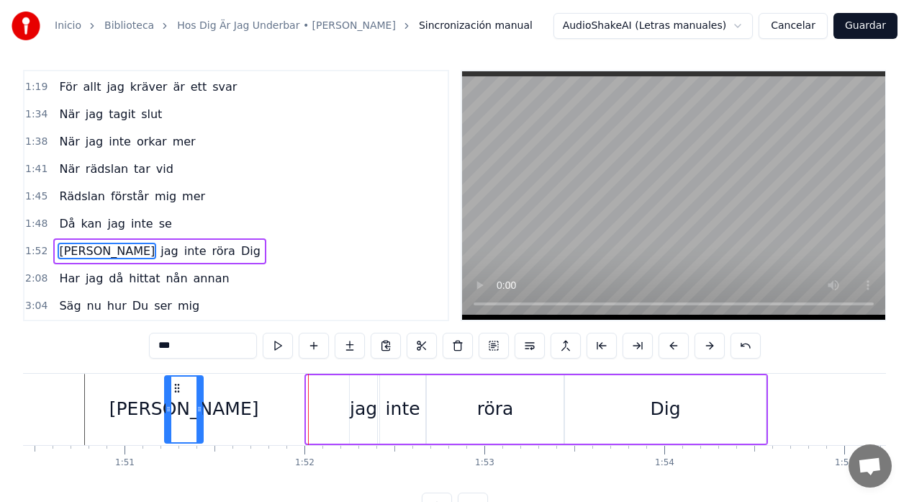
scroll to position [0, 19866]
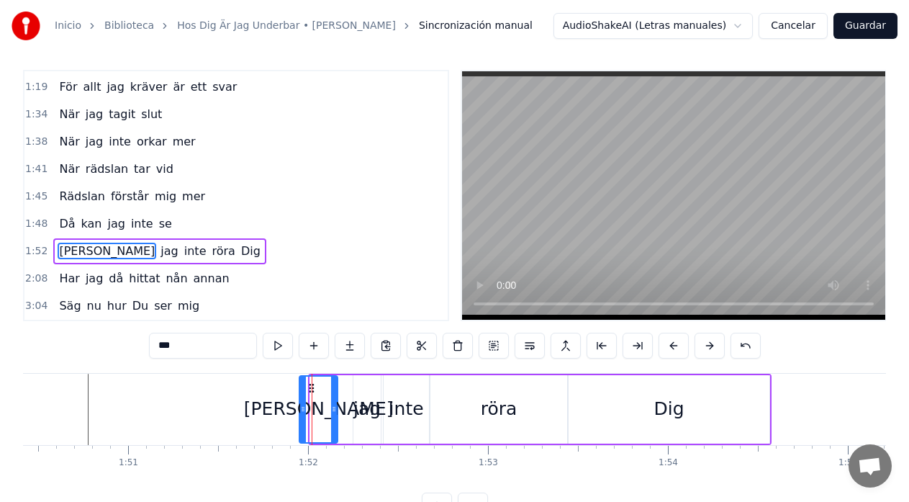
drag, startPoint x: 105, startPoint y: 389, endPoint x: 311, endPoint y: 397, distance: 206.0
click at [311, 397] on div "[PERSON_NAME]" at bounding box center [318, 408] width 37 height 65
click at [360, 392] on div "jag" at bounding box center [366, 409] width 27 height 68
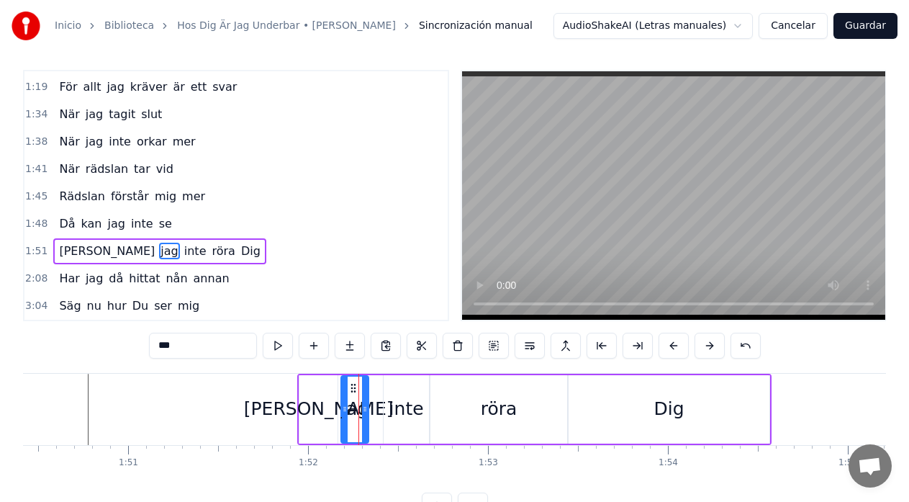
drag, startPoint x: 366, startPoint y: 391, endPoint x: 354, endPoint y: 395, distance: 12.8
click at [354, 395] on div "jag" at bounding box center [355, 408] width 26 height 65
click at [400, 400] on div "inte" at bounding box center [406, 408] width 35 height 27
type input "****"
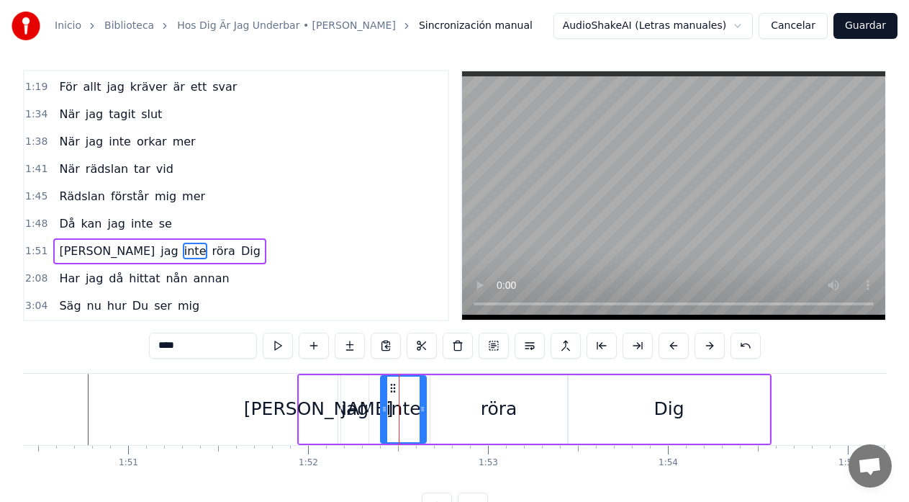
click at [390, 391] on icon at bounding box center [393, 388] width 12 height 12
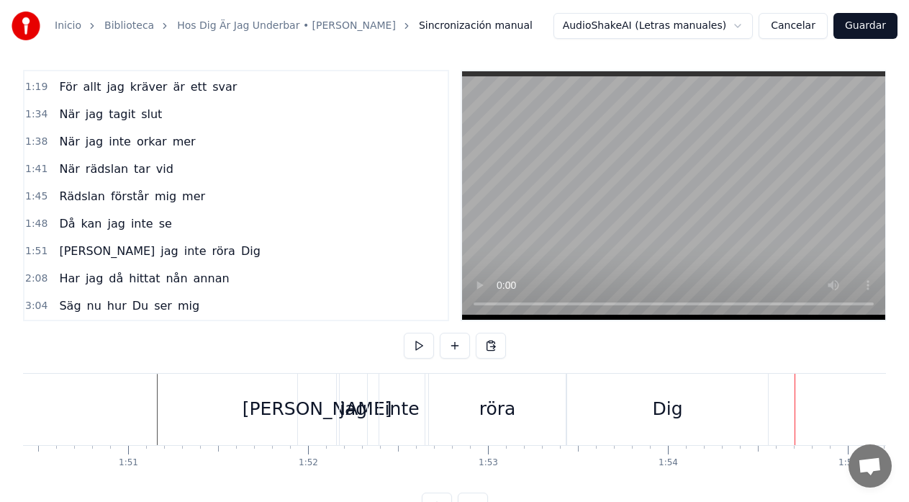
click at [625, 405] on div "Dig" at bounding box center [667, 409] width 201 height 71
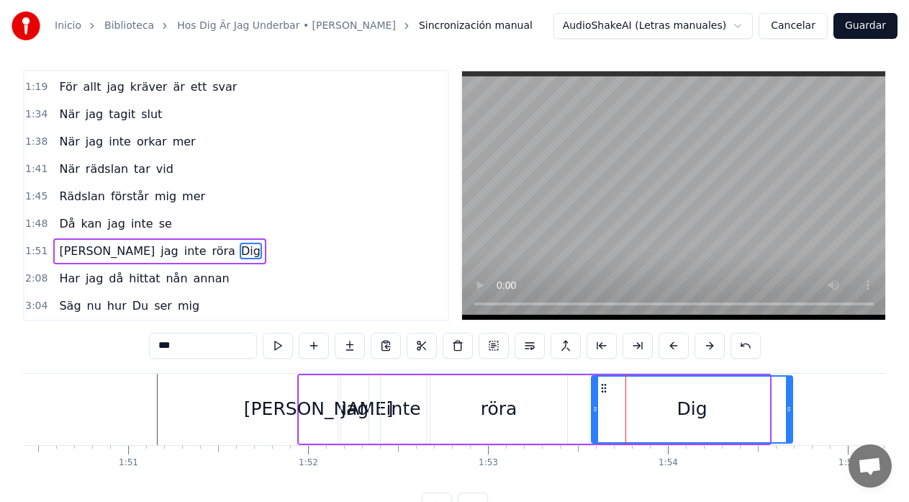
drag, startPoint x: 580, startPoint y: 391, endPoint x: 603, endPoint y: 391, distance: 23.0
click at [602, 391] on circle at bounding box center [602, 391] width 1 height 1
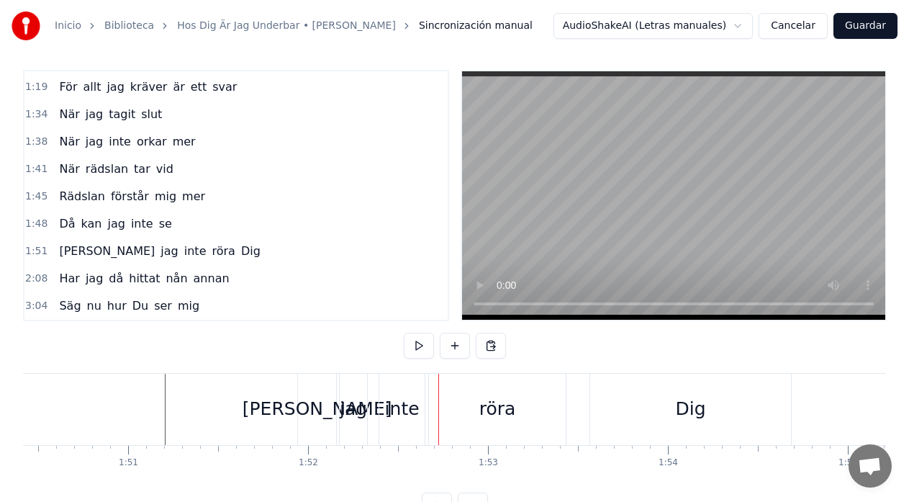
click at [360, 394] on div "jag" at bounding box center [353, 409] width 27 height 71
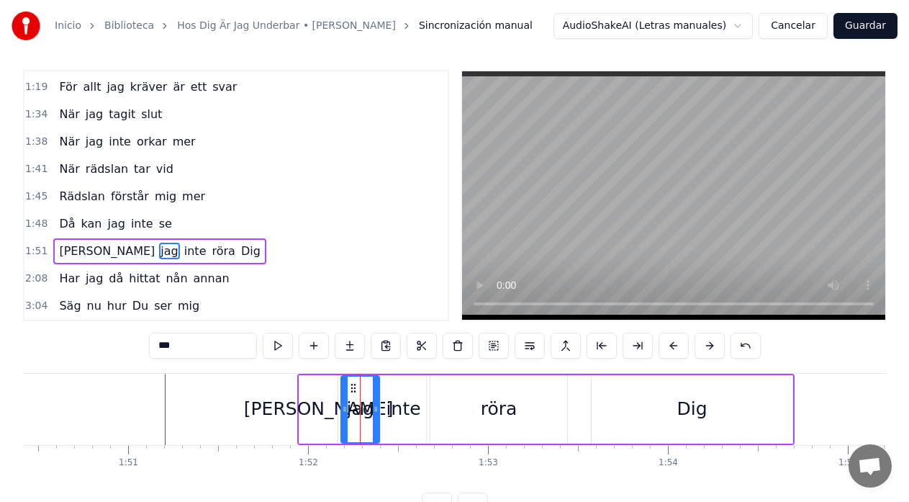
drag, startPoint x: 368, startPoint y: 402, endPoint x: 379, endPoint y: 404, distance: 11.0
click at [379, 404] on div at bounding box center [376, 408] width 6 height 65
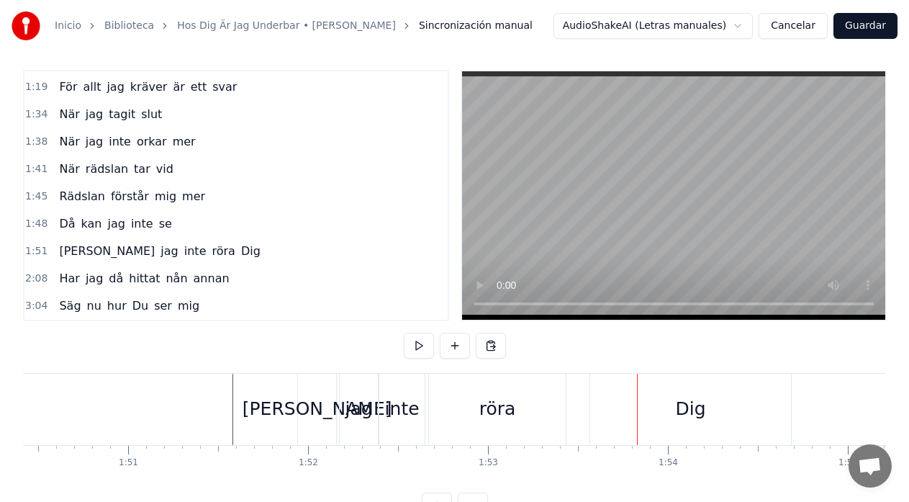
click at [310, 404] on div "[PERSON_NAME]" at bounding box center [318, 408] width 150 height 27
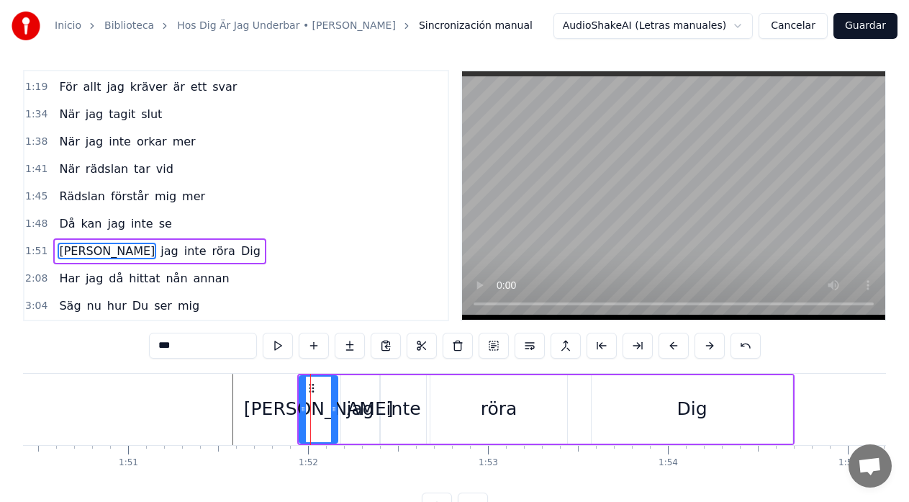
click at [304, 408] on icon at bounding box center [303, 409] width 6 height 12
click at [333, 409] on icon at bounding box center [334, 409] width 6 height 12
click at [352, 402] on div "jag" at bounding box center [360, 408] width 27 height 27
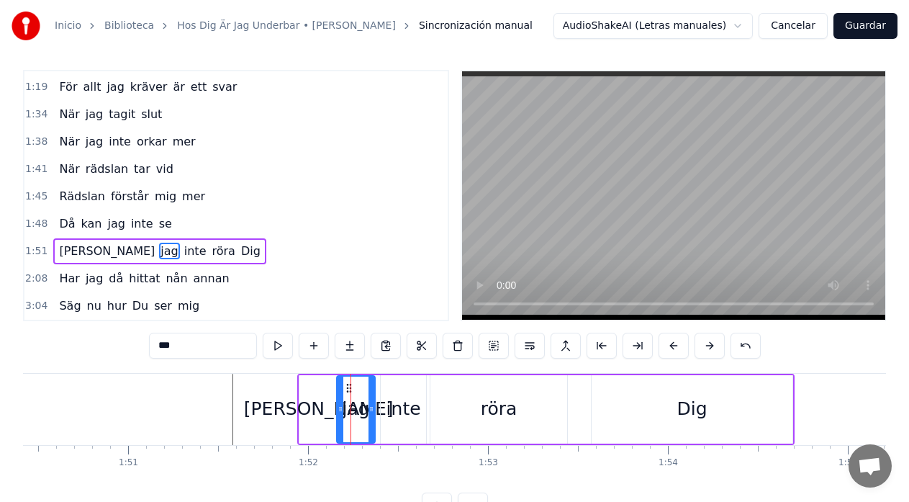
click at [350, 390] on icon at bounding box center [349, 388] width 12 height 12
click at [386, 393] on div "inte" at bounding box center [403, 409] width 45 height 68
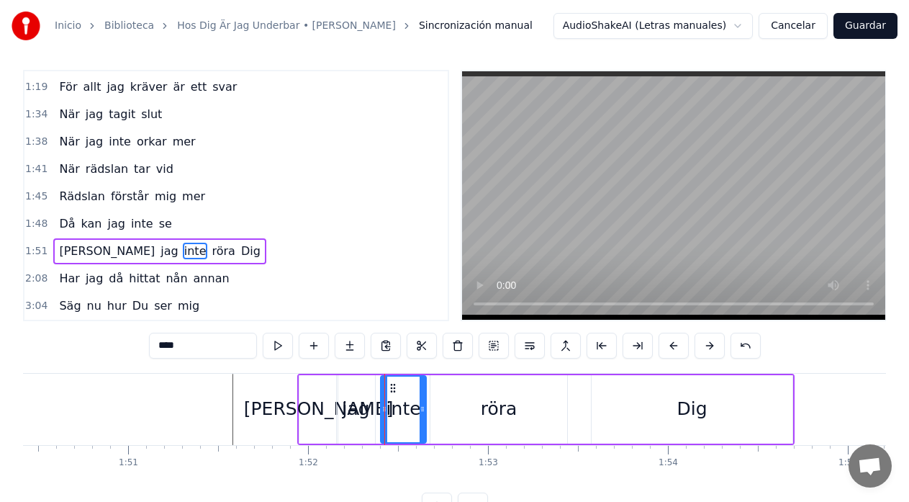
click at [387, 389] on div at bounding box center [384, 408] width 6 height 65
drag, startPoint x: 394, startPoint y: 388, endPoint x: 387, endPoint y: 391, distance: 7.4
click at [387, 391] on icon at bounding box center [387, 388] width 12 height 12
click at [463, 399] on div "röra" at bounding box center [498, 409] width 137 height 68
type input "****"
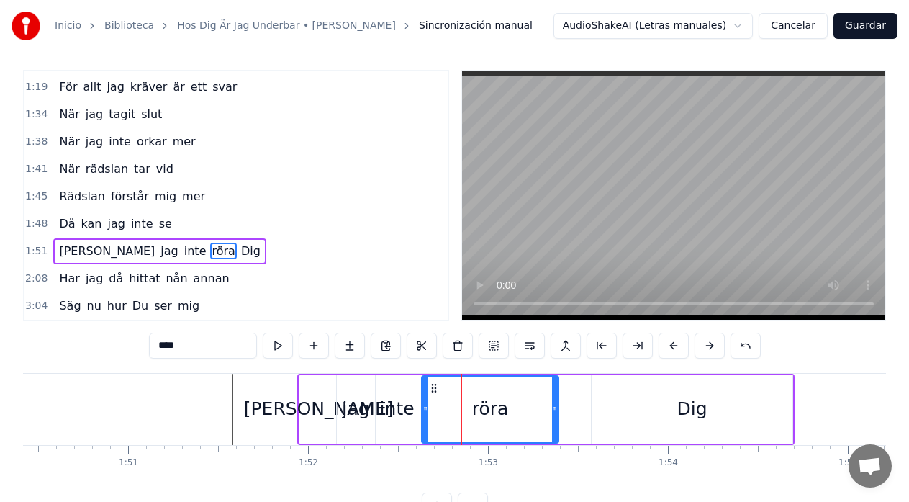
drag, startPoint x: 443, startPoint y: 388, endPoint x: 434, endPoint y: 393, distance: 10.0
click at [434, 393] on icon at bounding box center [434, 388] width 12 height 12
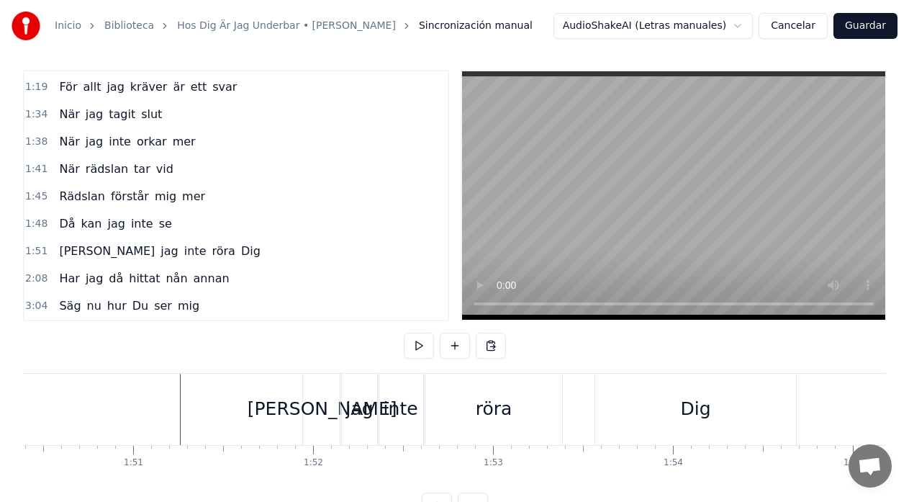
scroll to position [0, 19856]
click at [553, 407] on div "röra" at bounding box center [498, 409] width 137 height 71
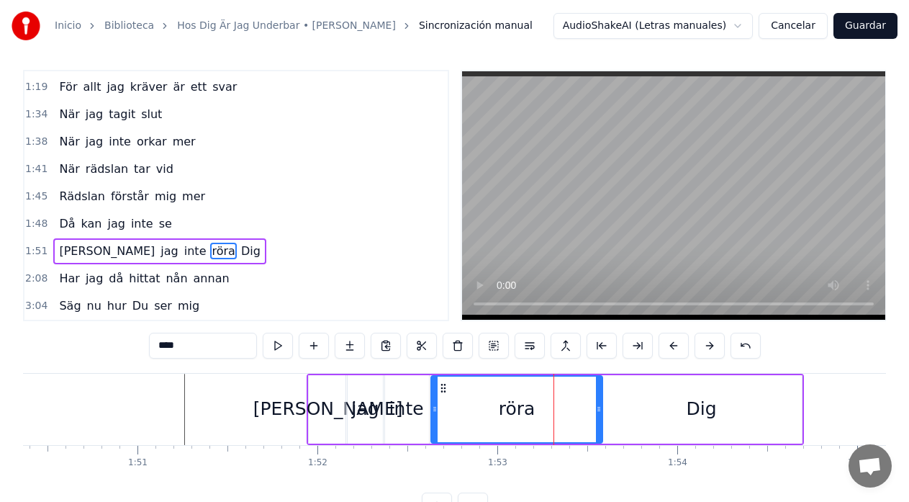
drag, startPoint x: 566, startPoint y: 410, endPoint x: 601, endPoint y: 412, distance: 34.6
click at [601, 412] on icon at bounding box center [599, 409] width 6 height 12
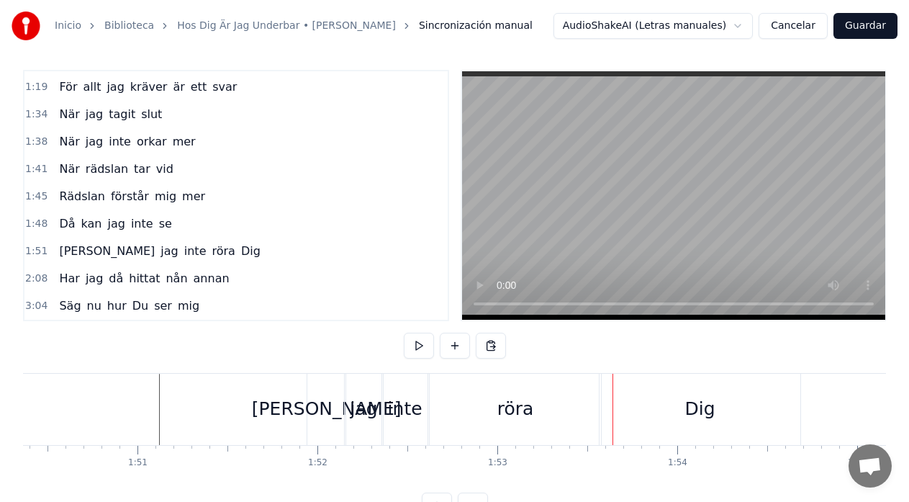
click at [441, 420] on div "röra" at bounding box center [515, 409] width 171 height 71
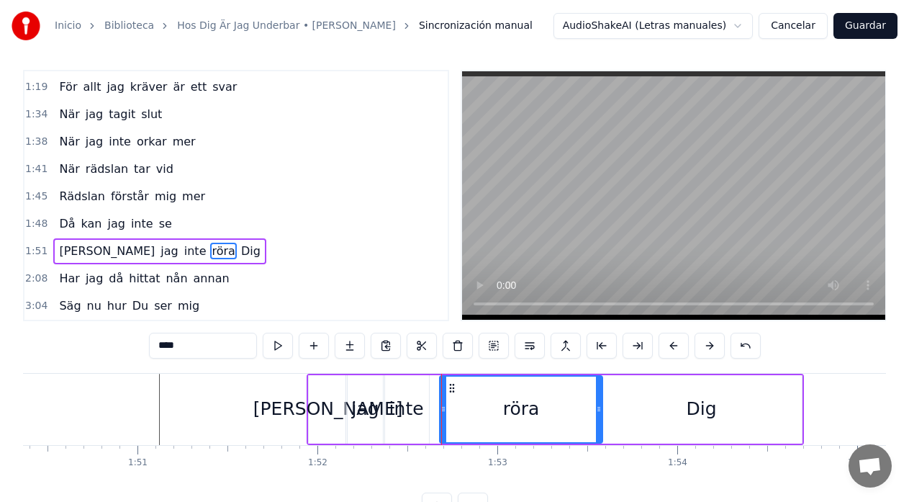
drag, startPoint x: 433, startPoint y: 415, endPoint x: 442, endPoint y: 413, distance: 8.8
click at [442, 413] on div at bounding box center [443, 408] width 6 height 65
click at [407, 410] on div "inte" at bounding box center [406, 408] width 35 height 27
type input "****"
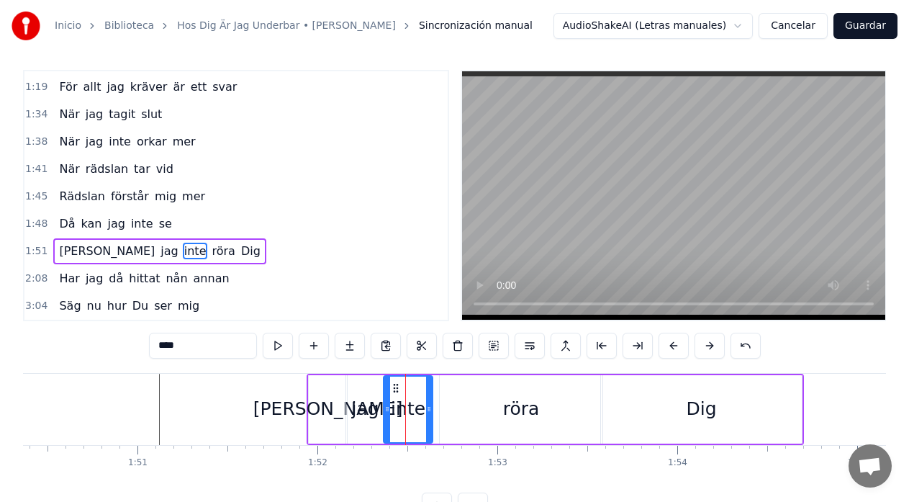
click at [429, 407] on icon at bounding box center [429, 409] width 6 height 12
click at [390, 412] on icon at bounding box center [389, 409] width 6 height 12
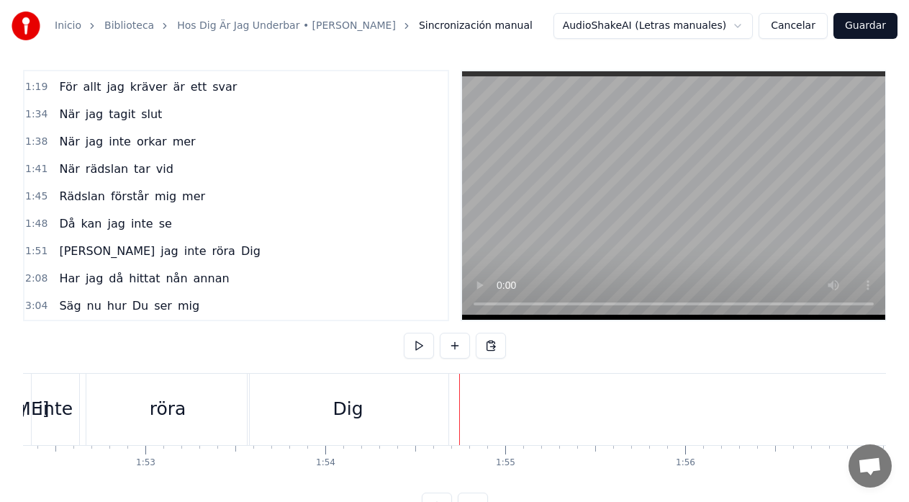
scroll to position [0, 20197]
click at [281, 417] on div "Dig" at bounding box center [358, 409] width 201 height 71
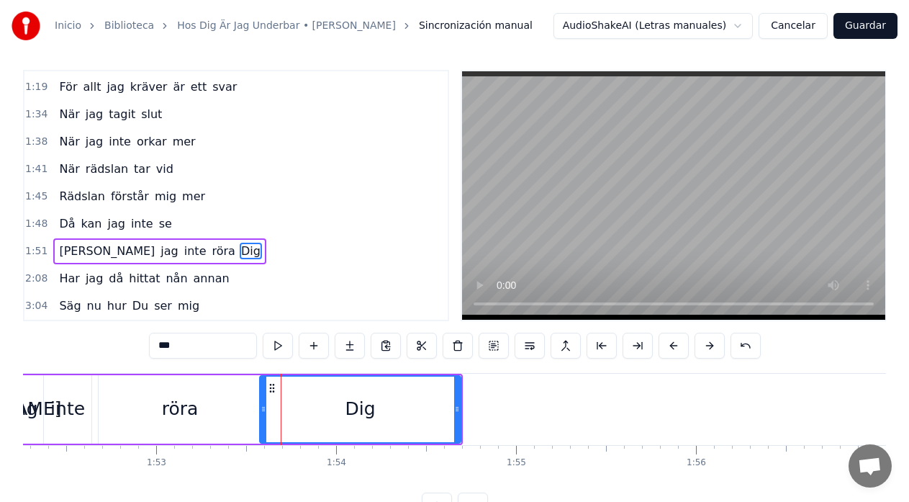
click at [268, 411] on div "Dig" at bounding box center [360, 408] width 199 height 65
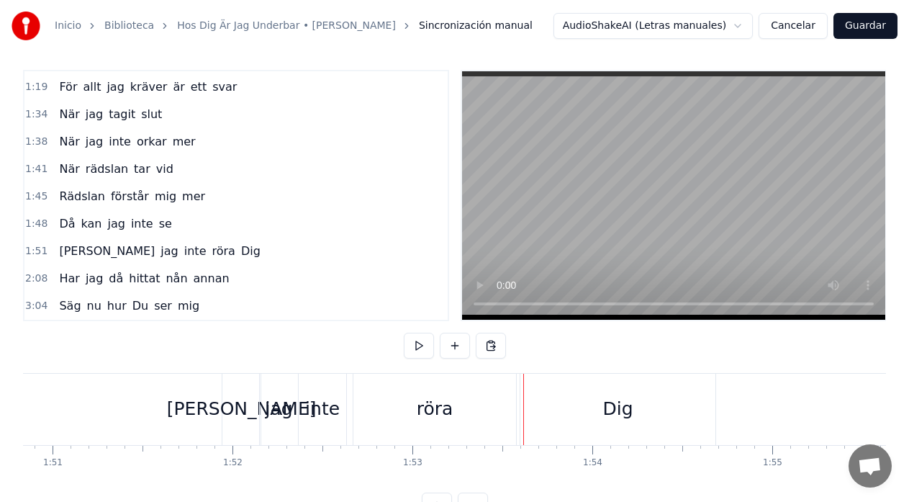
scroll to position [0, 19938]
click at [525, 415] on div "Dig" at bounding box center [620, 409] width 195 height 71
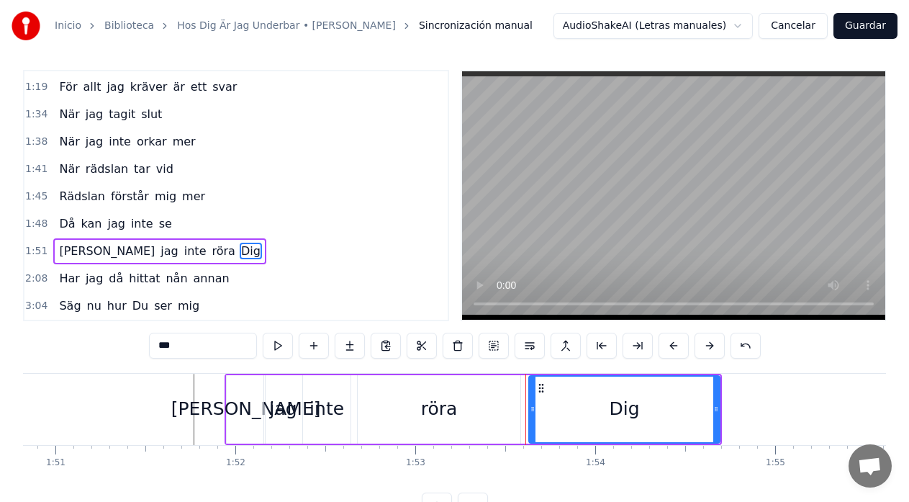
click at [533, 410] on icon at bounding box center [533, 409] width 6 height 12
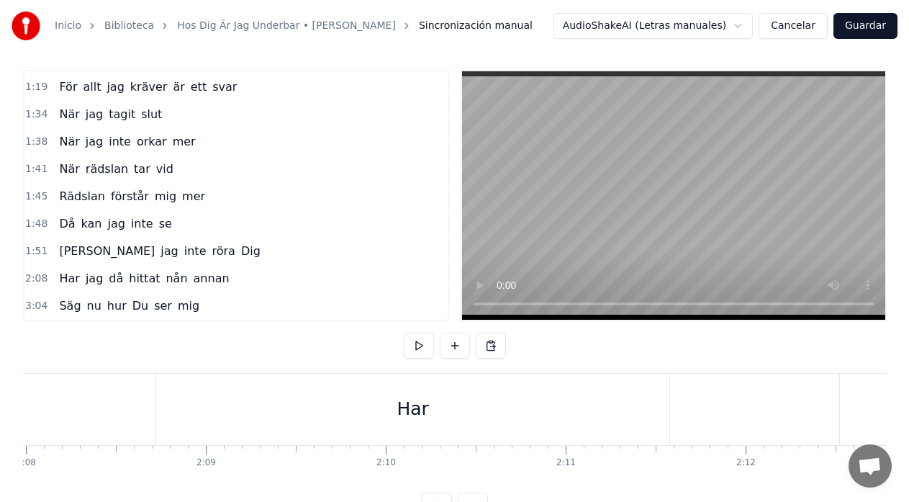
scroll to position [0, 23029]
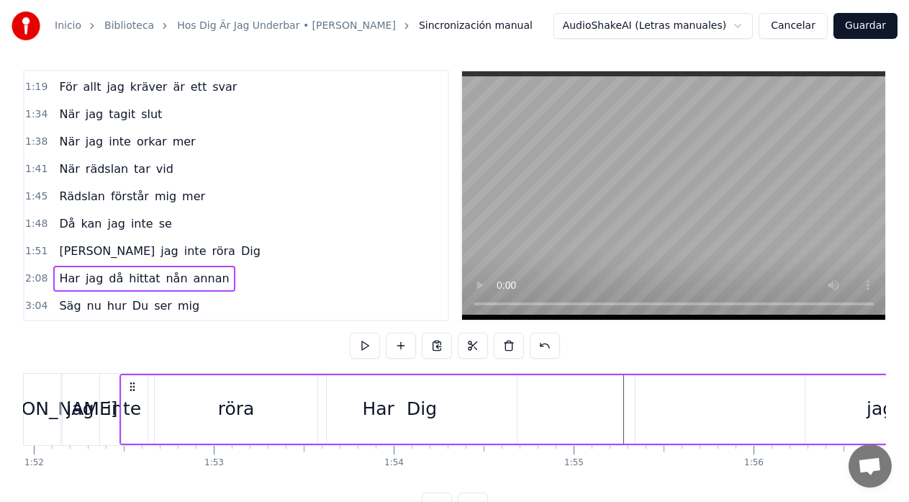
scroll to position [0, 20136]
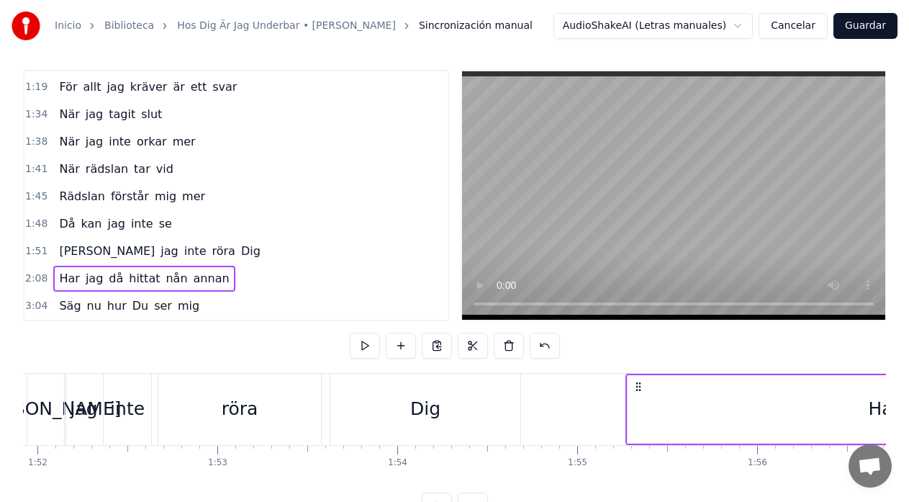
drag, startPoint x: 166, startPoint y: 387, endPoint x: 638, endPoint y: 390, distance: 472.1
click at [638, 390] on icon at bounding box center [639, 387] width 12 height 12
click at [164, 402] on div "röra" at bounding box center [239, 409] width 163 height 71
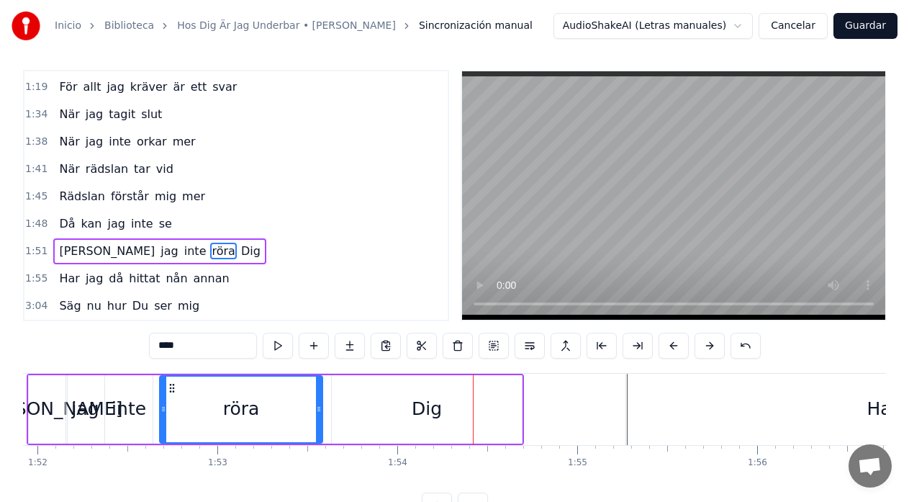
click at [338, 409] on div "Dig" at bounding box center [427, 409] width 190 height 68
type input "***"
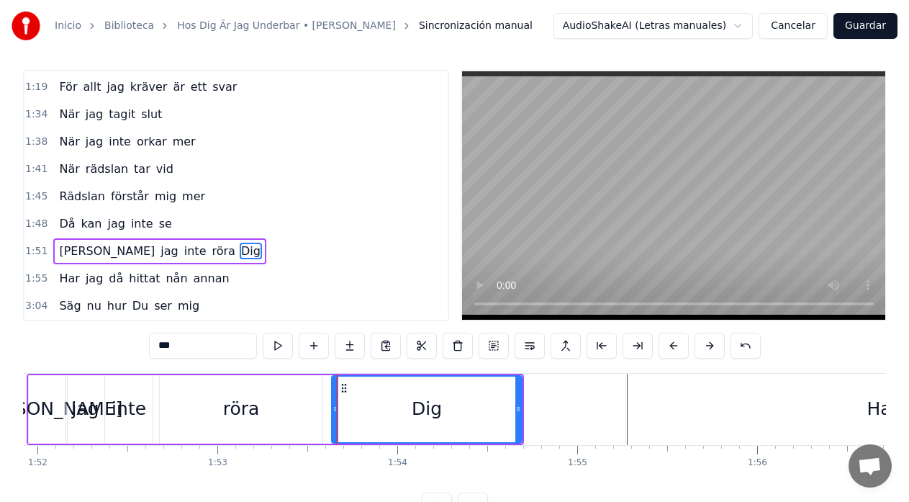
drag, startPoint x: 336, startPoint y: 412, endPoint x: 343, endPoint y: 411, distance: 7.3
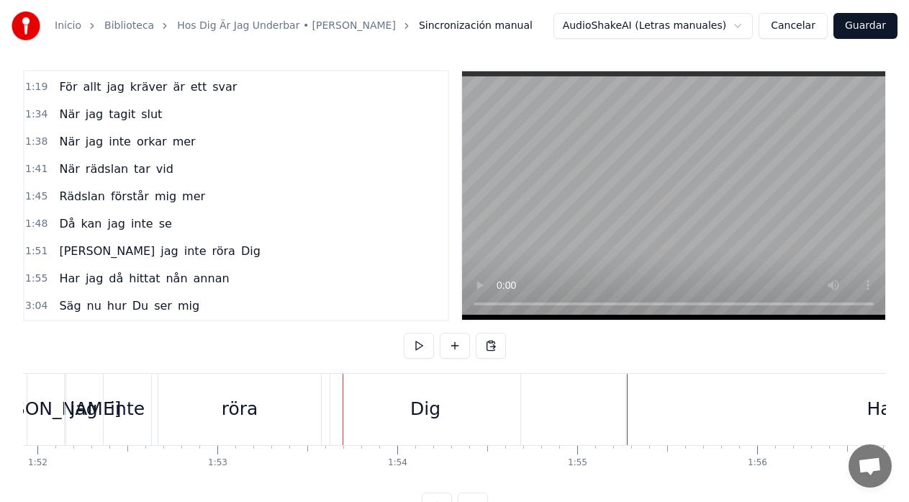
click at [337, 409] on div "Dig" at bounding box center [425, 409] width 190 height 71
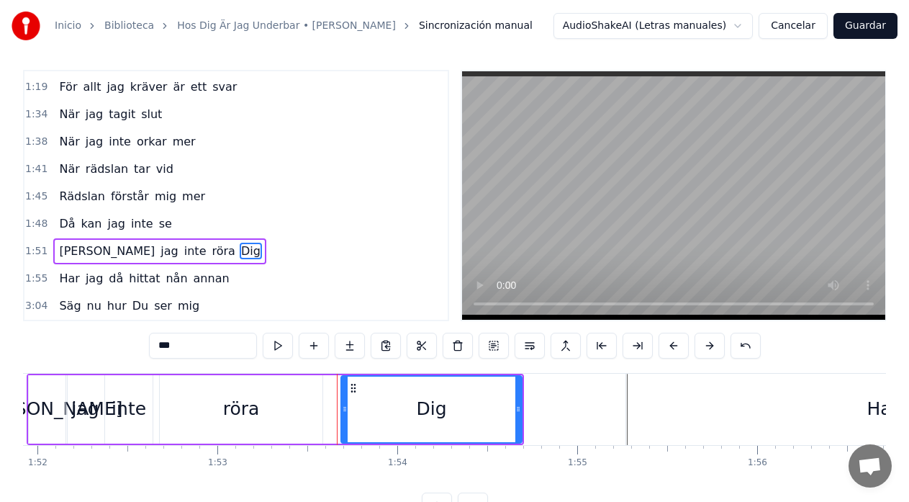
drag, startPoint x: 336, startPoint y: 409, endPoint x: 345, endPoint y: 409, distance: 9.4
click at [345, 409] on icon at bounding box center [345, 409] width 6 height 12
click at [314, 411] on div "röra" at bounding box center [241, 409] width 163 height 68
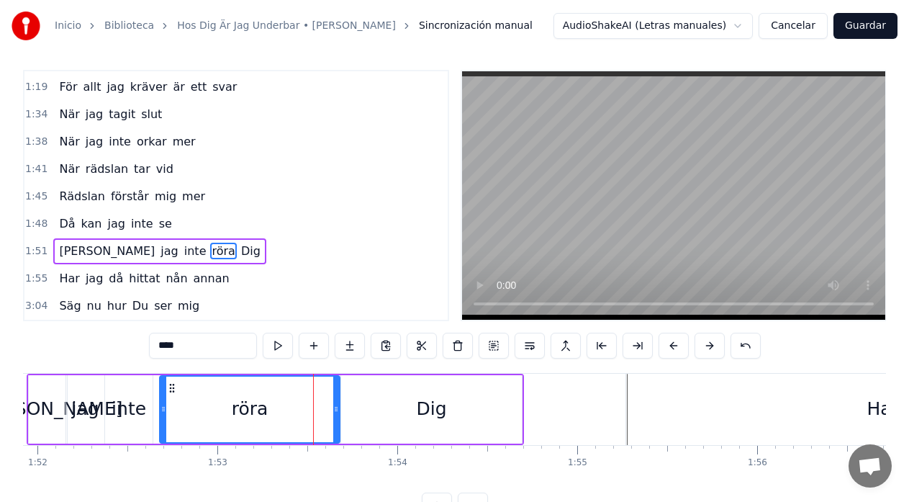
drag, startPoint x: 320, startPoint y: 410, endPoint x: 338, endPoint y: 411, distance: 17.3
click at [338, 411] on icon at bounding box center [336, 409] width 6 height 12
click at [21, 400] on div "Inicio Biblioteca Hos Dig Är Jag Underbar • [PERSON_NAME] Sincronización manual…" at bounding box center [454, 256] width 909 height 523
click at [35, 397] on div "[PERSON_NAME]" at bounding box center [48, 408] width 150 height 27
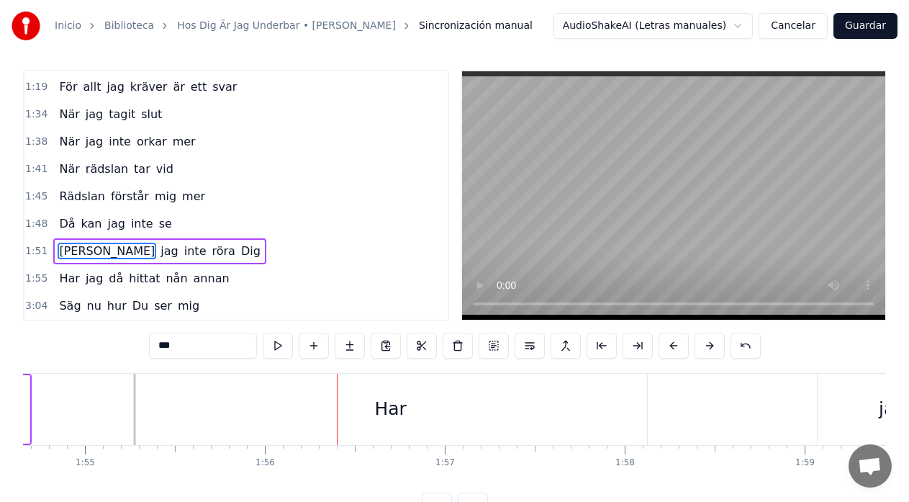
scroll to position [0, 20601]
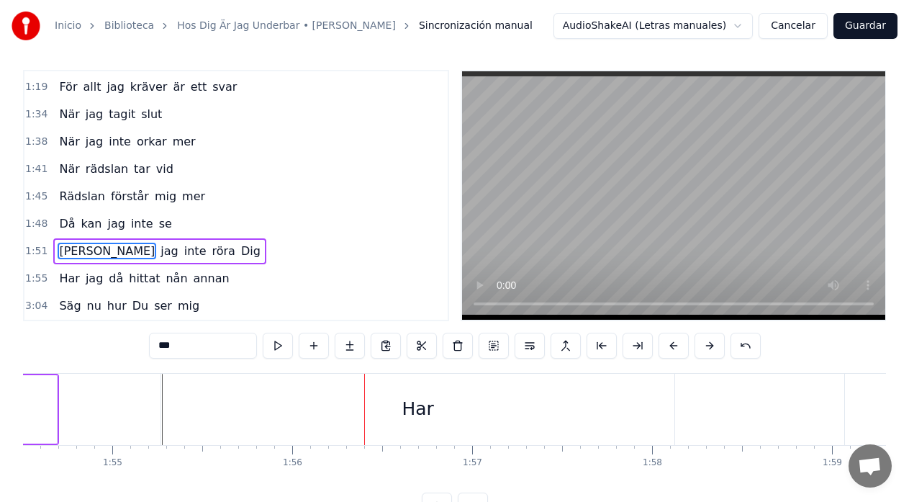
click at [427, 412] on div "Har" at bounding box center [418, 408] width 32 height 27
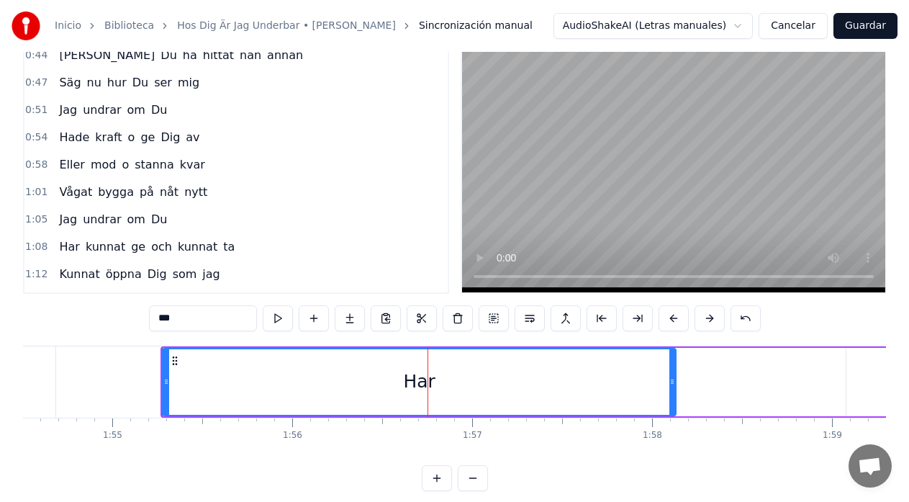
scroll to position [148, 0]
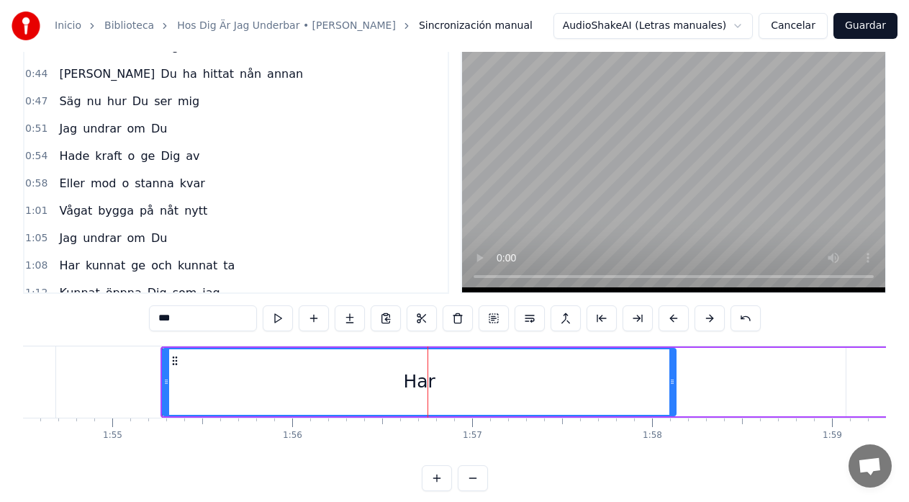
click at [202, 69] on span "hittat" at bounding box center [219, 73] width 34 height 17
type input "******"
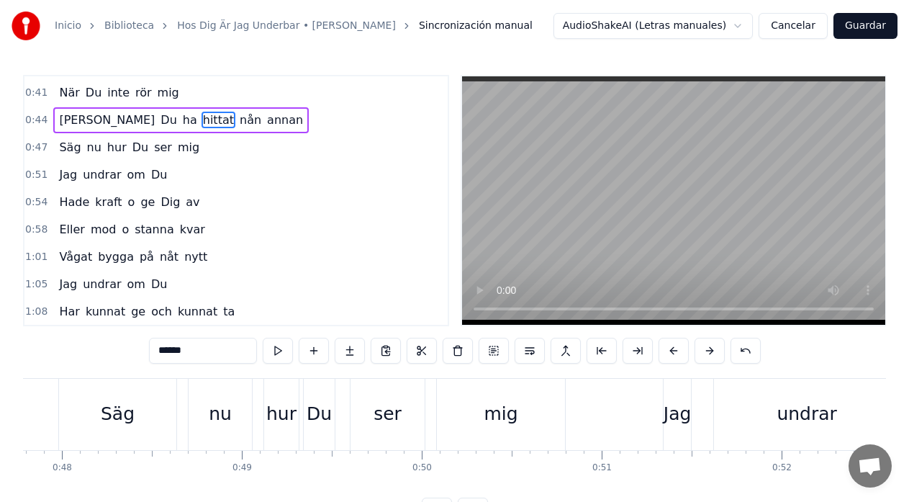
scroll to position [0, 8093]
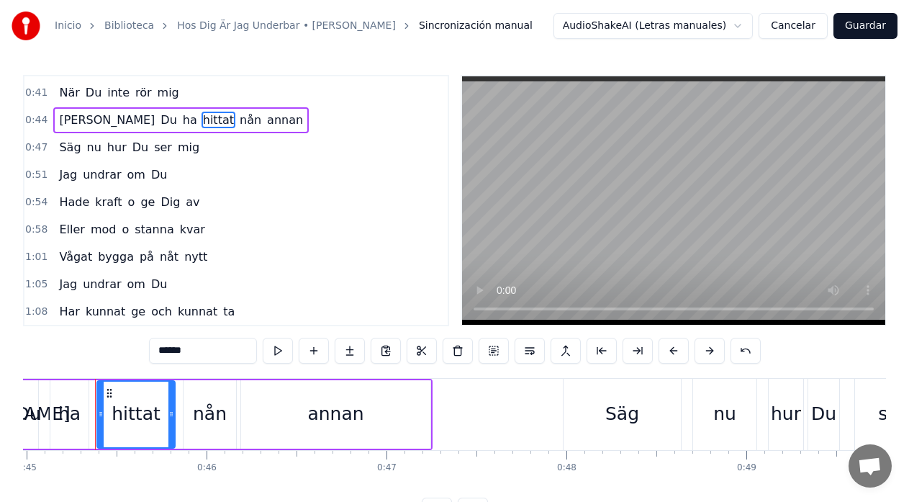
click at [239, 394] on div "[PERSON_NAME] ha hittat nån annan" at bounding box center [204, 414] width 456 height 71
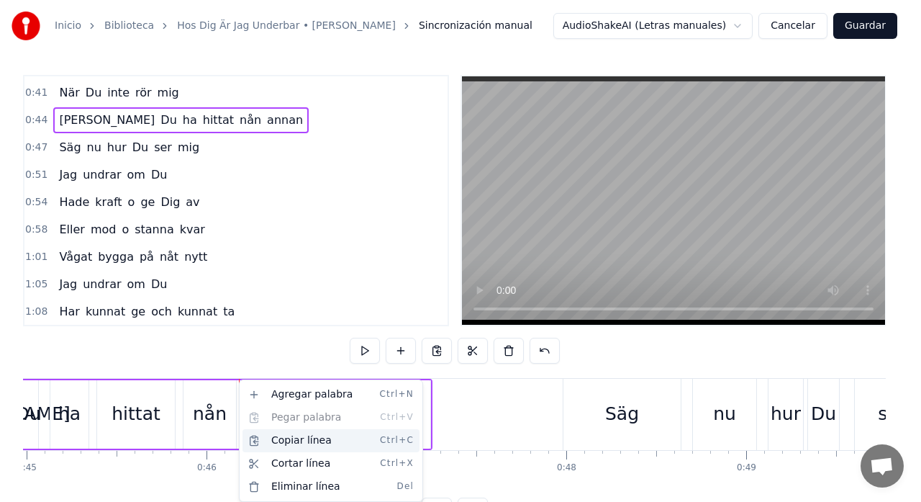
click at [289, 444] on div "Copiar línea Ctrl+C" at bounding box center [331, 440] width 177 height 23
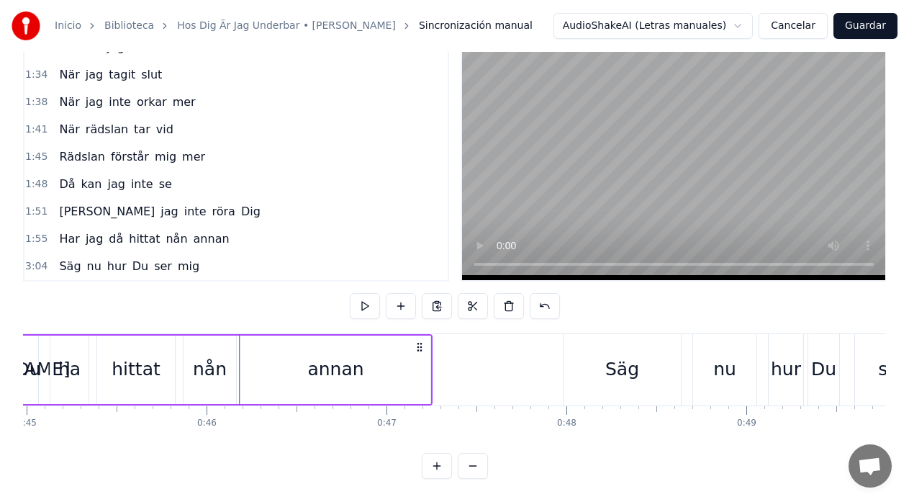
scroll to position [48, 0]
click at [137, 239] on span "hittat" at bounding box center [144, 238] width 34 height 17
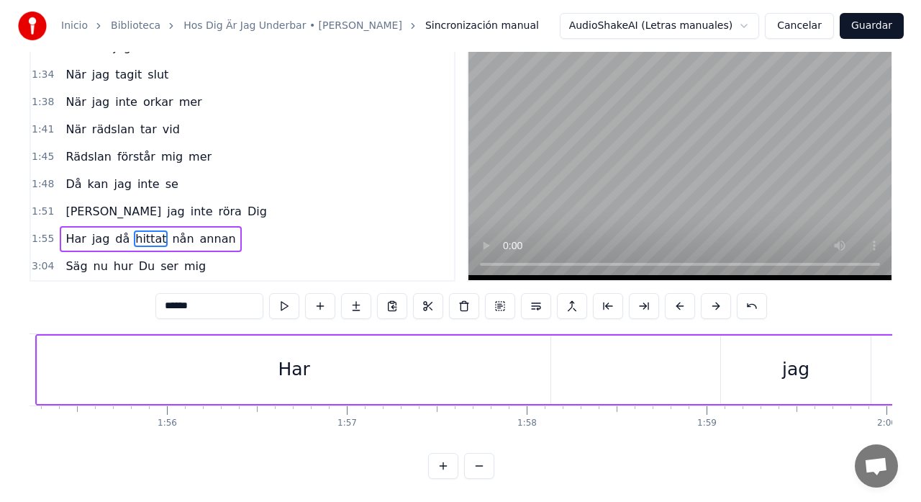
scroll to position [0, 20663]
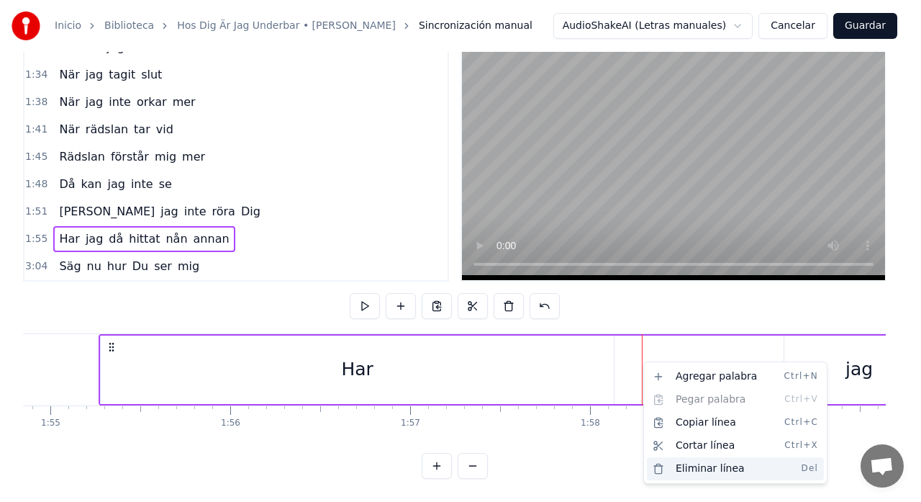
click at [687, 470] on div "Eliminar línea Del" at bounding box center [735, 468] width 177 height 23
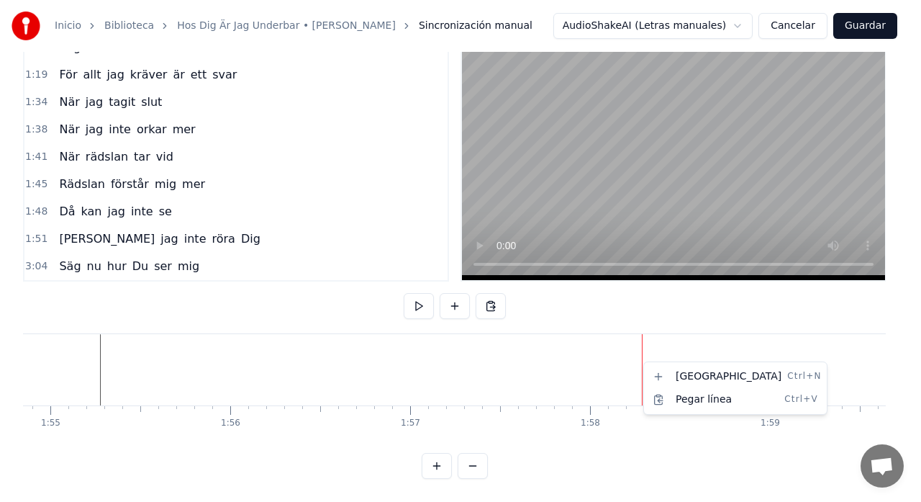
scroll to position [408, 0]
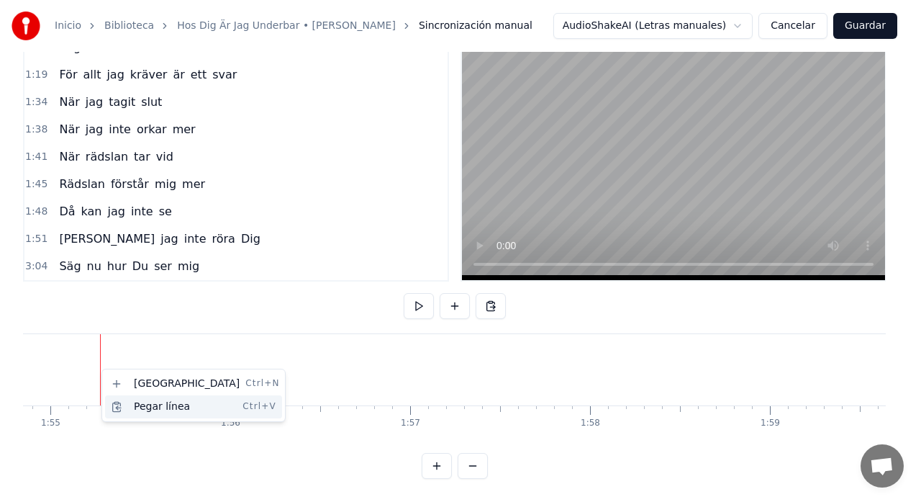
click at [165, 402] on div "Pegar línea Ctrl+V" at bounding box center [193, 406] width 177 height 23
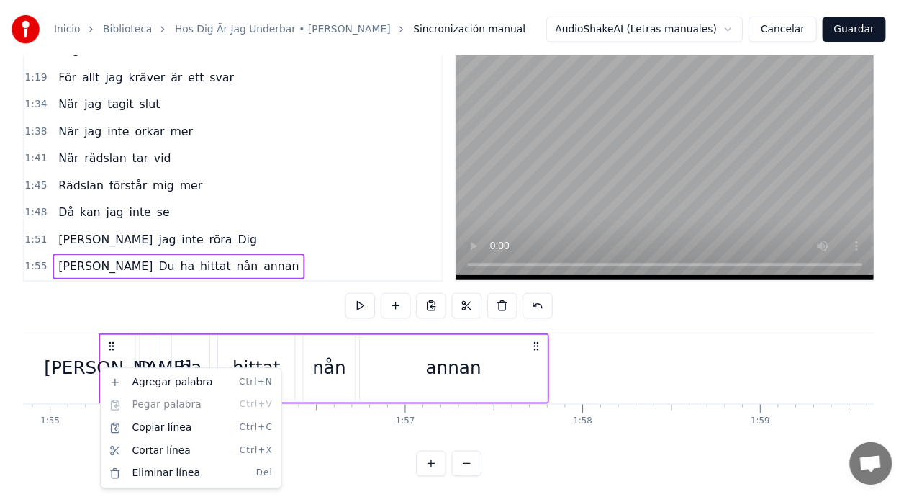
scroll to position [435, 0]
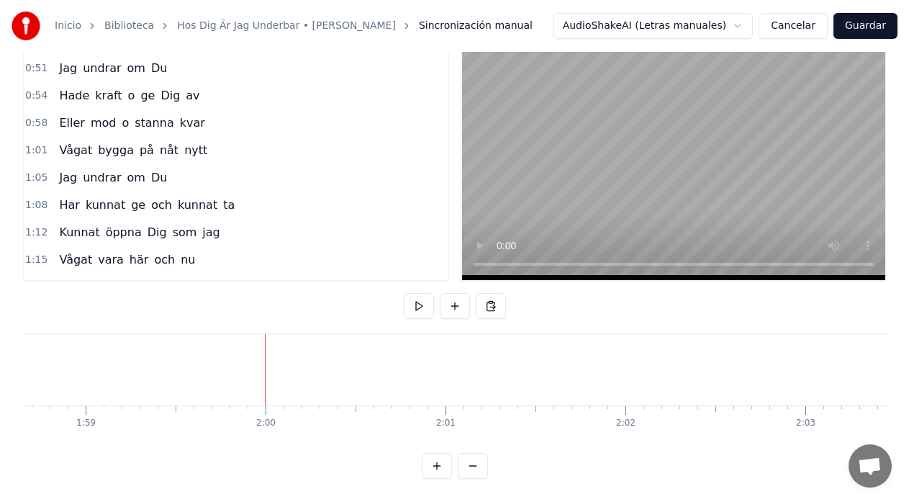
scroll to position [148, 0]
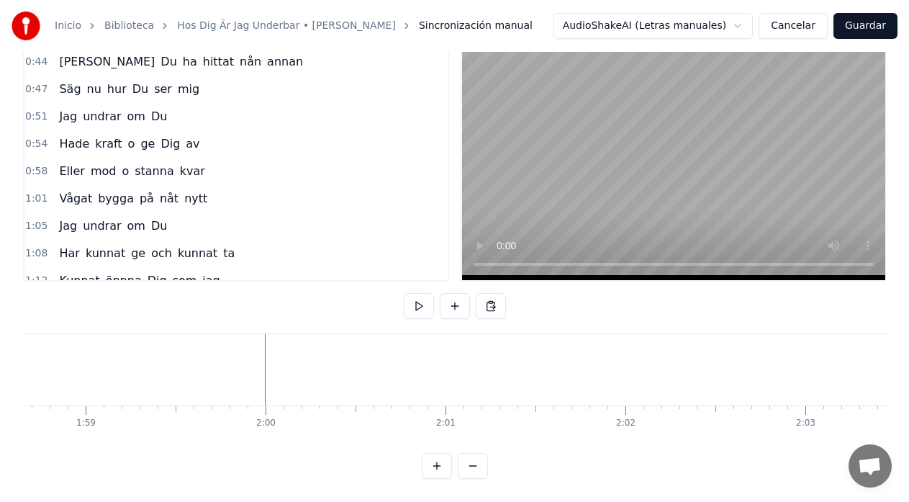
click at [131, 85] on span "Du" at bounding box center [140, 89] width 19 height 17
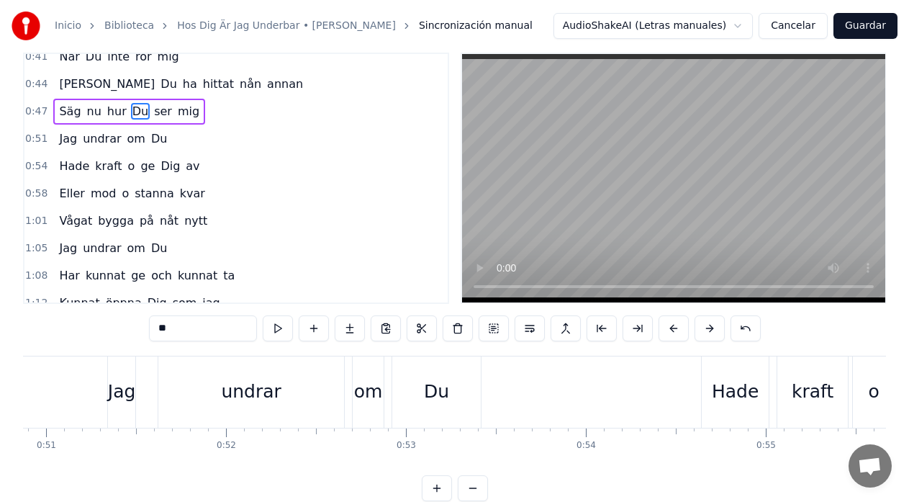
scroll to position [0, 8805]
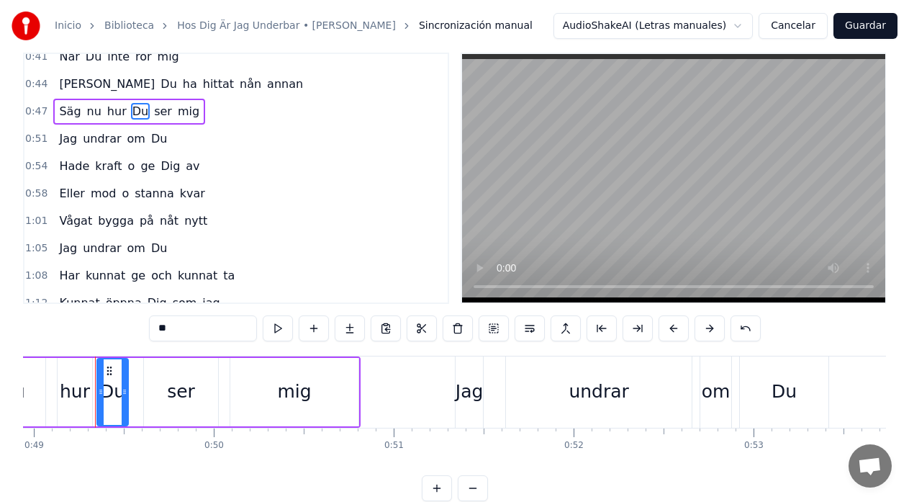
click at [225, 373] on div "Säg nu hur Du ser mig" at bounding box center [105, 391] width 510 height 71
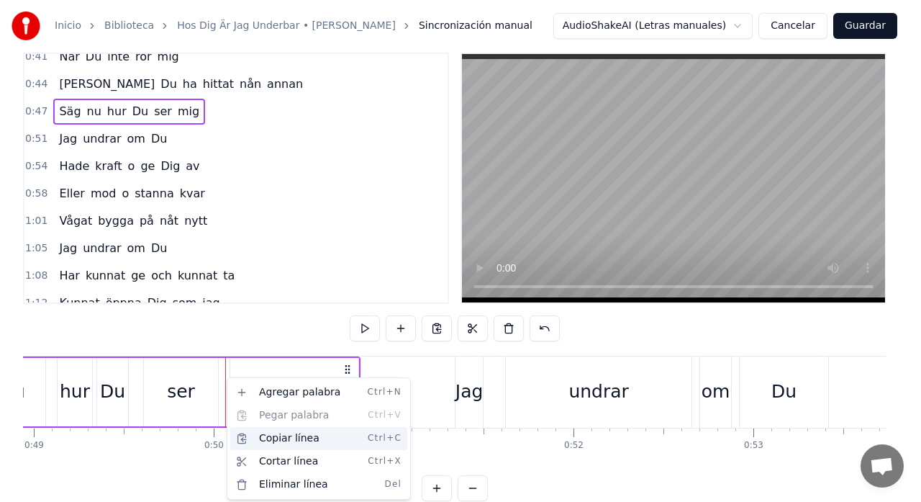
click at [273, 436] on div "Copiar línea Ctrl+C" at bounding box center [318, 438] width 177 height 23
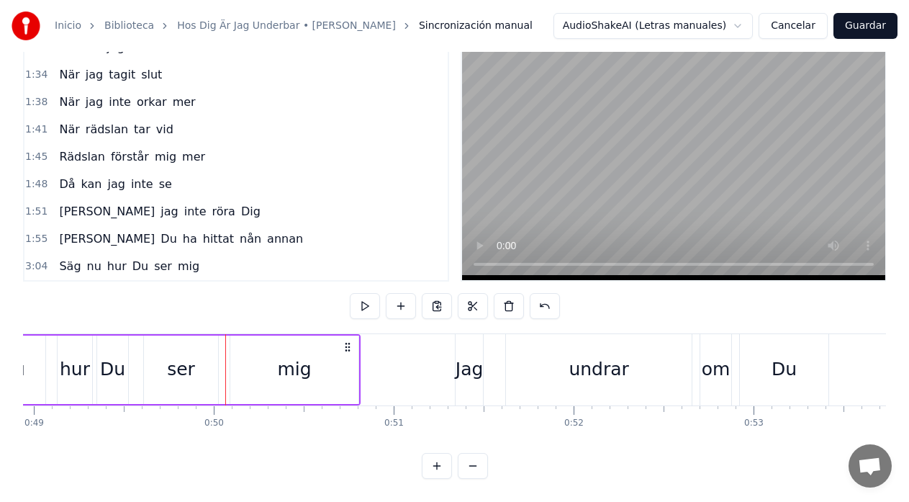
scroll to position [57, 0]
click at [86, 258] on span "nu" at bounding box center [94, 266] width 17 height 17
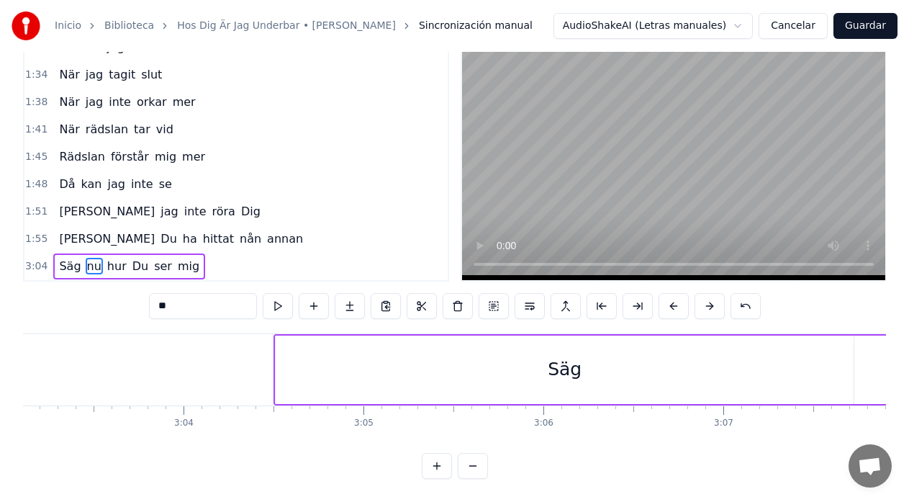
scroll to position [0, 32921]
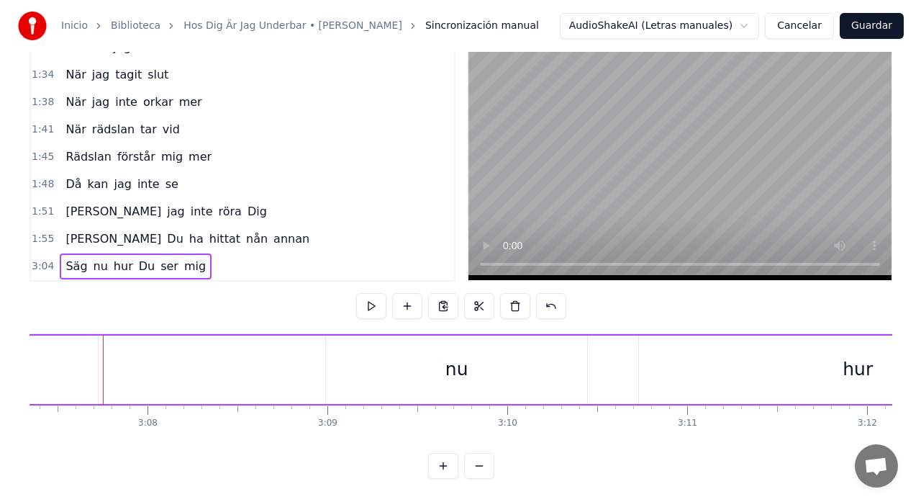
scroll to position [0, 33708]
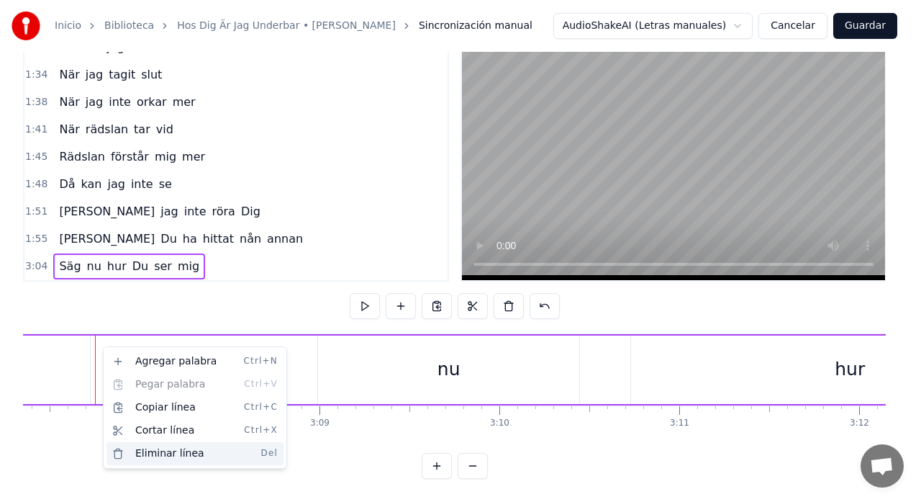
click at [164, 454] on div "Eliminar línea Del" at bounding box center [195, 453] width 177 height 23
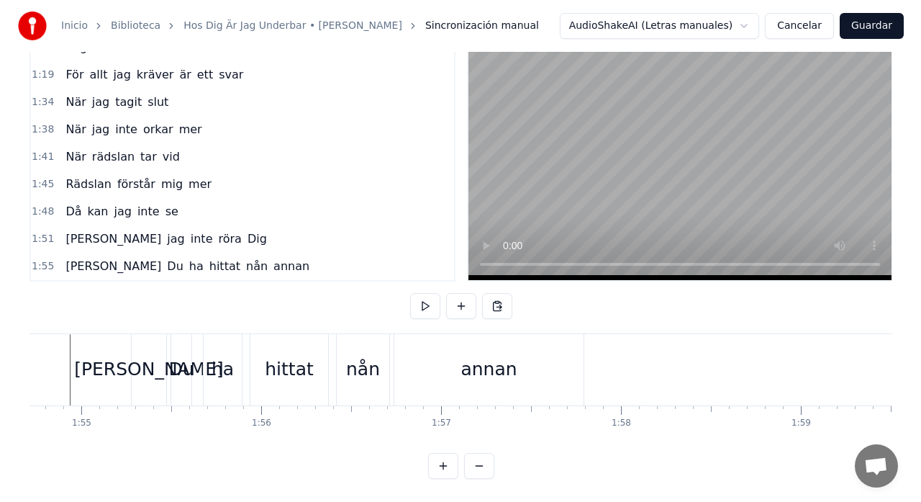
scroll to position [0, 20637]
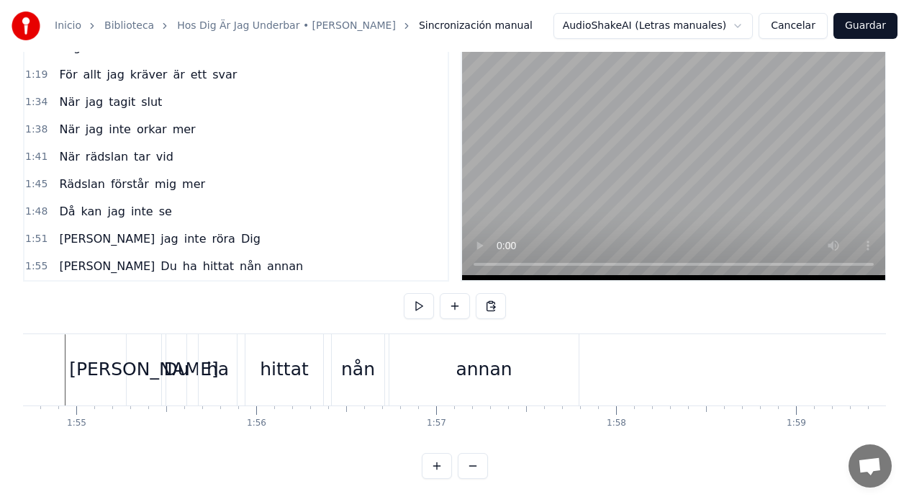
click at [401, 352] on div "annan" at bounding box center [483, 369] width 189 height 71
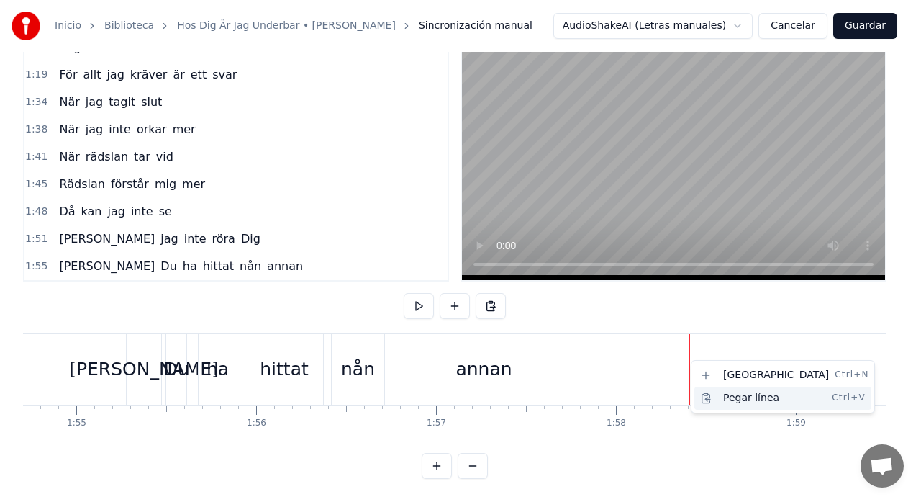
click at [740, 397] on div "Pegar línea Ctrl+V" at bounding box center [782, 397] width 177 height 23
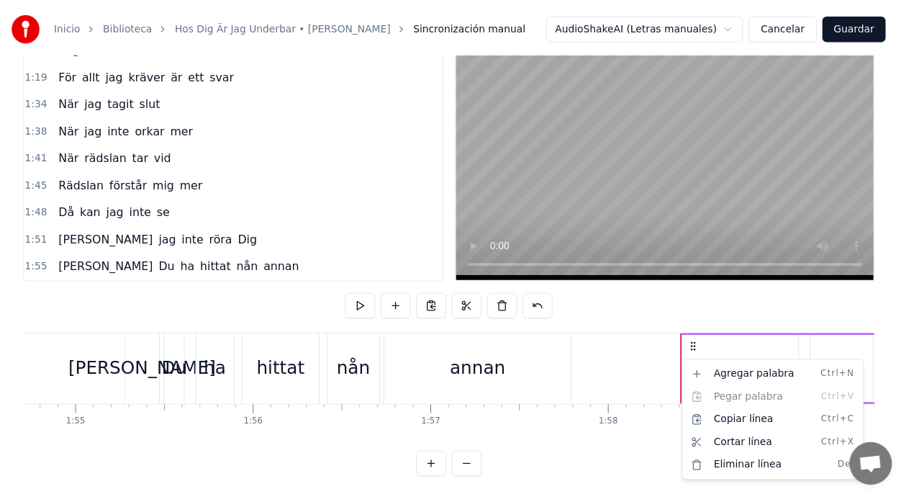
scroll to position [435, 0]
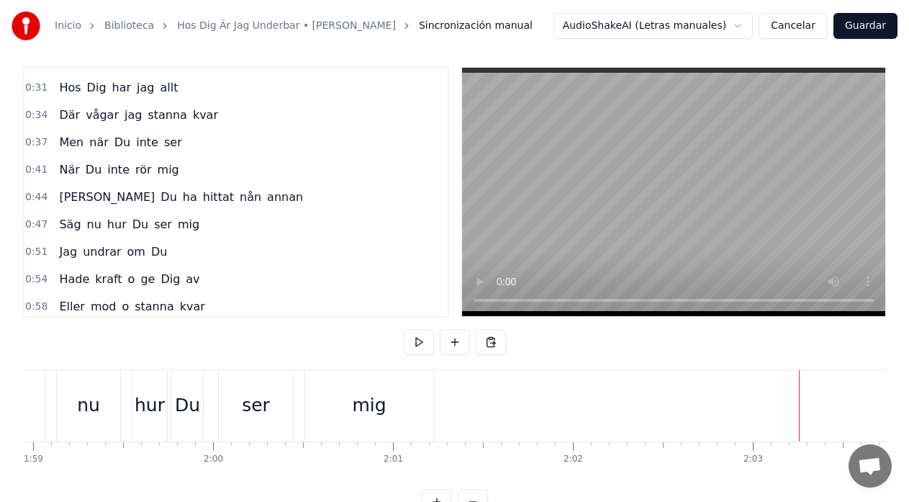
scroll to position [96, 0]
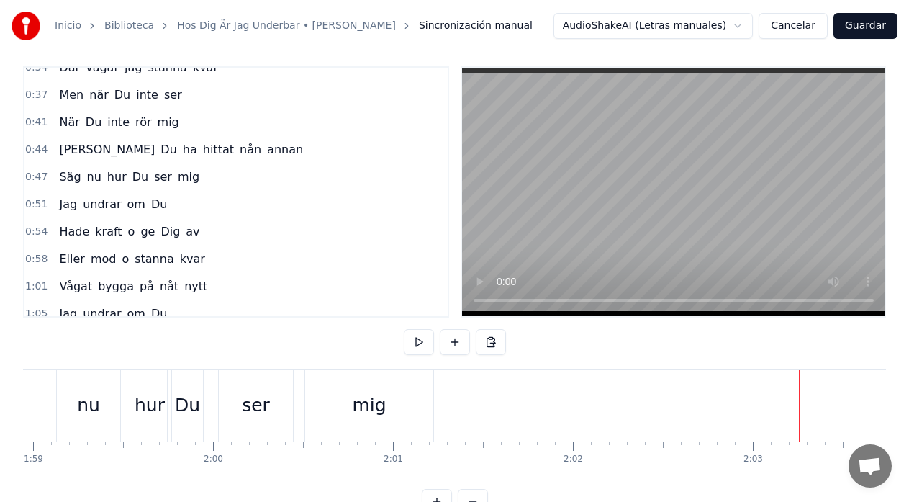
click at [70, 207] on span "Jag" at bounding box center [68, 204] width 21 height 17
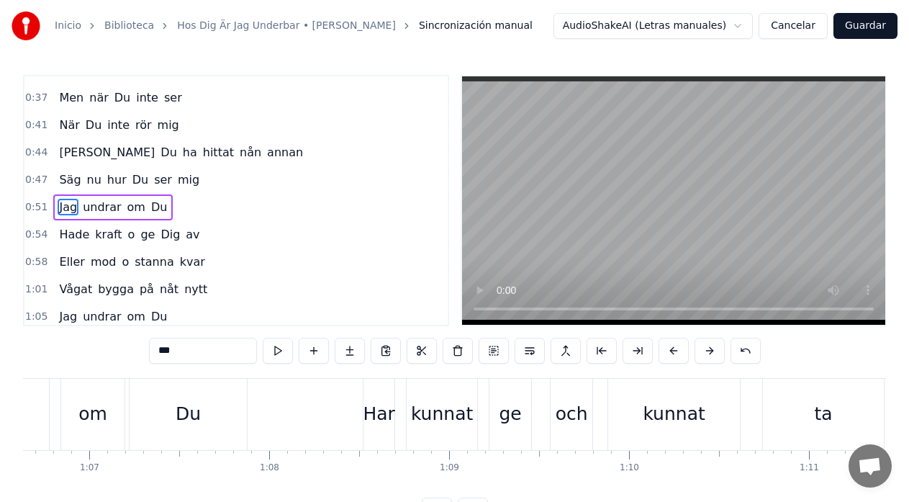
scroll to position [0, 9165]
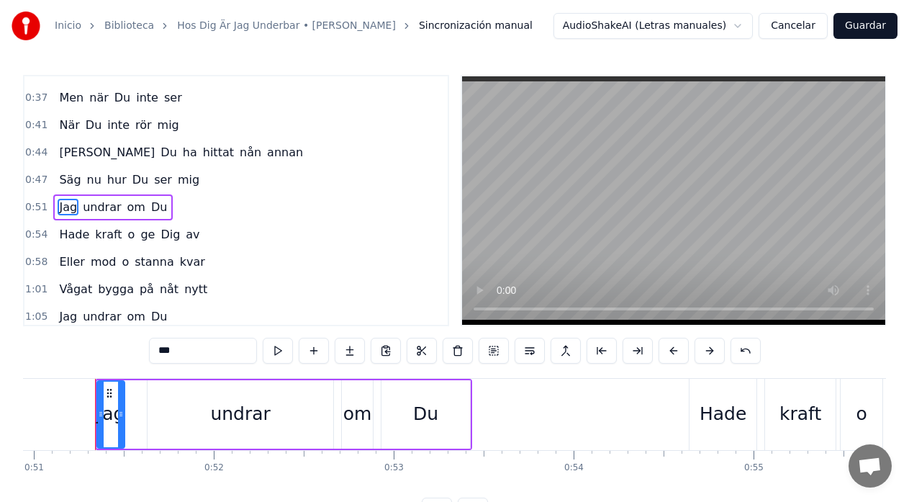
click at [376, 394] on div "Jag undrar om Du" at bounding box center [283, 414] width 377 height 71
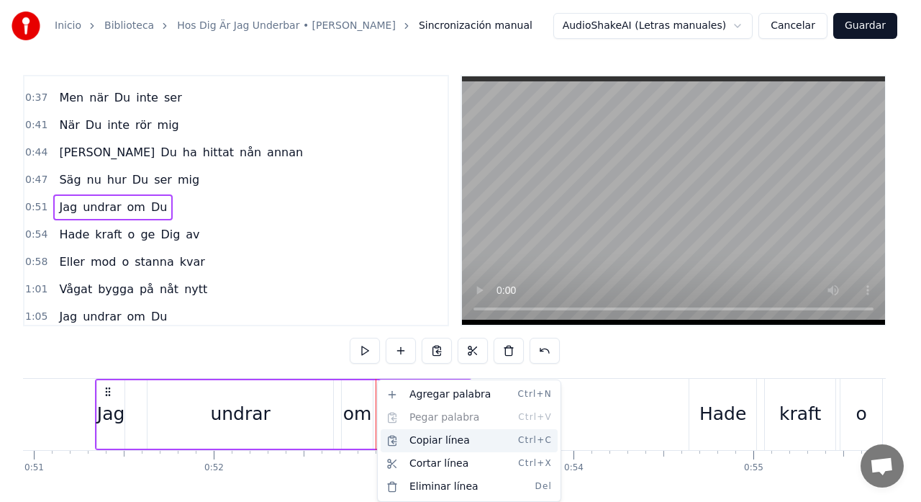
click at [421, 440] on div "Copiar línea Ctrl+C" at bounding box center [469, 440] width 177 height 23
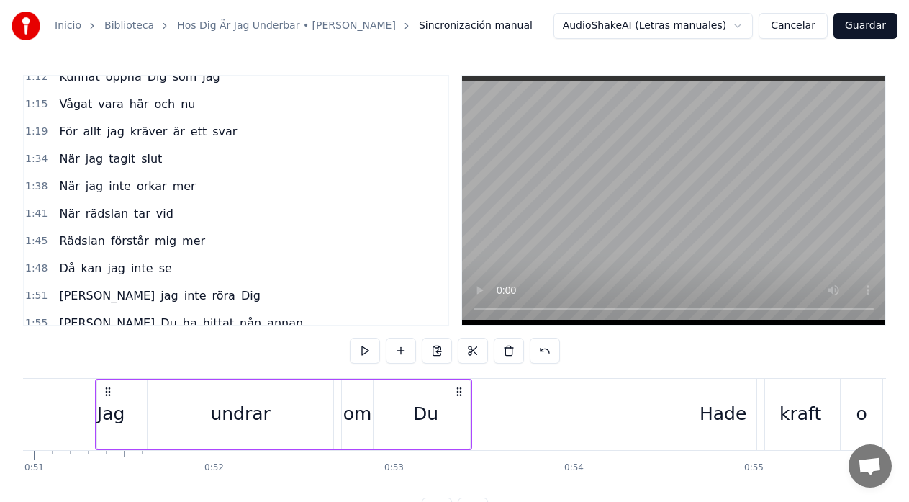
scroll to position [435, 0]
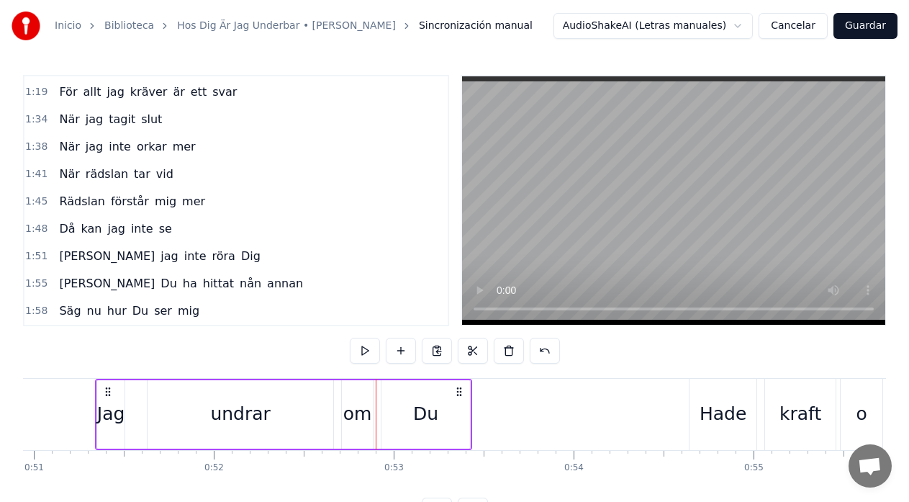
click at [176, 313] on span "mig" at bounding box center [188, 310] width 24 height 17
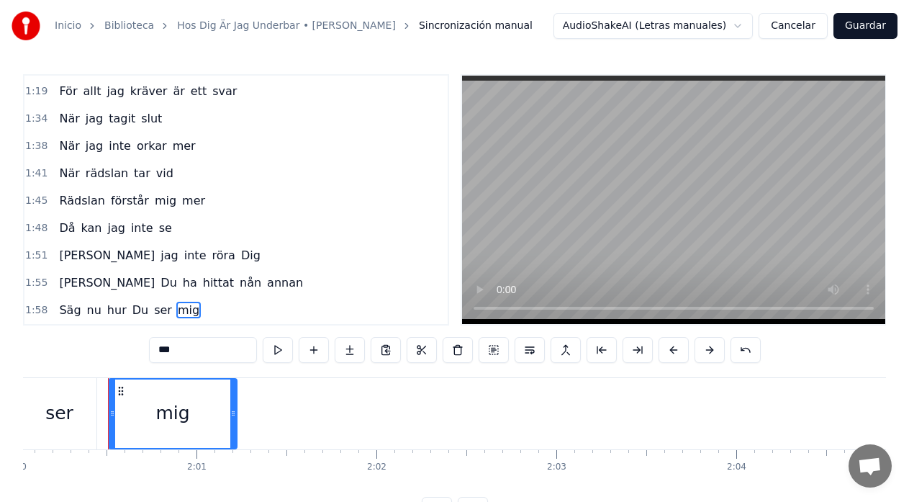
scroll to position [0, 21609]
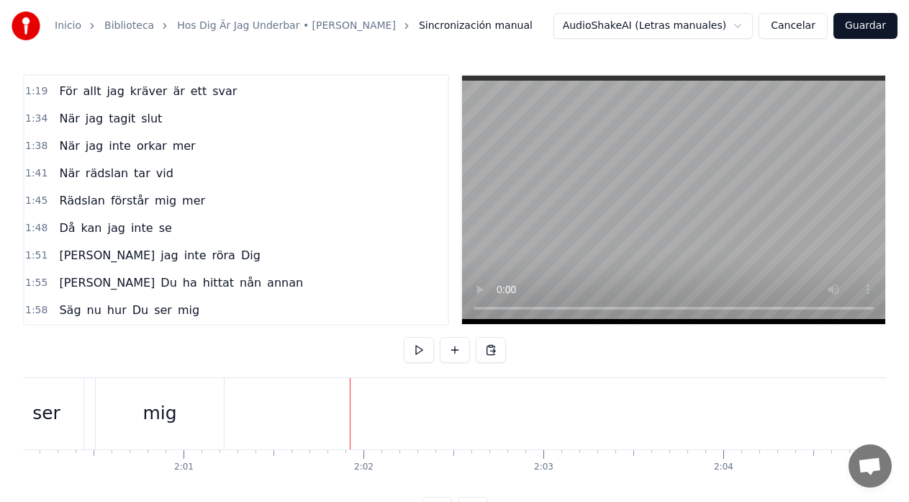
click at [261, 420] on div at bounding box center [743, 413] width 44659 height 71
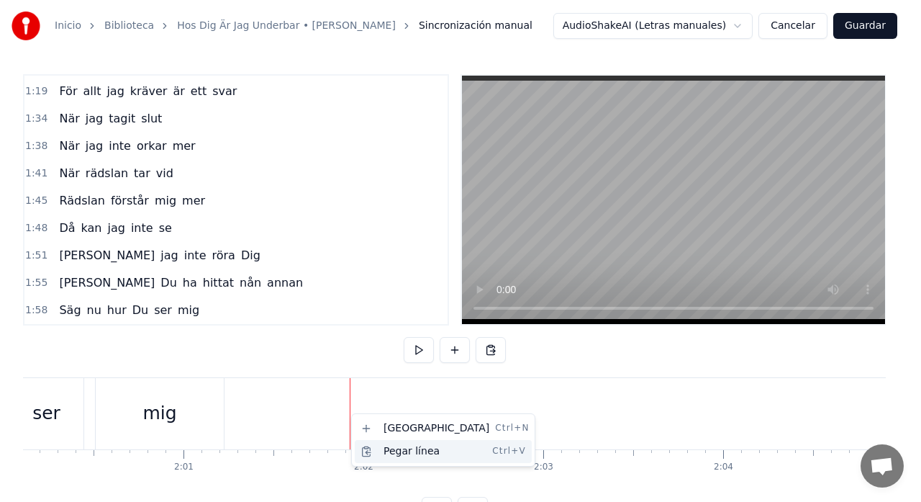
click at [397, 451] on div "Pegar línea Ctrl+V" at bounding box center [443, 451] width 177 height 23
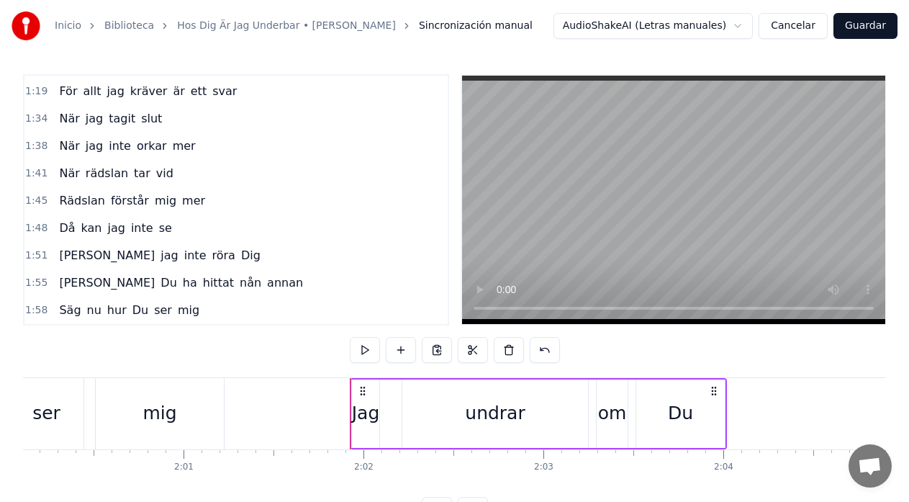
click at [247, 422] on div at bounding box center [743, 413] width 44659 height 71
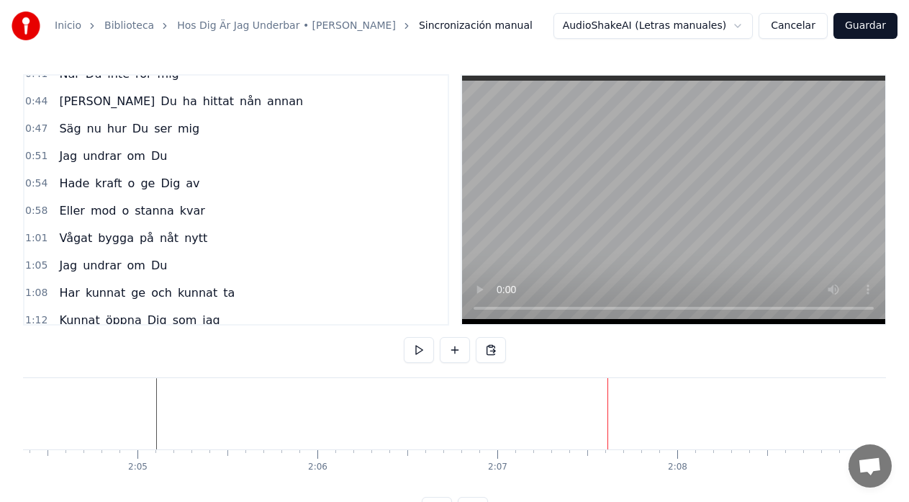
scroll to position [148, 0]
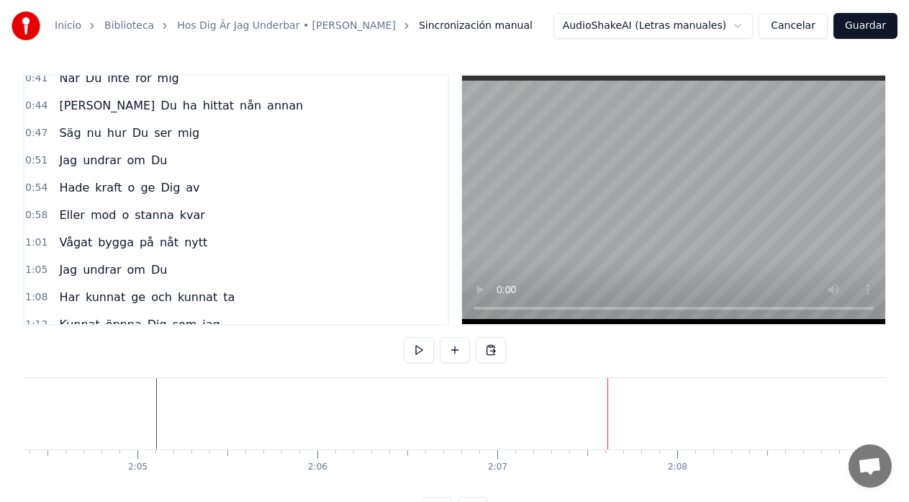
click at [66, 190] on span "Hade" at bounding box center [74, 187] width 33 height 17
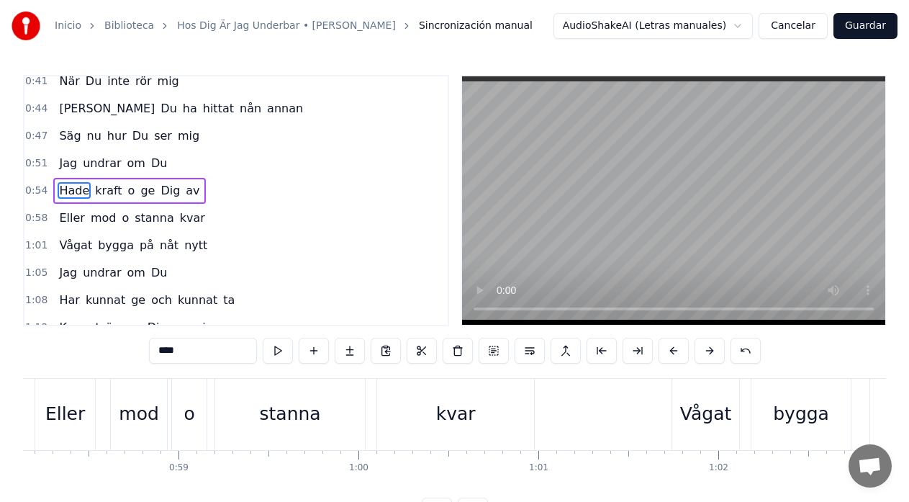
scroll to position [0, 9759]
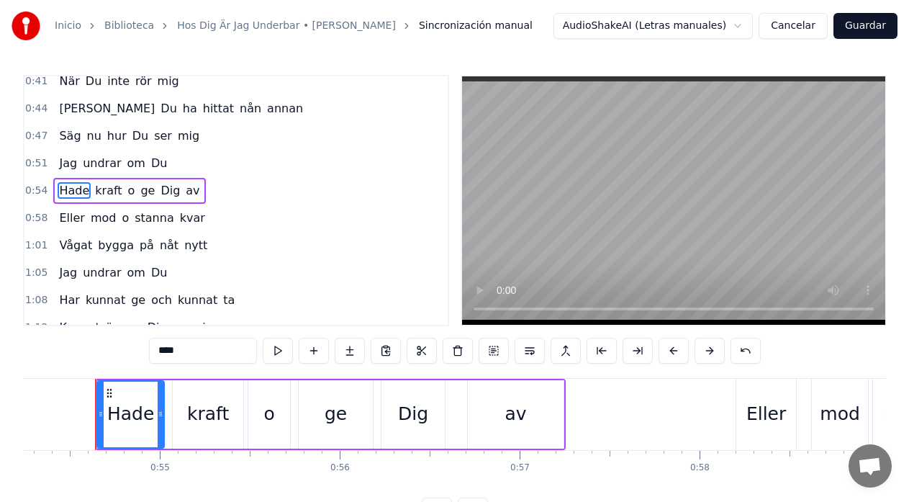
click at [246, 394] on div "Hade kraft o ge Dig av" at bounding box center [330, 414] width 471 height 71
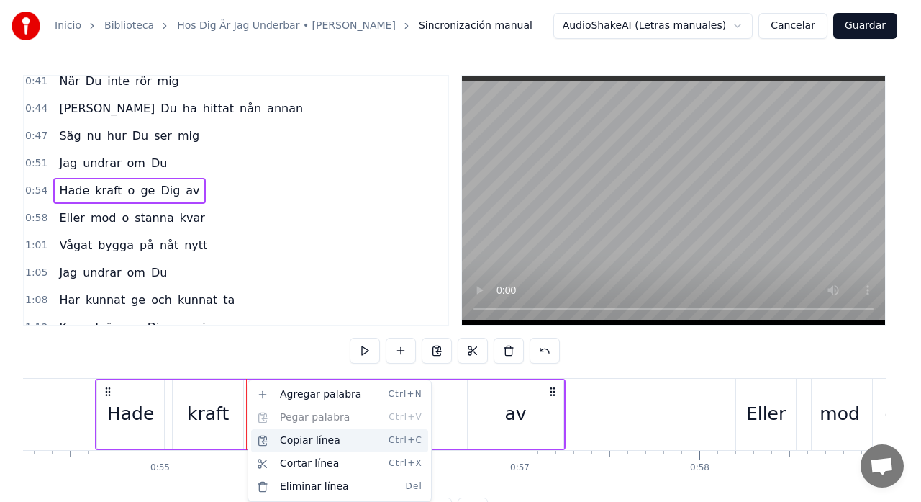
click at [283, 440] on div "Copiar línea Ctrl+C" at bounding box center [339, 440] width 177 height 23
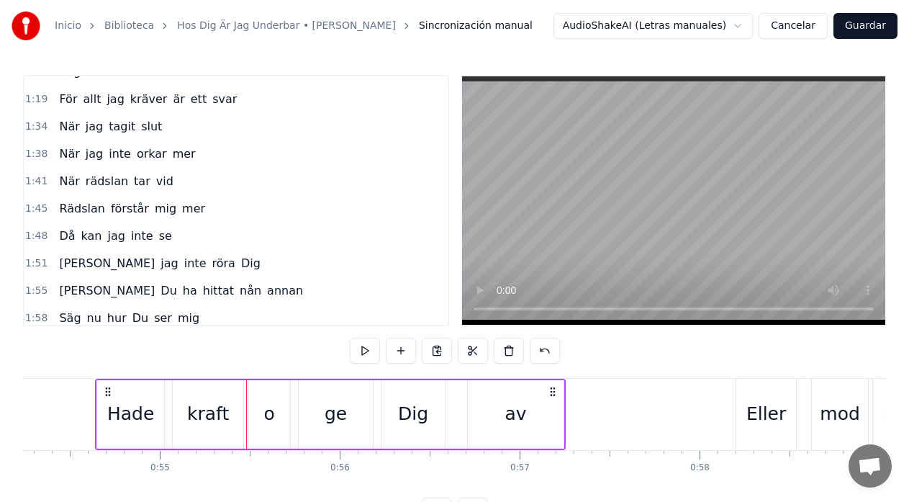
scroll to position [463, 0]
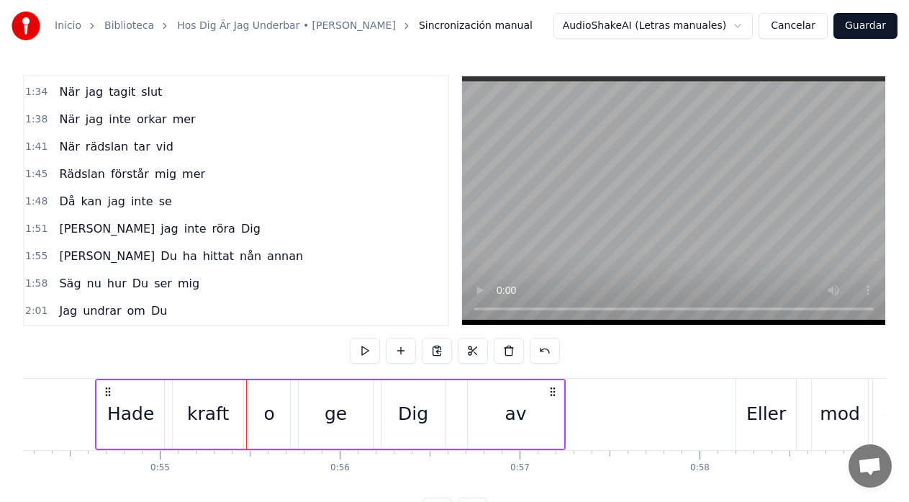
click at [150, 315] on span "Du" at bounding box center [159, 310] width 19 height 17
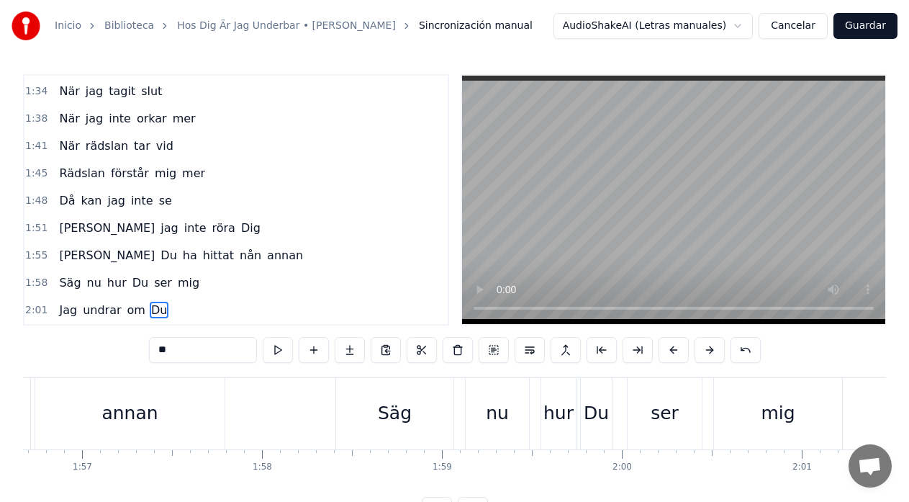
scroll to position [0, 22148]
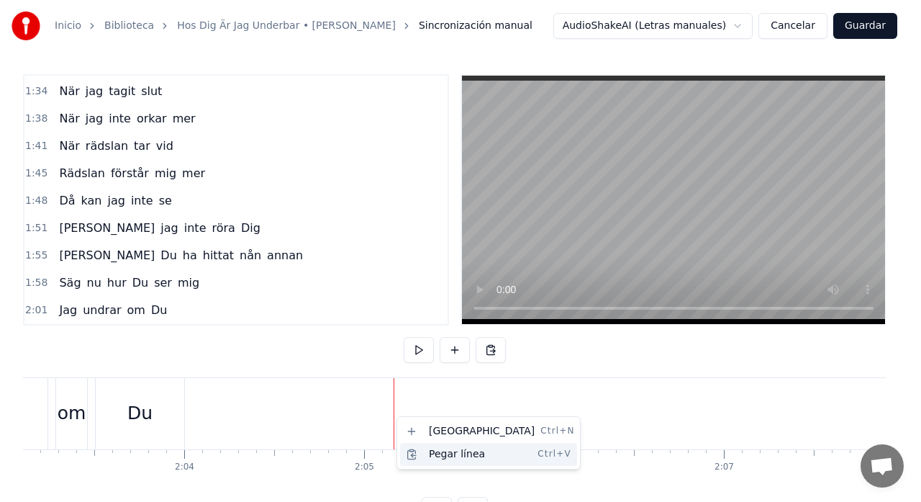
click at [433, 450] on div "Pegar línea Ctrl+V" at bounding box center [488, 454] width 177 height 23
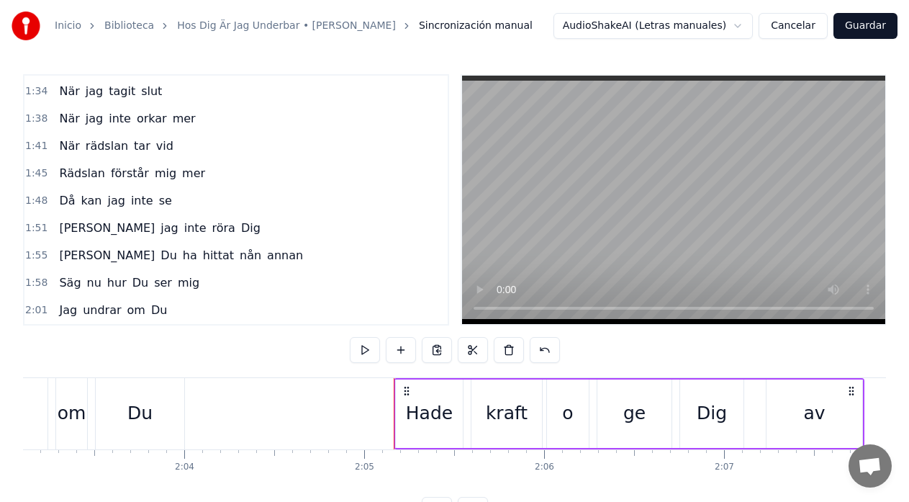
click at [142, 406] on div "Du" at bounding box center [139, 412] width 25 height 27
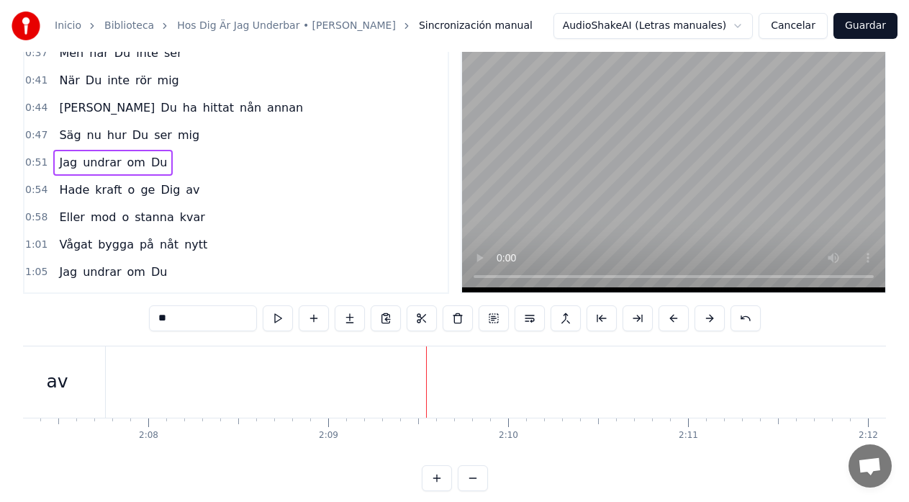
scroll to position [107, 0]
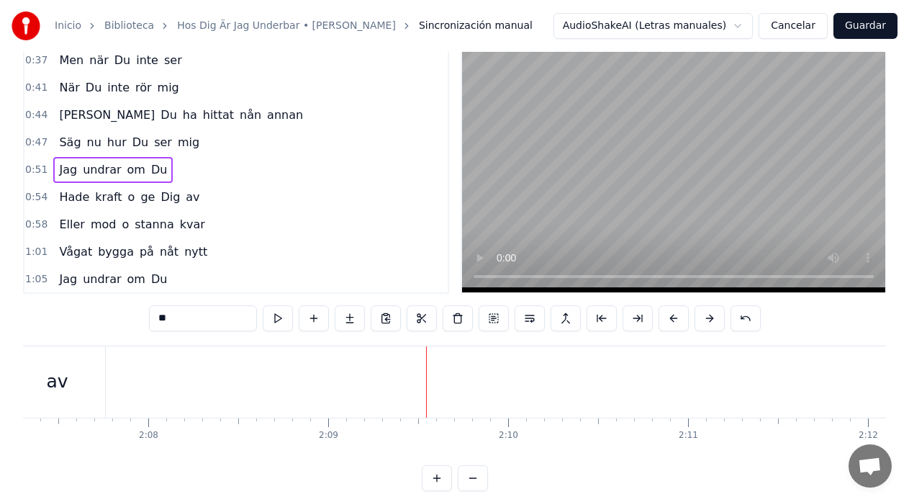
click at [70, 225] on span "Eller" at bounding box center [72, 224] width 28 height 17
type input "*****"
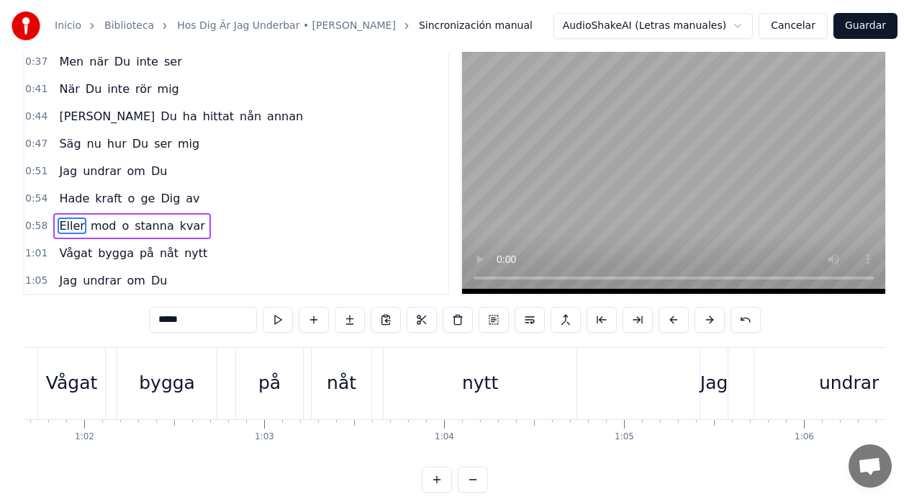
scroll to position [0, 10399]
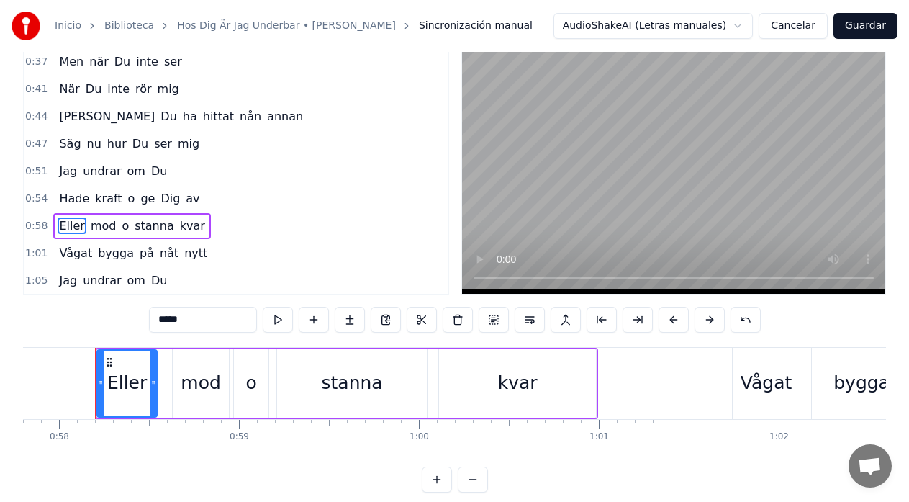
click at [274, 366] on div "Eller mod o stanna kvar" at bounding box center [346, 383] width 503 height 71
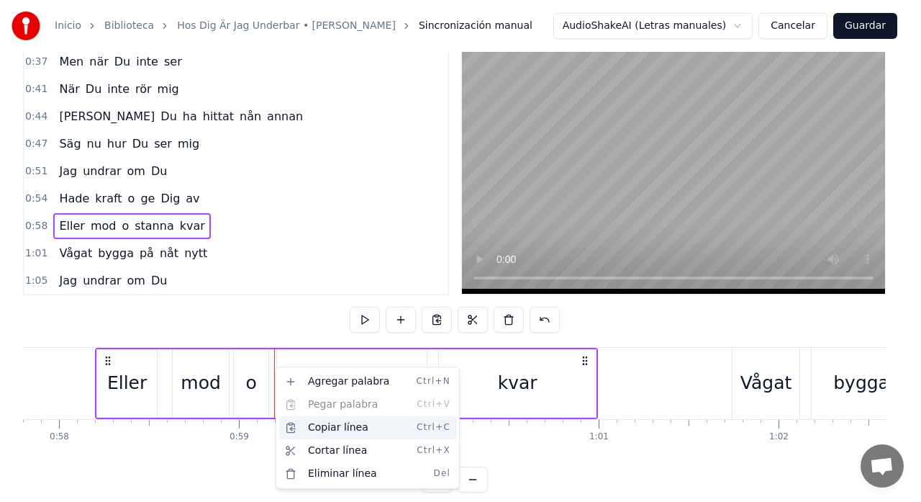
click at [331, 430] on div "Copiar línea Ctrl+C" at bounding box center [367, 427] width 177 height 23
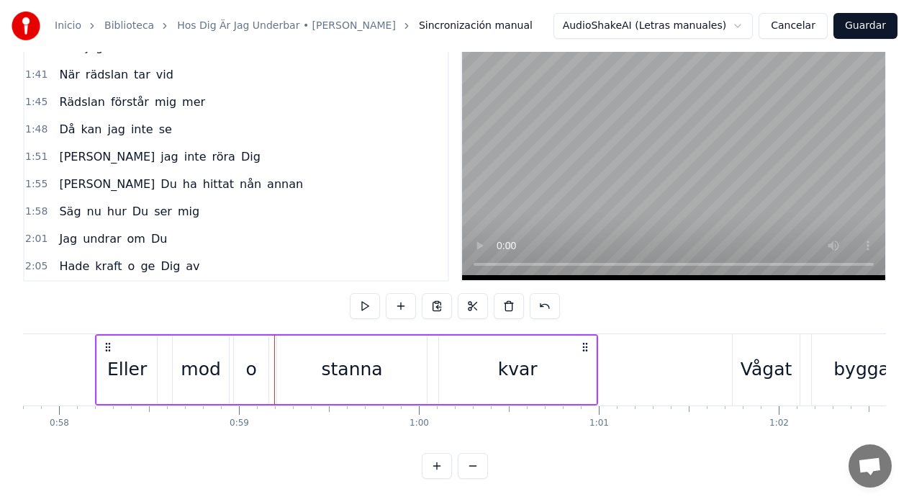
scroll to position [57, 0]
click at [184, 258] on span "av" at bounding box center [192, 266] width 17 height 17
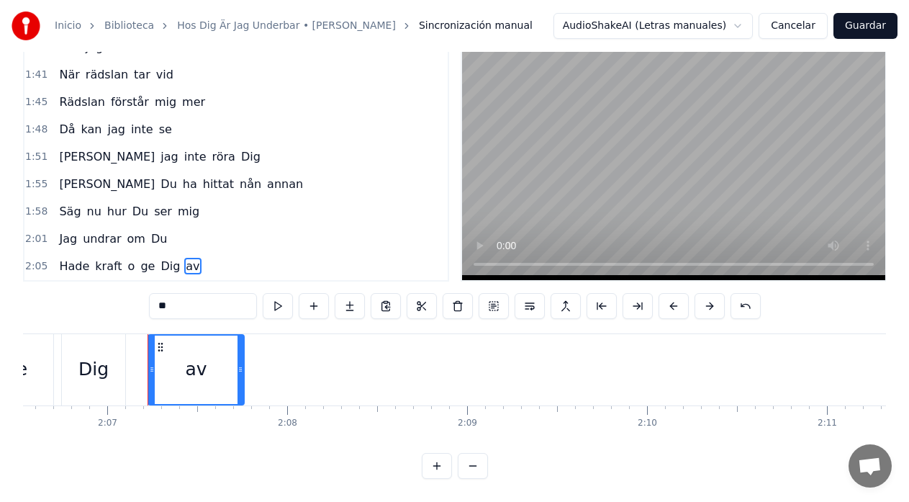
scroll to position [0, 22818]
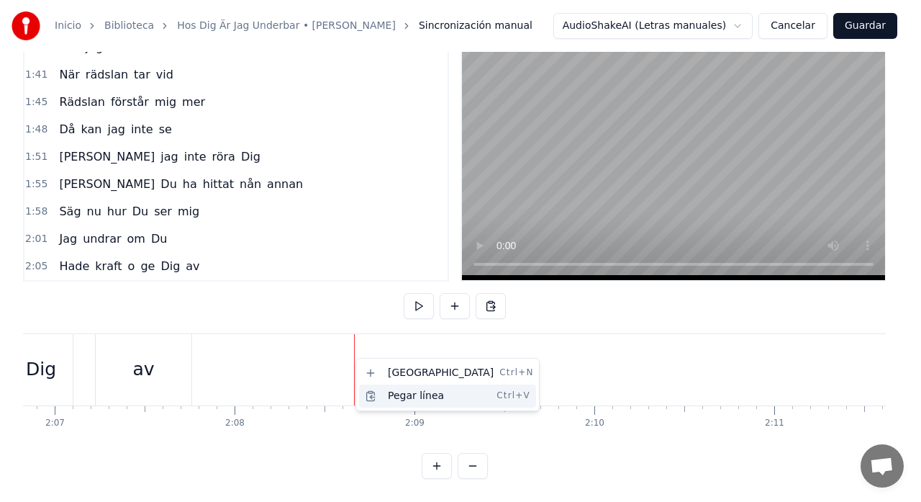
click at [412, 399] on div "Pegar línea Ctrl+V" at bounding box center [447, 395] width 177 height 23
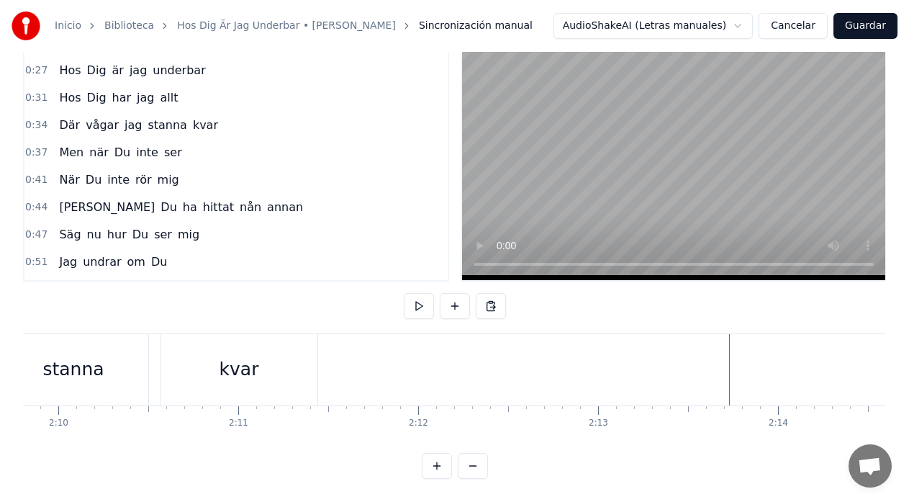
scroll to position [0, 0]
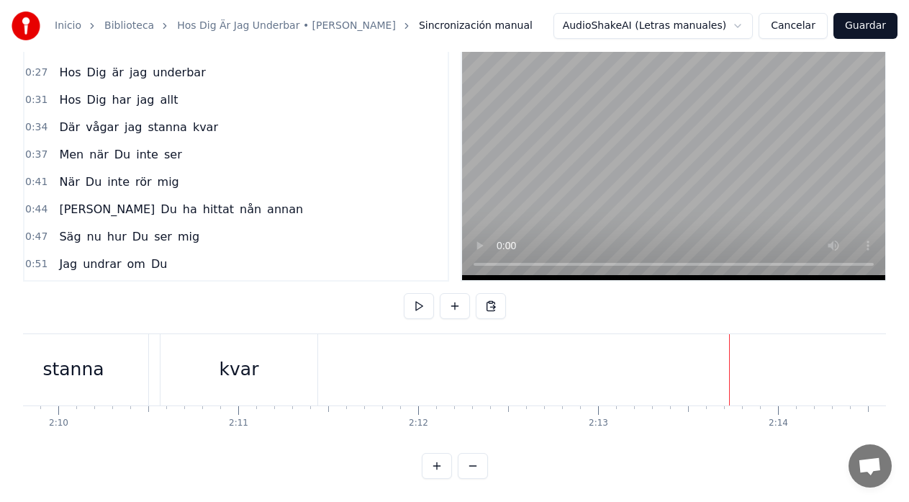
click at [874, 31] on button "Guardar" at bounding box center [865, 26] width 64 height 26
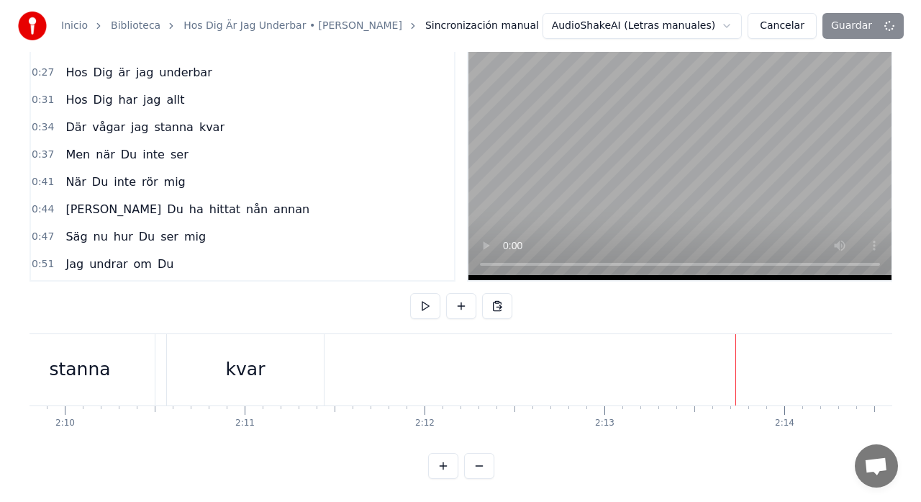
scroll to position [18, 0]
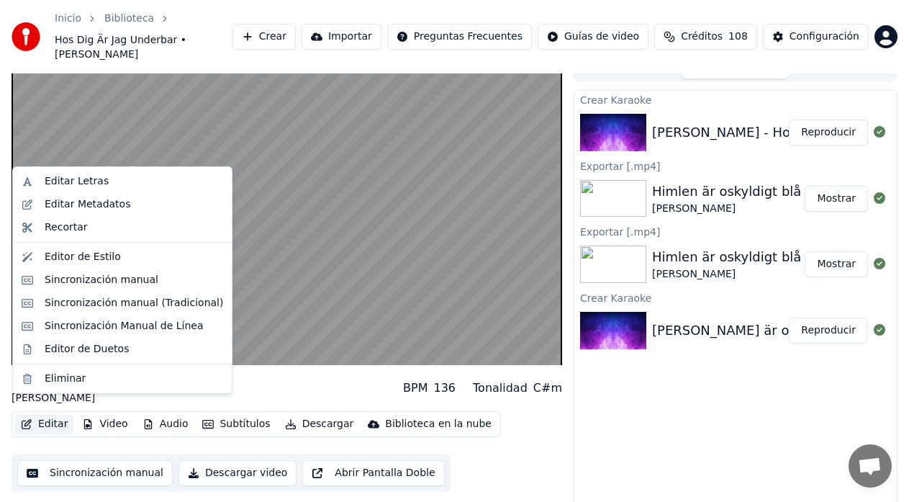
click at [49, 414] on button "Editar" at bounding box center [44, 424] width 58 height 20
click at [63, 183] on div "Editar Letras" at bounding box center [77, 181] width 64 height 14
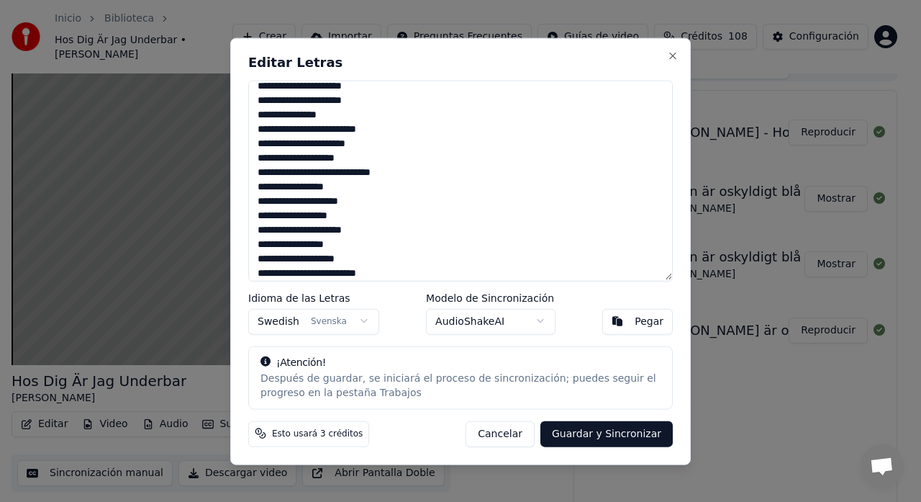
scroll to position [172, 0]
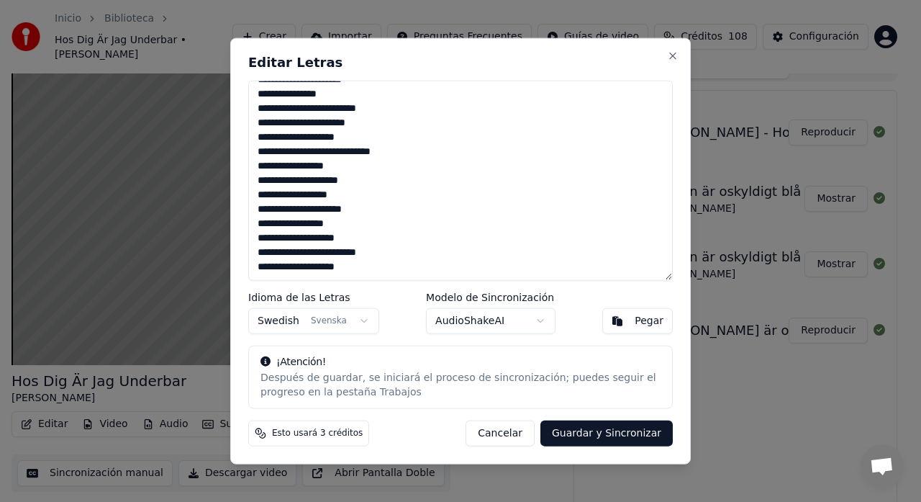
click at [367, 270] on textarea "**********" at bounding box center [460, 180] width 425 height 201
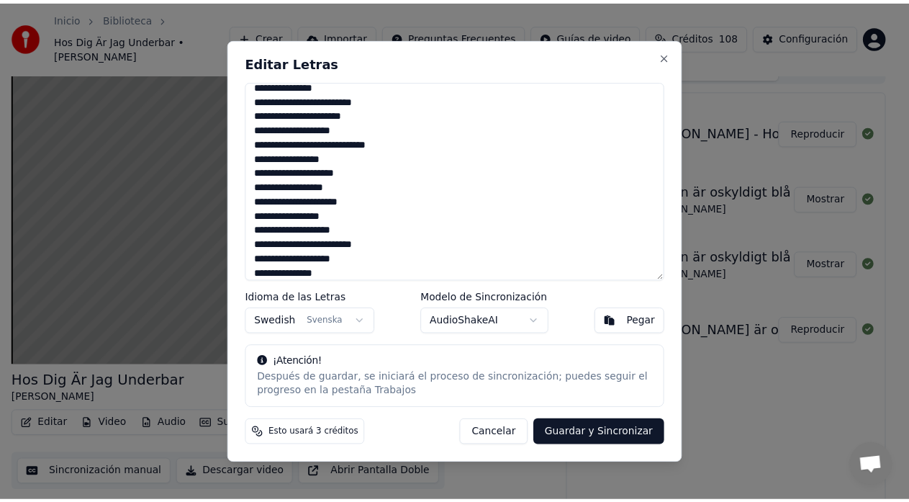
scroll to position [554, 0]
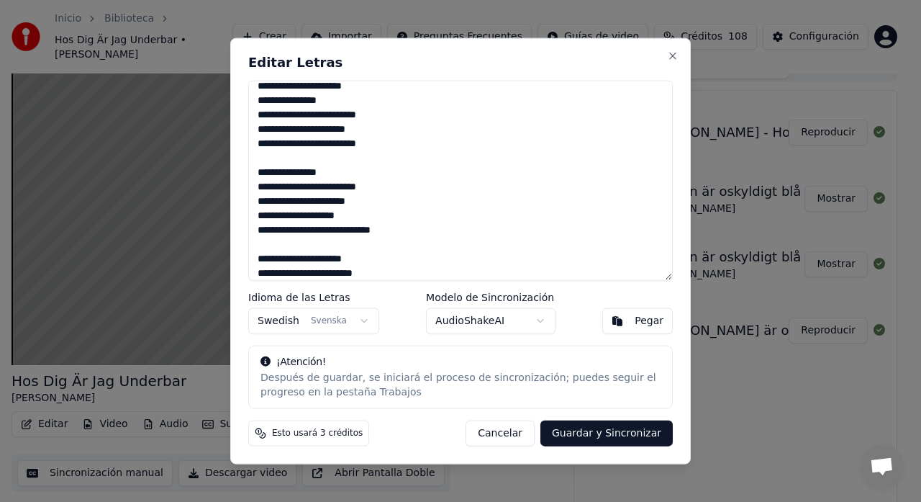
type textarea "**********"
click at [623, 437] on button "Guardar y Sincronizar" at bounding box center [606, 433] width 132 height 26
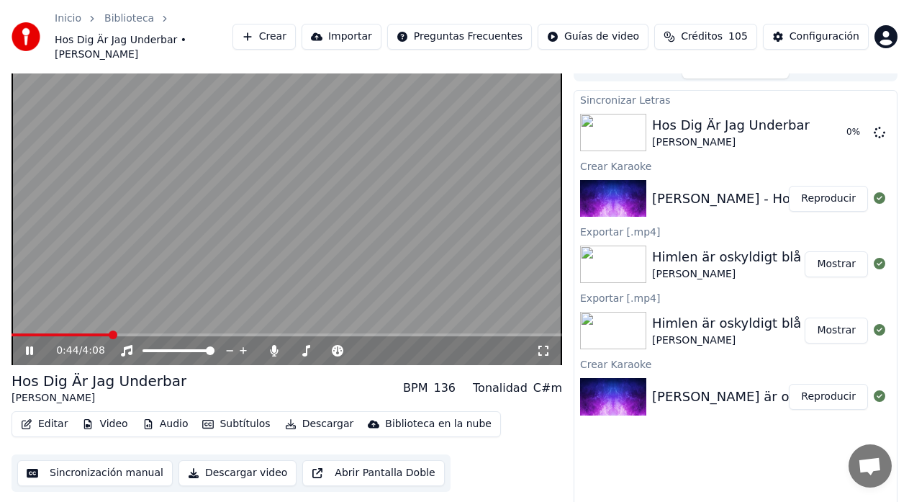
click at [30, 345] on icon at bounding box center [39, 351] width 33 height 12
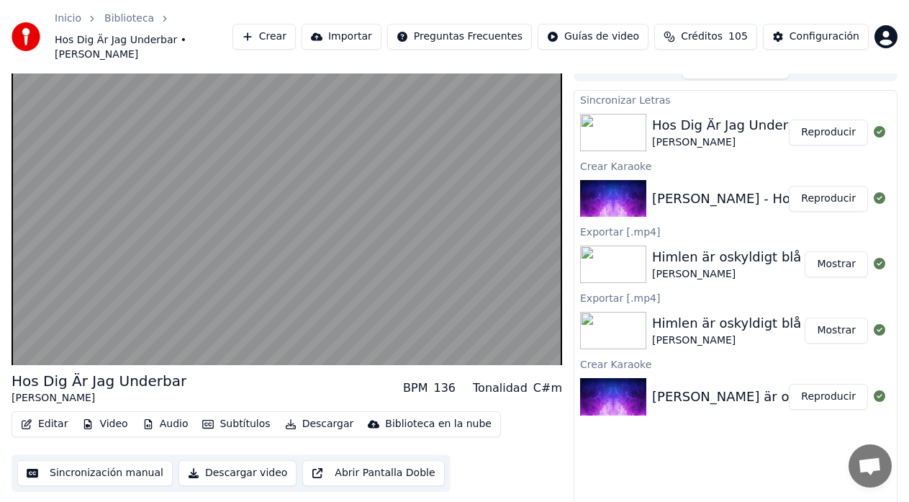
click at [88, 460] on button "Sincronización manual" at bounding box center [94, 473] width 155 height 26
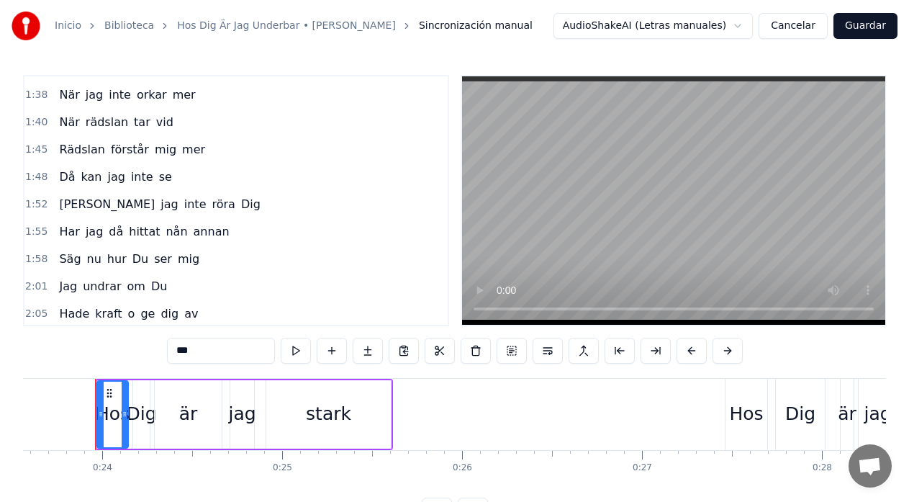
scroll to position [479, 0]
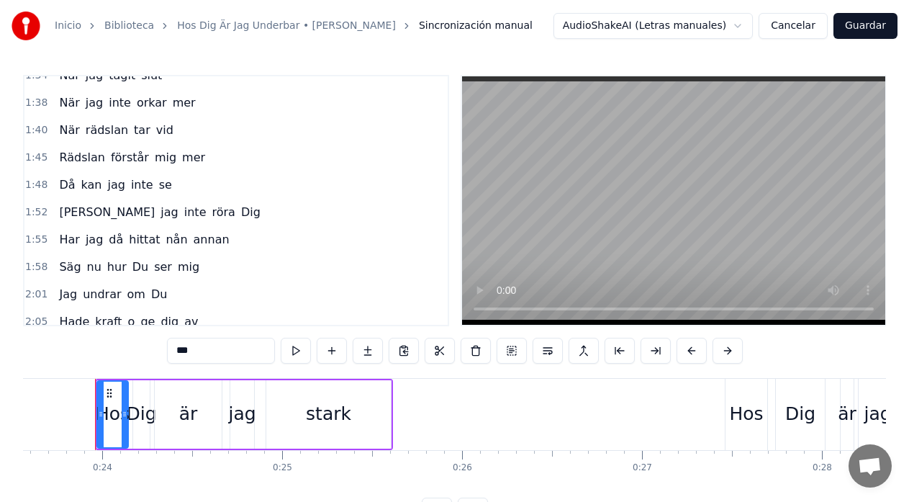
click at [62, 133] on span "När" at bounding box center [69, 130] width 23 height 17
type input "***"
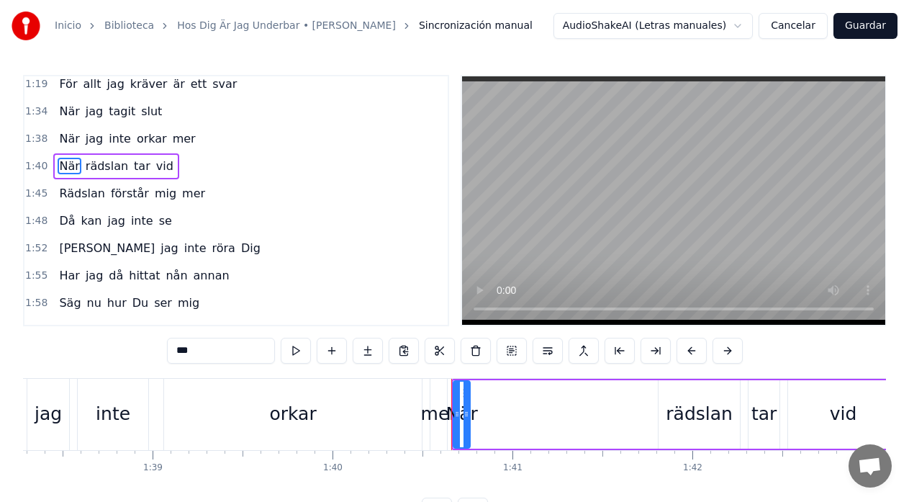
scroll to position [0, 17664]
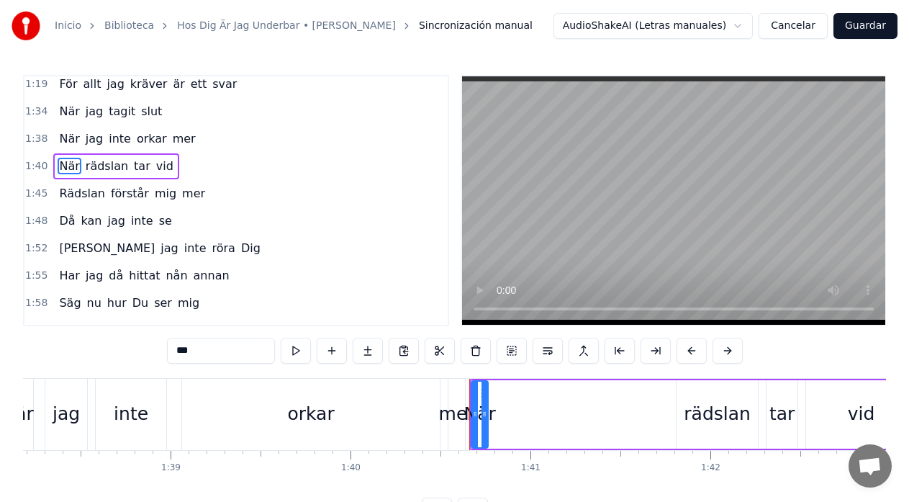
click at [40, 394] on div "När jag inte orkar mer" at bounding box center [234, 414] width 467 height 71
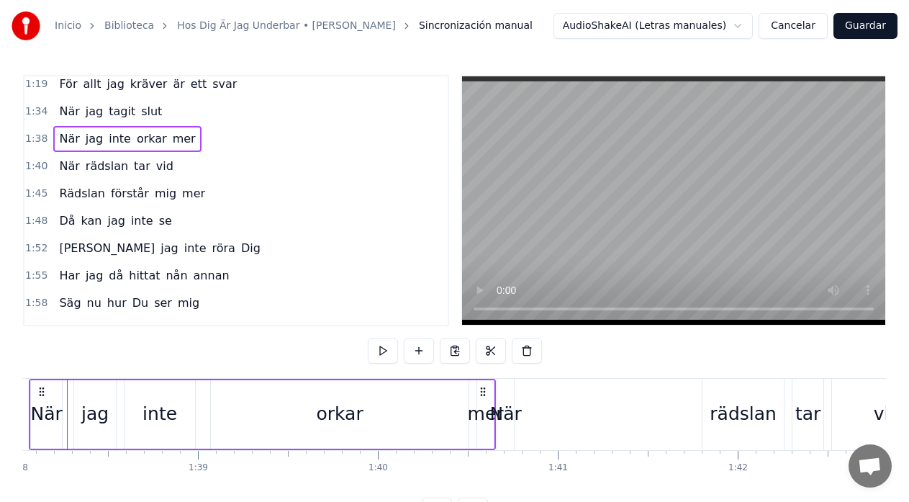
scroll to position [0, 17609]
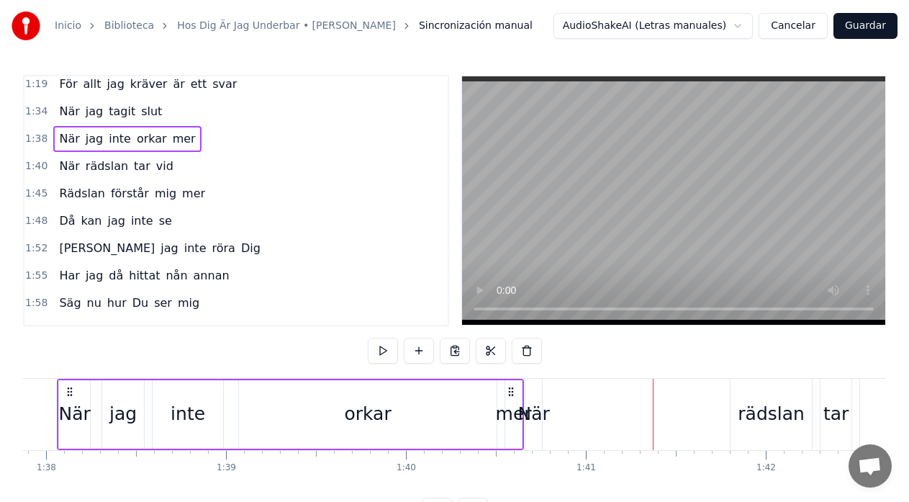
click at [533, 412] on div "När" at bounding box center [533, 413] width 32 height 27
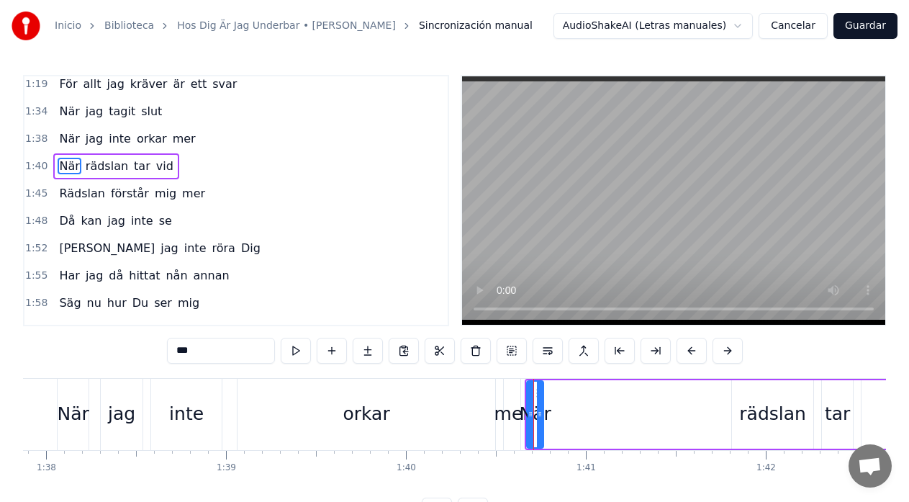
scroll to position [409, 0]
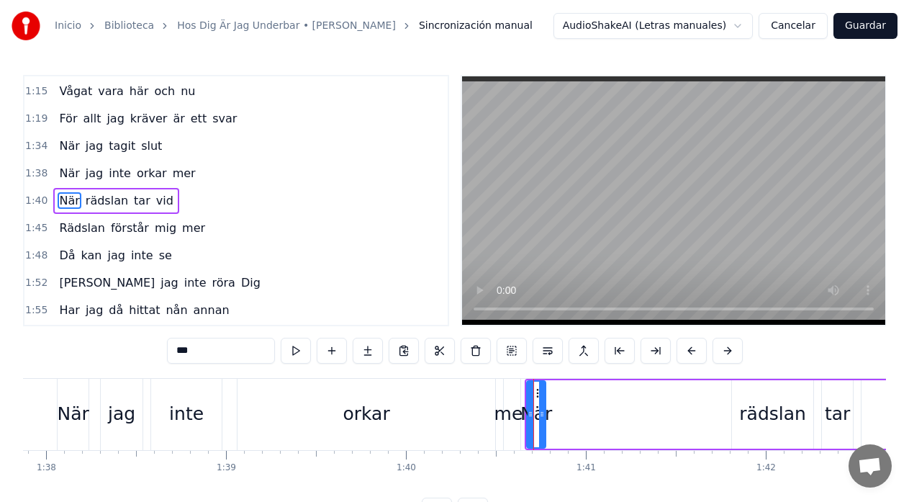
click at [545, 409] on icon at bounding box center [542, 414] width 6 height 12
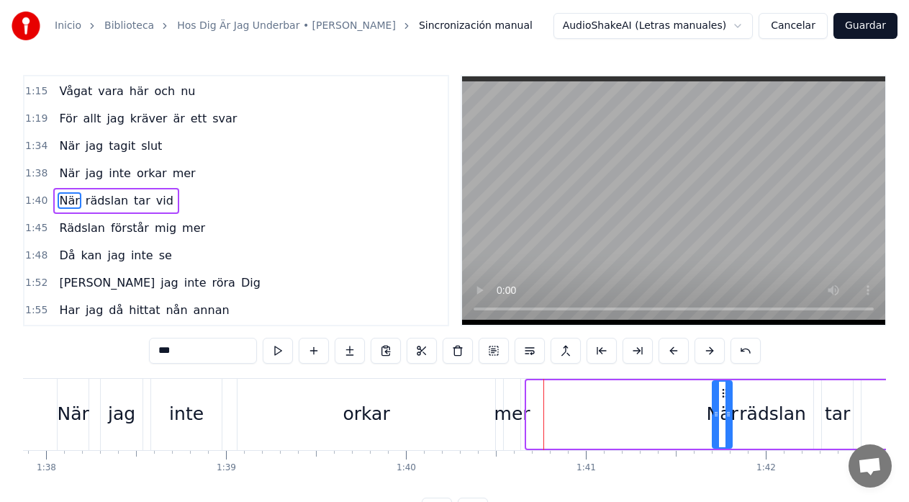
drag, startPoint x: 537, startPoint y: 396, endPoint x: 723, endPoint y: 407, distance: 186.0
click at [723, 407] on div "När" at bounding box center [722, 413] width 18 height 65
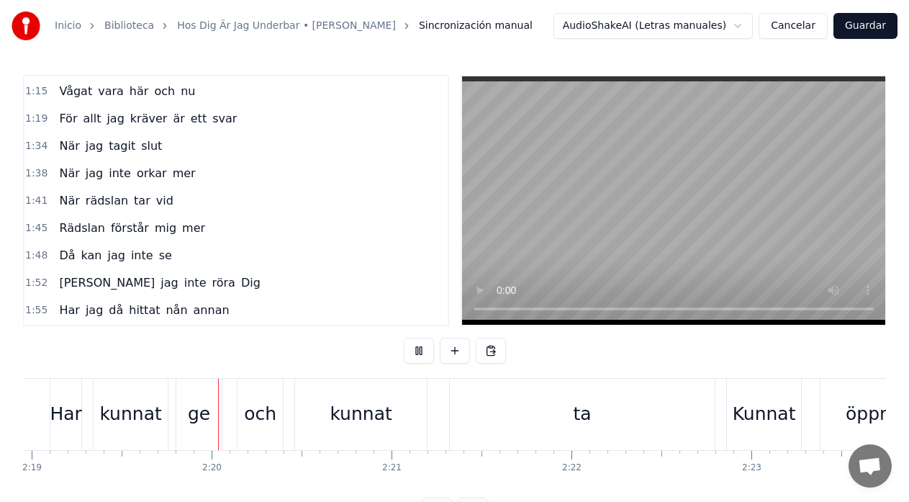
scroll to position [0, 25045]
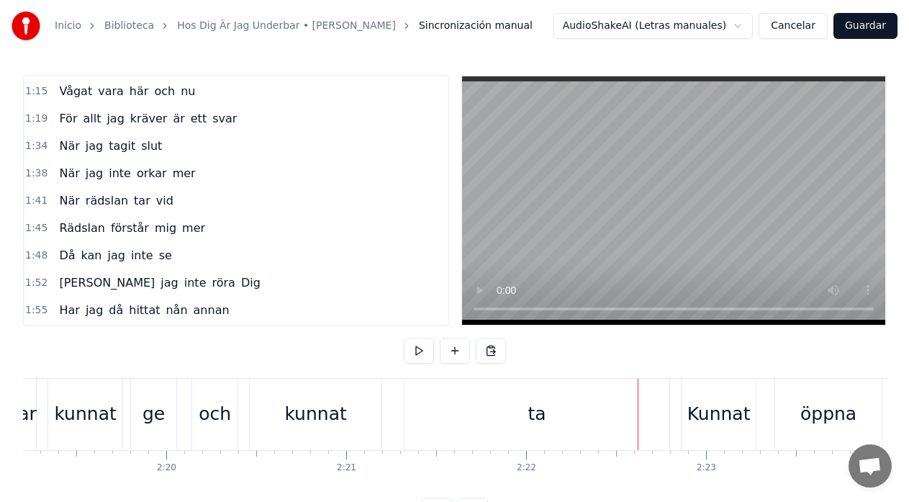
click at [669, 413] on div "ta" at bounding box center [536, 414] width 265 height 71
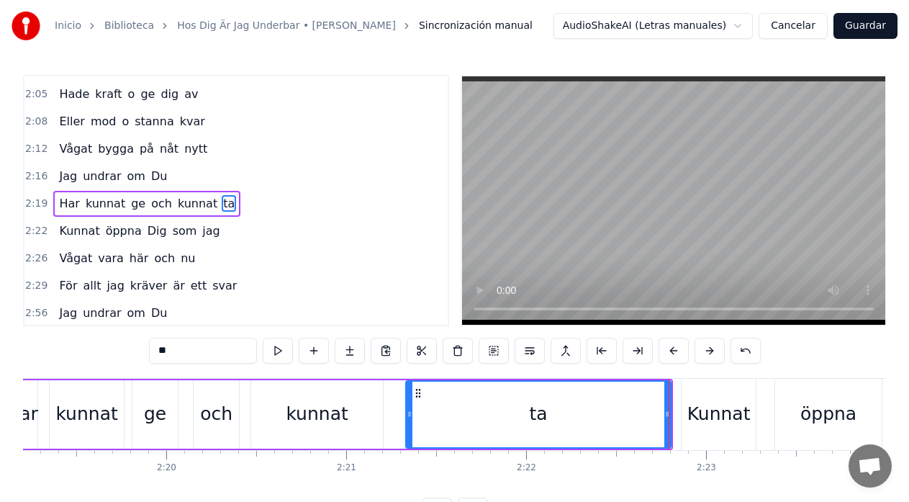
scroll to position [710, 0]
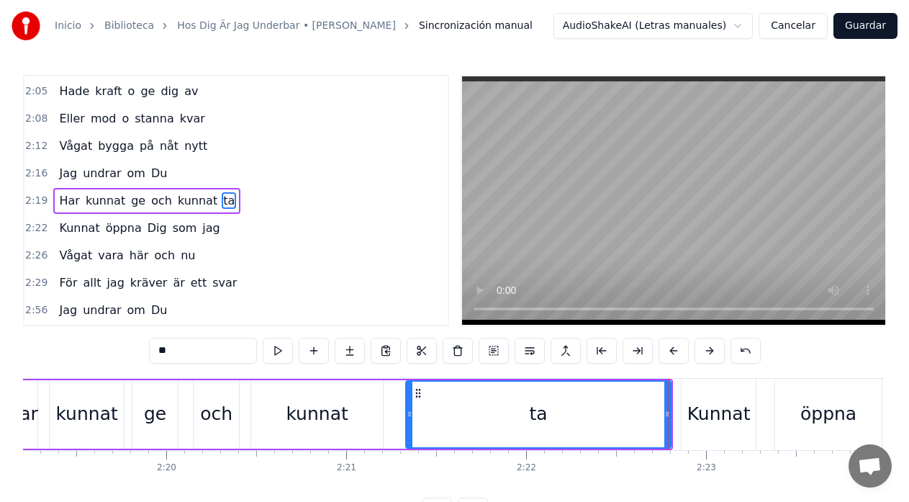
drag, startPoint x: 669, startPoint y: 413, endPoint x: 629, endPoint y: 422, distance: 40.5
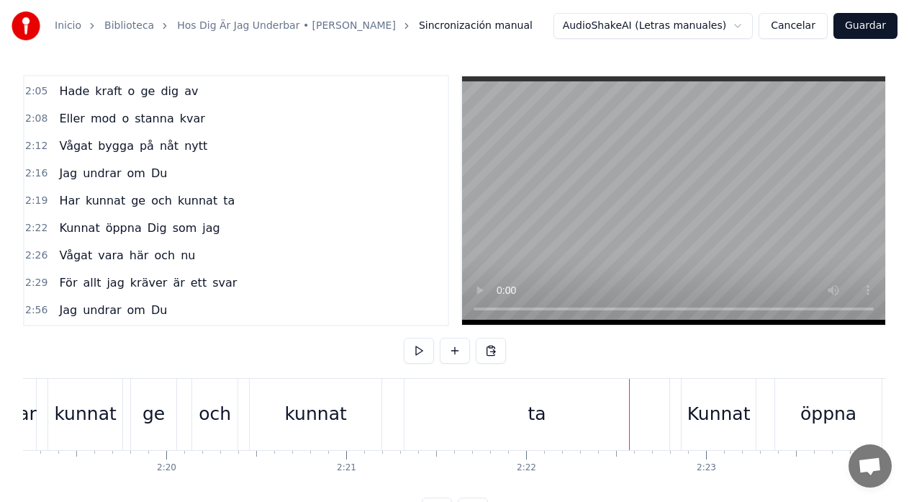
click at [654, 415] on div "ta" at bounding box center [536, 414] width 265 height 71
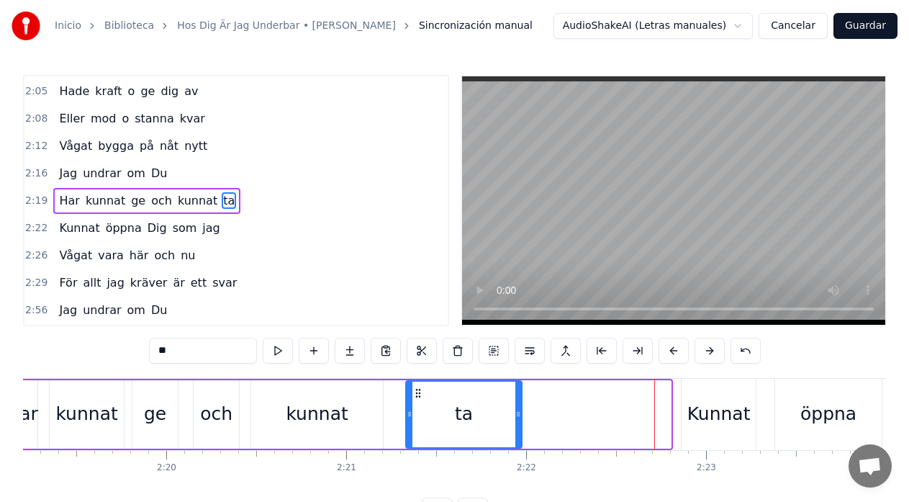
drag, startPoint x: 667, startPoint y: 413, endPoint x: 518, endPoint y: 425, distance: 149.5
click at [518, 425] on div at bounding box center [518, 413] width 6 height 65
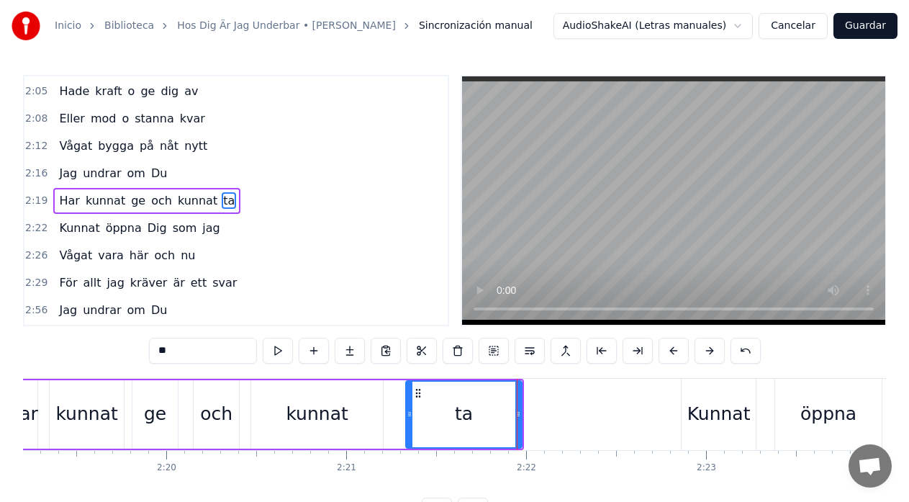
click at [182, 410] on div "Har kunnat ge och kunnat ta" at bounding box center [264, 414] width 520 height 71
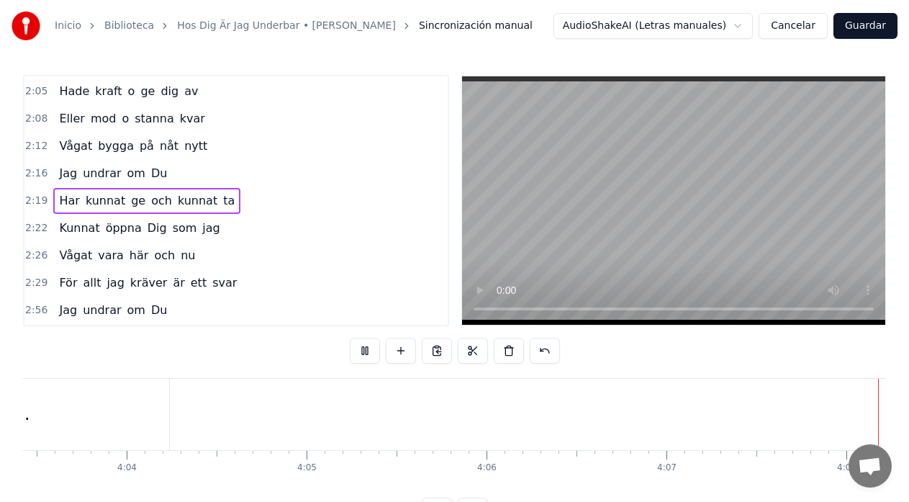
scroll to position [0, 43797]
click at [876, 28] on button "Guardar" at bounding box center [865, 26] width 64 height 26
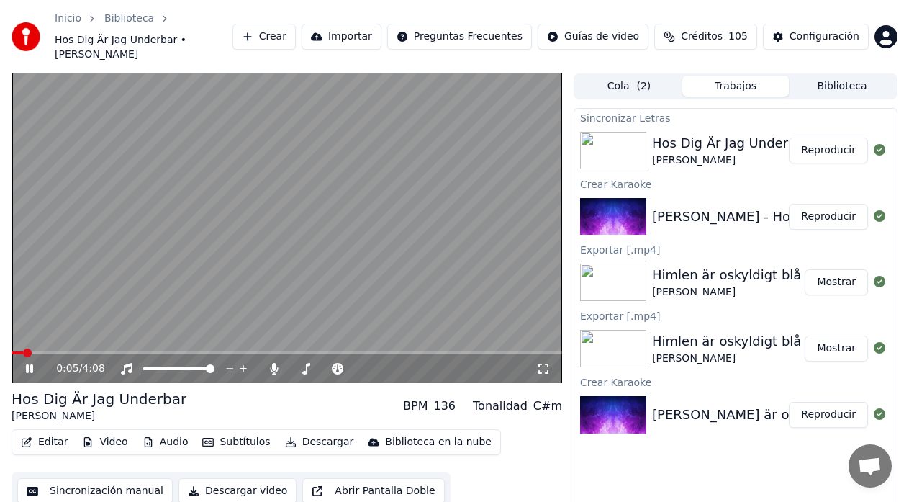
click at [32, 364] on icon at bounding box center [29, 368] width 7 height 9
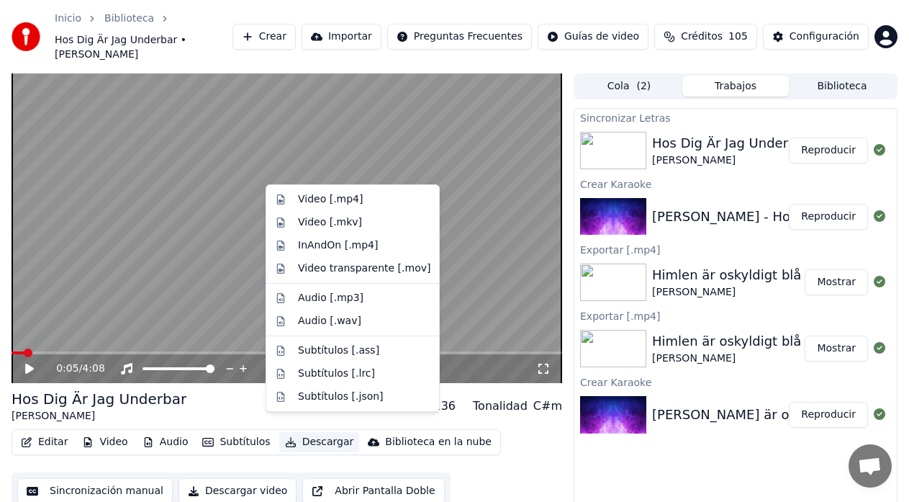
click at [308, 432] on button "Descargar" at bounding box center [319, 442] width 81 height 20
click at [307, 196] on div "Video [.mp4]" at bounding box center [330, 199] width 65 height 14
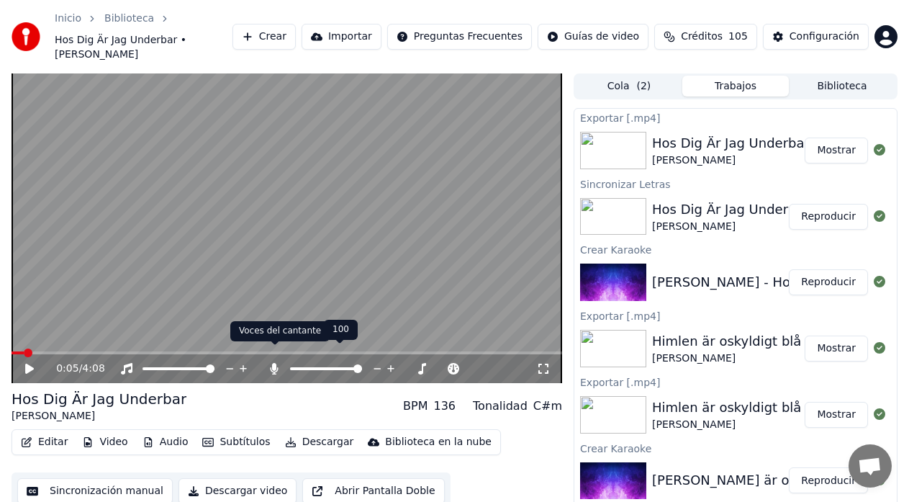
click at [272, 363] on icon at bounding box center [274, 369] width 14 height 12
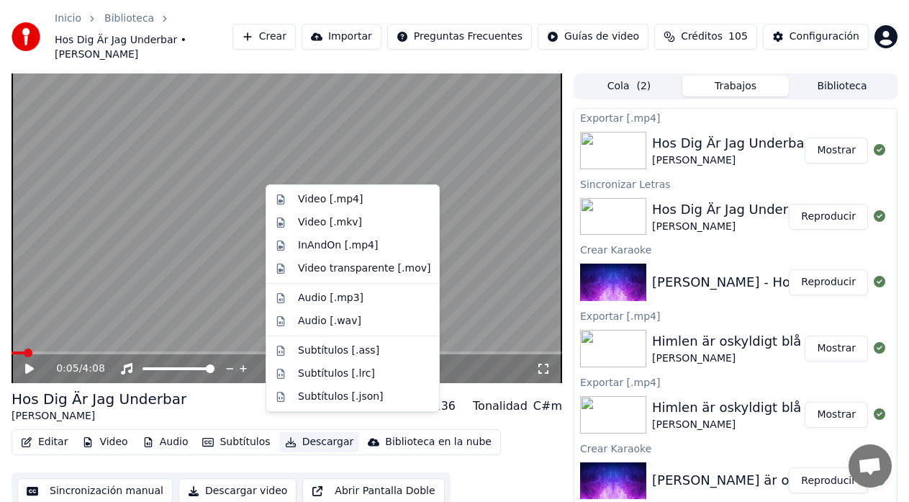
click at [305, 432] on button "Descargar" at bounding box center [319, 442] width 81 height 20
click at [322, 200] on div "Video [.mp4]" at bounding box center [330, 199] width 65 height 14
